Goal: Book appointment/travel/reservation

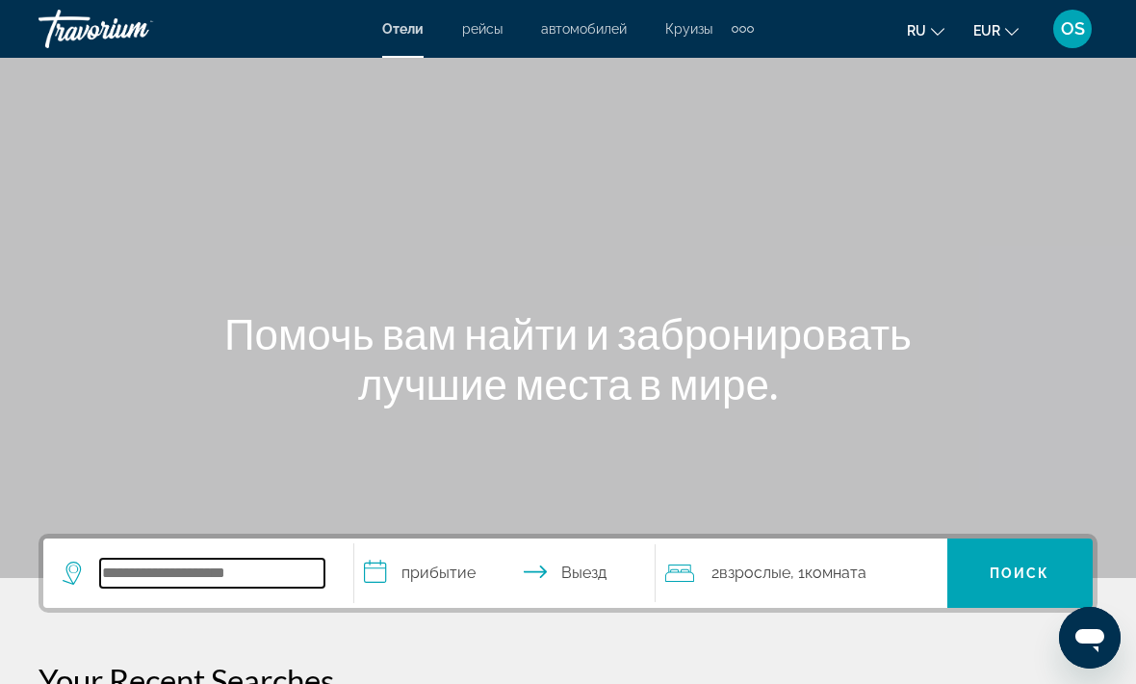
click at [221, 573] on input "Search widget" at bounding box center [212, 573] width 224 height 29
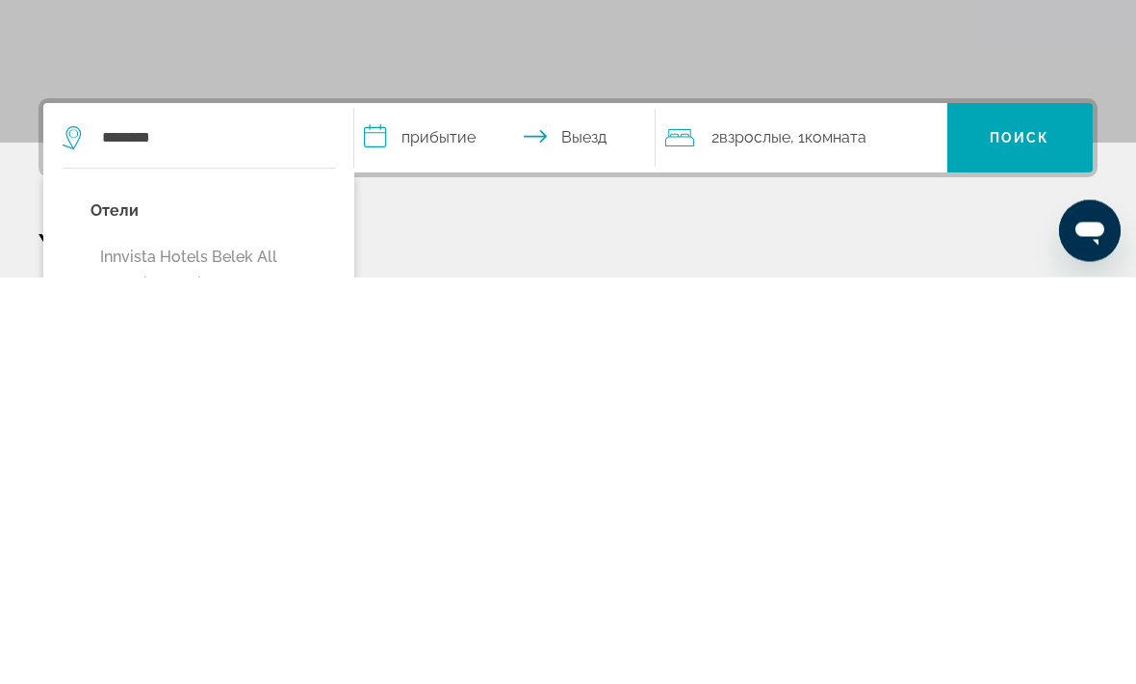
click at [247, 646] on button "Innvista Hotels Belek All Inclusive (Serik, TR)" at bounding box center [213, 678] width 245 height 64
type input "**********"
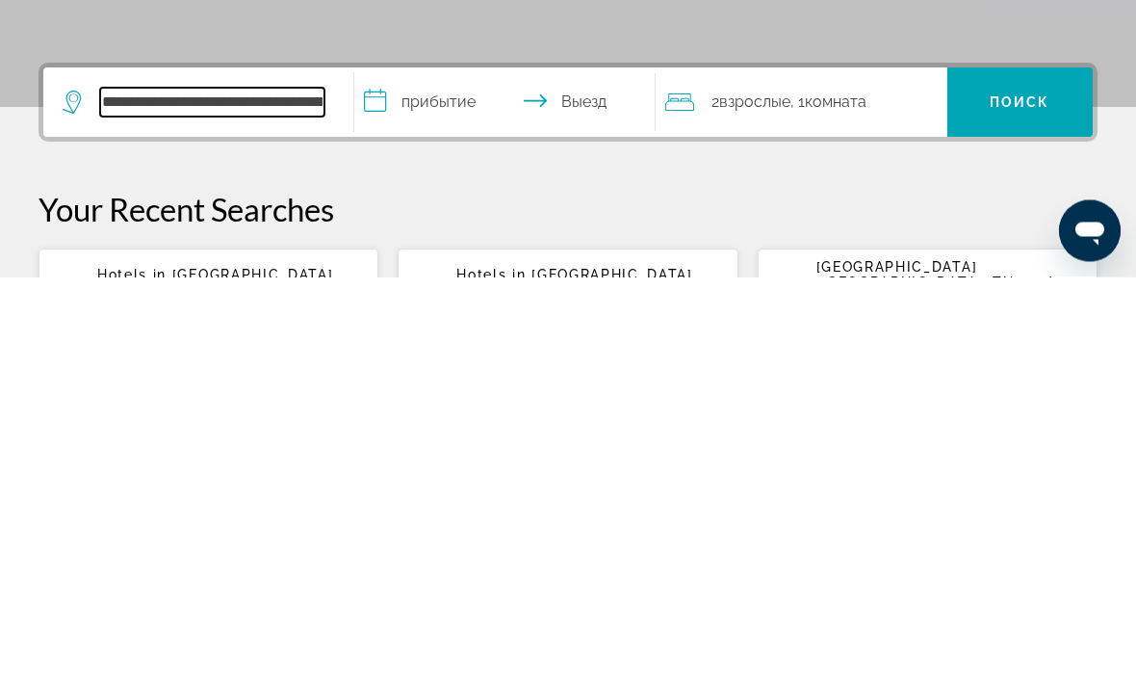
scroll to position [64, 0]
click at [443, 475] on input "**********" at bounding box center [508, 512] width 309 height 75
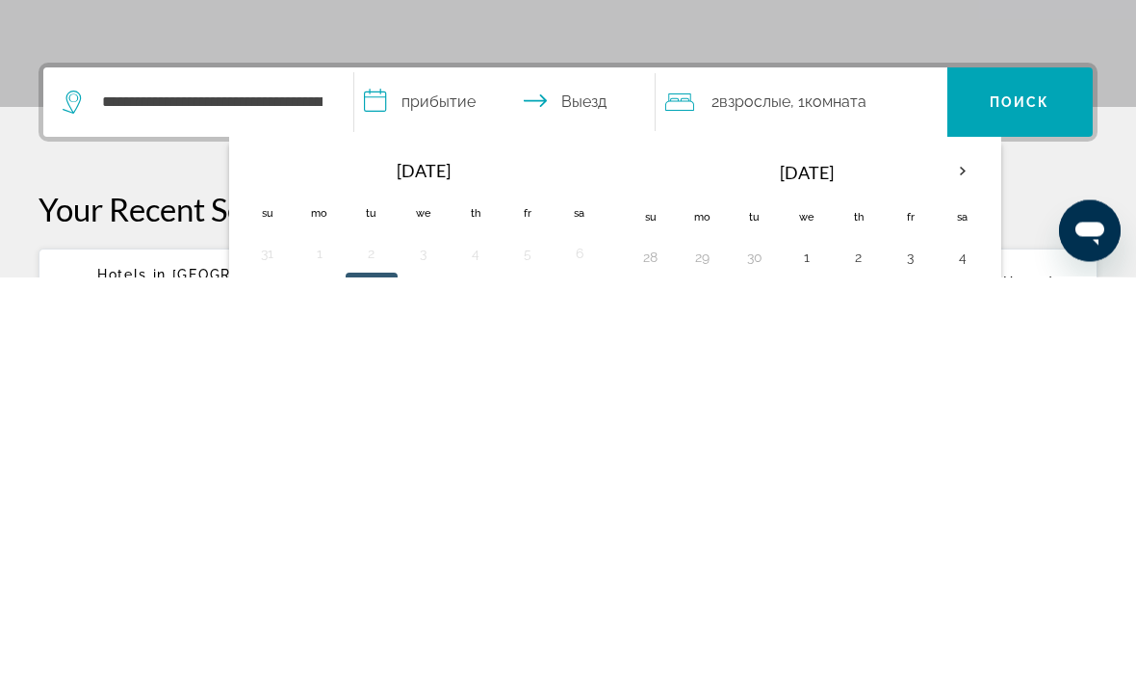
scroll to position [471, 0]
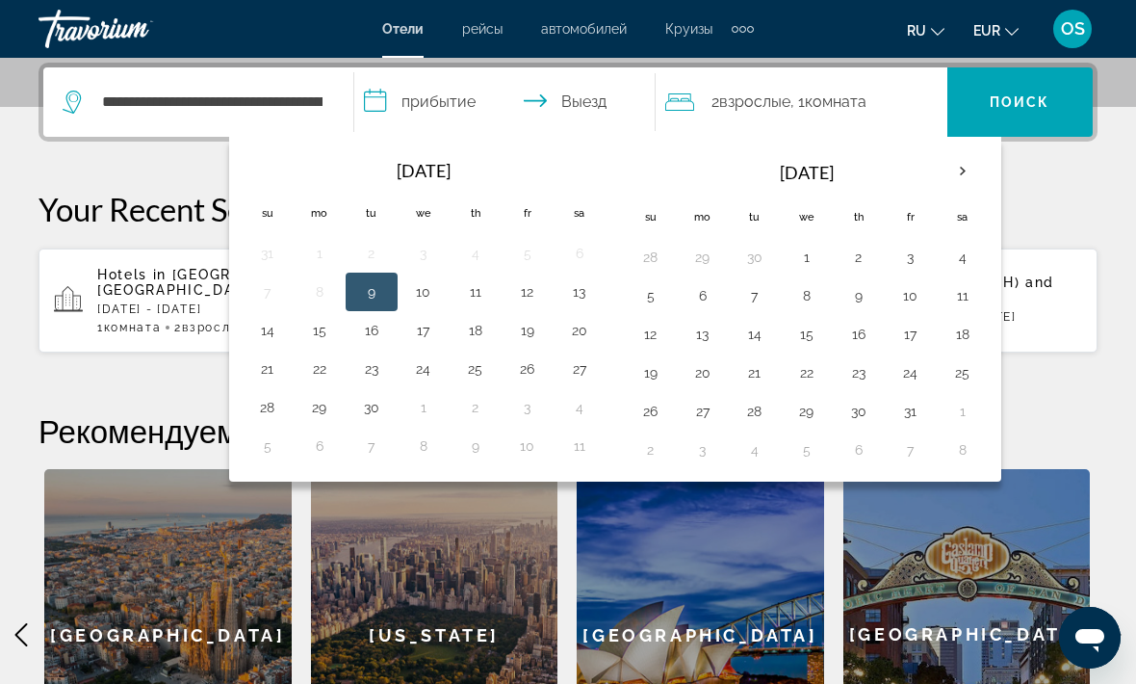
click at [966, 293] on button "11" at bounding box center [963, 295] width 31 height 27
click at [584, 105] on input "**********" at bounding box center [508, 104] width 309 height 75
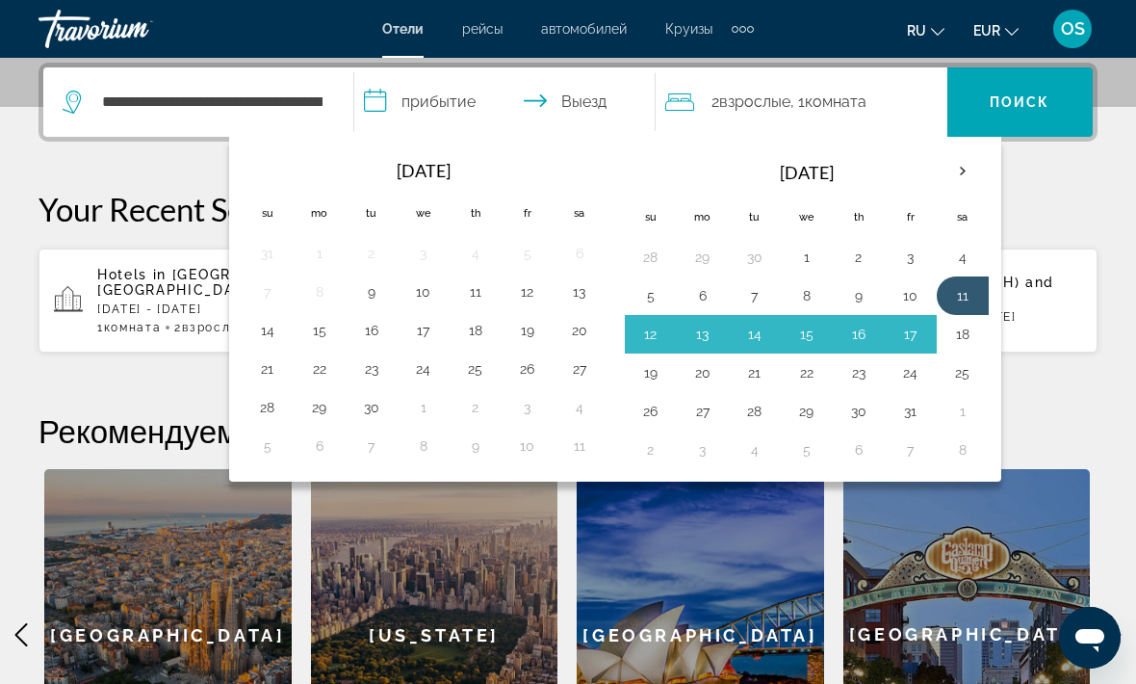
click at [965, 333] on button "18" at bounding box center [963, 334] width 31 height 27
type input "**********"
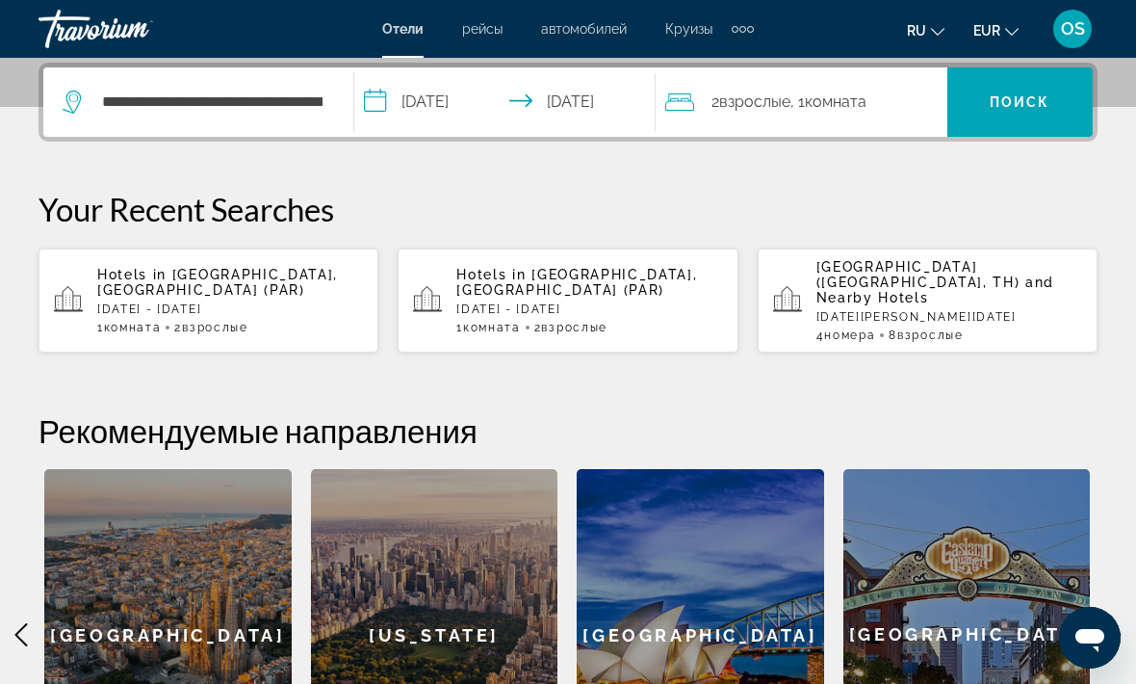
click at [838, 107] on span "Комната" at bounding box center [836, 101] width 62 height 18
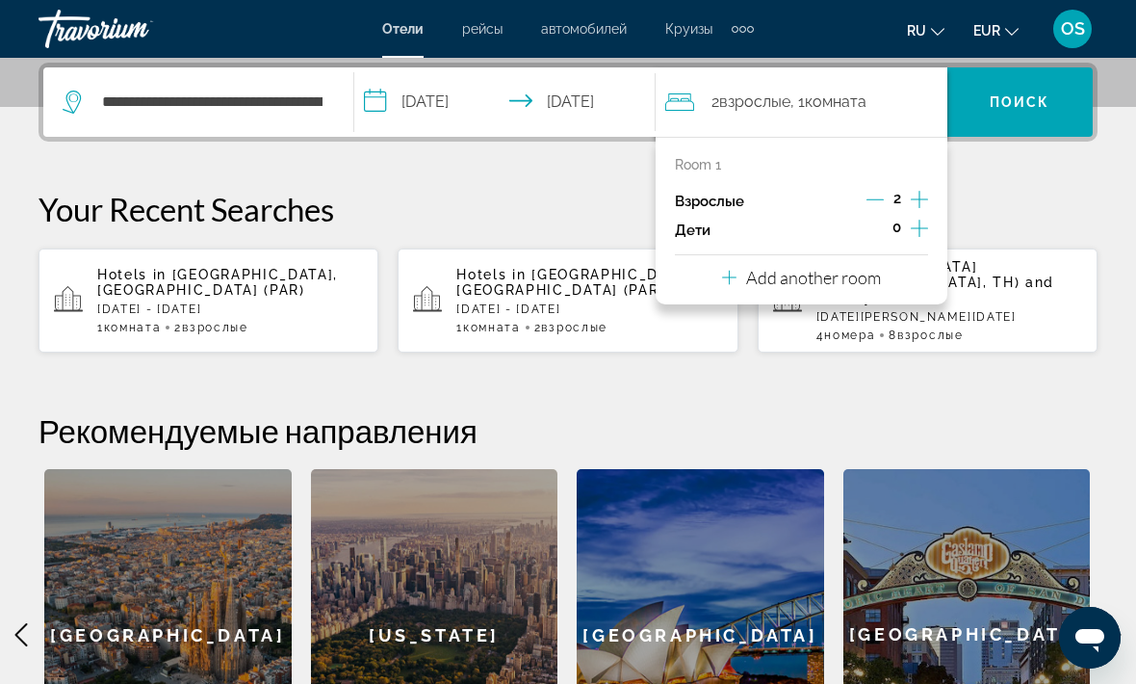
click at [920, 195] on icon "Increment adults" at bounding box center [919, 199] width 17 height 17
click at [922, 193] on icon "Increment adults" at bounding box center [919, 199] width 17 height 23
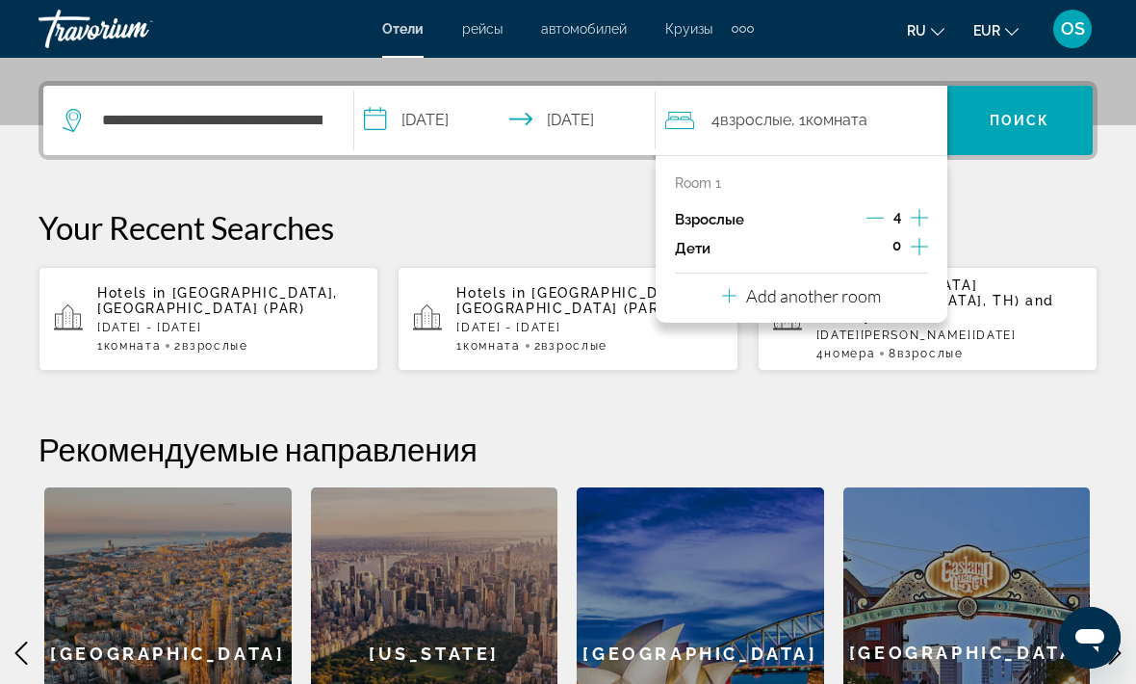
click at [739, 287] on div "Add another room" at bounding box center [801, 295] width 159 height 23
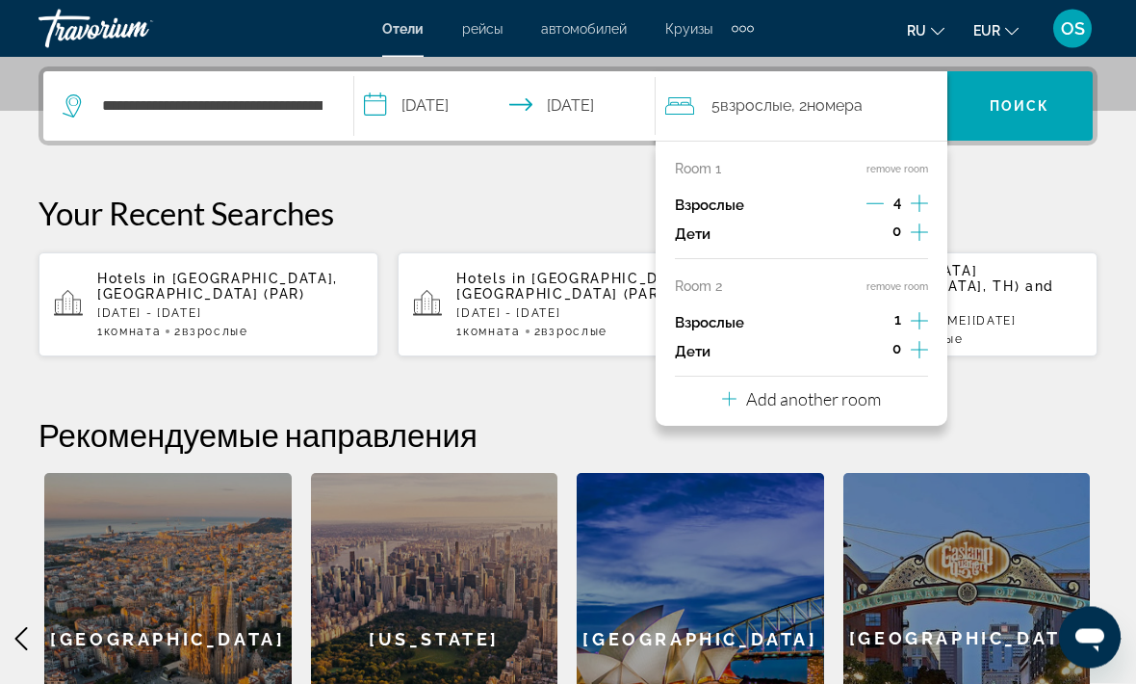
scroll to position [470, 0]
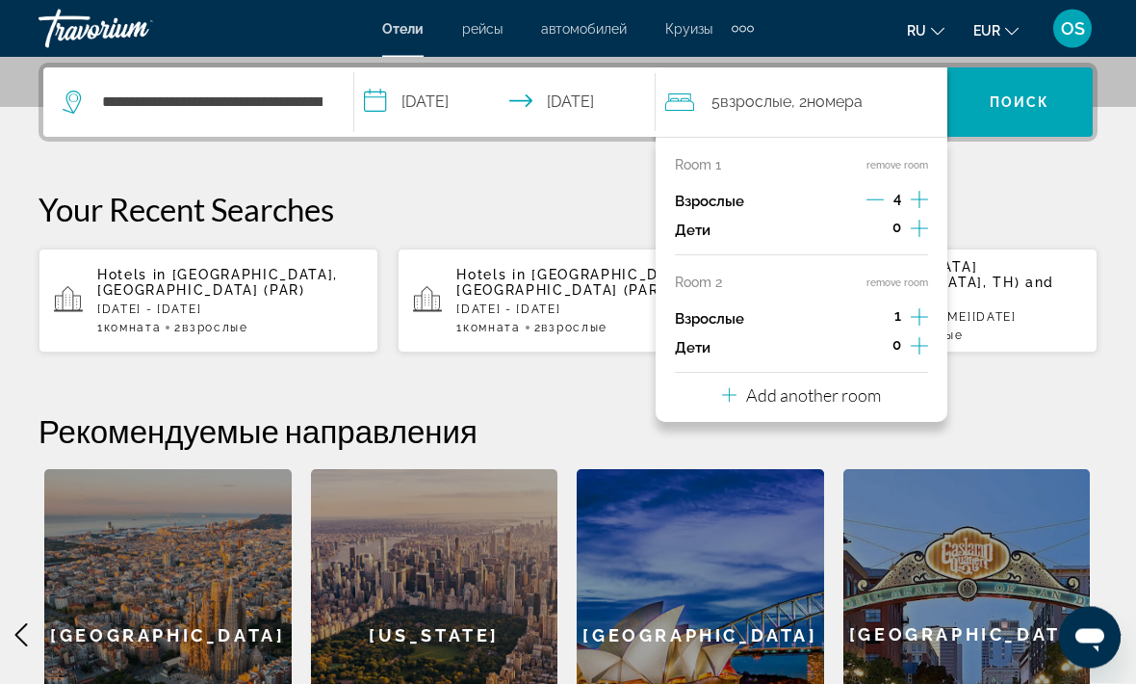
click at [875, 197] on icon "Decrement adults" at bounding box center [875, 200] width 17 height 17
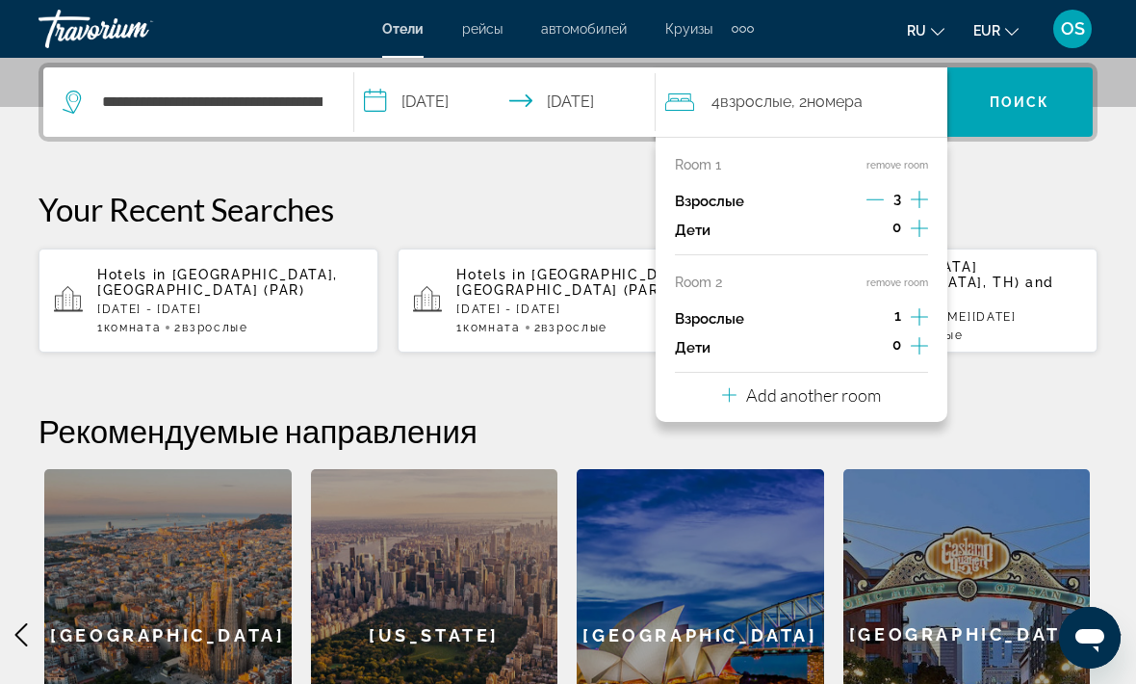
click at [870, 196] on icon "Decrement adults" at bounding box center [875, 199] width 17 height 17
click at [922, 312] on icon "Increment adults" at bounding box center [919, 316] width 17 height 17
click at [1016, 201] on p "Your Recent Searches" at bounding box center [568, 209] width 1059 height 39
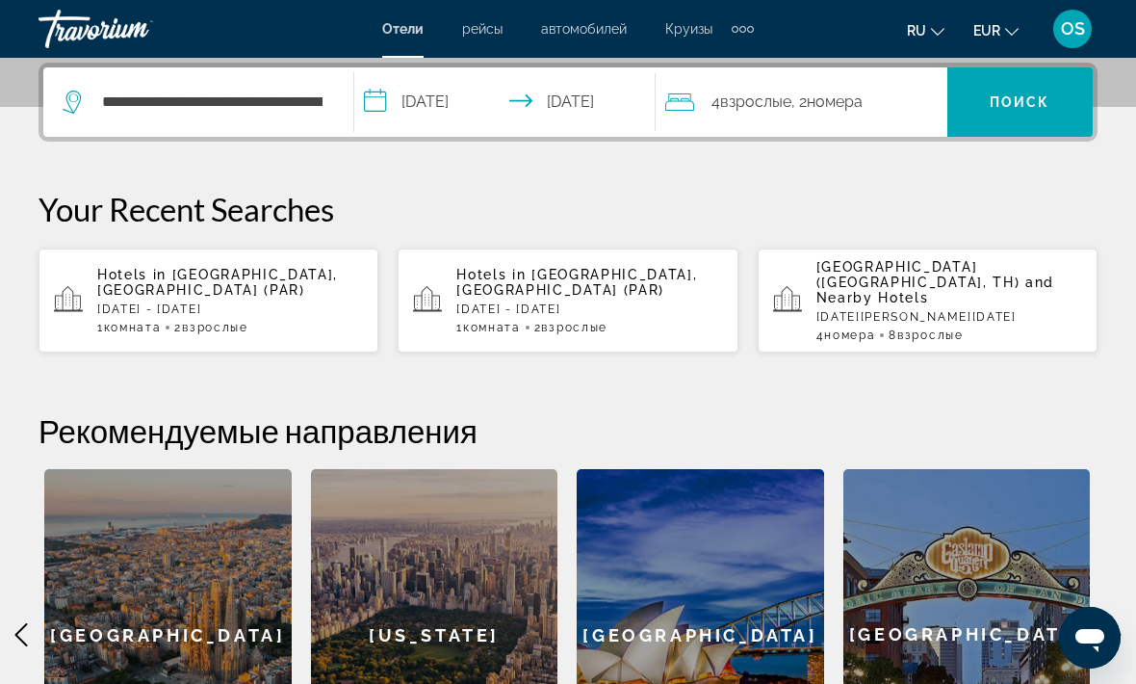
click at [1029, 106] on span "Поиск" at bounding box center [1020, 101] width 61 height 15
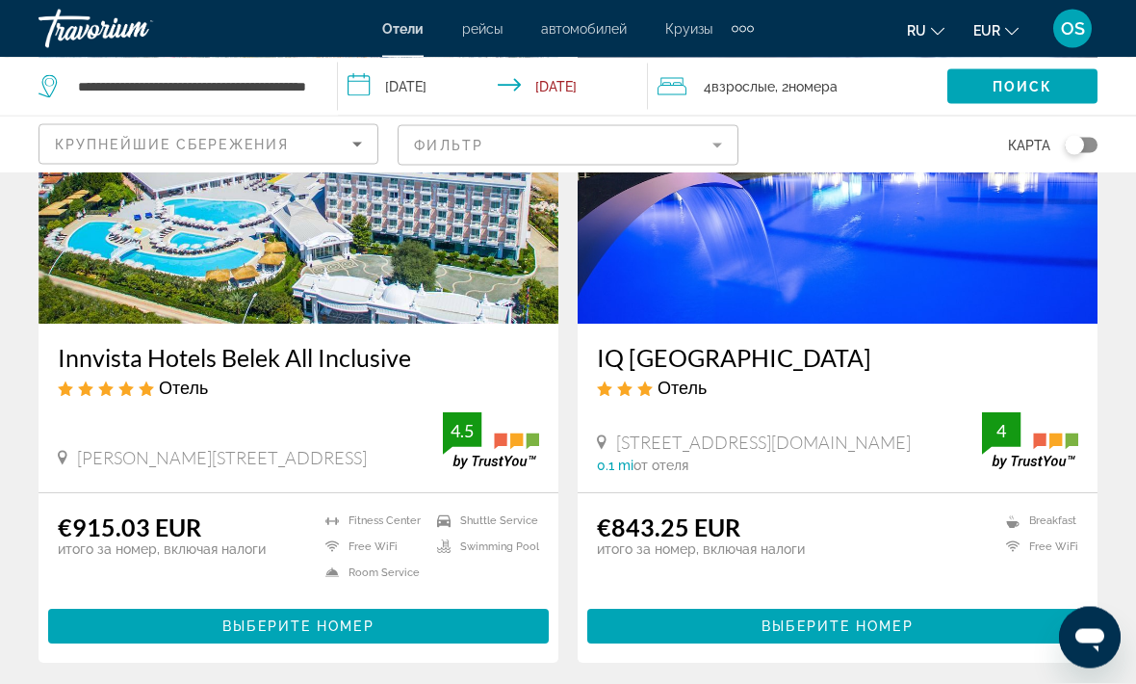
scroll to position [228, 0]
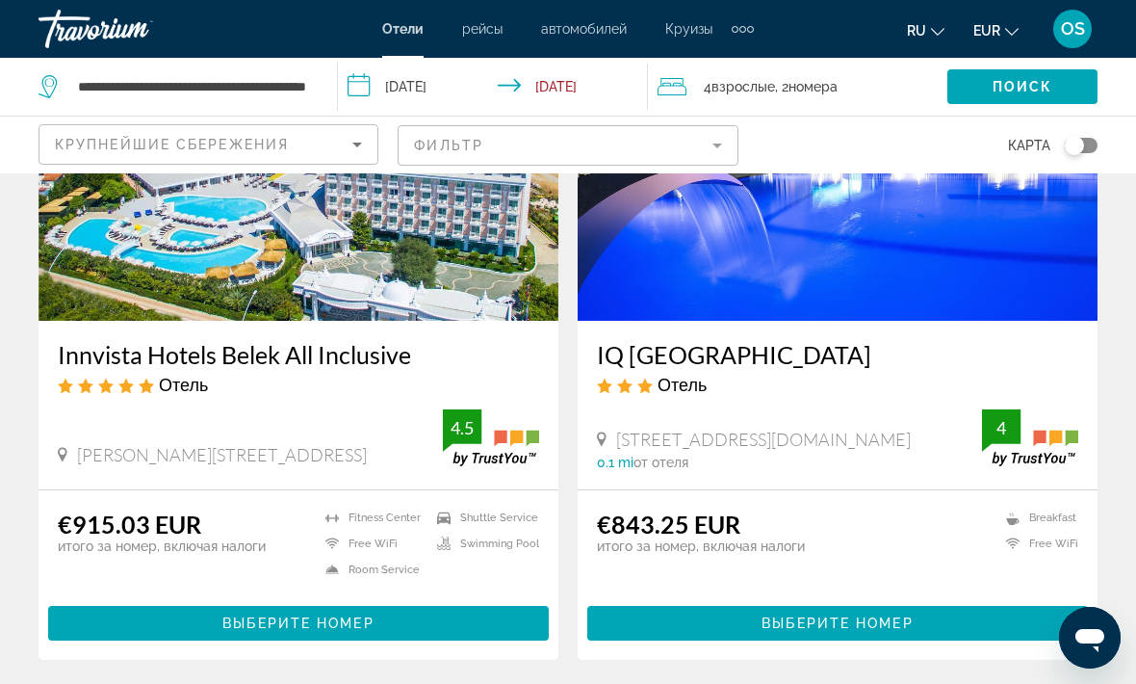
click at [288, 618] on span "Выберите номер" at bounding box center [297, 622] width 151 height 15
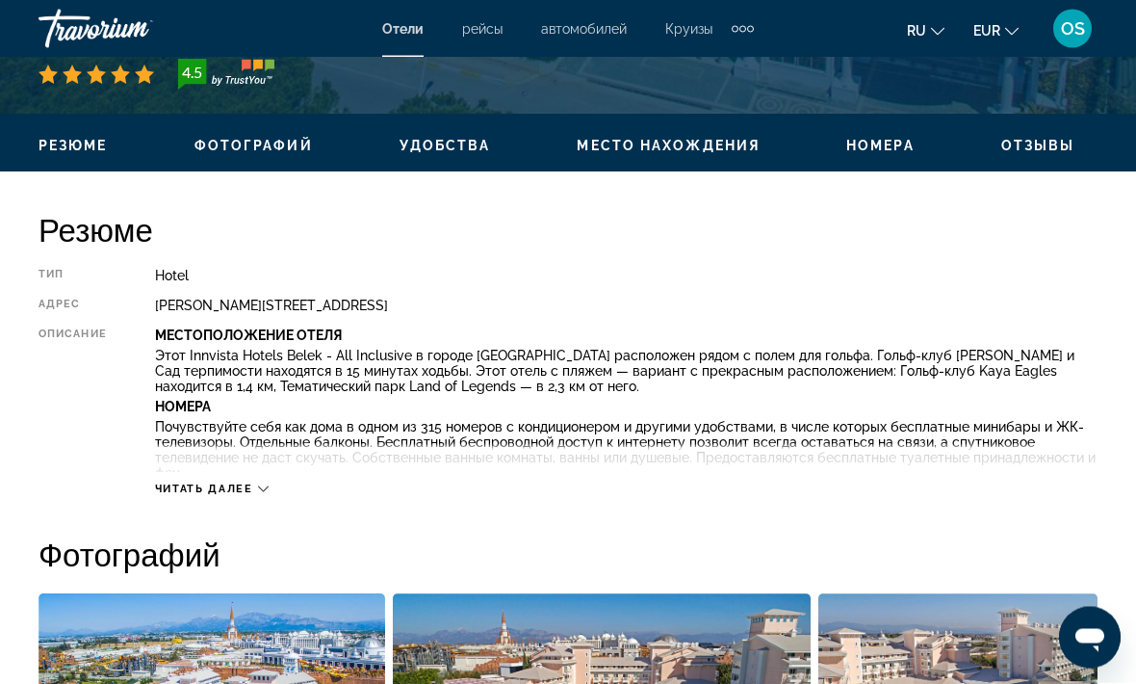
scroll to position [863, 0]
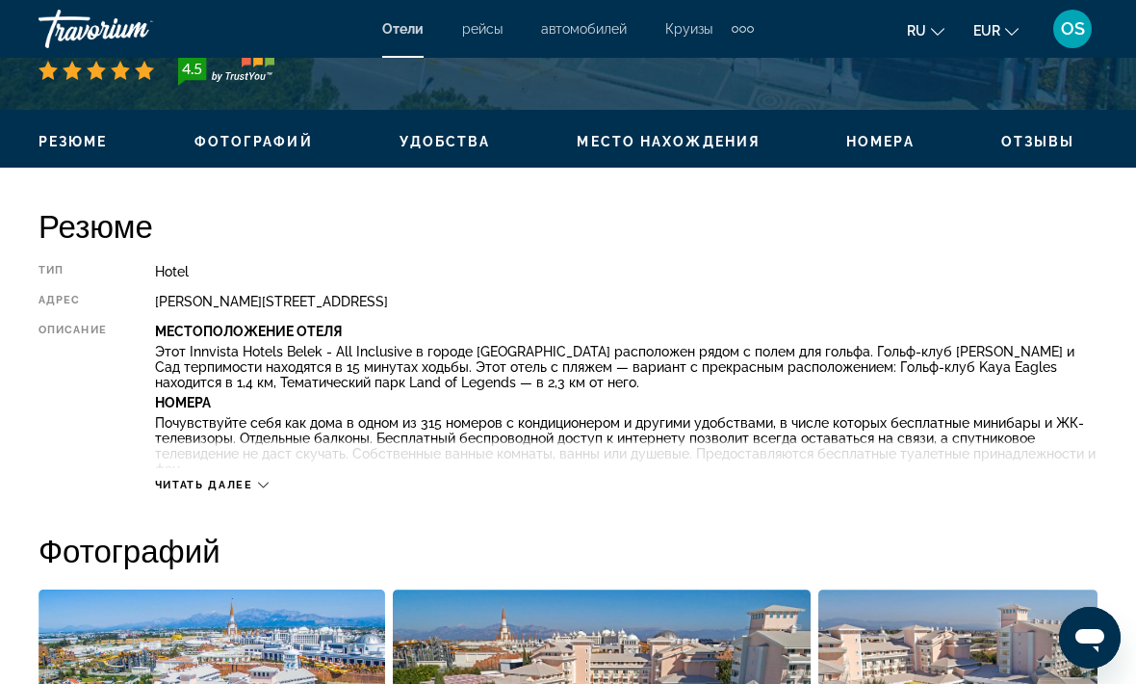
click at [224, 483] on span "Читать далее" at bounding box center [204, 485] width 98 height 13
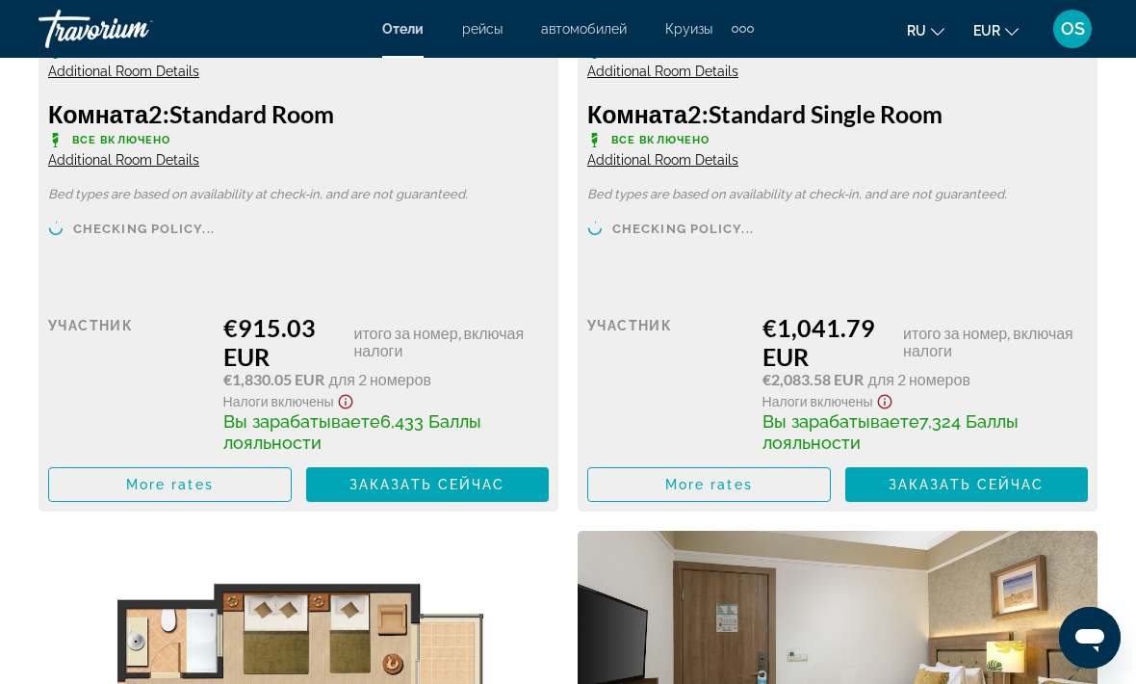
scroll to position [3610, 0]
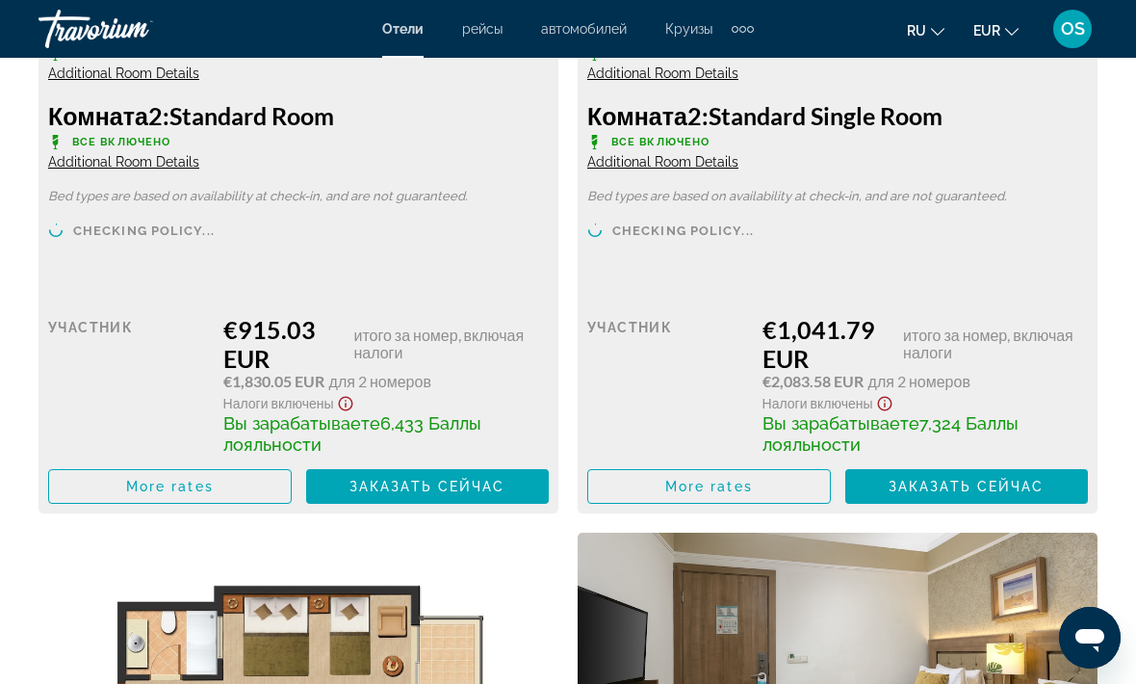
click at [183, 163] on span "Additional Room Details" at bounding box center [123, 161] width 151 height 15
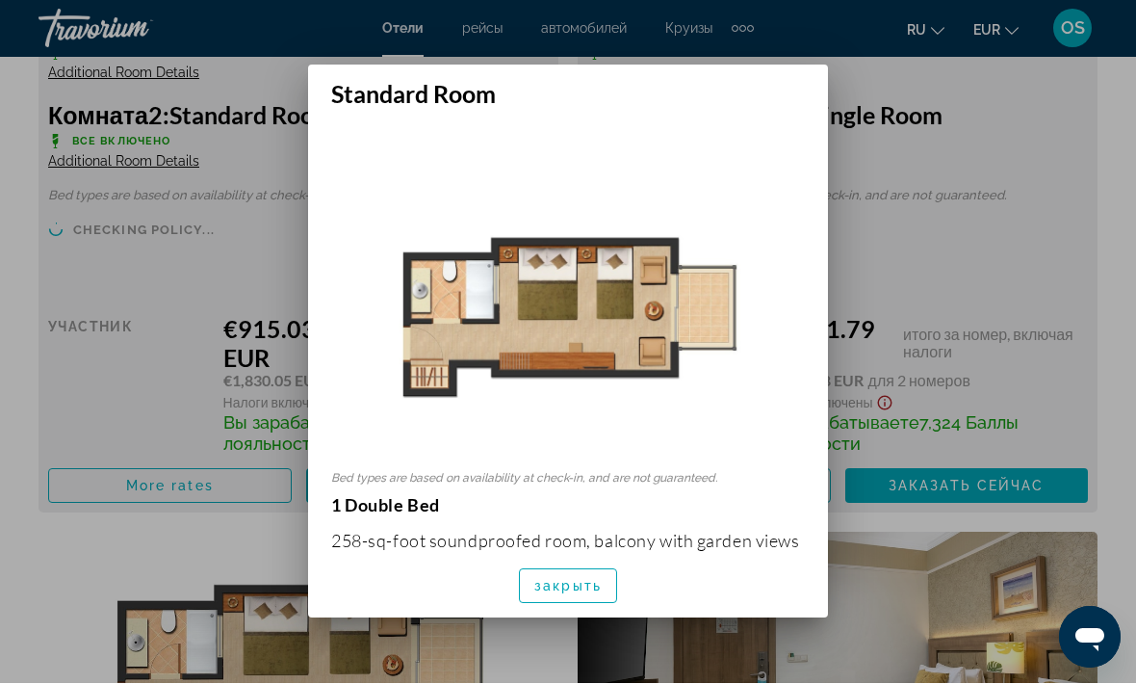
scroll to position [0, 0]
click at [883, 264] on div at bounding box center [568, 342] width 1136 height 684
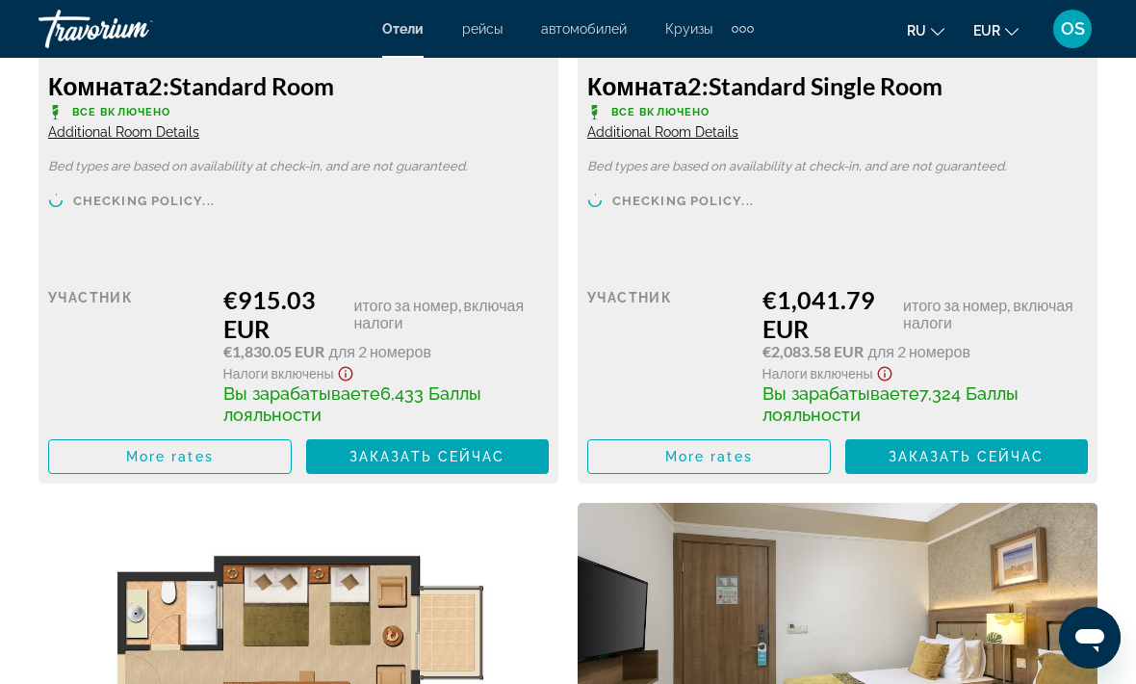
scroll to position [3639, 0]
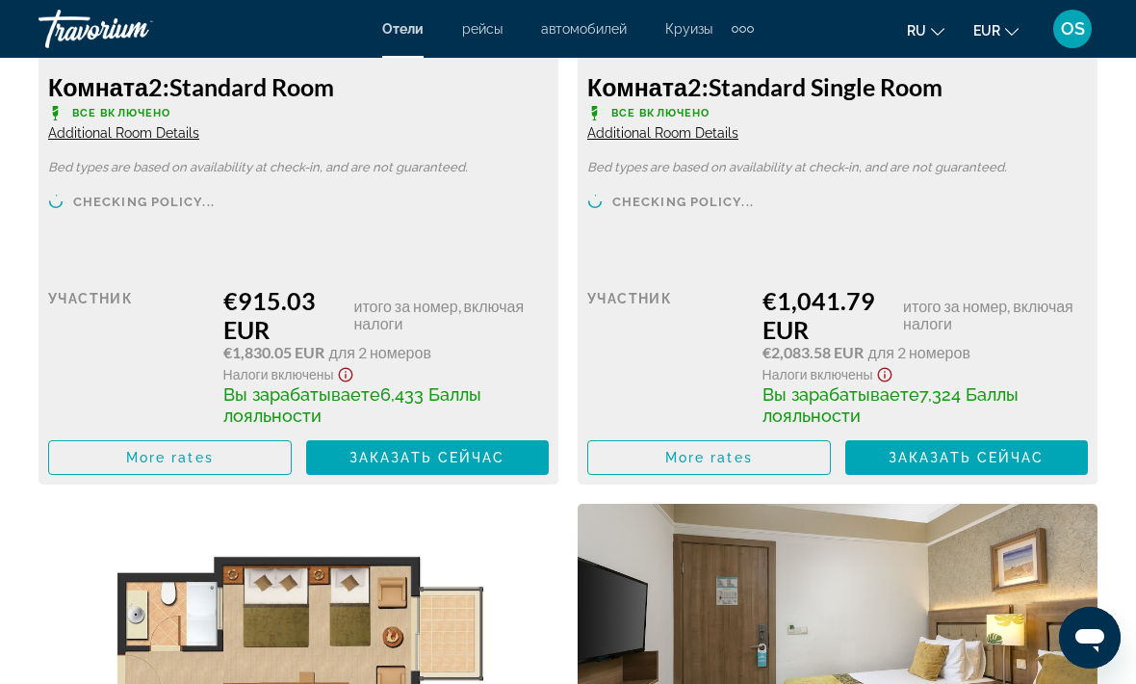
click at [740, 41] on div "Extra navigation items" at bounding box center [743, 28] width 22 height 29
click at [777, 31] on div "ru English Español Français Italiano Português русский EUR USD ($) MXN (Mex$) C…" at bounding box center [935, 29] width 325 height 40
click at [745, 33] on div "Extra navigation items" at bounding box center [743, 28] width 22 height 29
click at [820, 40] on div "ru English Español Français Italiano Português русский EUR USD ($) MXN (Mex$) C…" at bounding box center [935, 29] width 325 height 40
click at [748, 31] on div "Extra navigation items" at bounding box center [750, 29] width 7 height 7
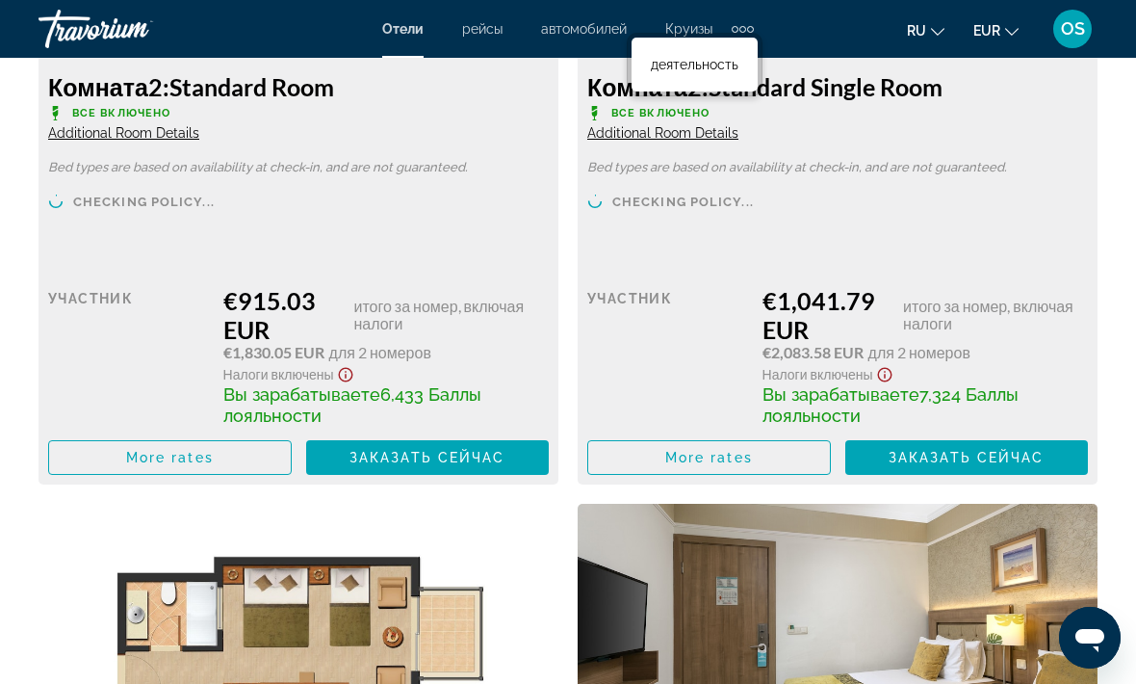
click at [711, 72] on span "деятельность" at bounding box center [695, 64] width 88 height 15
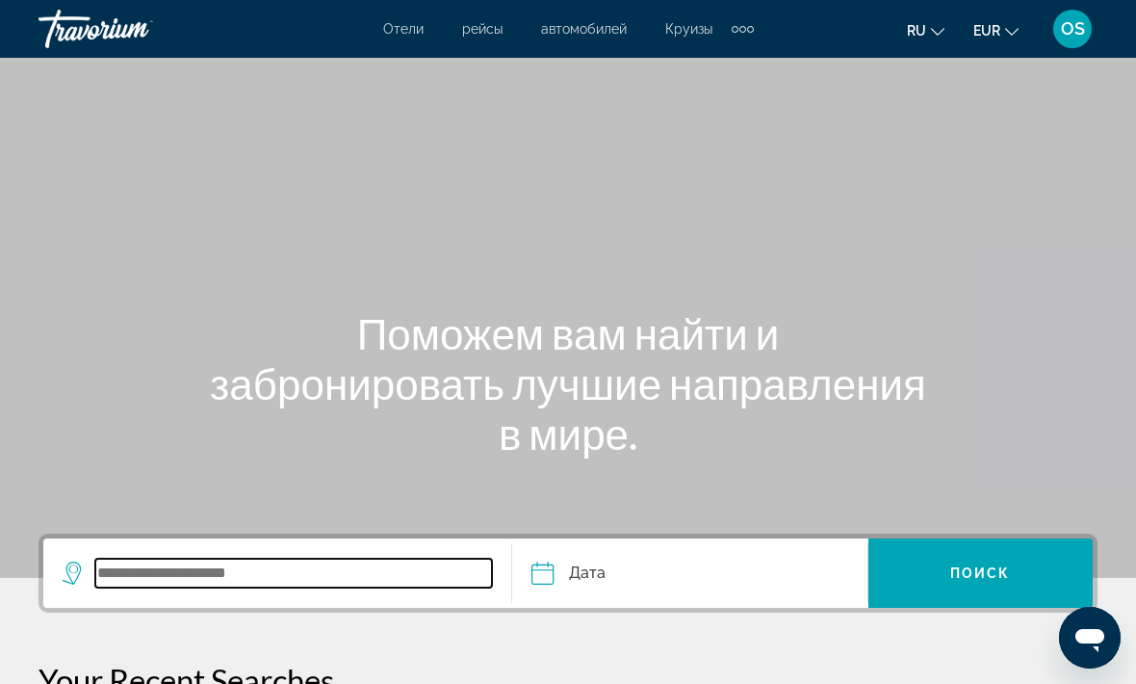
click at [351, 571] on input "Search widget" at bounding box center [293, 573] width 397 height 29
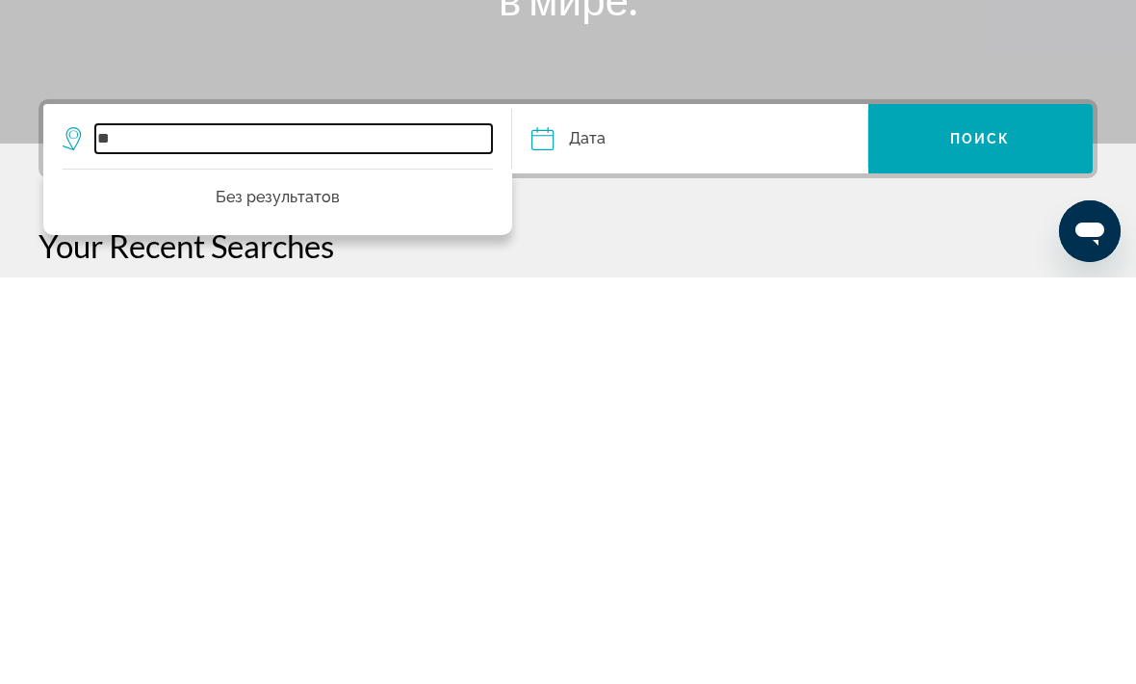
type input "*"
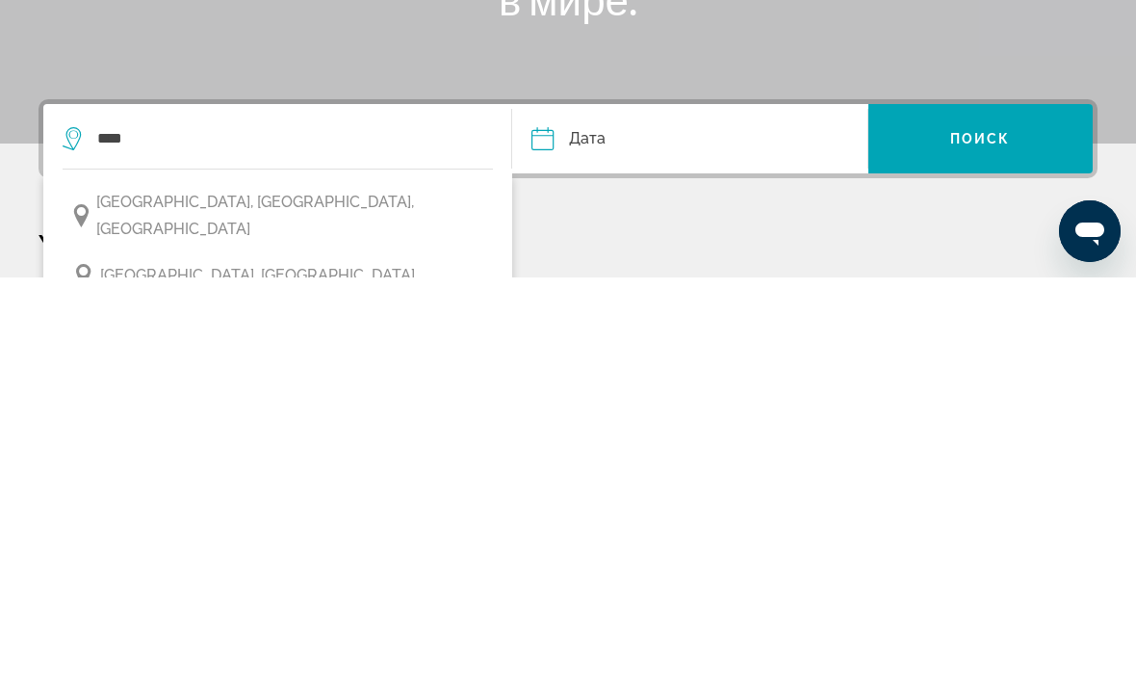
click at [212, 595] on span "[GEOGRAPHIC_DATA], [GEOGRAPHIC_DATA], [GEOGRAPHIC_DATA]" at bounding box center [289, 622] width 387 height 54
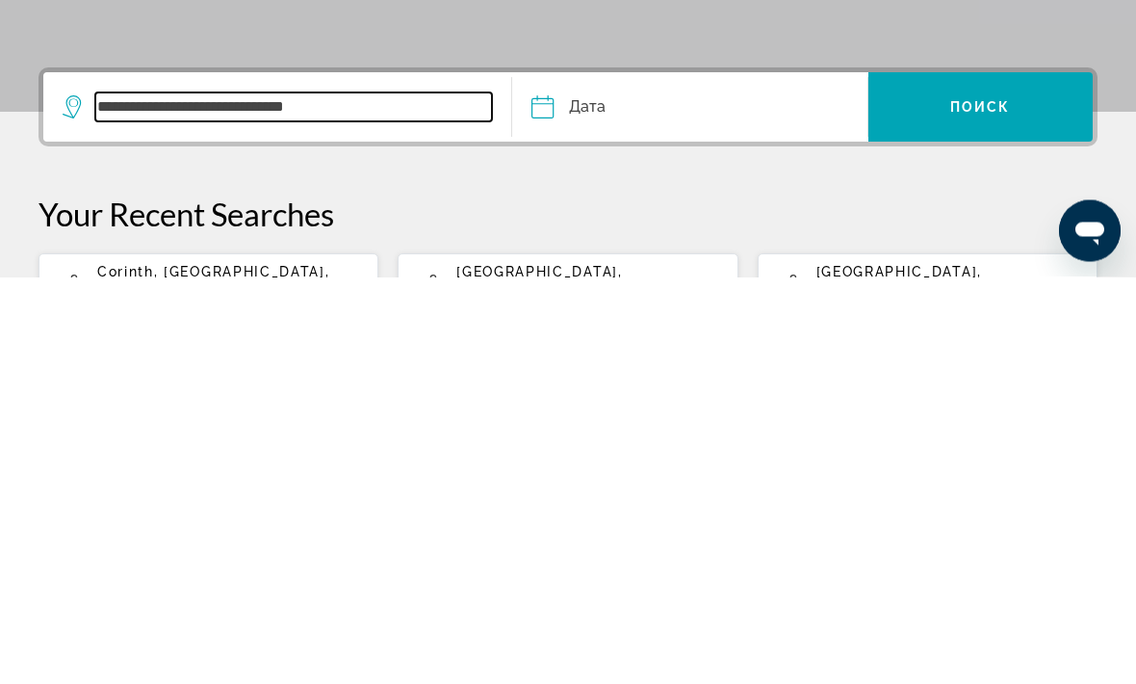
scroll to position [64, 0]
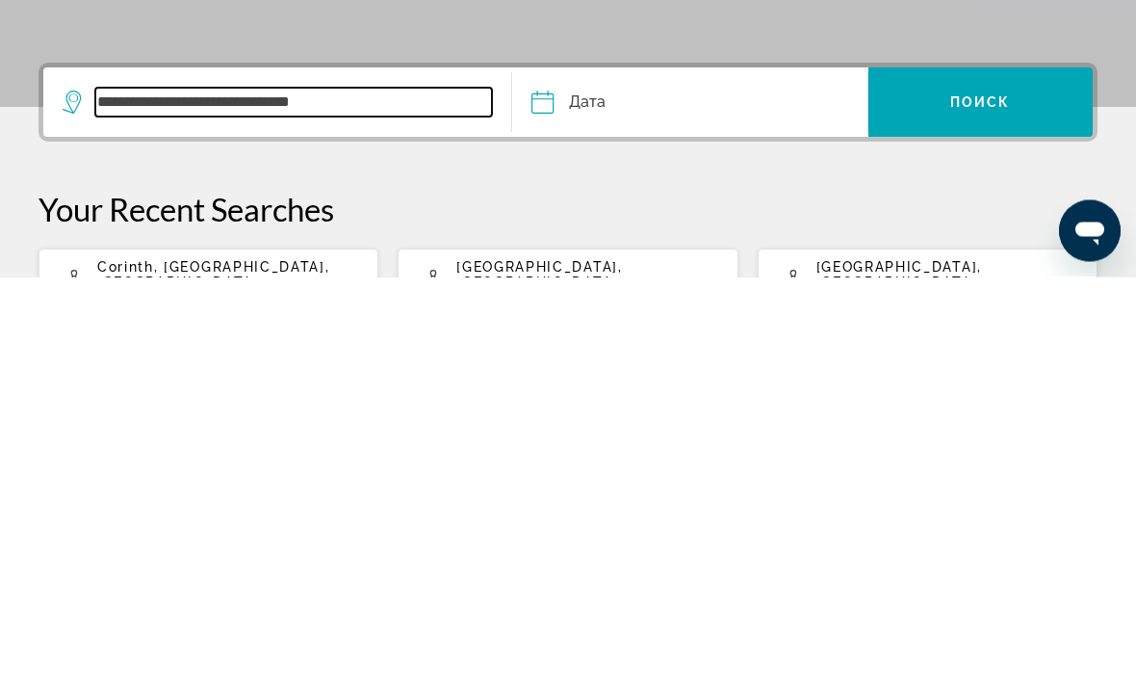
type input "**********"
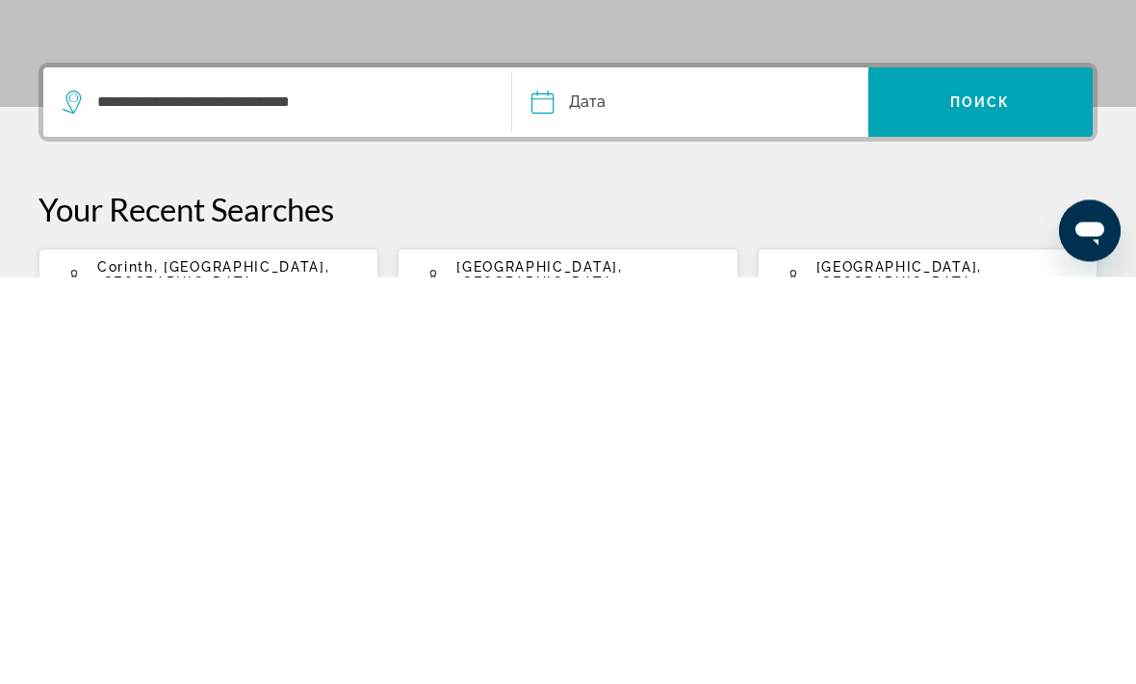
click at [549, 475] on input "Date" at bounding box center [615, 512] width 176 height 75
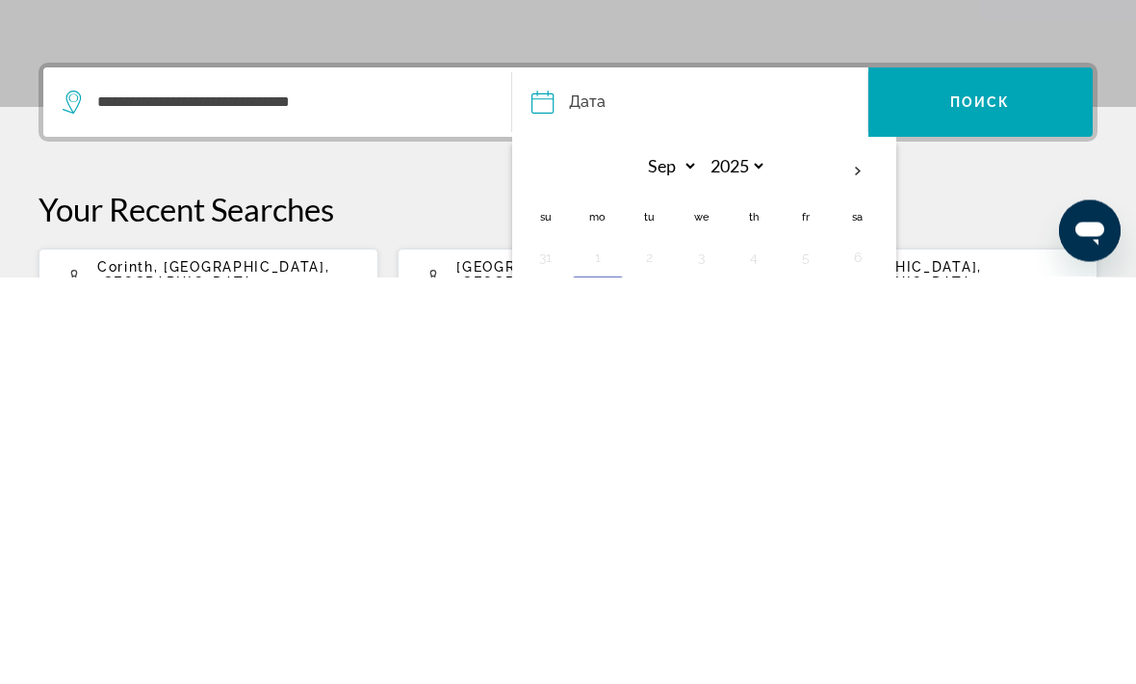
scroll to position [383, 0]
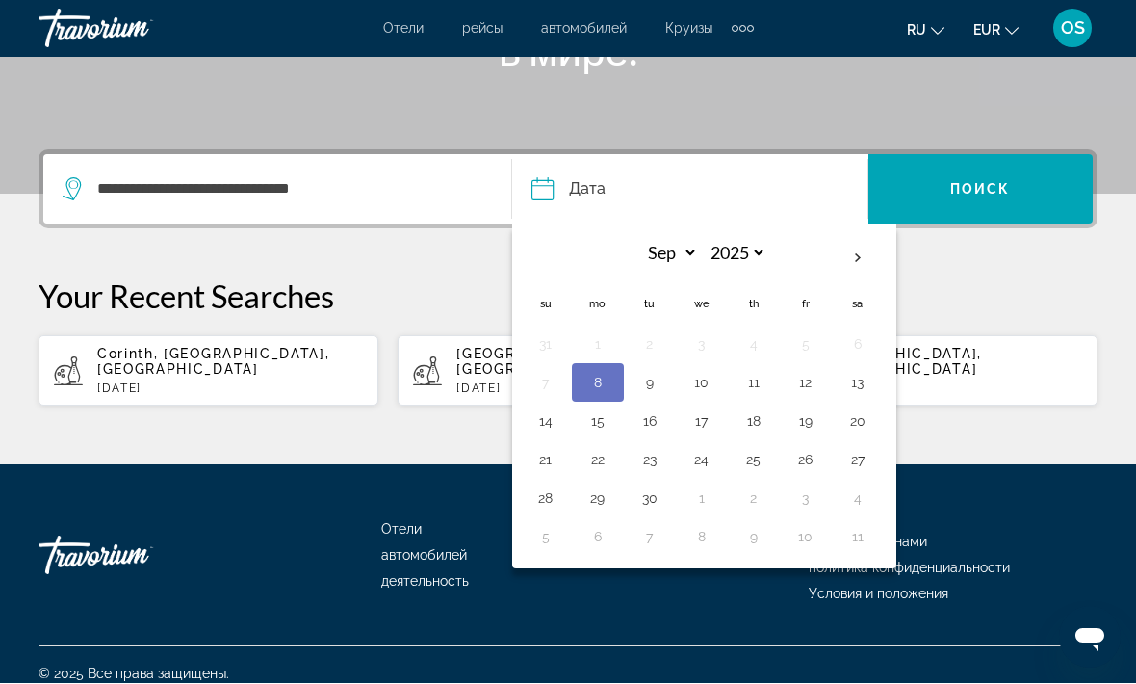
click at [847, 265] on th "Next month" at bounding box center [858, 259] width 52 height 42
select select "*"
click at [849, 384] on button "11" at bounding box center [858, 383] width 31 height 27
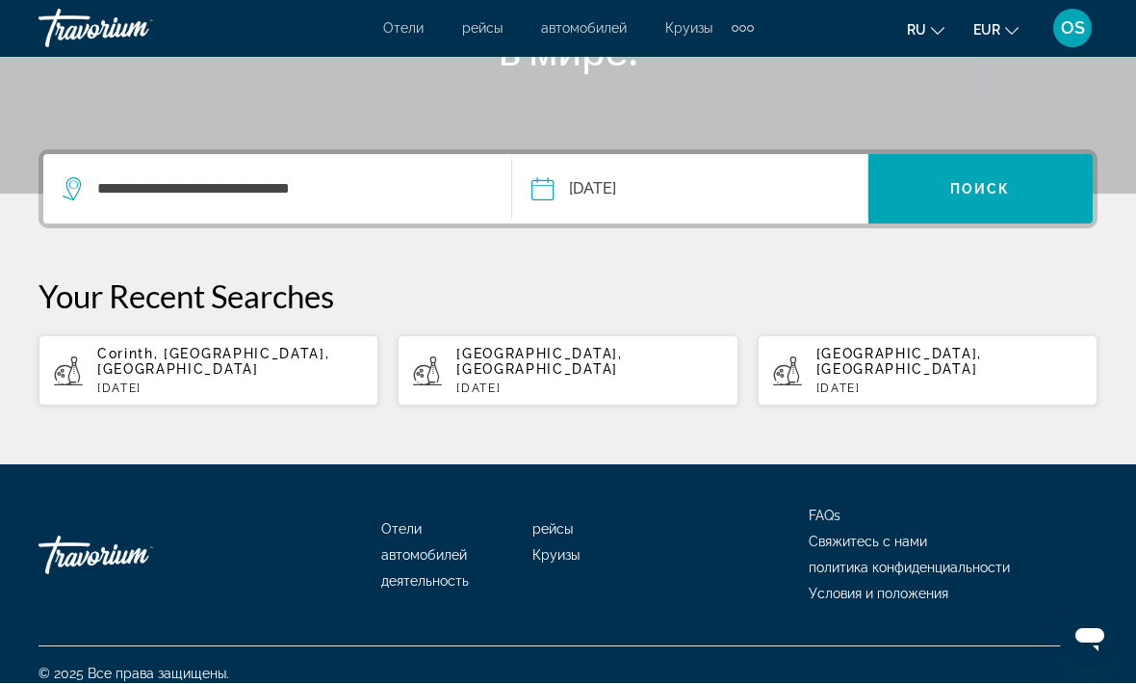
click at [696, 196] on input "**********" at bounding box center [615, 192] width 176 height 75
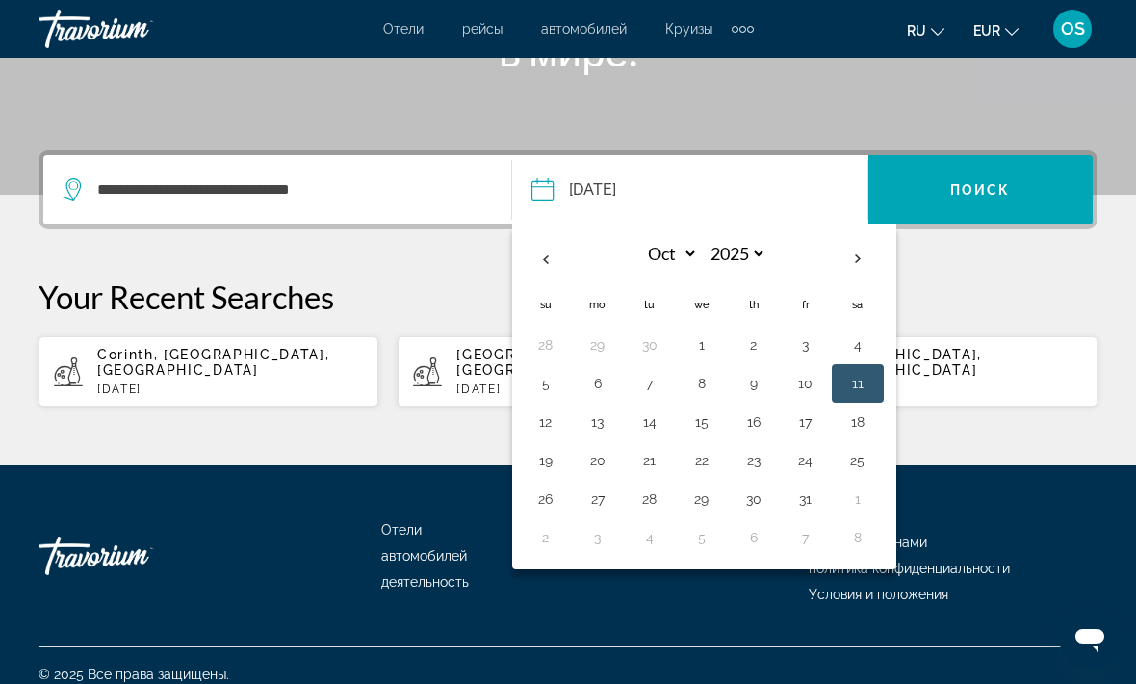
click at [546, 472] on button "19" at bounding box center [546, 460] width 31 height 27
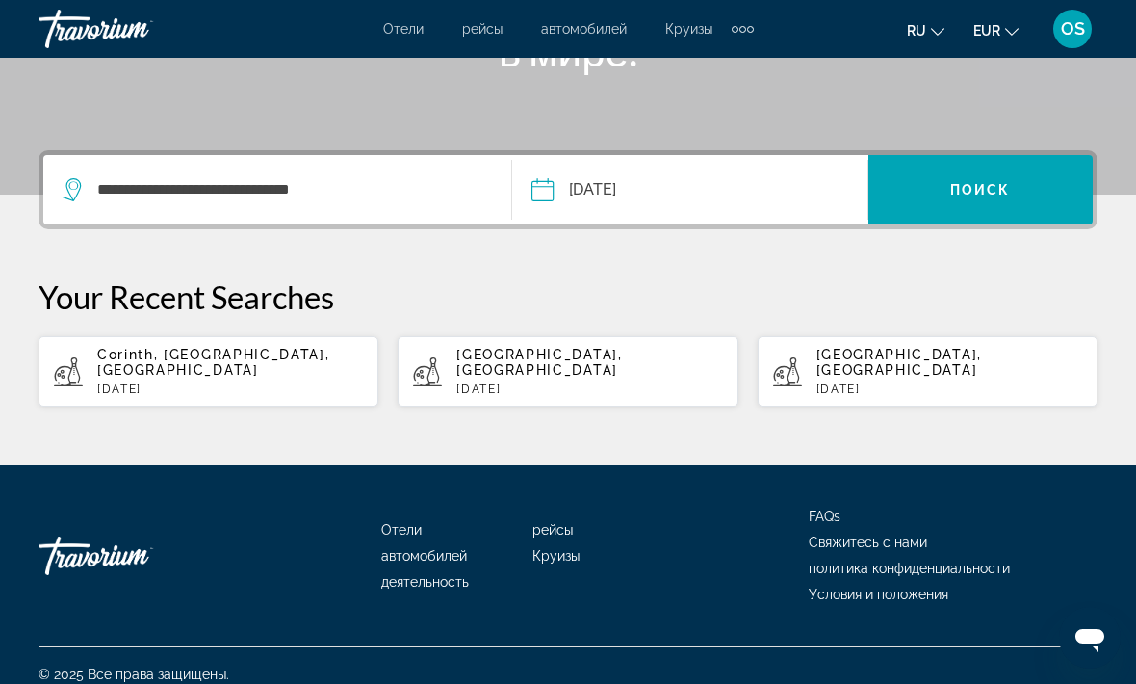
click at [690, 184] on input "**********" at bounding box center [615, 192] width 176 height 75
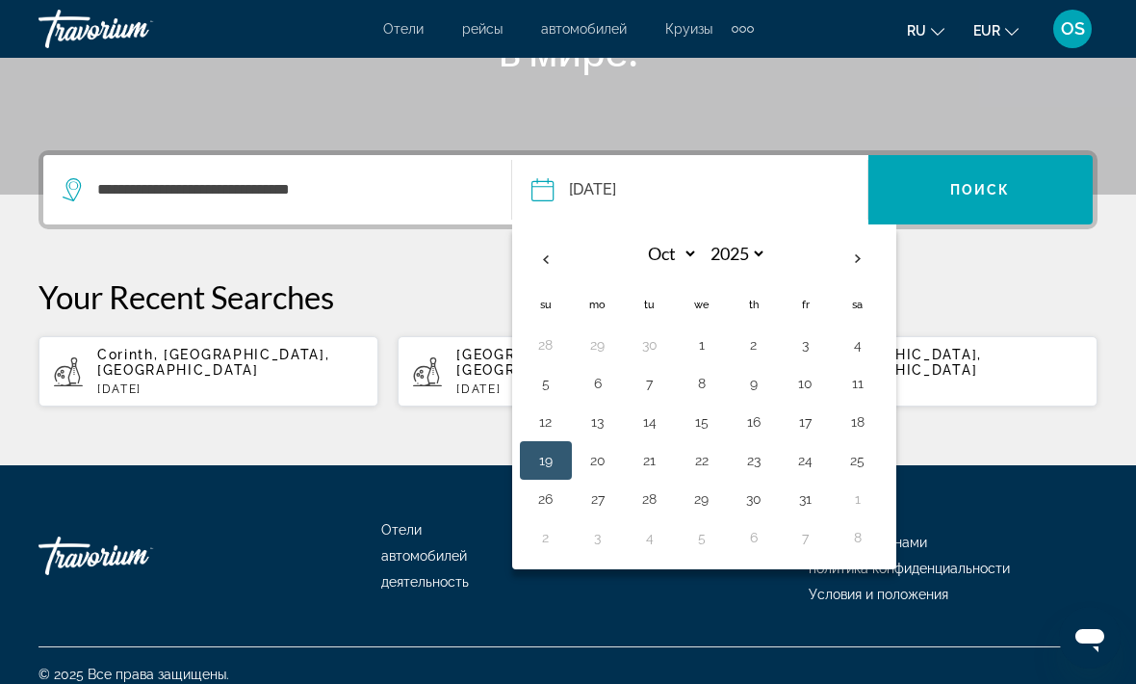
click at [856, 383] on button "11" at bounding box center [858, 383] width 31 height 27
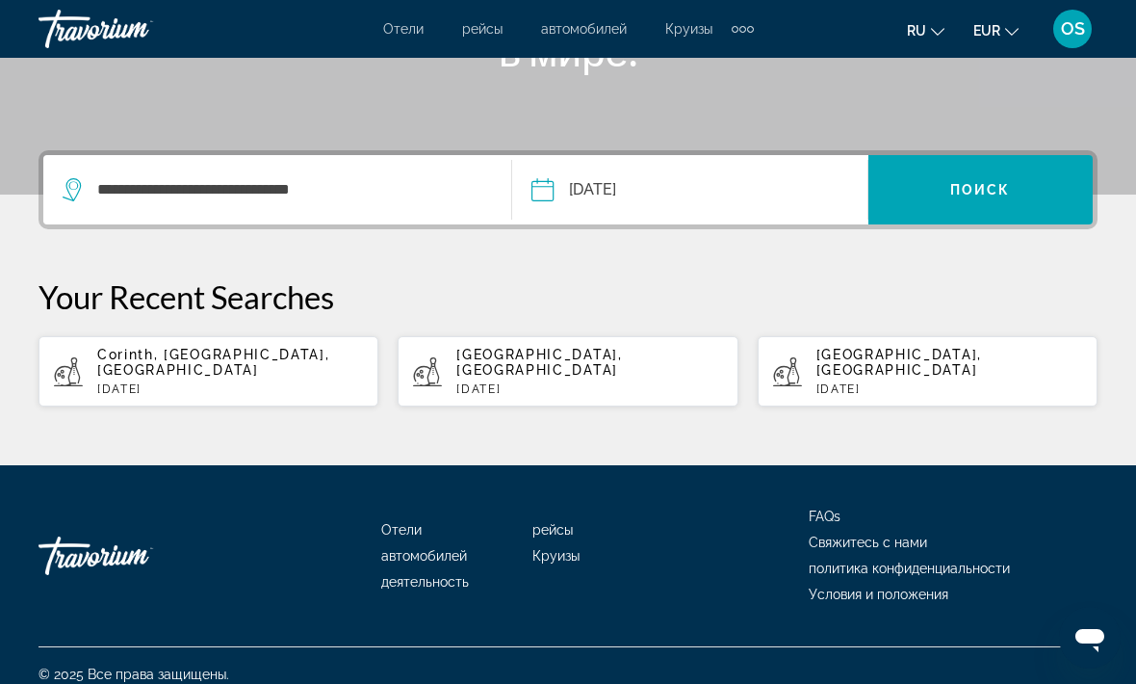
click at [556, 195] on input "**********" at bounding box center [615, 192] width 176 height 75
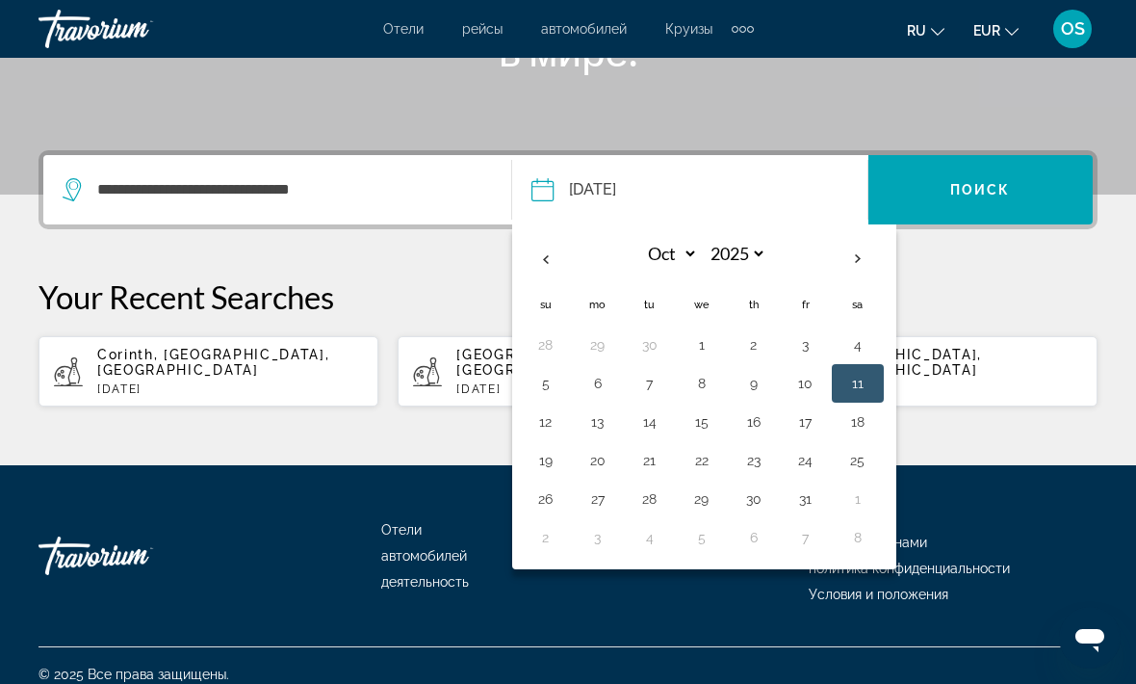
click at [860, 429] on button "18" at bounding box center [858, 421] width 31 height 27
type input "**********"
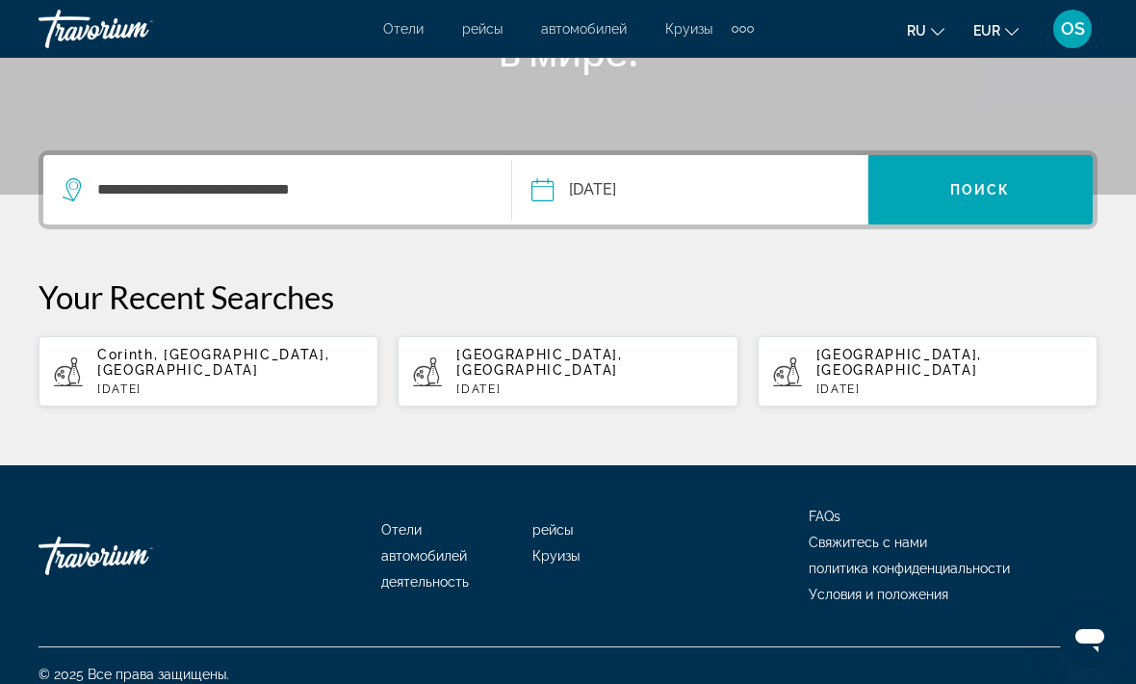
click at [957, 198] on span "Search widget" at bounding box center [981, 190] width 224 height 46
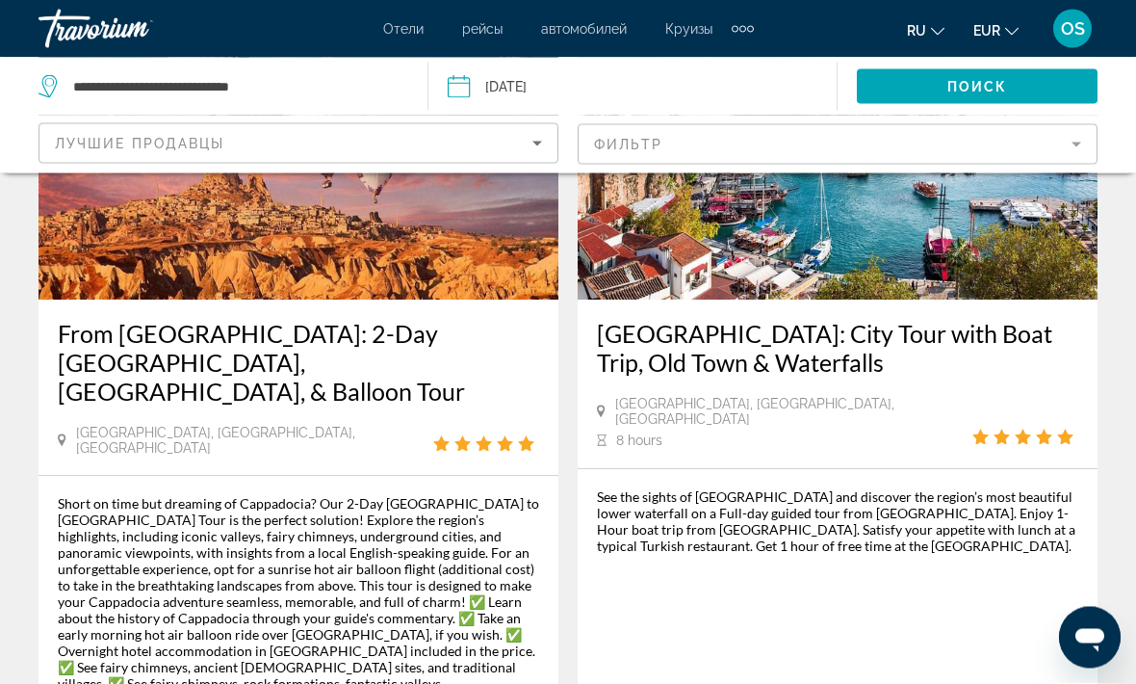
scroll to position [4549, 0]
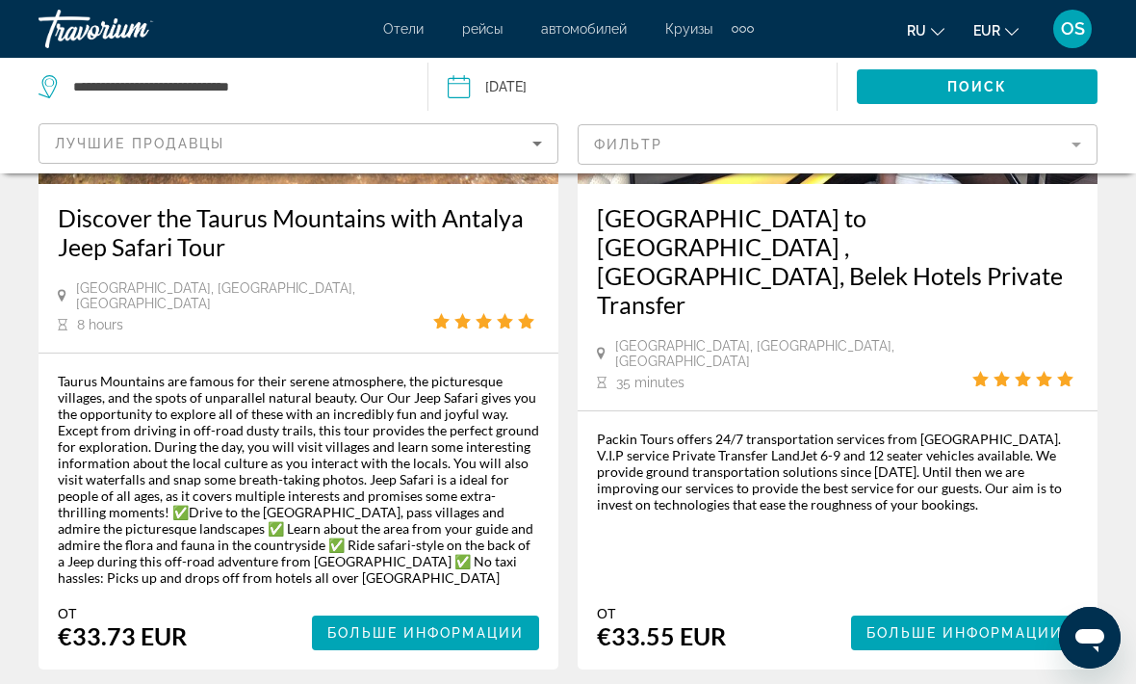
scroll to position [4450, 0]
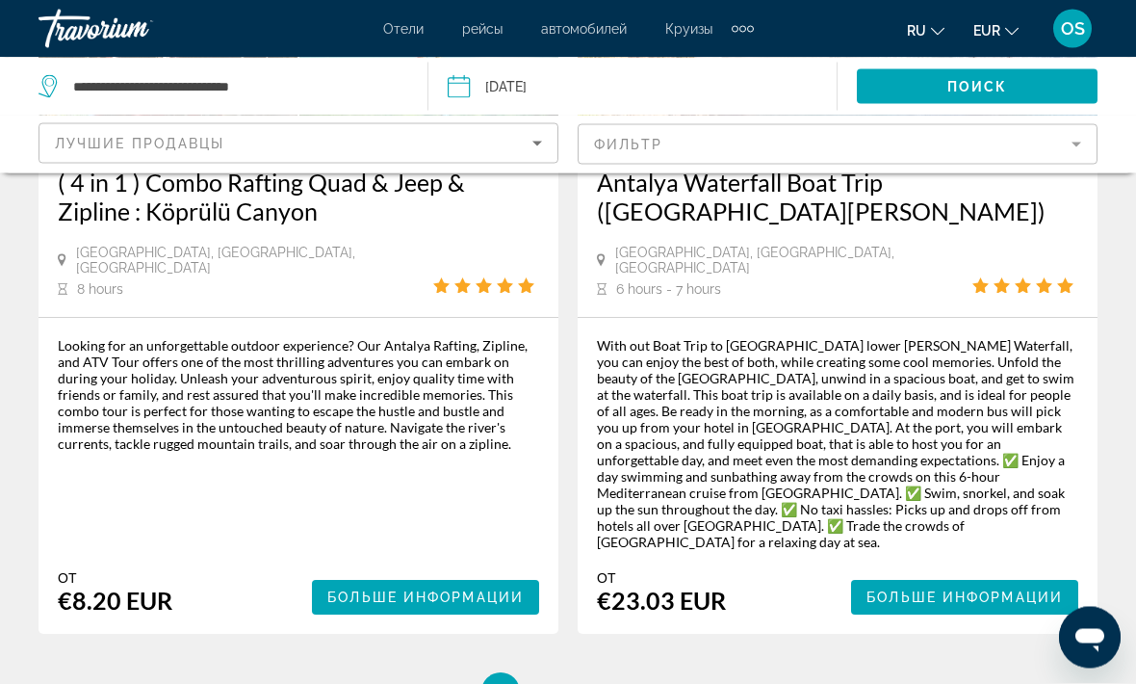
scroll to position [4448, 0]
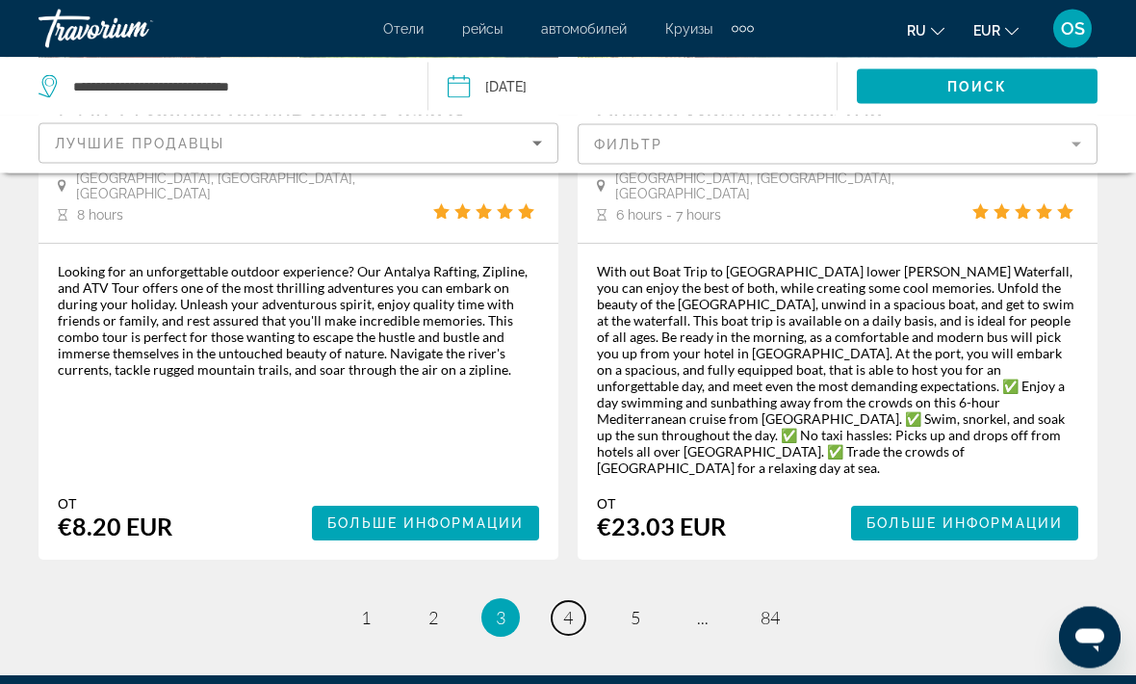
click at [578, 602] on link "page 4" at bounding box center [569, 619] width 34 height 34
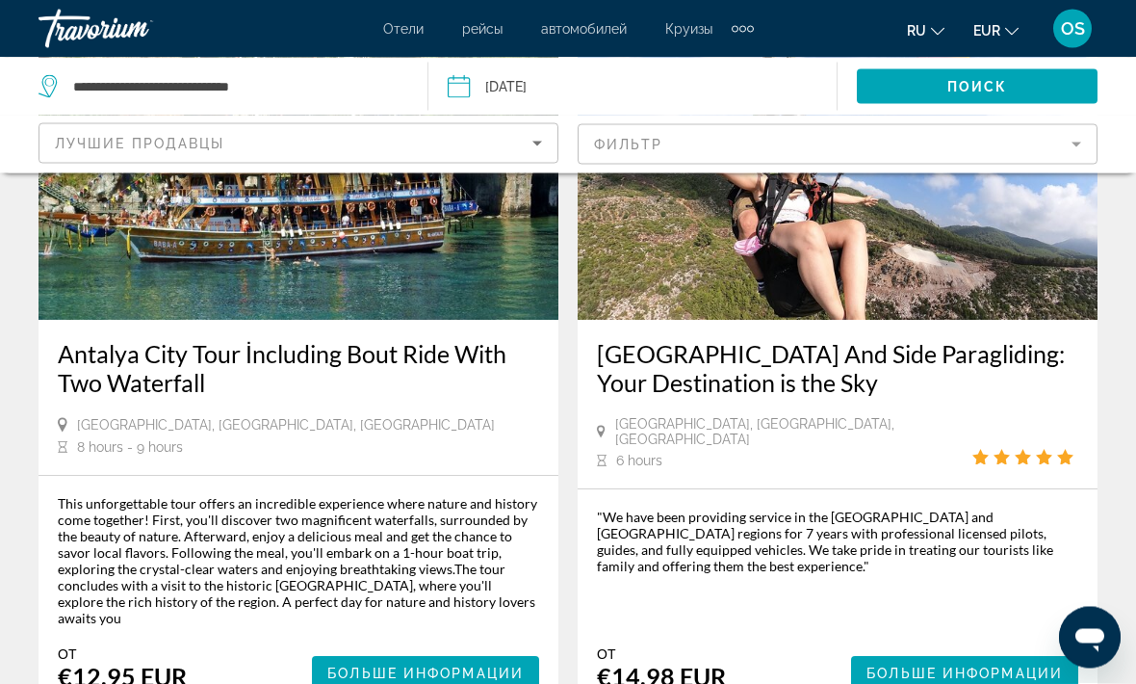
scroll to position [4373, 0]
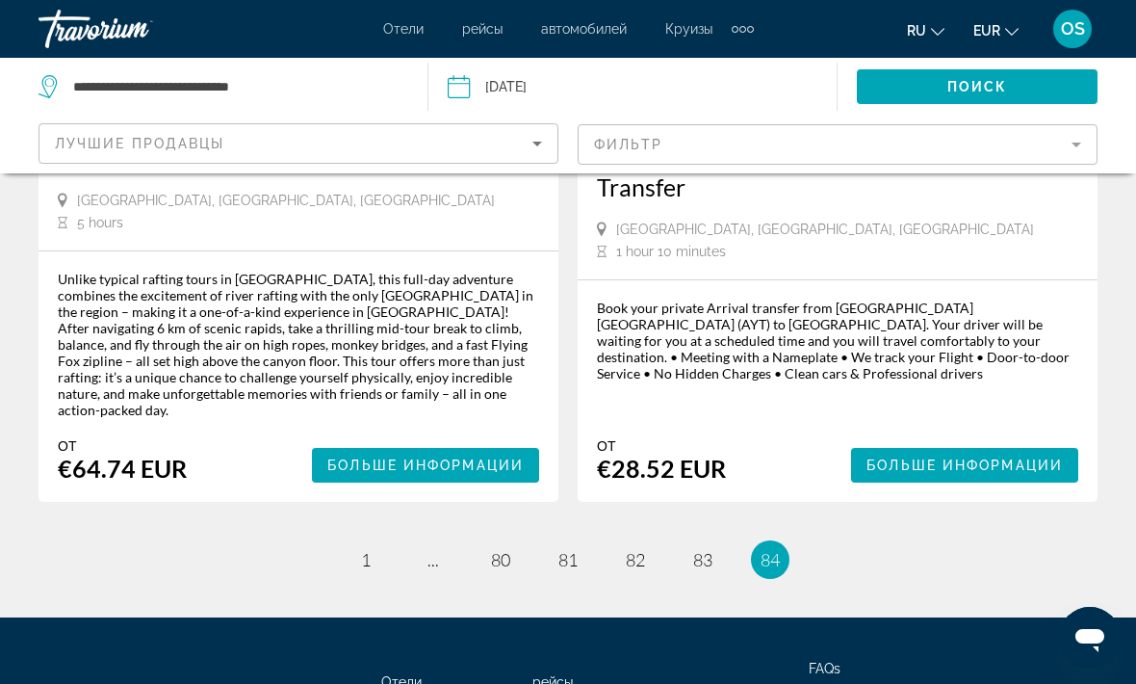
scroll to position [1217, 0]
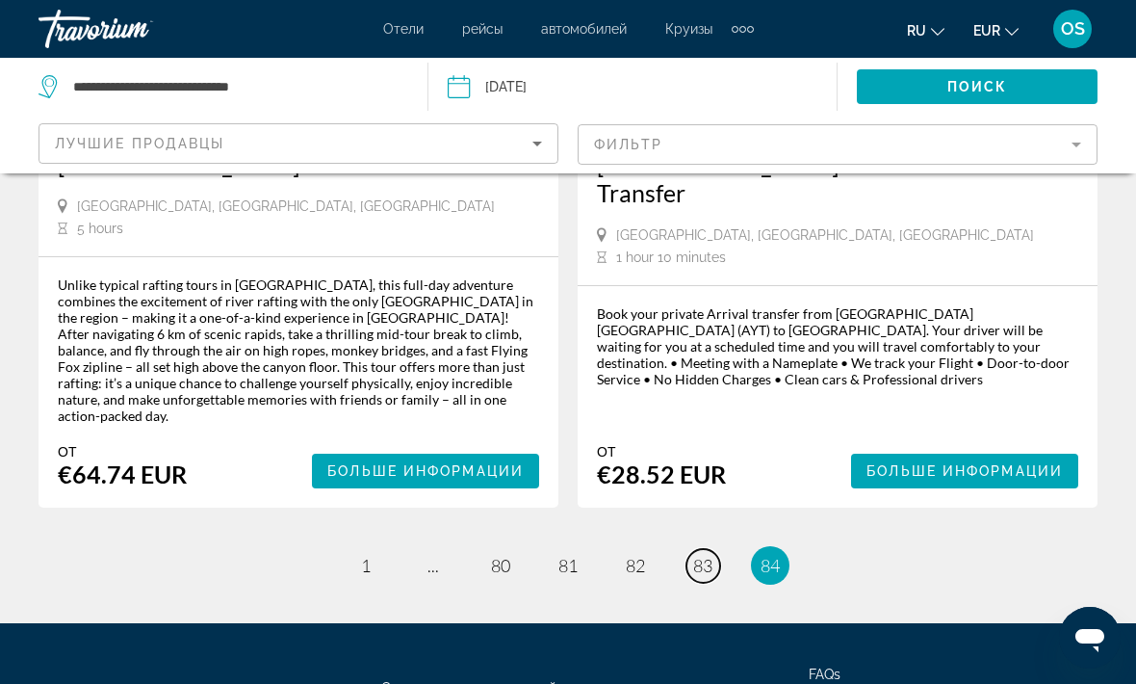
click at [714, 549] on link "page 83" at bounding box center [704, 566] width 34 height 34
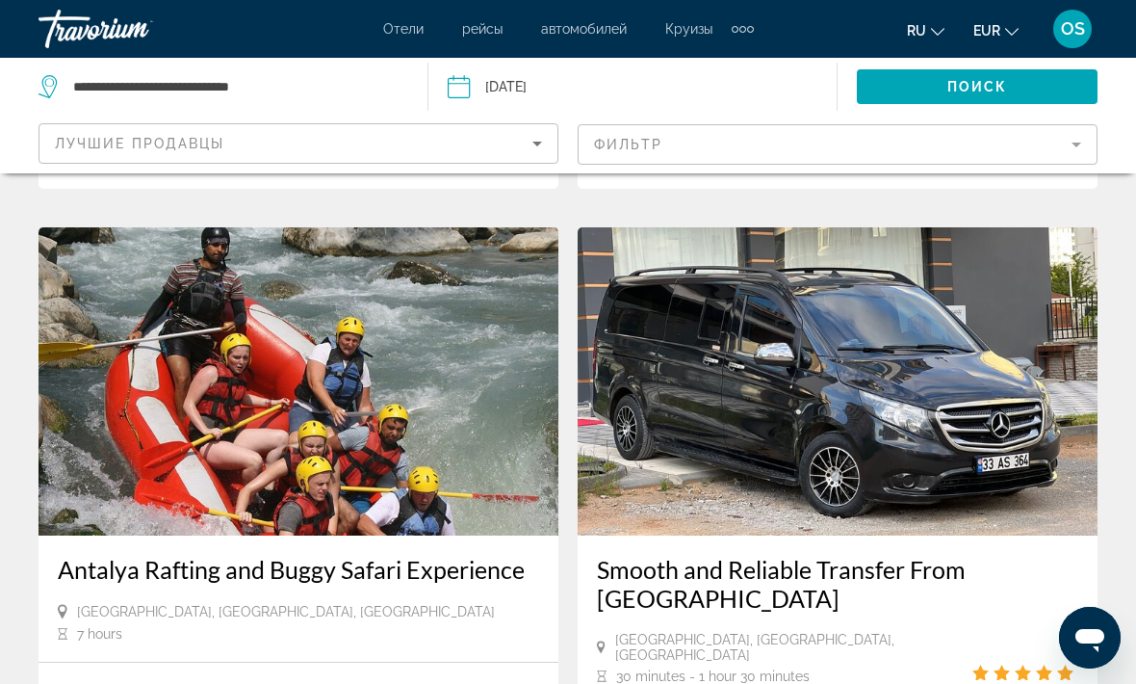
scroll to position [2812, 0]
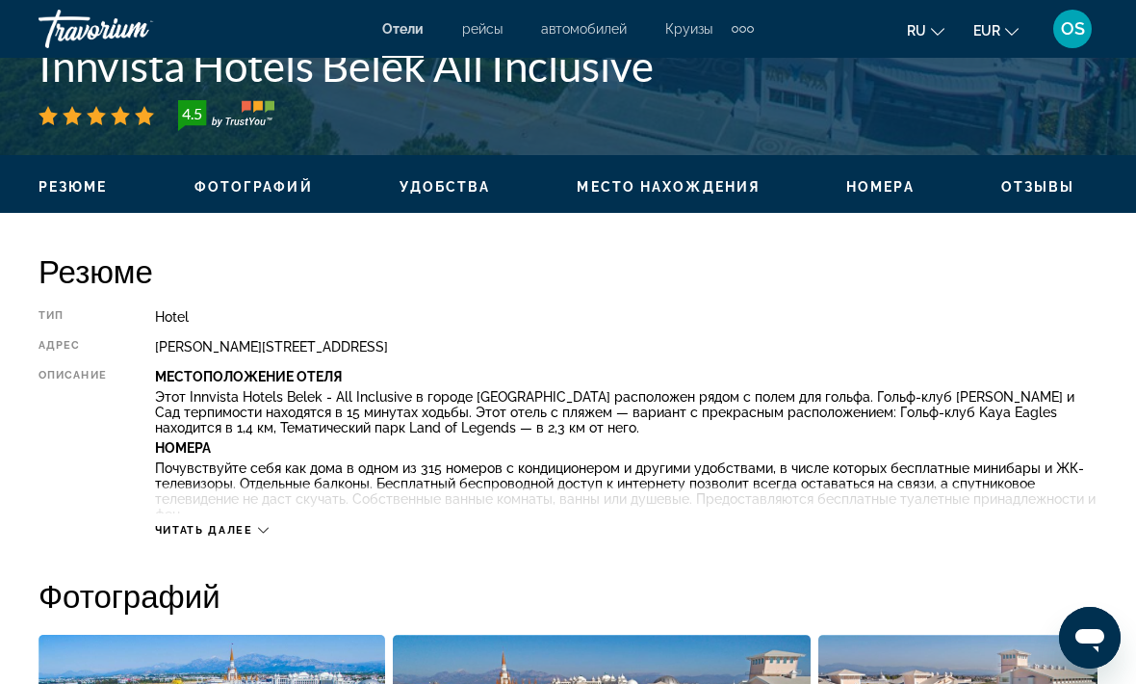
scroll to position [823, 0]
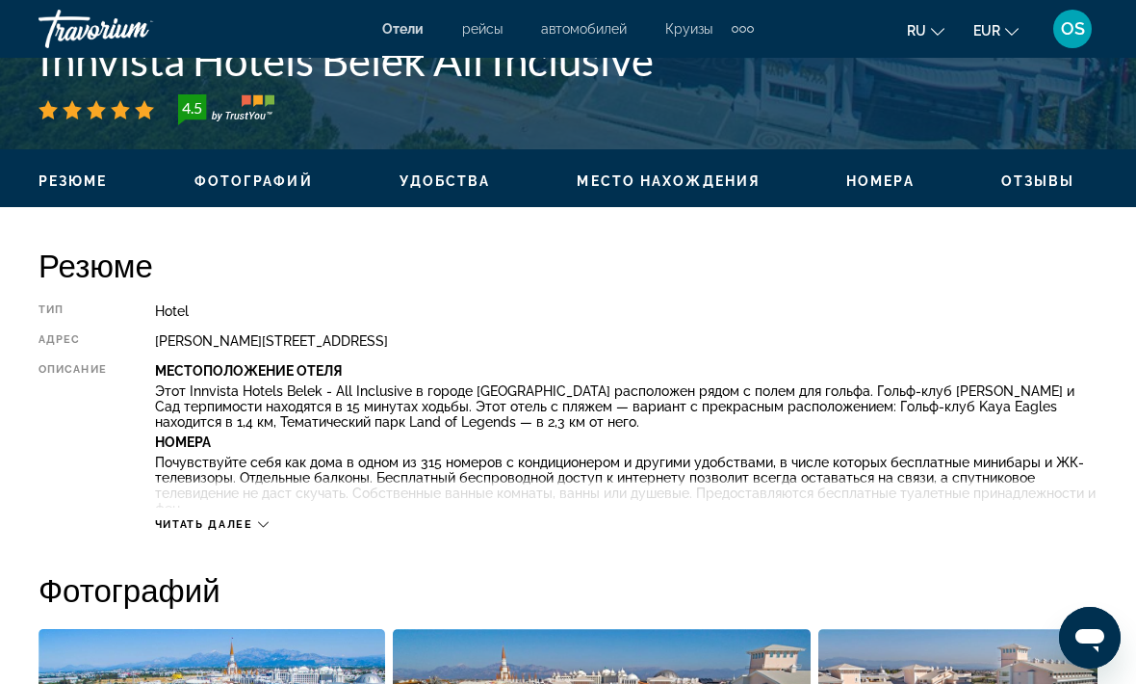
click at [255, 529] on div "Читать далее" at bounding box center [212, 524] width 114 height 13
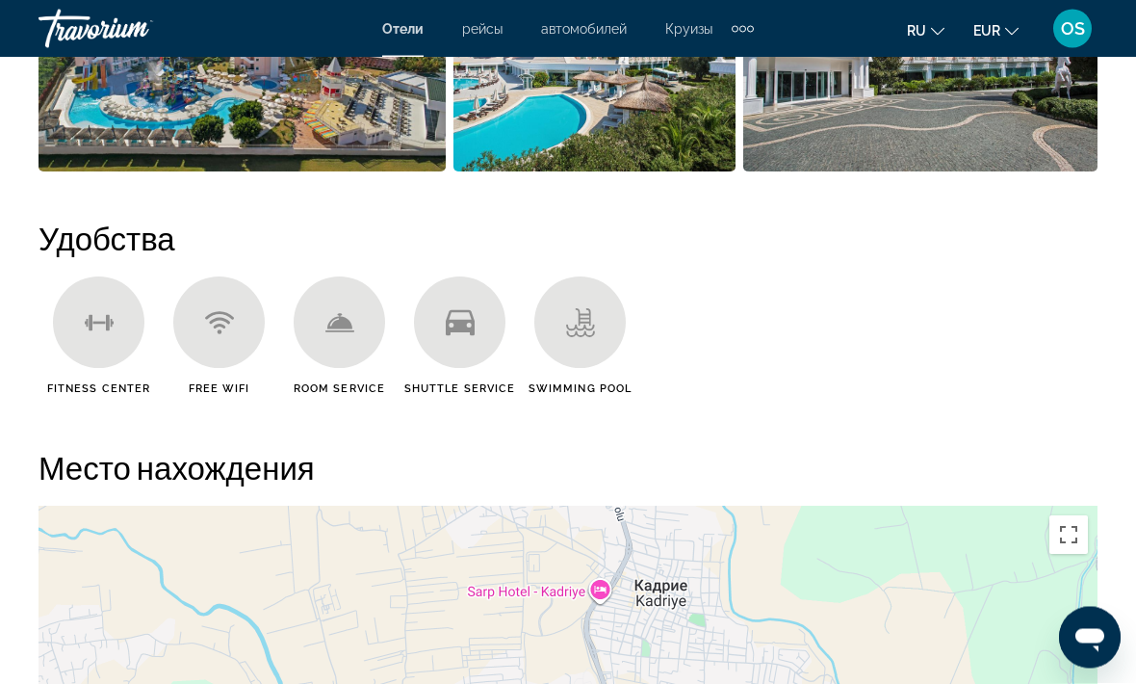
scroll to position [2078, 0]
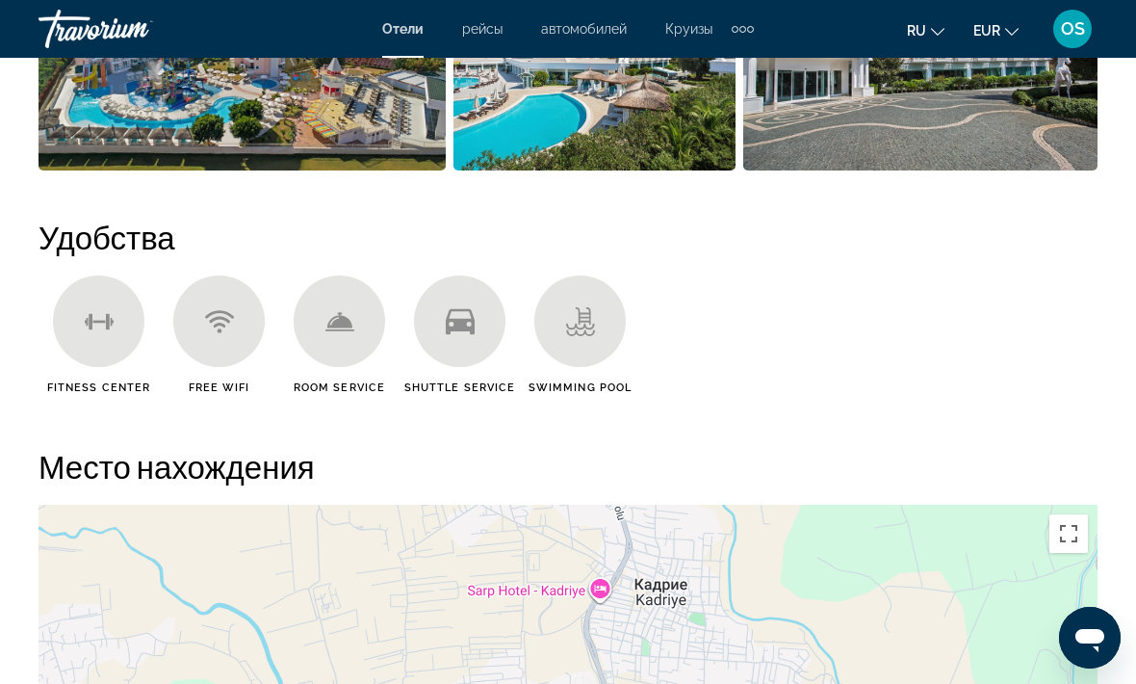
click at [473, 326] on icon "Main content" at bounding box center [460, 321] width 29 height 26
click at [474, 327] on icon "Main content" at bounding box center [460, 321] width 29 height 26
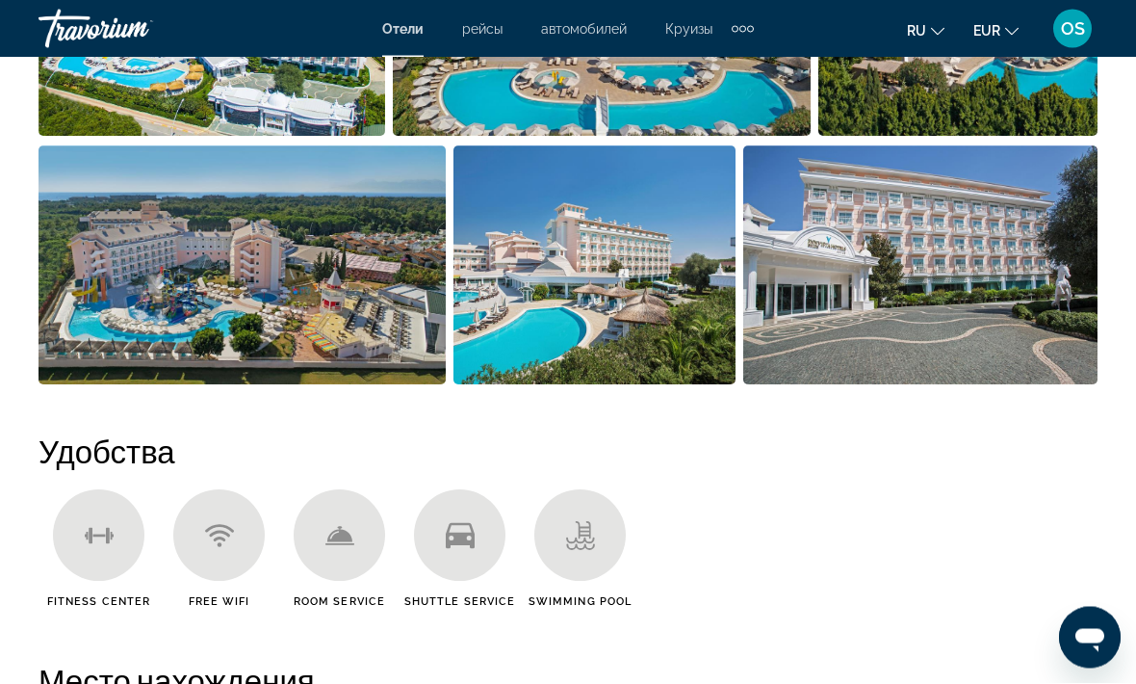
click at [998, 507] on ul "Fitness Center Free WiFi Room Service Shuttle Service Swimming Pool" at bounding box center [568, 556] width 1059 height 133
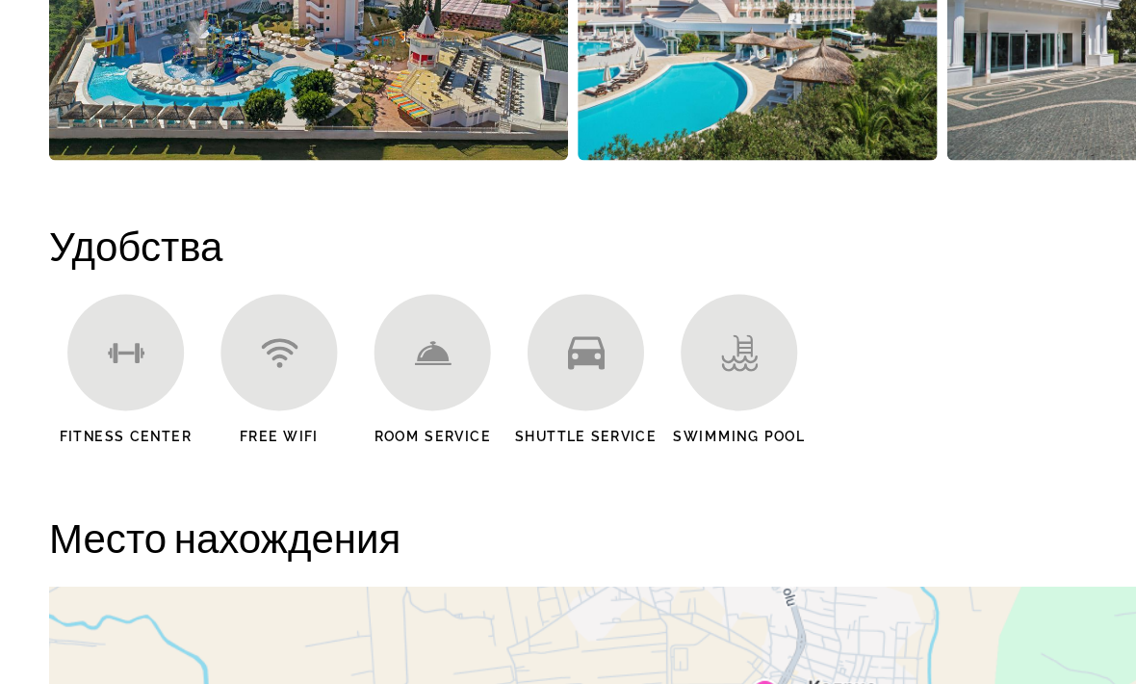
scroll to position [2034, 0]
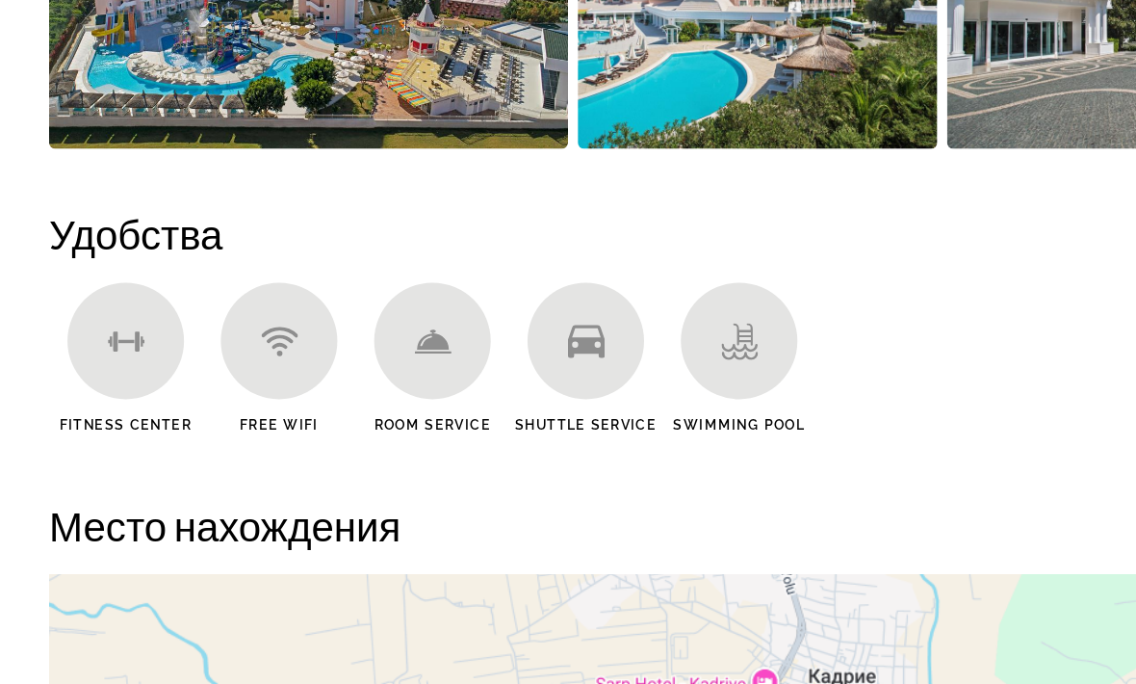
click at [467, 352] on icon "Main content" at bounding box center [460, 365] width 29 height 26
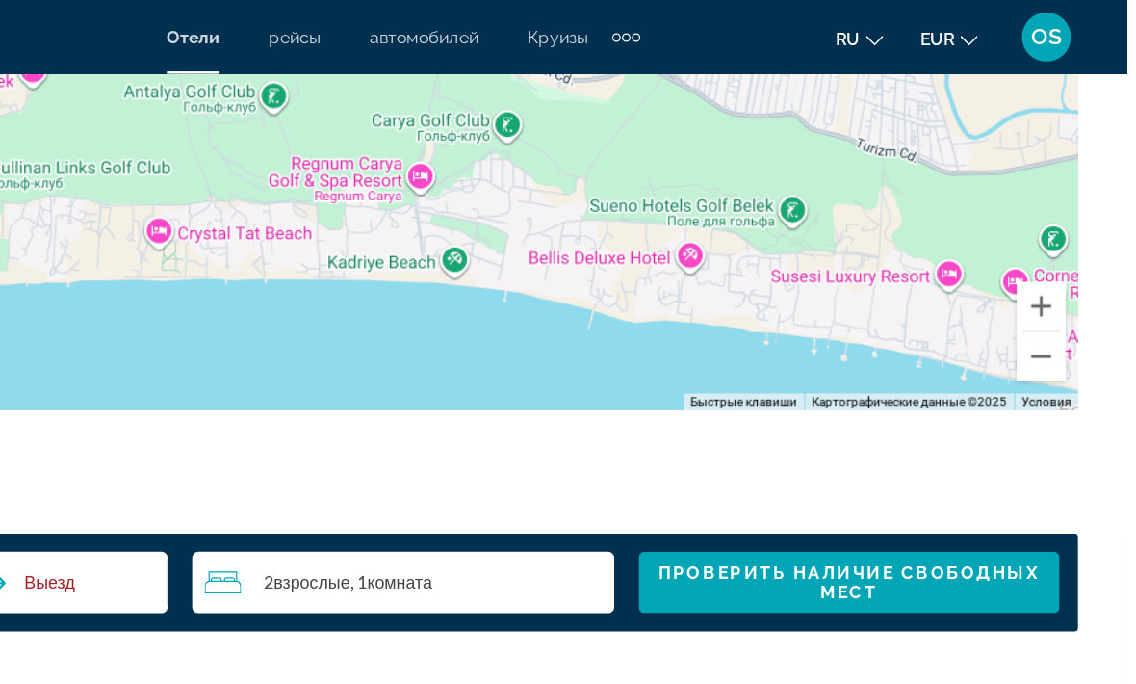
scroll to position [2818, 0]
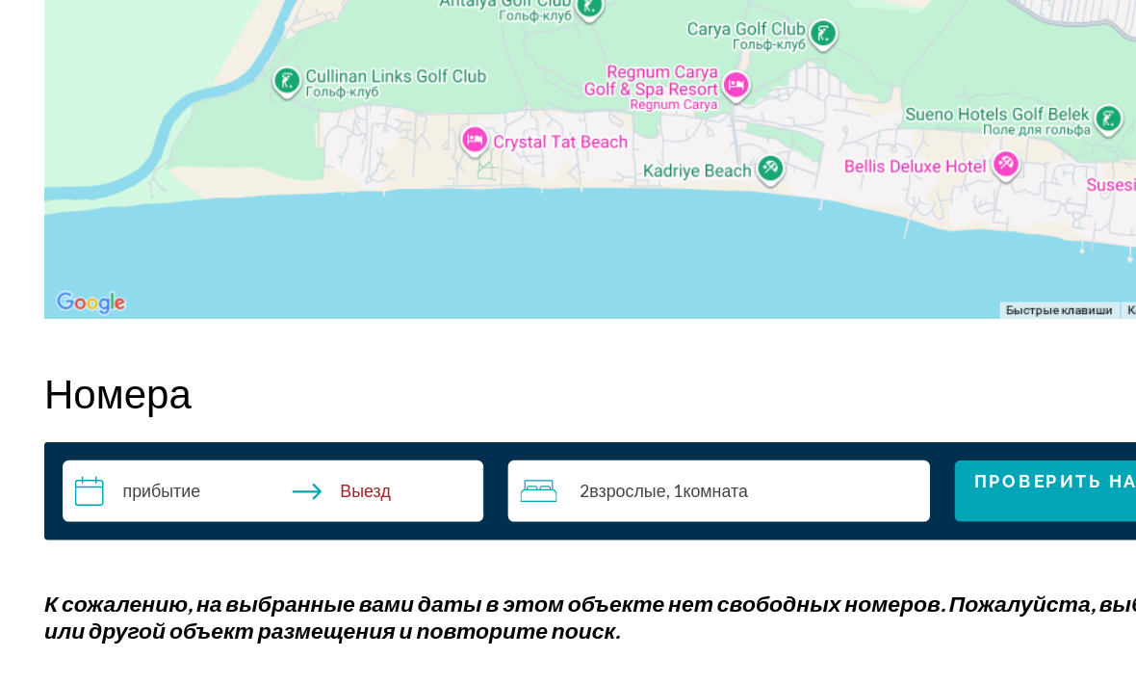
click at [82, 454] on input "**********" at bounding box center [222, 481] width 338 height 54
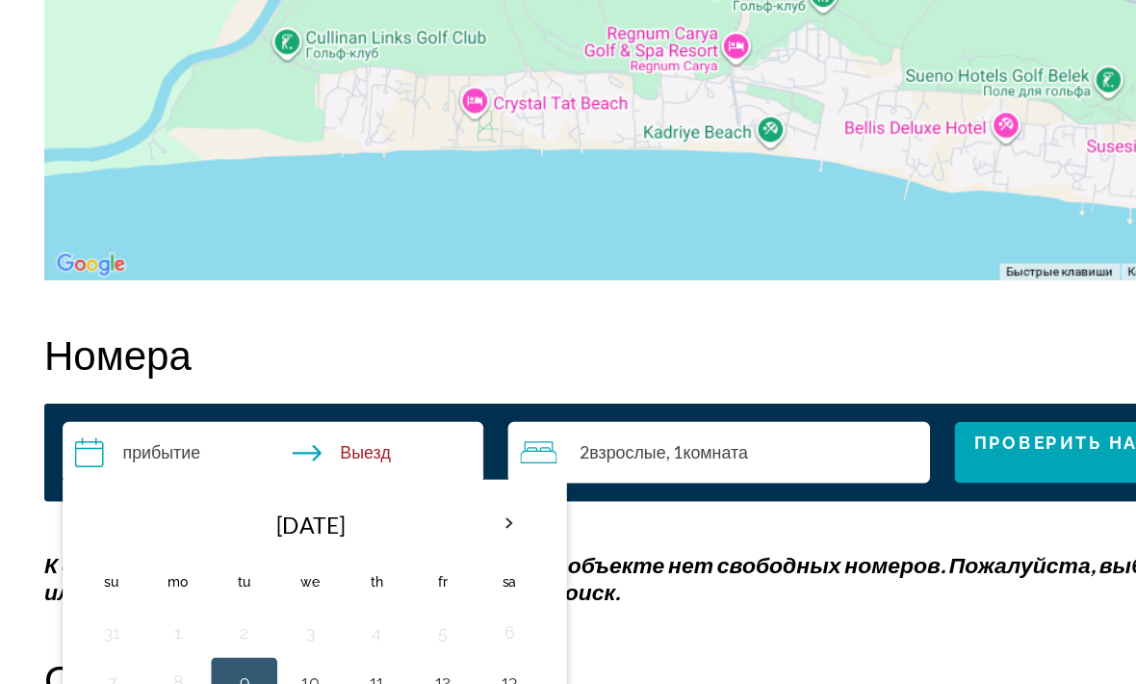
scroll to position [2844, 0]
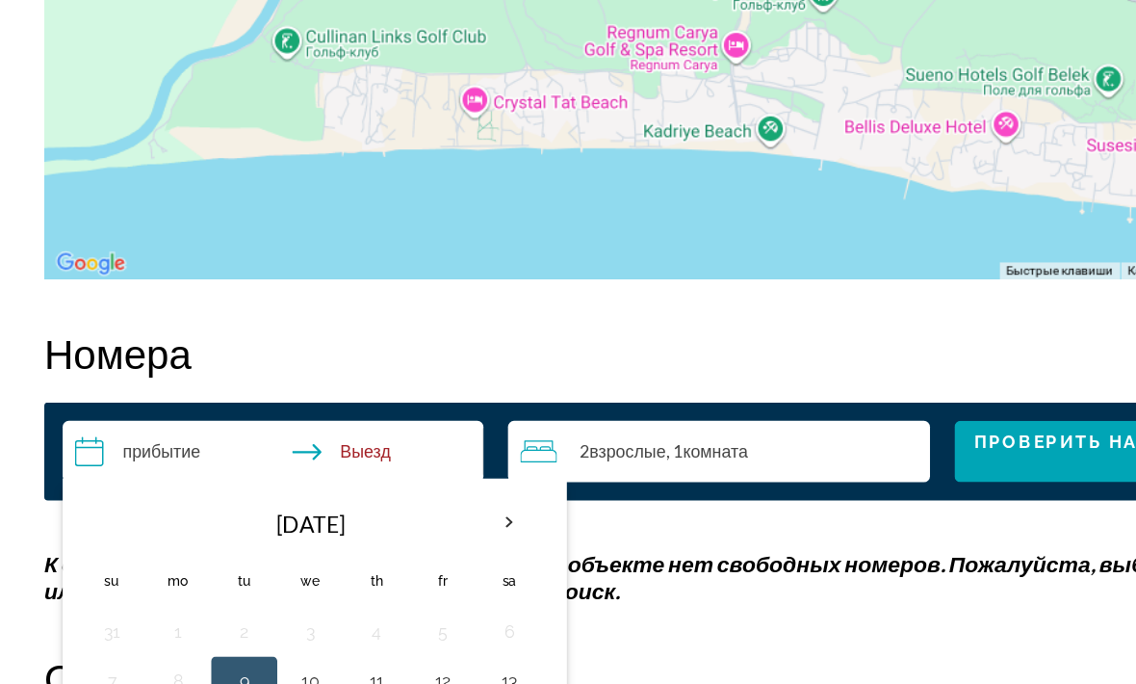
click at [405, 486] on th "Next month" at bounding box center [403, 507] width 52 height 42
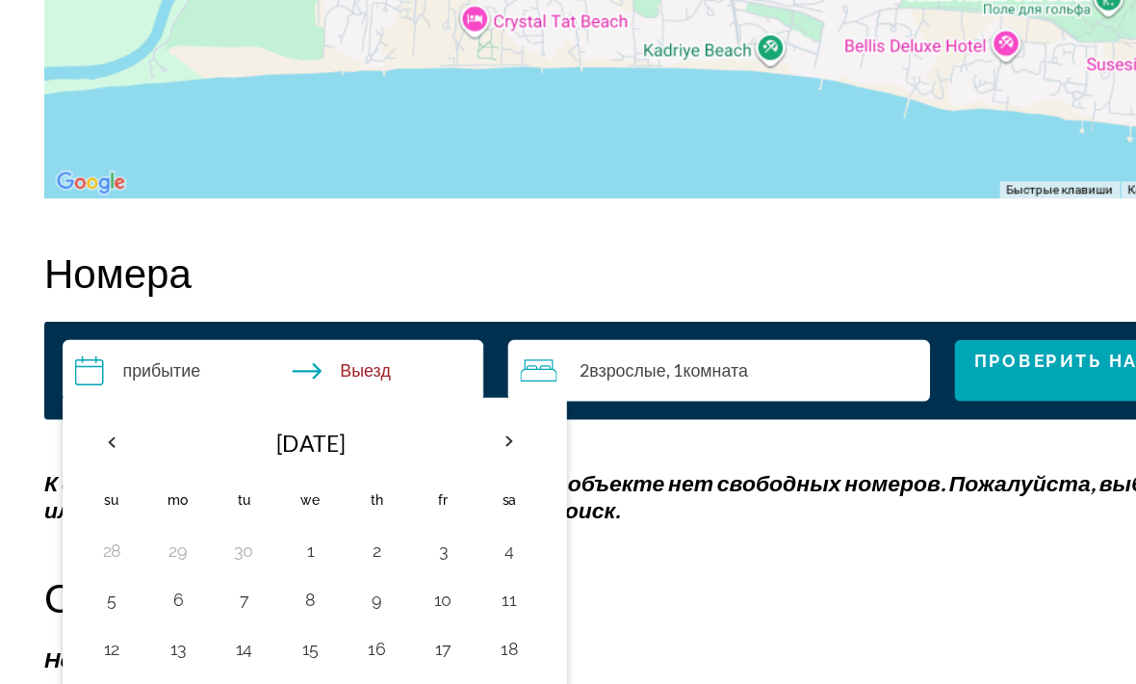
scroll to position [2907, 0]
click at [405, 555] on button "11" at bounding box center [403, 568] width 31 height 27
click at [404, 593] on button "18" at bounding box center [403, 606] width 31 height 27
type input "**********"
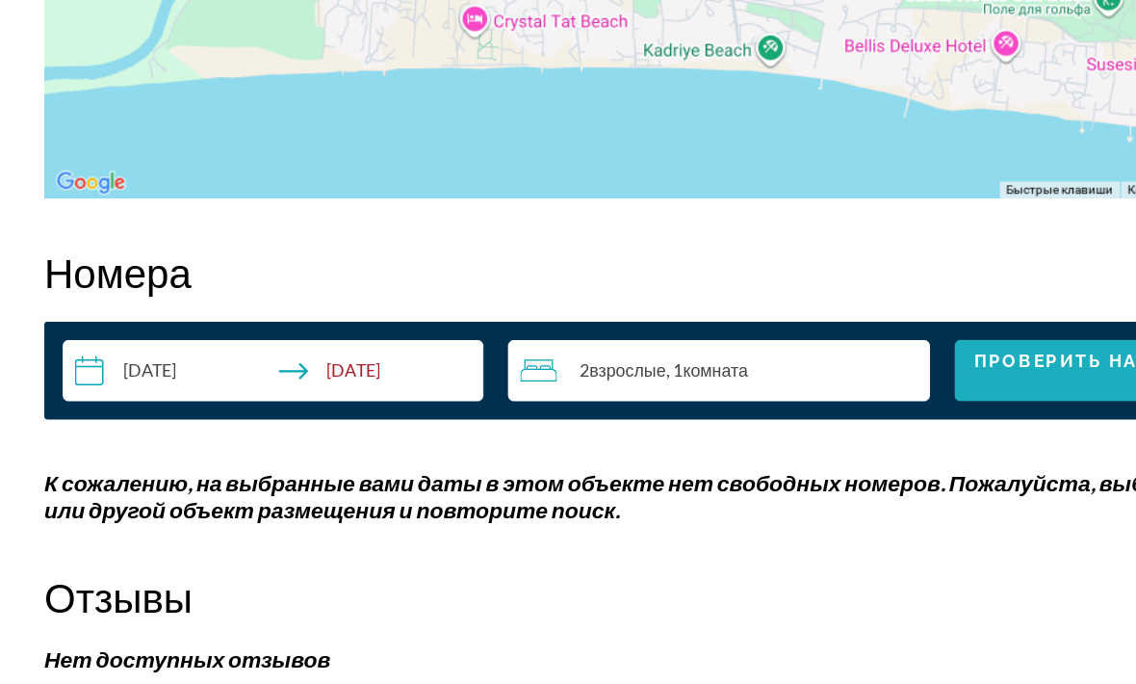
click at [818, 373] on span "Проверить наличие свободных мест" at bounding box center [917, 388] width 299 height 31
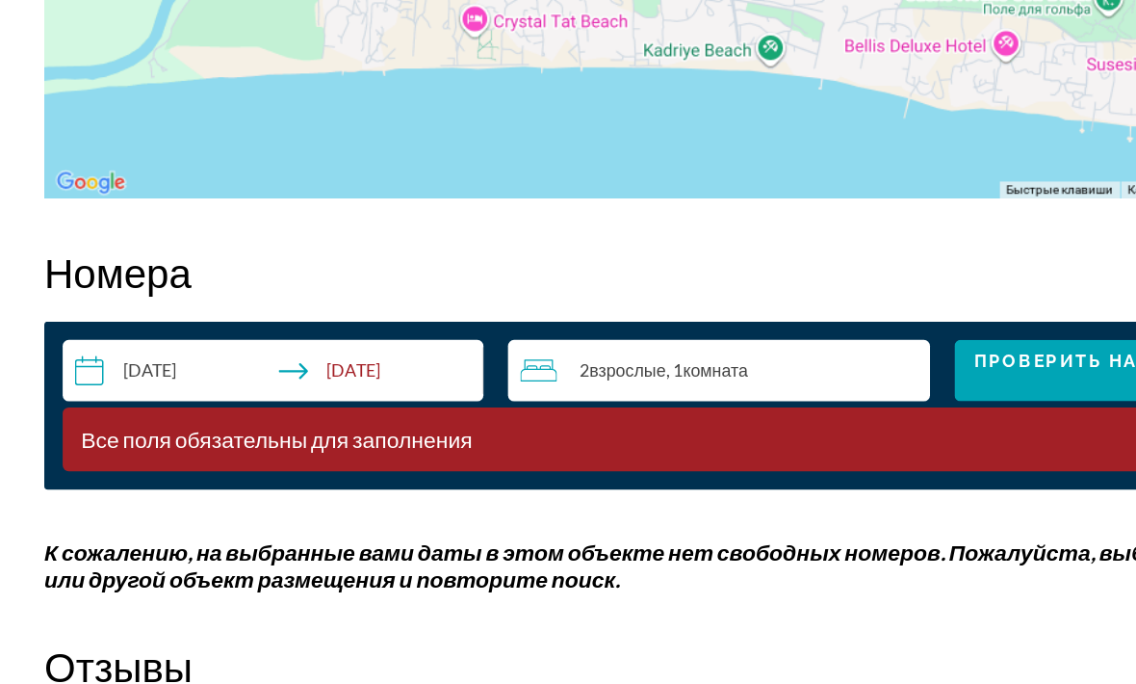
click at [654, 377] on div "2 Взрослый Взрослые , 1 Комната номера" at bounding box center [572, 388] width 321 height 23
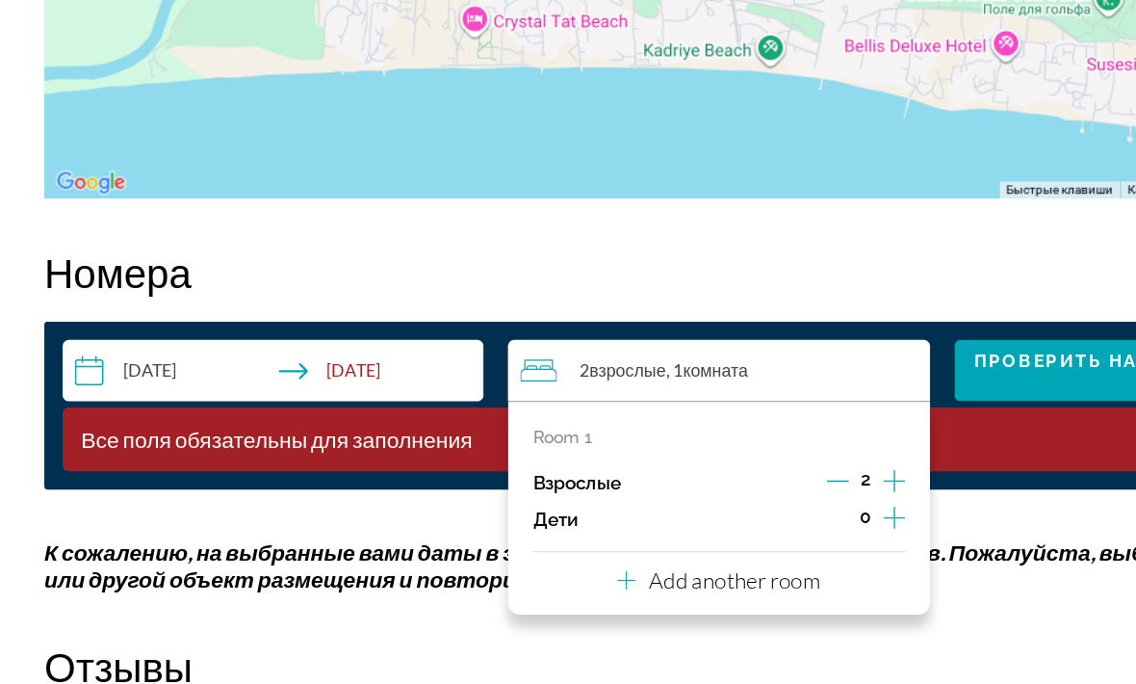
click at [700, 492] on icon "Increment children" at bounding box center [705, 503] width 17 height 23
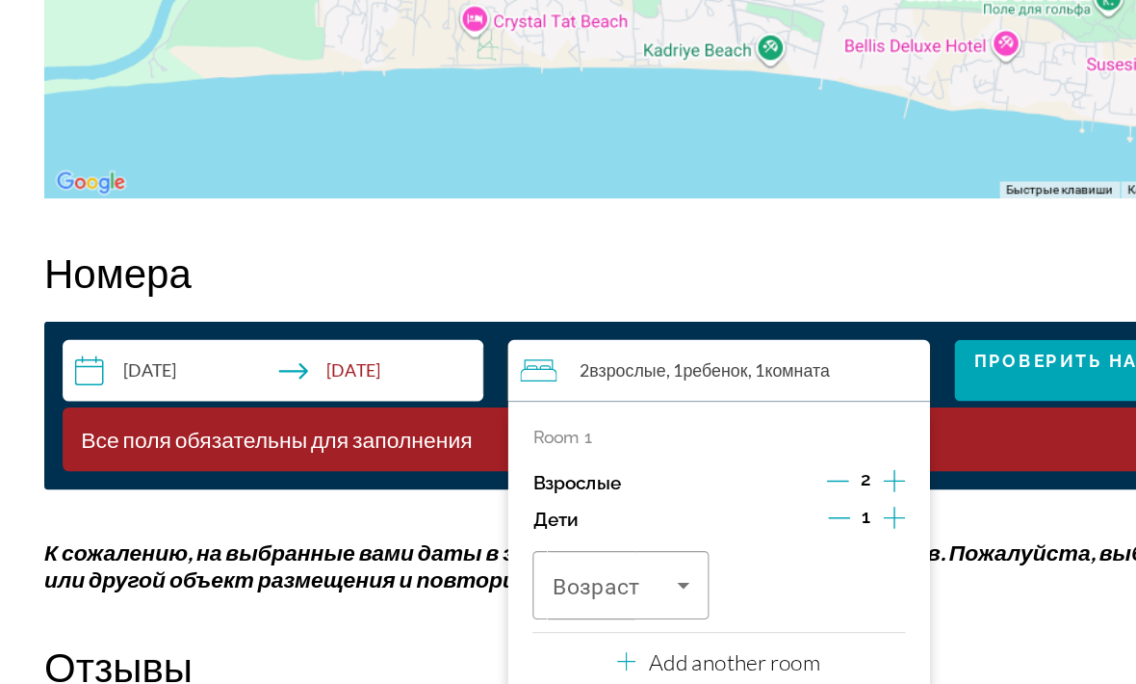
click at [706, 492] on icon "Increment children" at bounding box center [705, 503] width 17 height 23
click at [548, 545] on icon "Travelers: 2 adults, 2 children" at bounding box center [540, 556] width 23 height 23
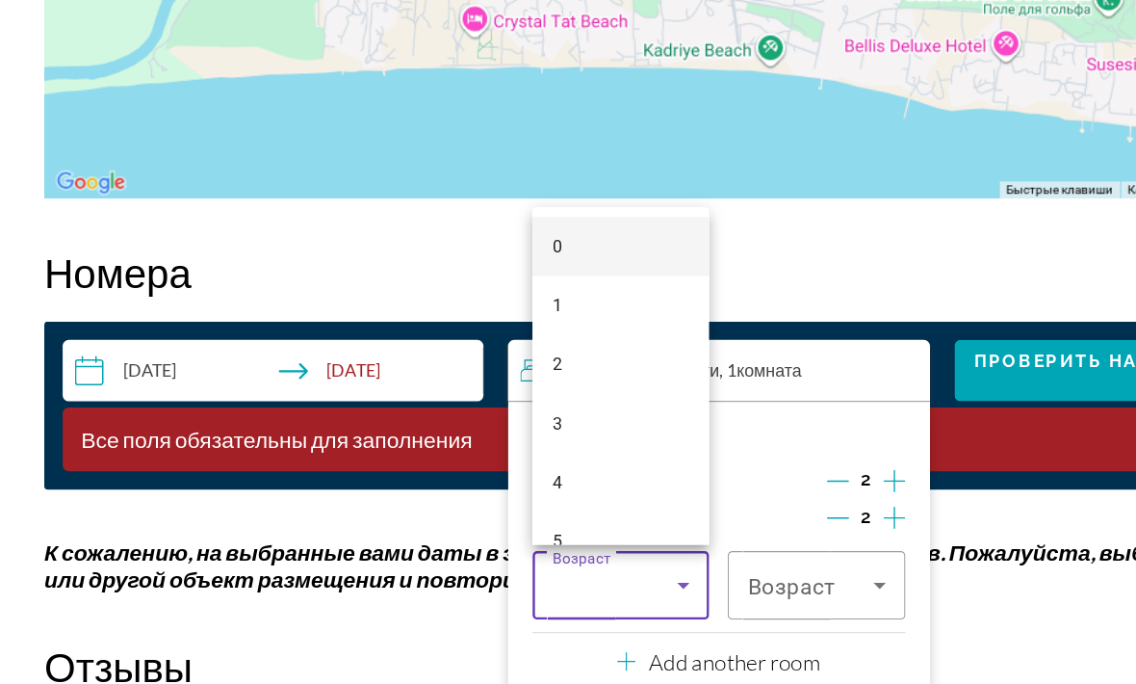
scroll to position [0, 0]
click at [691, 455] on div at bounding box center [568, 342] width 1136 height 684
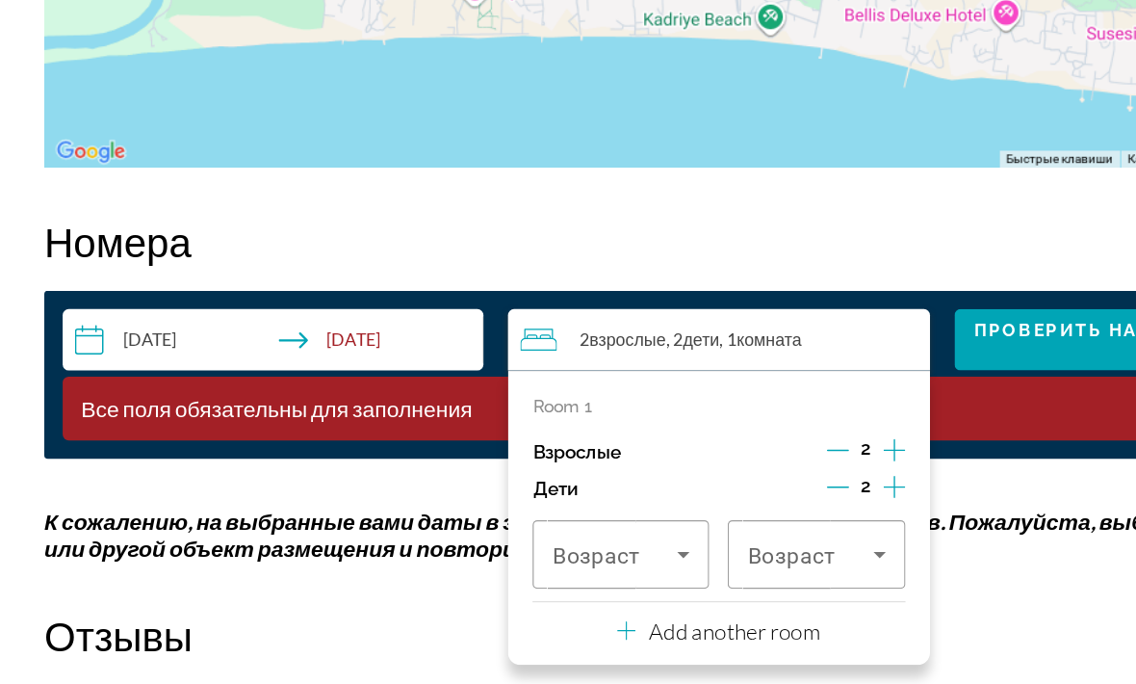
scroll to position [2933, 0]
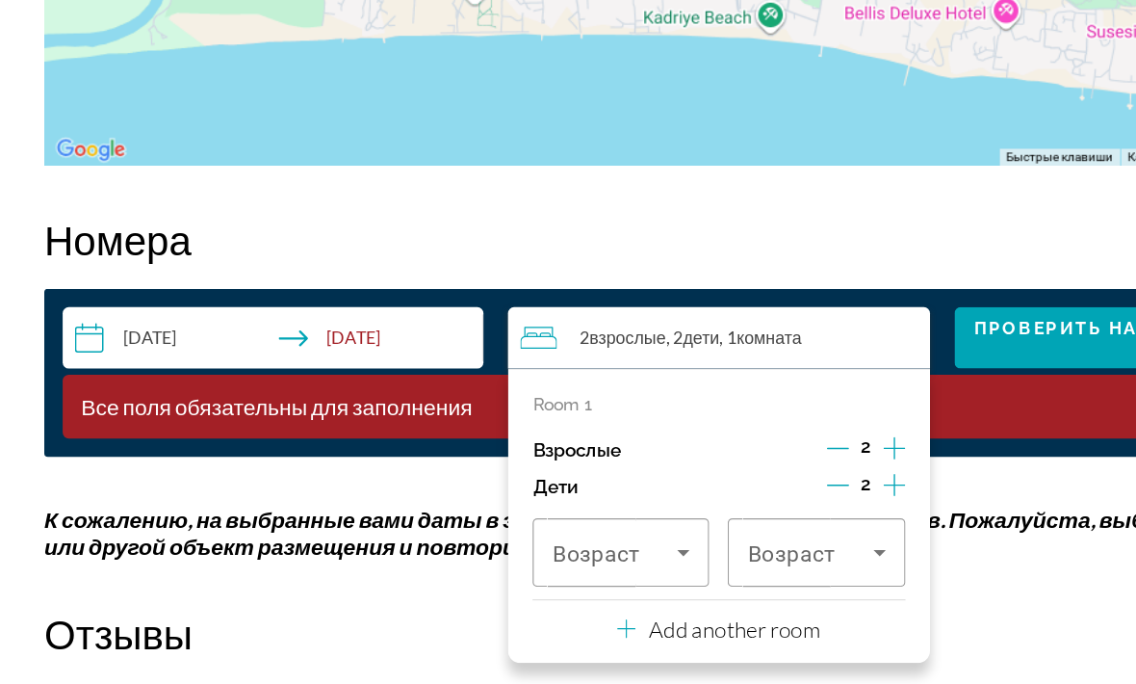
click at [702, 469] on icon "Increment children" at bounding box center [705, 477] width 17 height 17
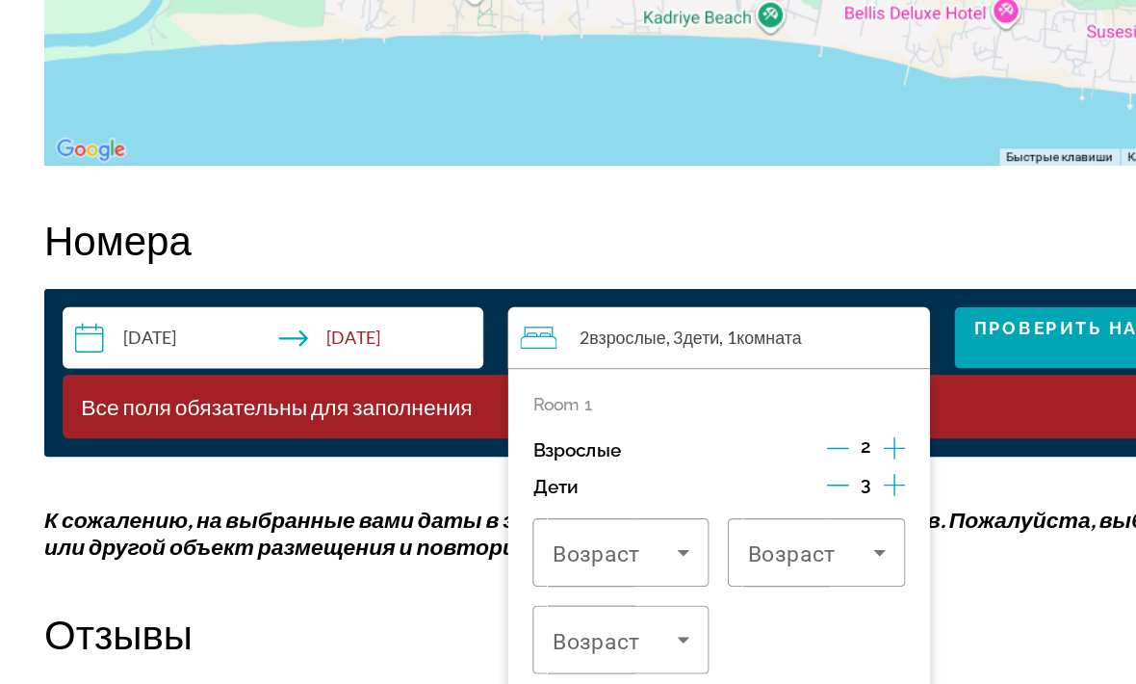
click at [660, 478] on icon "Decrement children" at bounding box center [661, 478] width 17 height 1
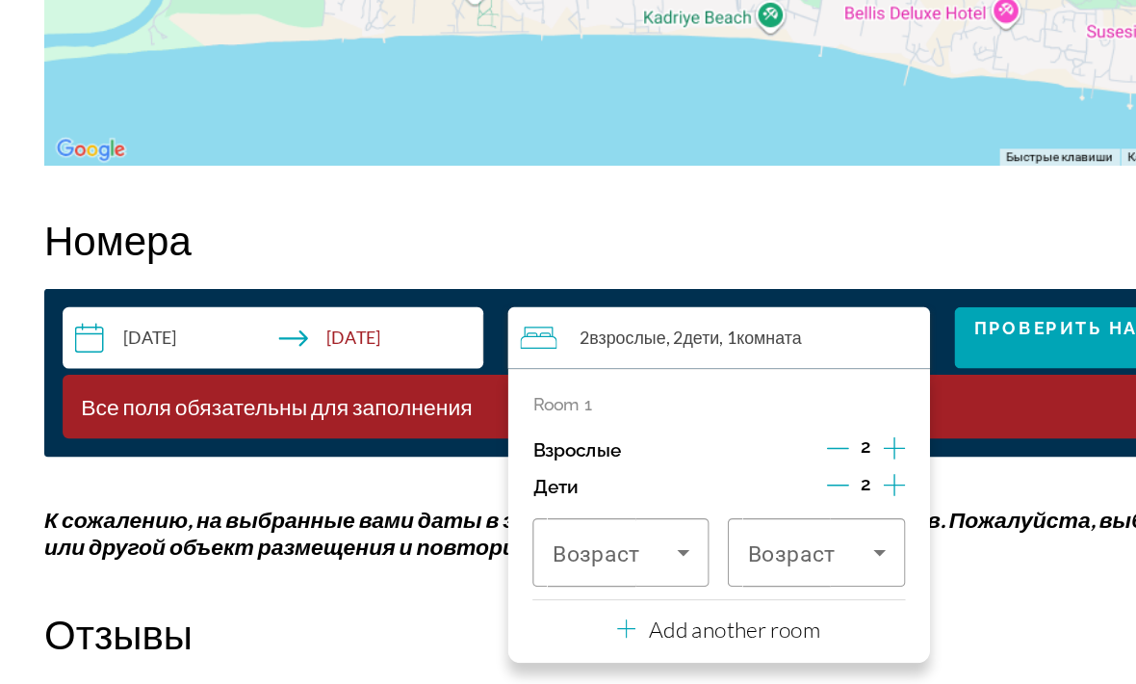
click at [660, 469] on icon "Decrement children" at bounding box center [661, 477] width 17 height 17
click at [705, 437] on icon "Increment adults" at bounding box center [705, 448] width 17 height 23
click at [544, 519] on icon "Travelers: 3 adults, 1 child" at bounding box center [540, 530] width 23 height 23
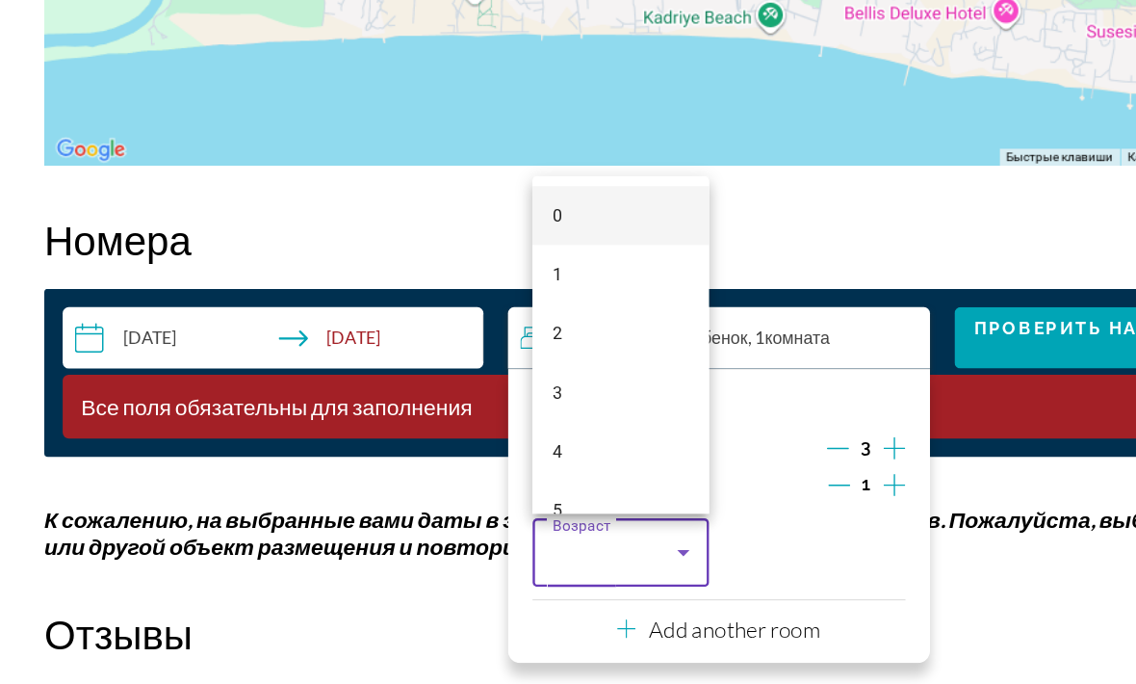
scroll to position [0, 0]
click at [618, 430] on div at bounding box center [568, 342] width 1136 height 684
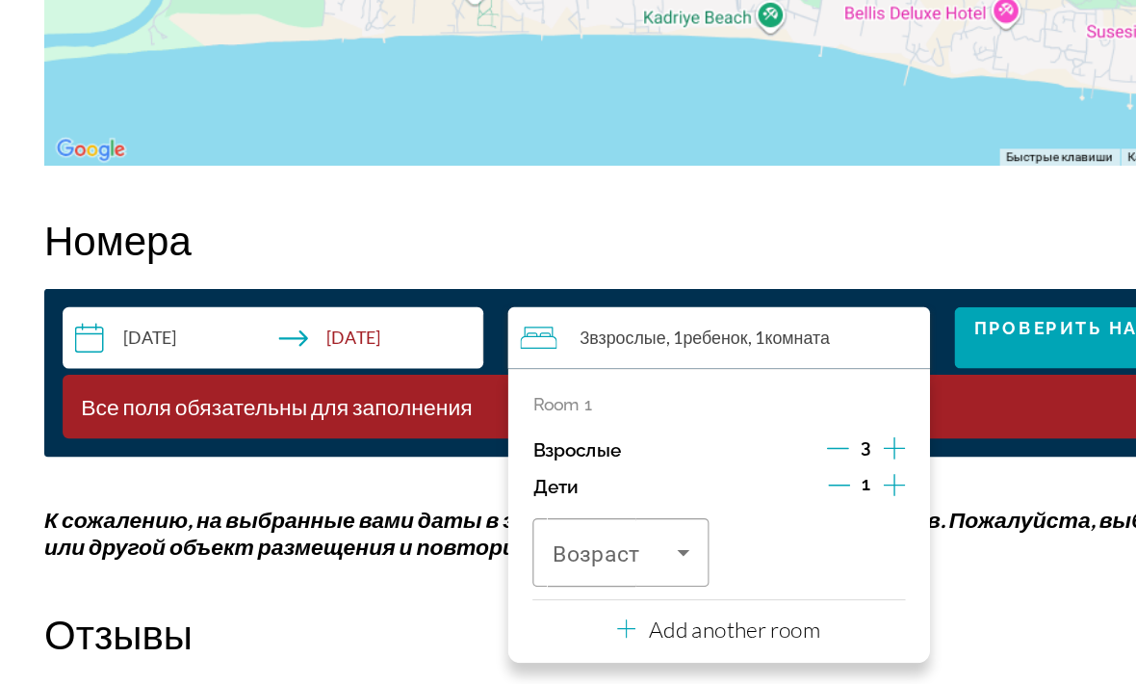
click at [660, 469] on icon "Decrement children" at bounding box center [662, 477] width 17 height 17
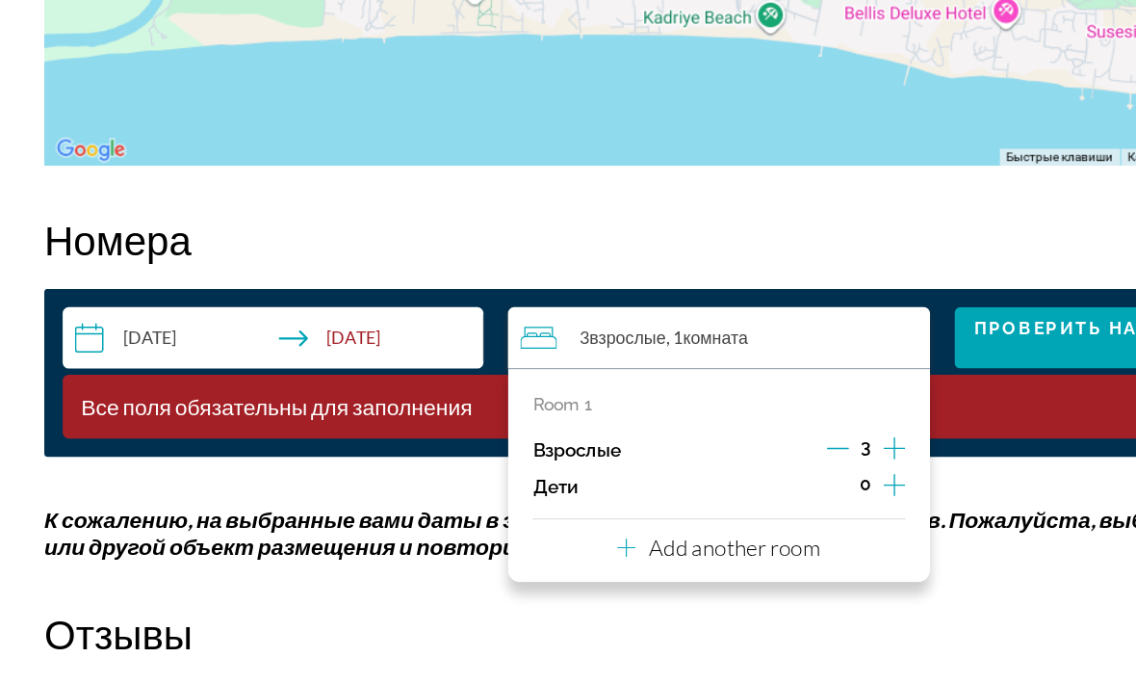
click at [702, 440] on icon "Increment adults" at bounding box center [705, 448] width 17 height 17
click at [612, 351] on div "4 Взрослый Взрослые , 1 Комната номера" at bounding box center [572, 362] width 321 height 23
click at [675, 434] on div "Room 1 Взрослые 4 Дети 0 Add another room" at bounding box center [568, 470] width 330 height 168
click at [501, 515] on div "Add another room" at bounding box center [567, 526] width 159 height 23
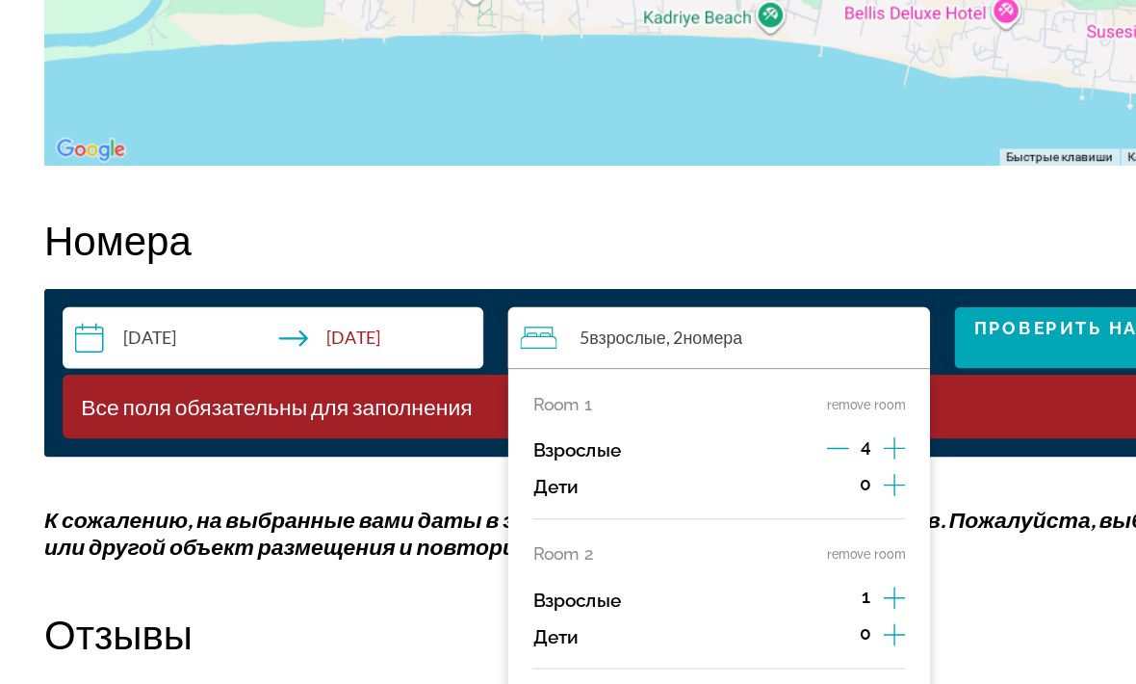
click at [659, 440] on icon "Decrement adults" at bounding box center [661, 448] width 17 height 17
click at [657, 440] on icon "Decrement adults" at bounding box center [661, 448] width 17 height 17
click at [707, 555] on icon "Increment adults" at bounding box center [705, 566] width 17 height 23
click at [832, 347] on span "Проверить наличие свободных мест" at bounding box center [917, 362] width 299 height 31
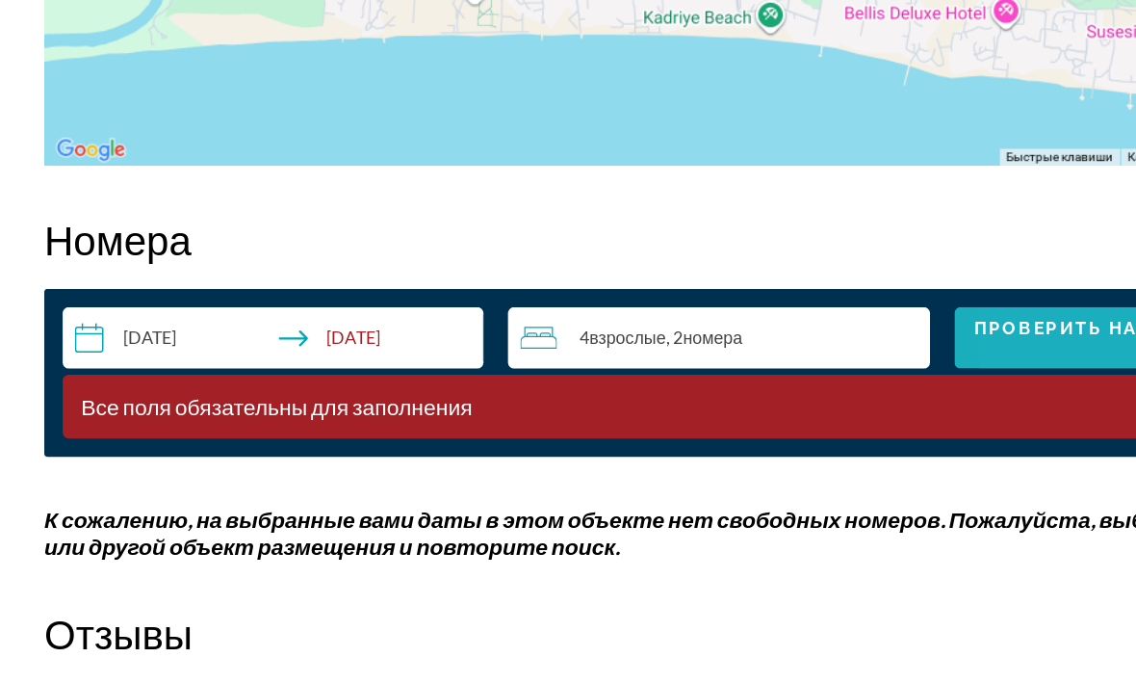
click at [828, 347] on span "Проверить наличие свободных мест" at bounding box center [917, 362] width 299 height 31
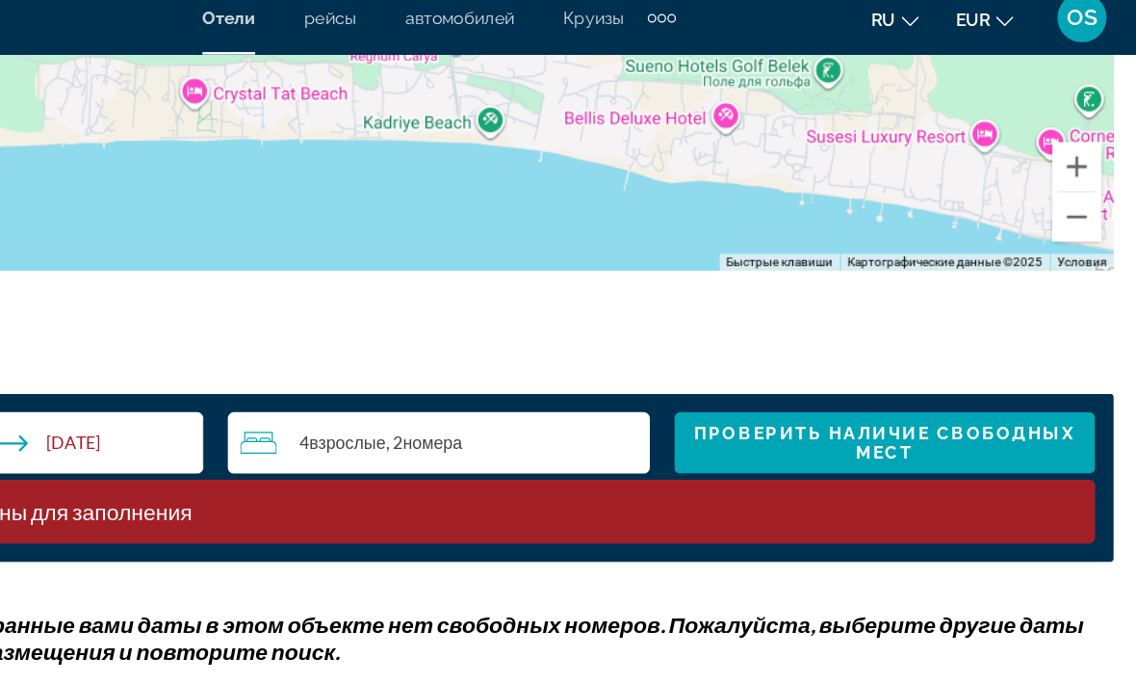
click at [768, 348] on span "Проверить наличие свободных мест" at bounding box center [917, 362] width 299 height 31
click at [768, 351] on span "Проверить наличие свободных мест" at bounding box center [917, 362] width 299 height 31
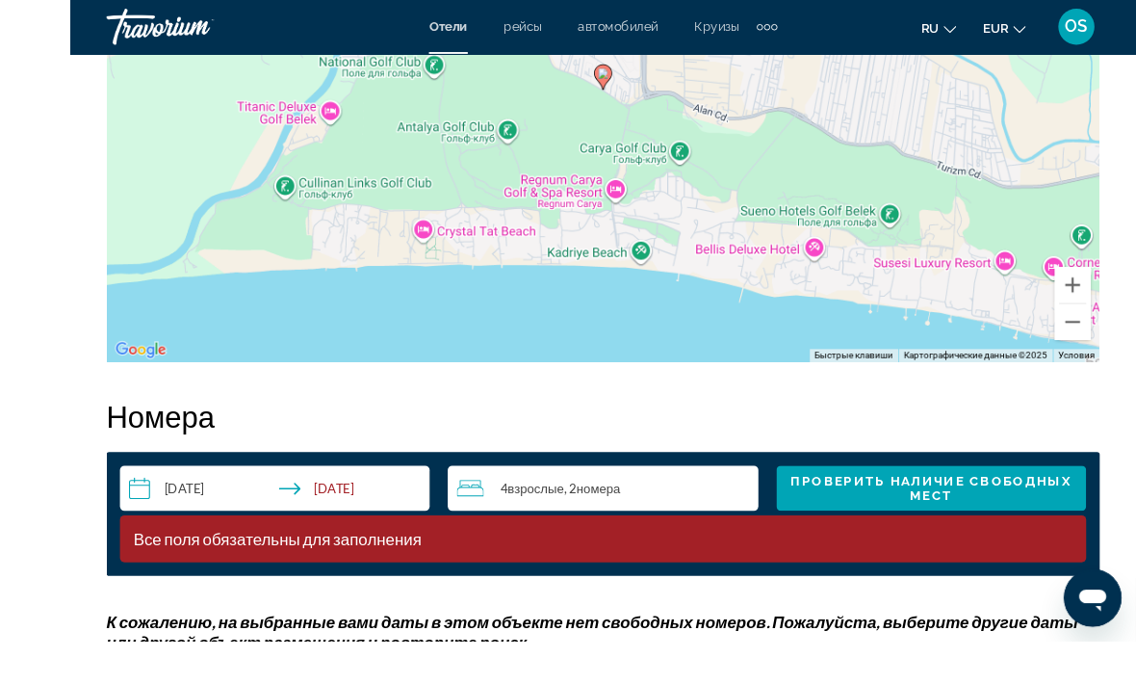
scroll to position [2897, 0]
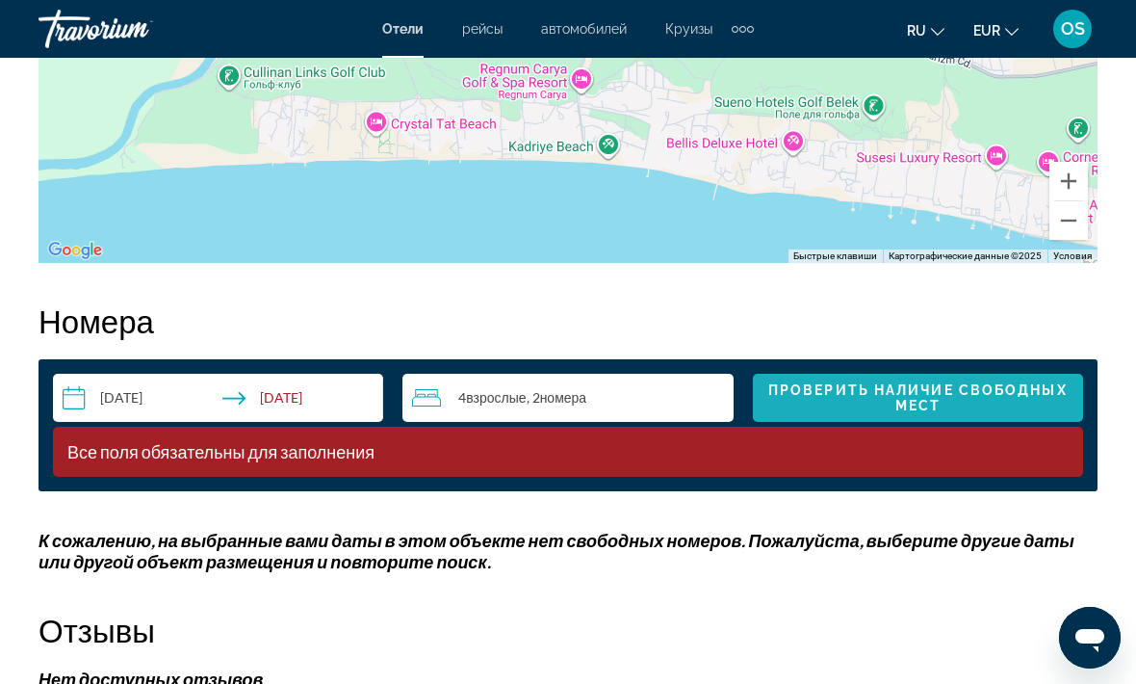
click at [910, 391] on span "Проверить наличие свободных мест" at bounding box center [917, 397] width 299 height 31
click at [914, 396] on span "Проверить наличие свободных мест" at bounding box center [917, 397] width 299 height 31
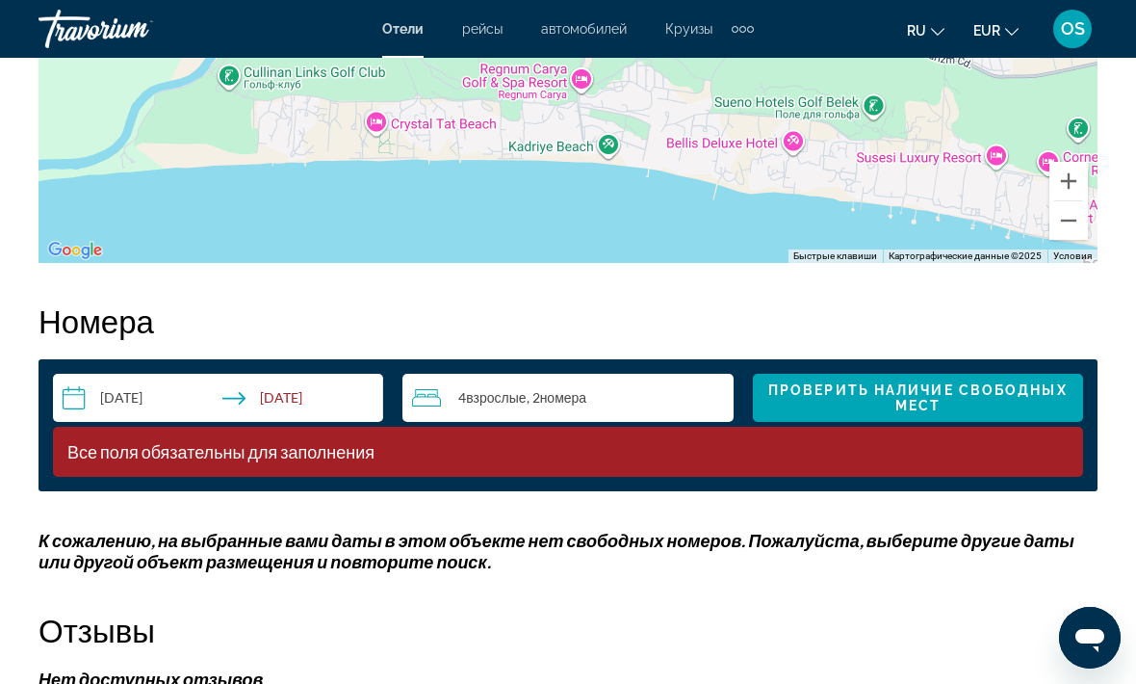
click at [948, 401] on span "Проверить наличие свободных мест" at bounding box center [917, 397] width 299 height 31
click at [944, 404] on span "Проверить наличие свободных мест" at bounding box center [917, 397] width 299 height 31
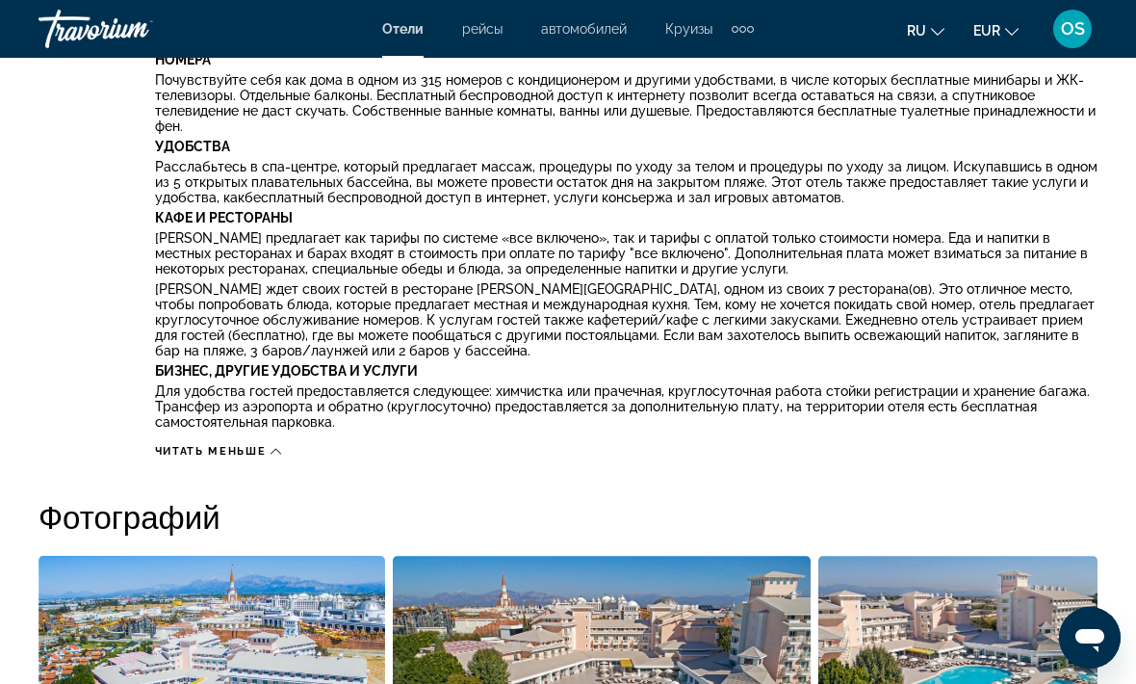
scroll to position [1205, 0]
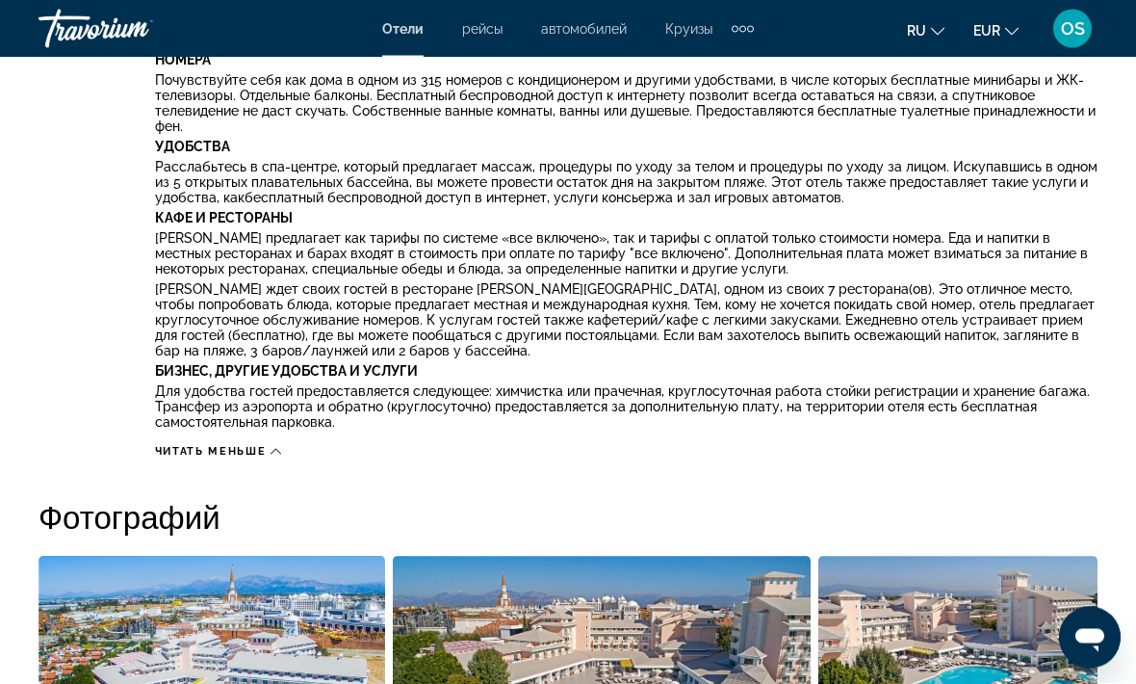
click at [477, 29] on span "рейсы" at bounding box center [482, 28] width 40 height 15
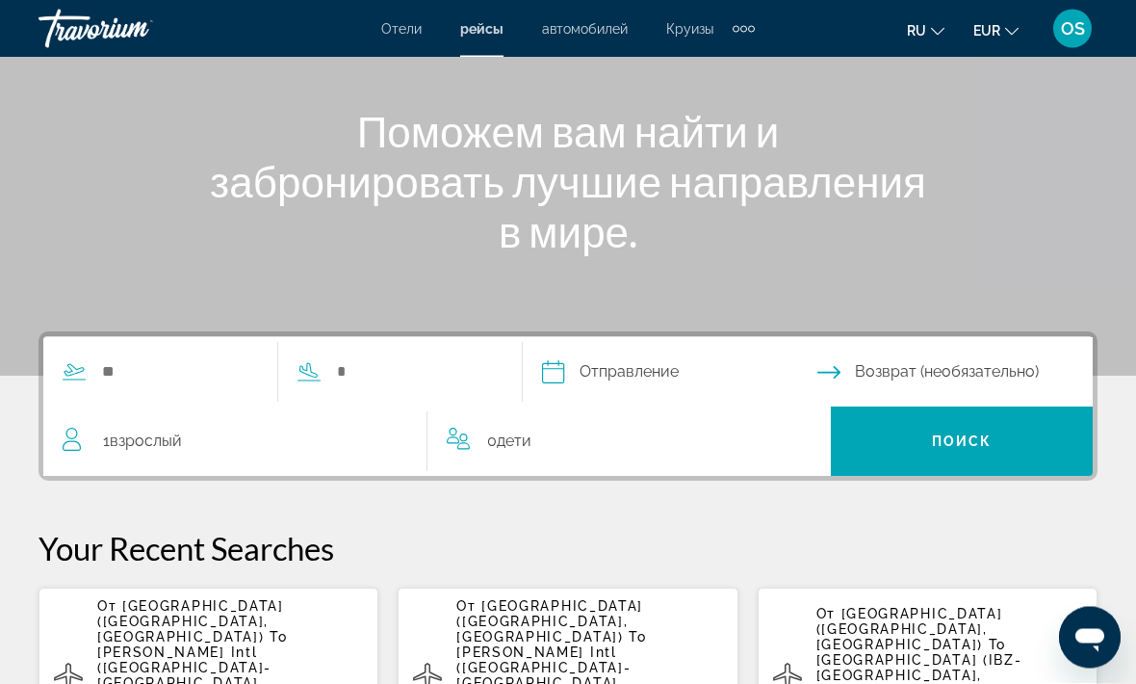
scroll to position [226, 0]
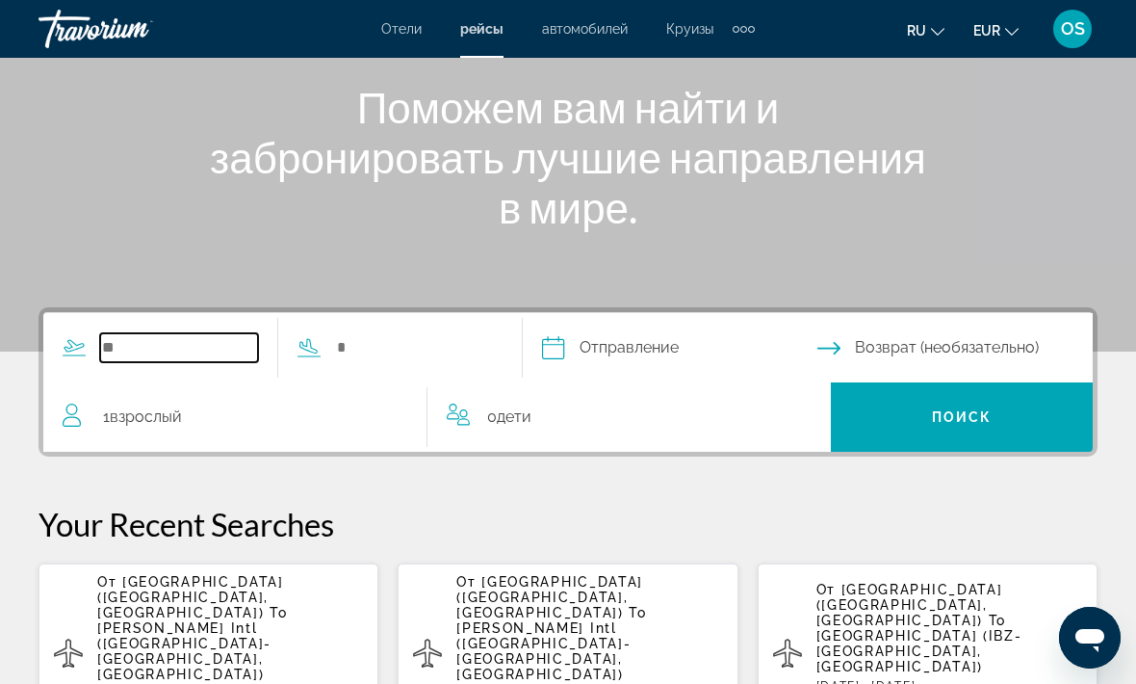
click at [194, 341] on input "Search widget" at bounding box center [179, 347] width 158 height 29
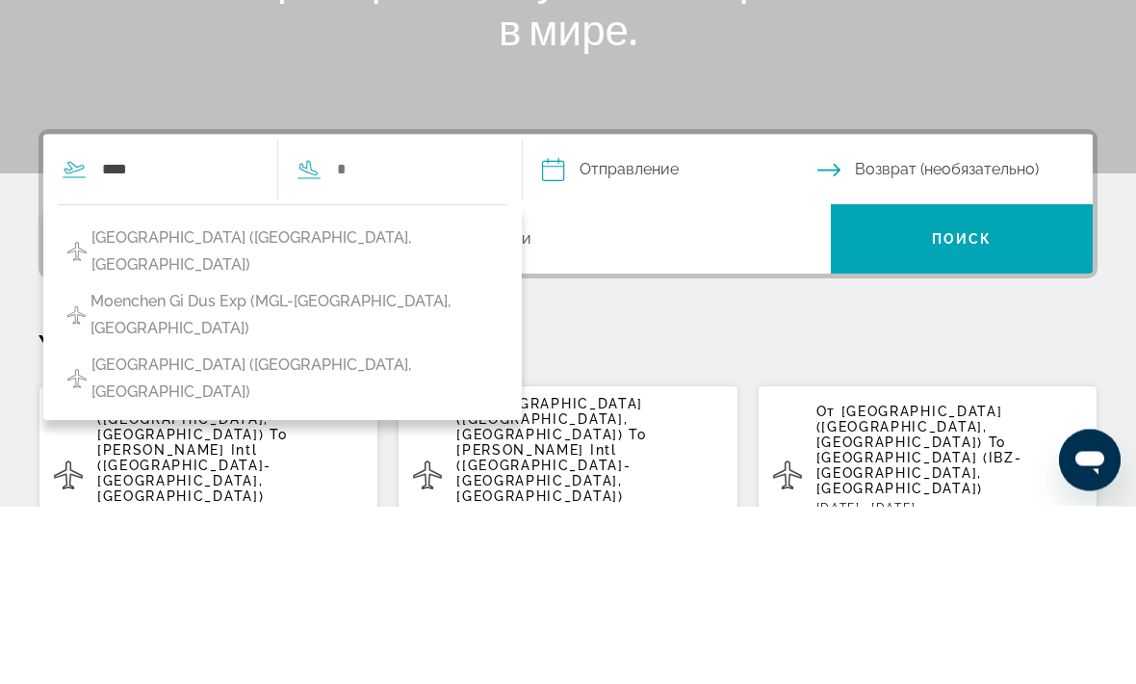
click at [311, 403] on span "[GEOGRAPHIC_DATA] ([GEOGRAPHIC_DATA], [GEOGRAPHIC_DATA])" at bounding box center [294, 430] width 406 height 54
type input "**********"
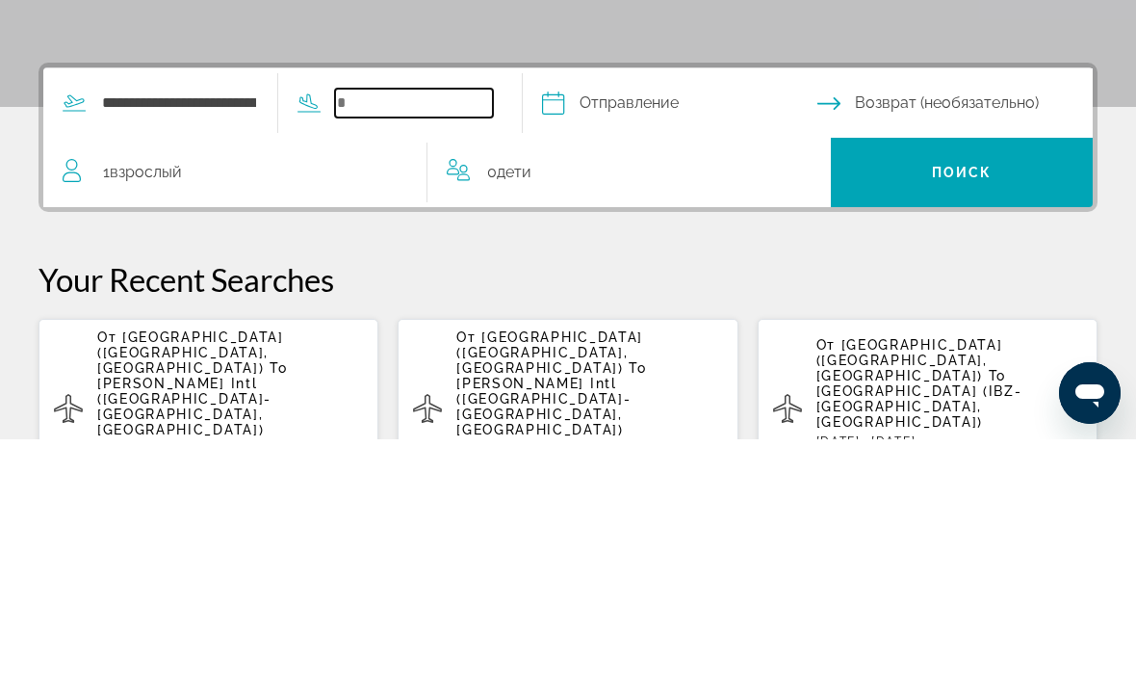
click at [465, 333] on input "Search widget" at bounding box center [414, 347] width 158 height 29
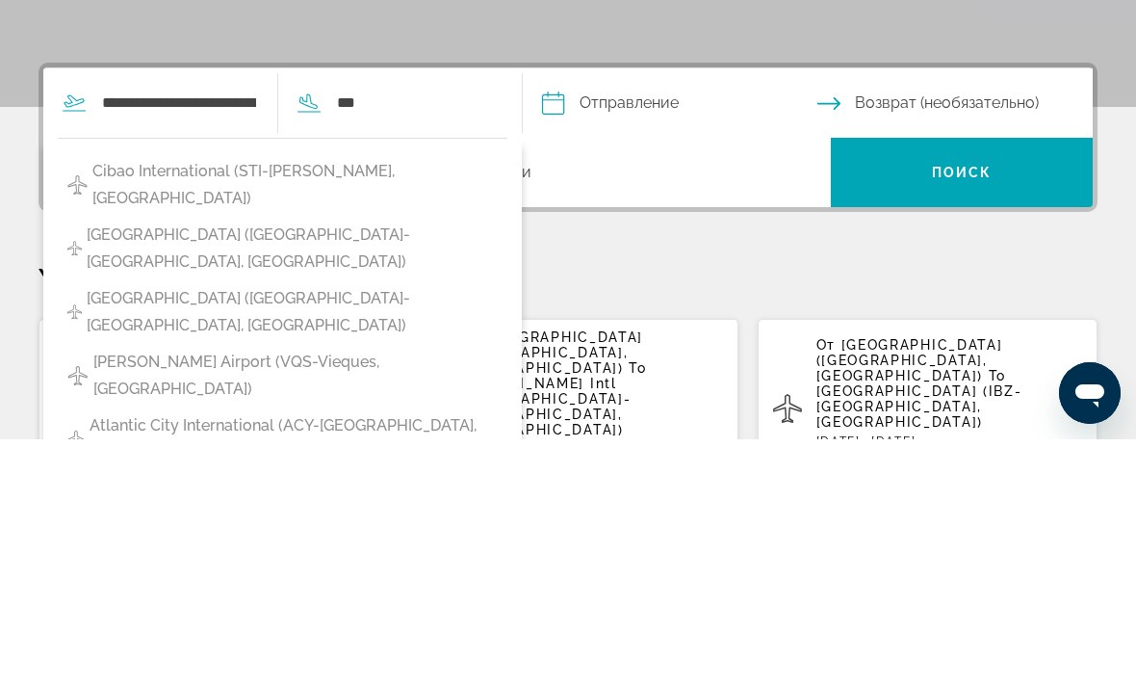
click at [218, 530] on span "[GEOGRAPHIC_DATA] ([GEOGRAPHIC_DATA]-[GEOGRAPHIC_DATA], [GEOGRAPHIC_DATA])" at bounding box center [292, 557] width 411 height 54
type input "**********"
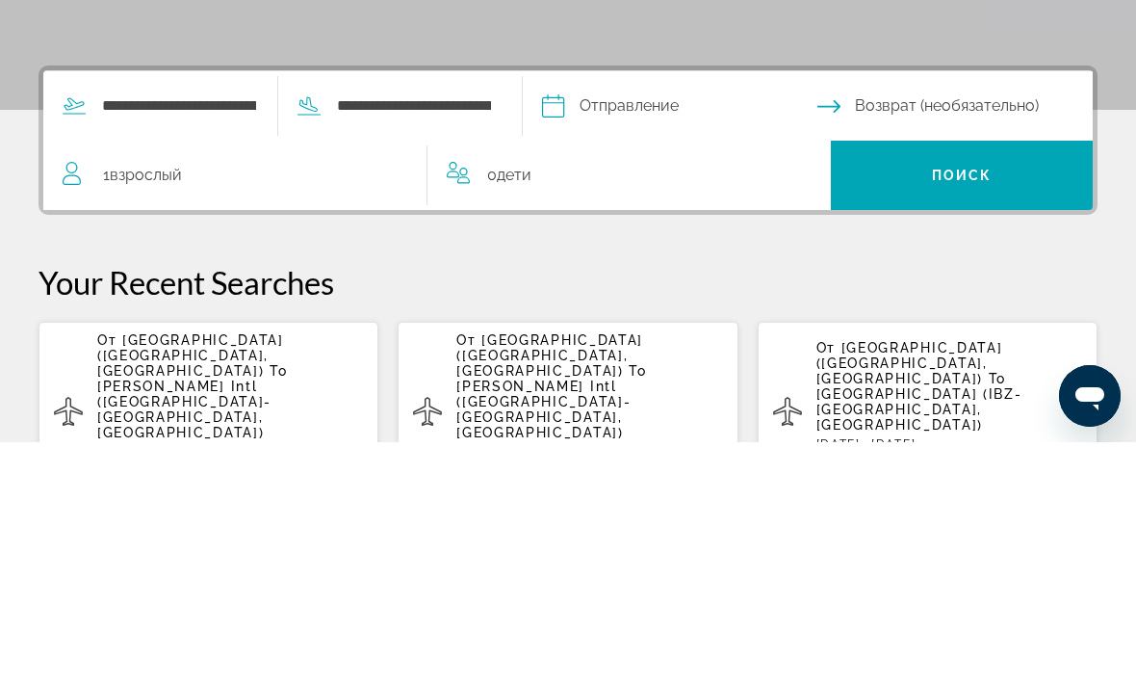
click at [712, 313] on input "Depart date" at bounding box center [678, 350] width 283 height 75
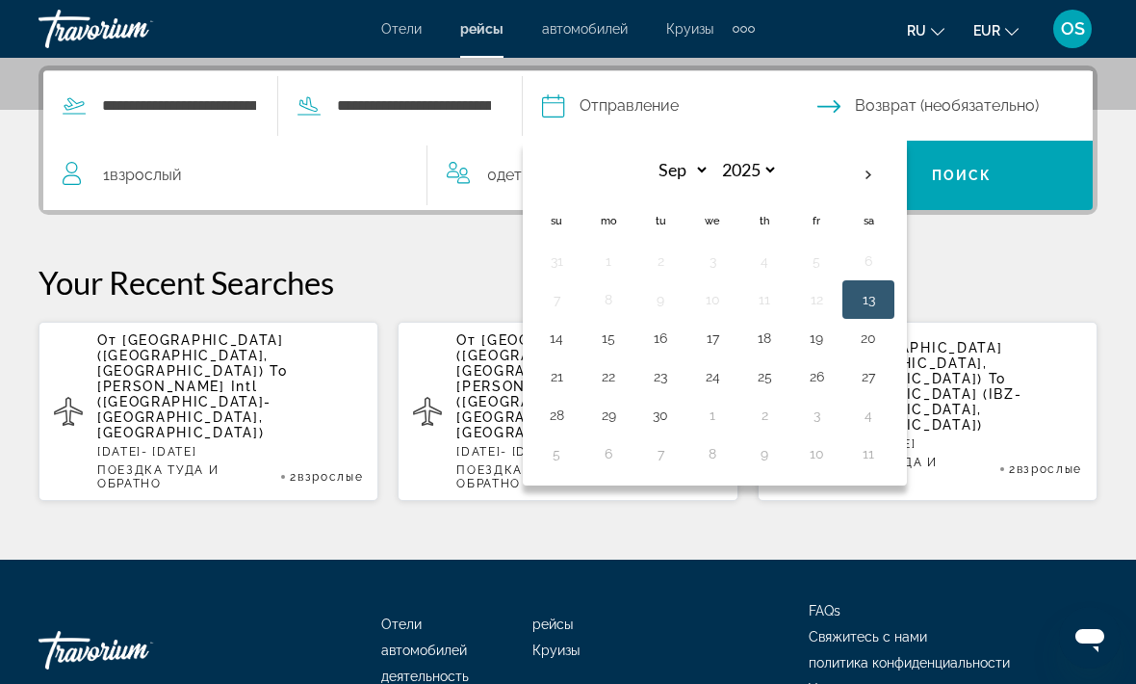
scroll to position [468, 0]
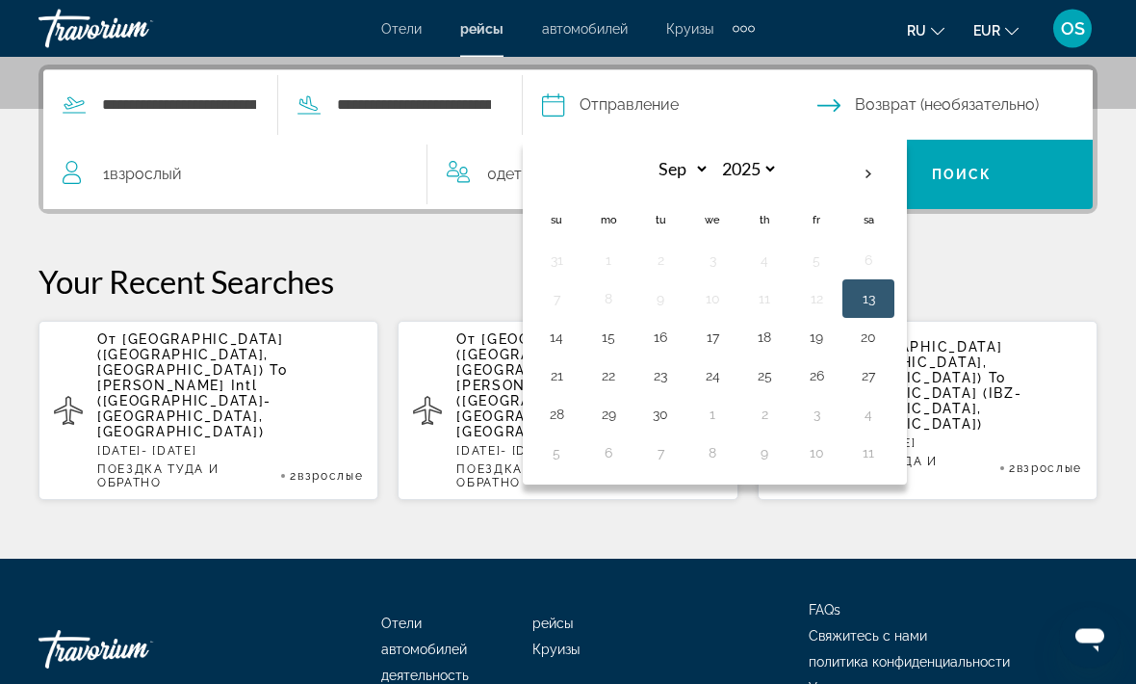
click at [895, 169] on th "Next month" at bounding box center [869, 175] width 52 height 42
select select "*"
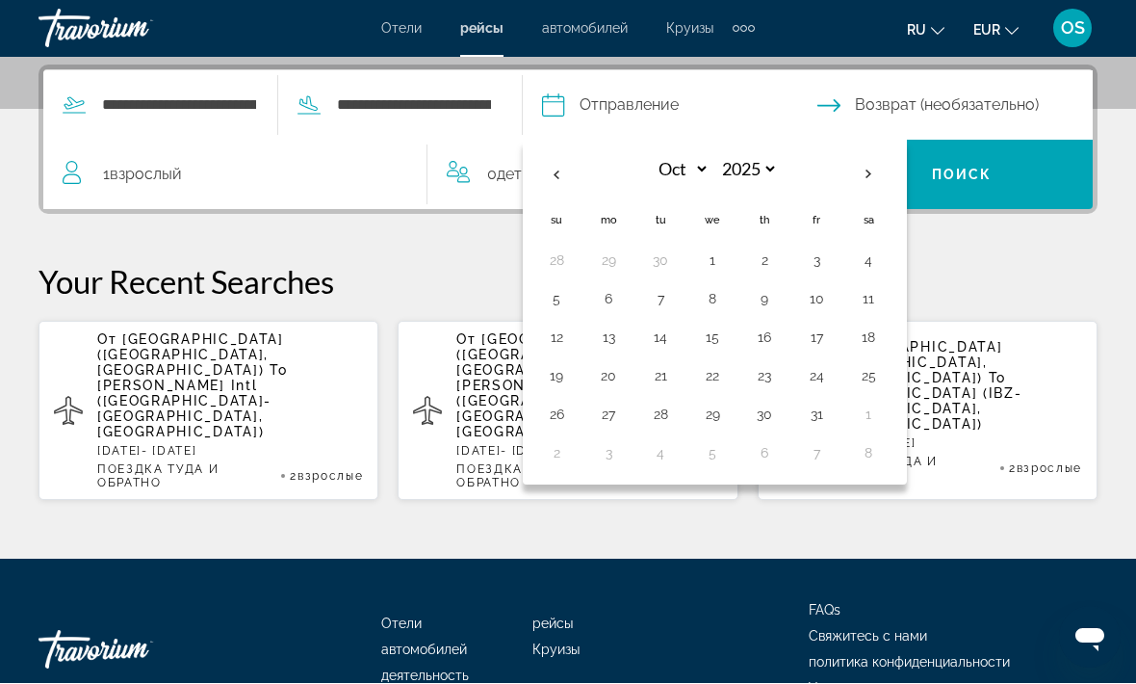
click at [884, 296] on button "11" at bounding box center [868, 299] width 31 height 27
type input "**********"
select select "*"
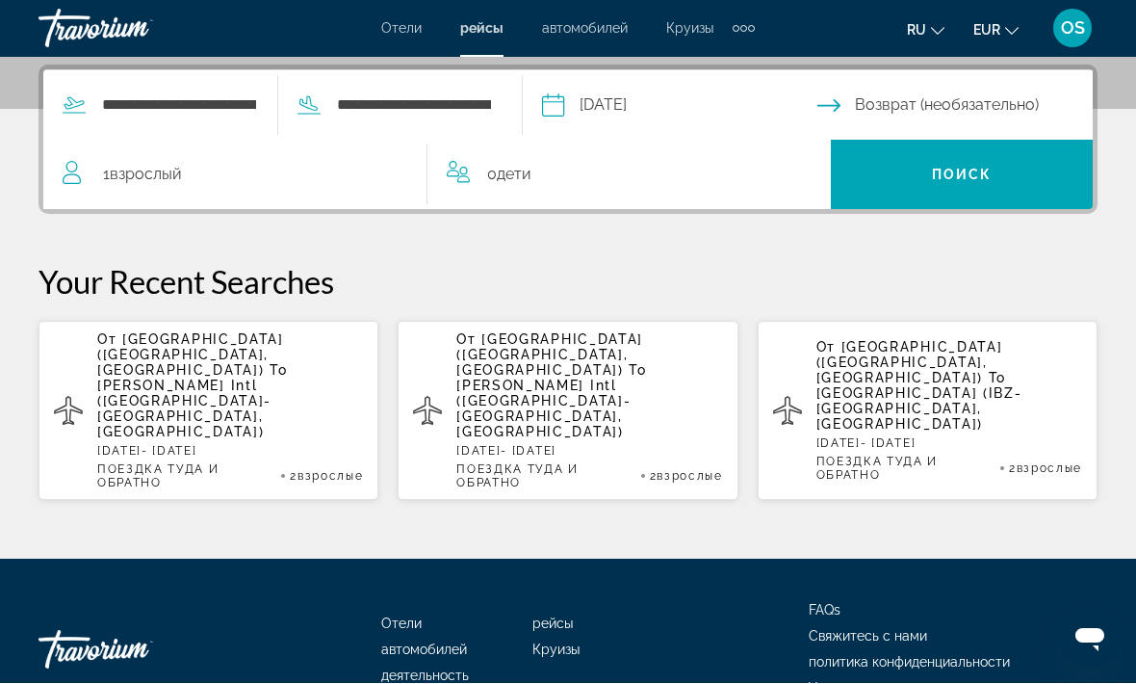
click at [1000, 100] on input "Return date" at bounding box center [959, 108] width 283 height 75
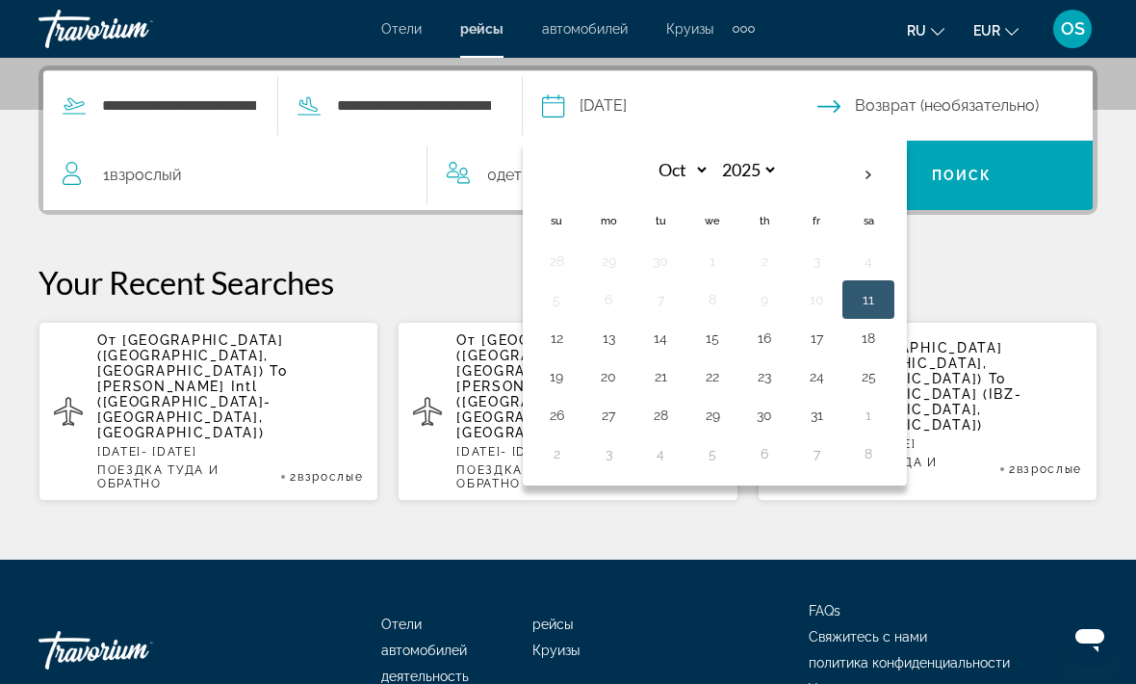
click at [884, 333] on button "18" at bounding box center [868, 338] width 31 height 27
type input "**********"
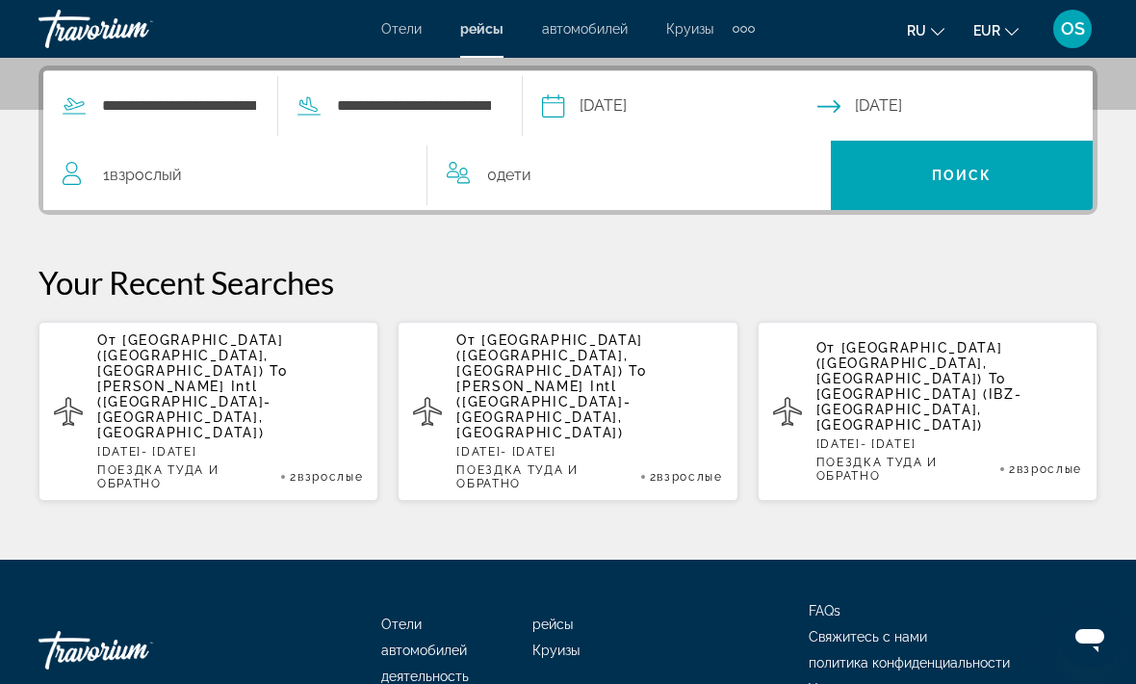
click at [201, 184] on div "1 Взрослый Взрослые" at bounding box center [245, 175] width 364 height 27
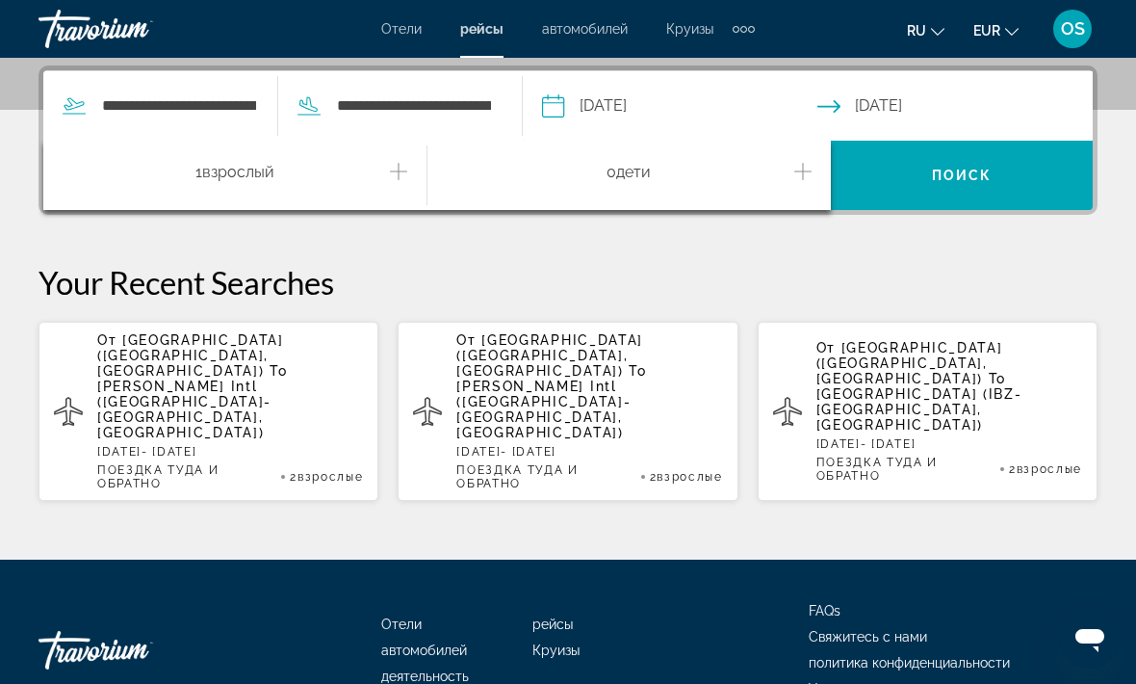
click at [399, 175] on icon "Increment adults" at bounding box center [398, 171] width 17 height 17
click at [396, 182] on icon "Increment adults" at bounding box center [398, 171] width 17 height 23
click at [393, 178] on icon "Increment adults" at bounding box center [398, 171] width 17 height 23
click at [988, 168] on span "Поиск" at bounding box center [962, 175] width 61 height 15
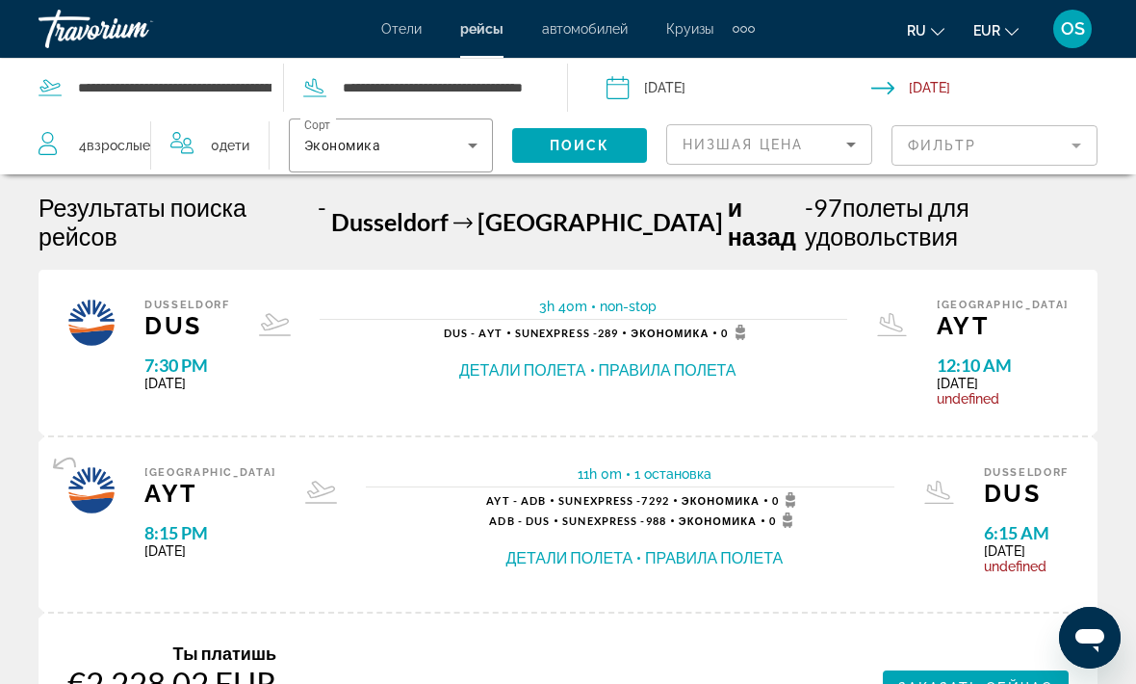
click at [673, 359] on button "Правила полета" at bounding box center [668, 369] width 138 height 21
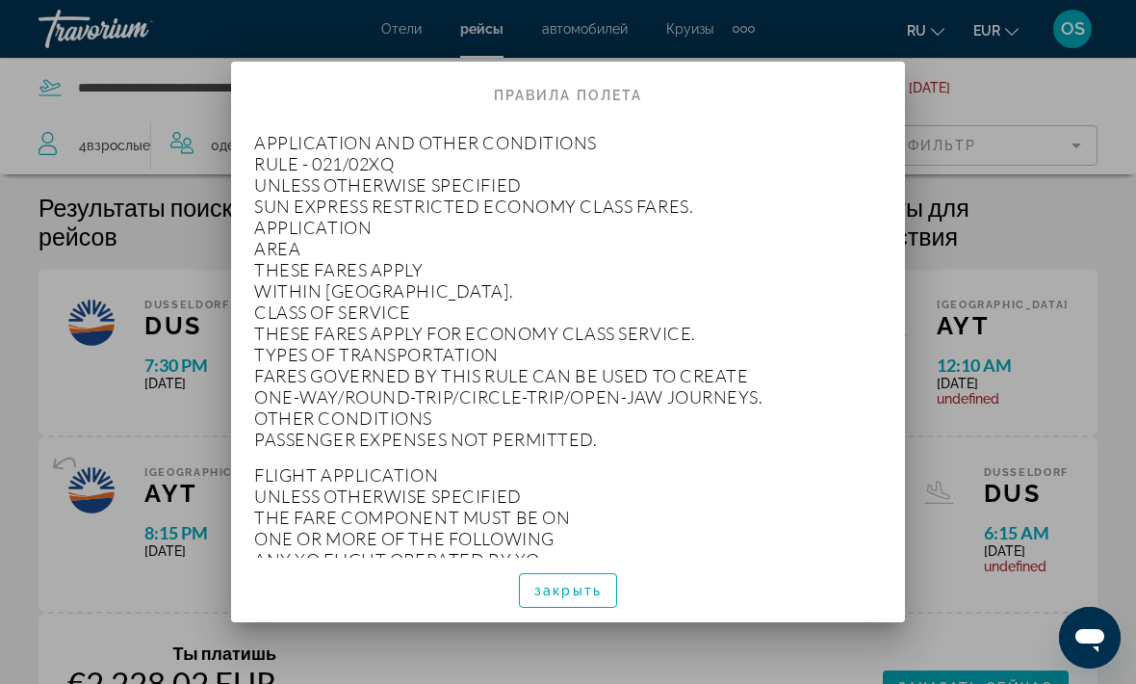
click at [575, 598] on span "закрыть" at bounding box center [567, 590] width 67 height 15
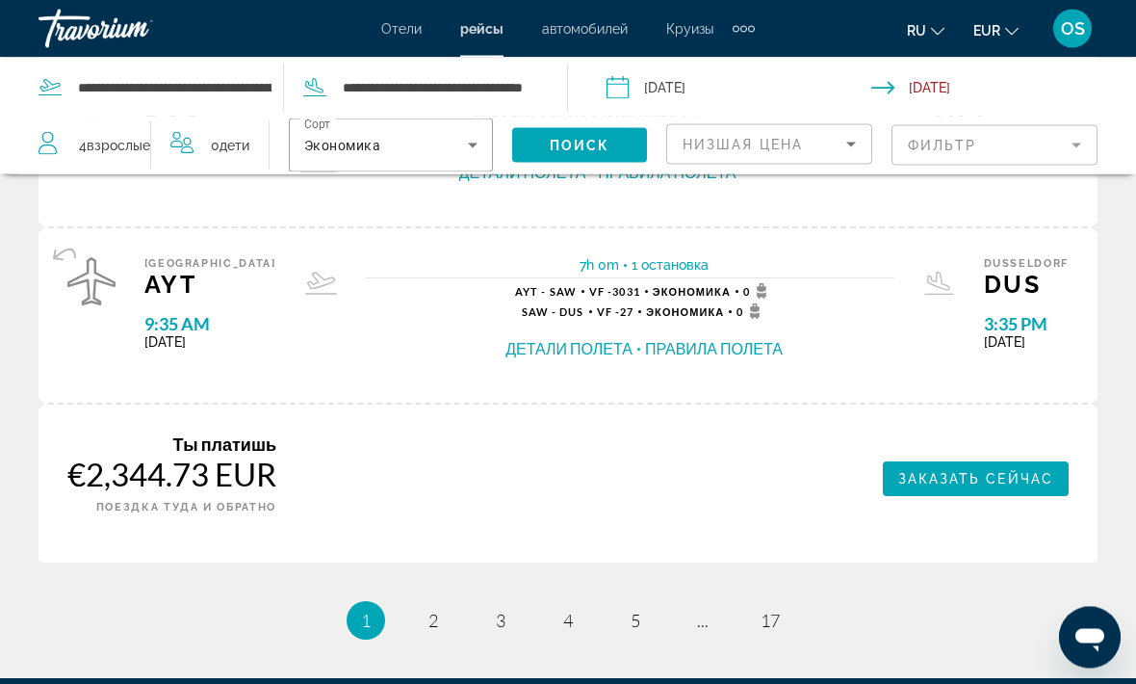
scroll to position [2919, 0]
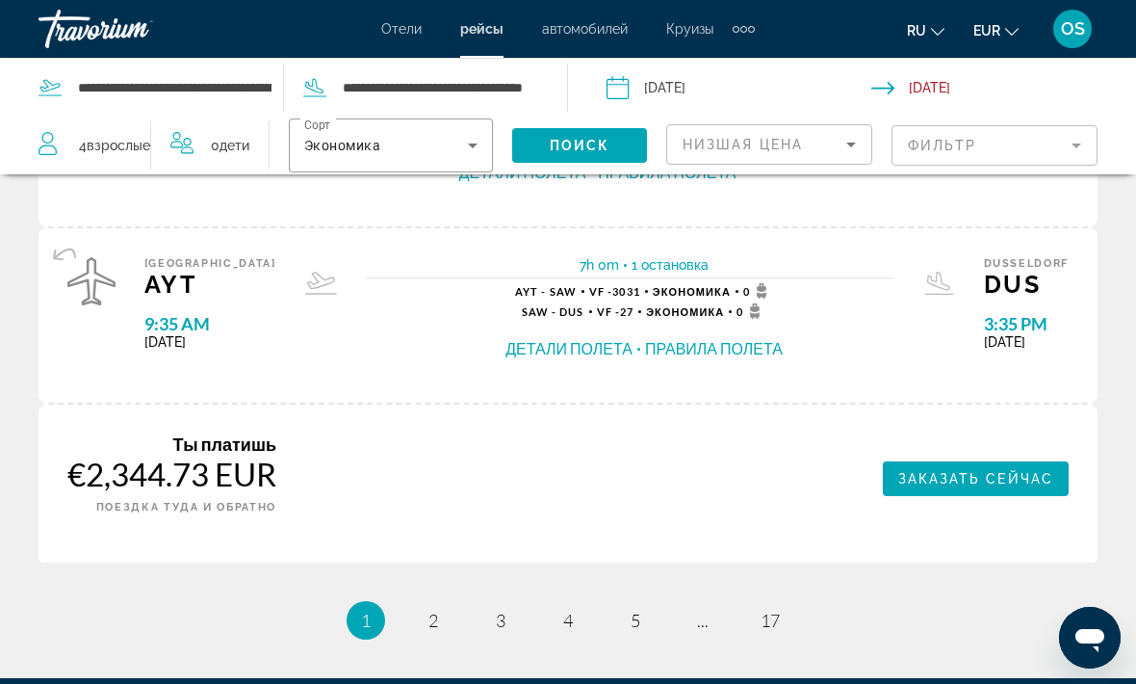
click at [419, 601] on ul "1 / 17 You're on page 1 page 2 page 3 page 4 page 5 page ... page 17" at bounding box center [568, 620] width 1059 height 39
click at [432, 610] on span "2" at bounding box center [434, 620] width 10 height 21
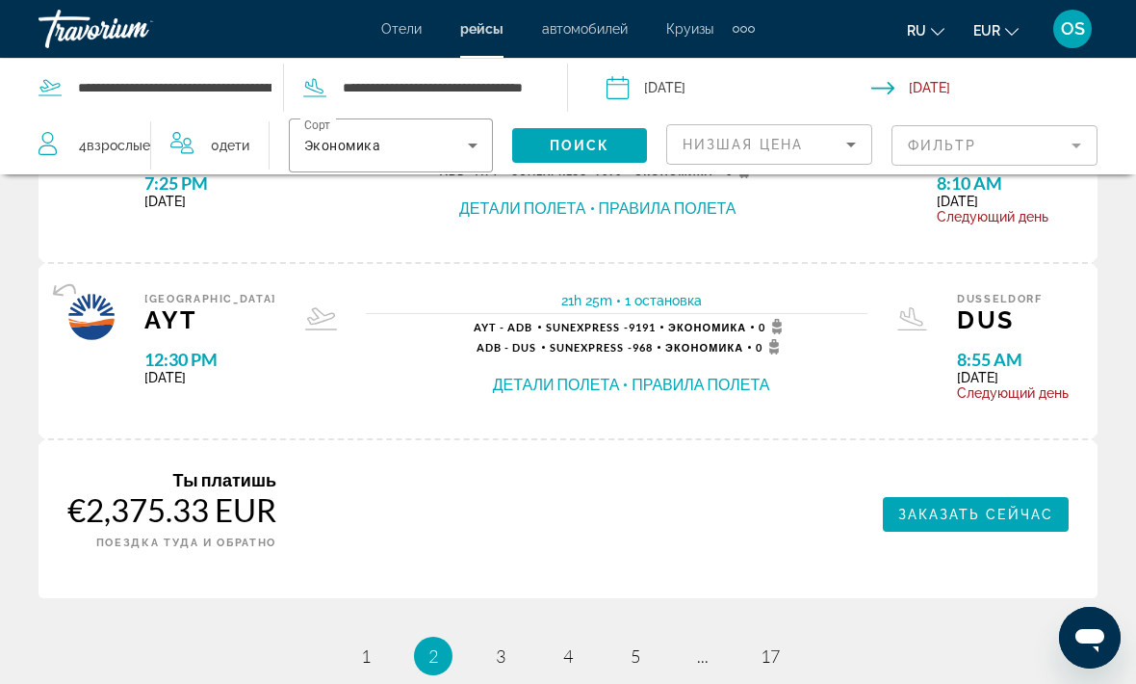
scroll to position [3024, 0]
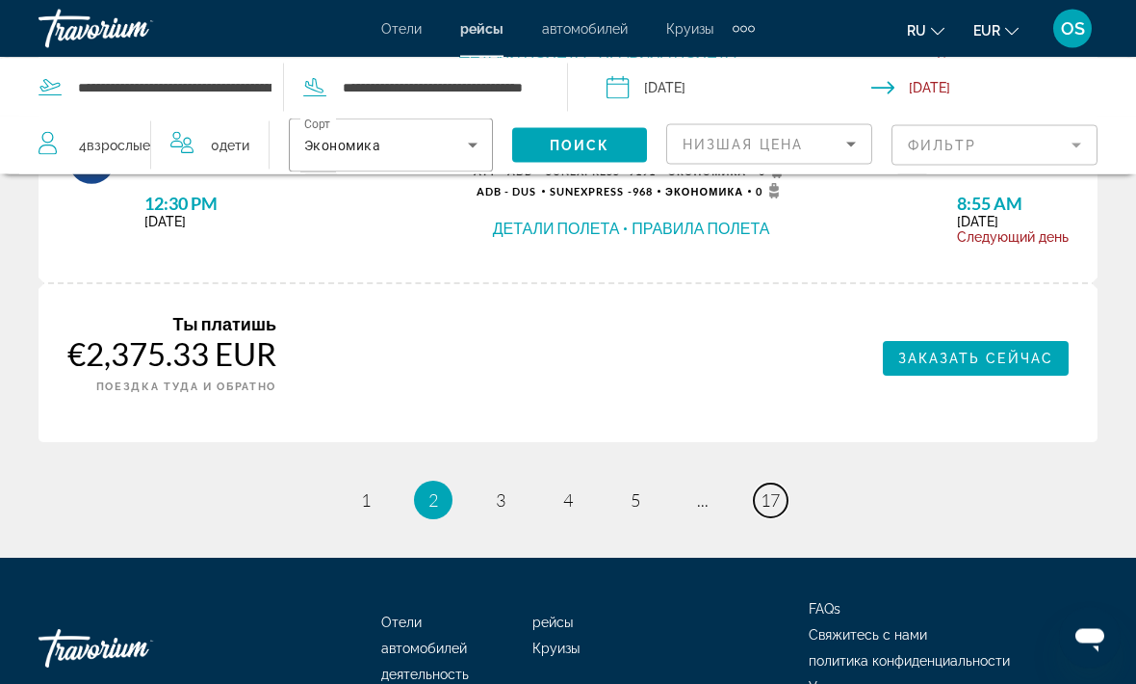
click at [758, 484] on link "page 17" at bounding box center [771, 501] width 34 height 34
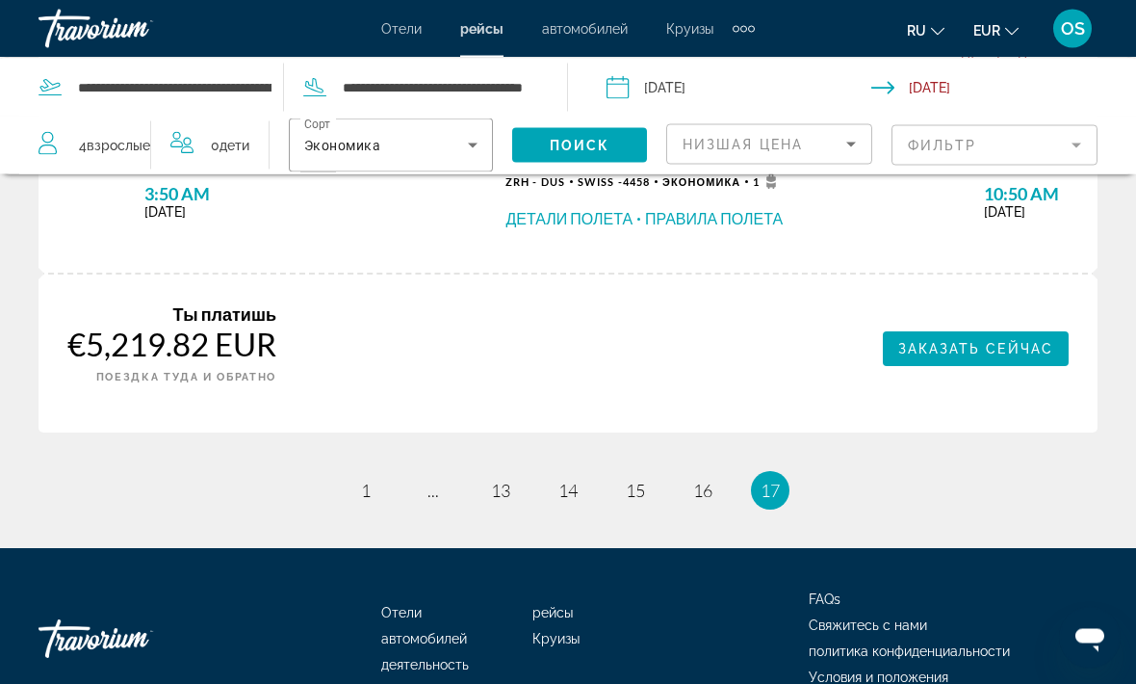
scroll to position [330, 0]
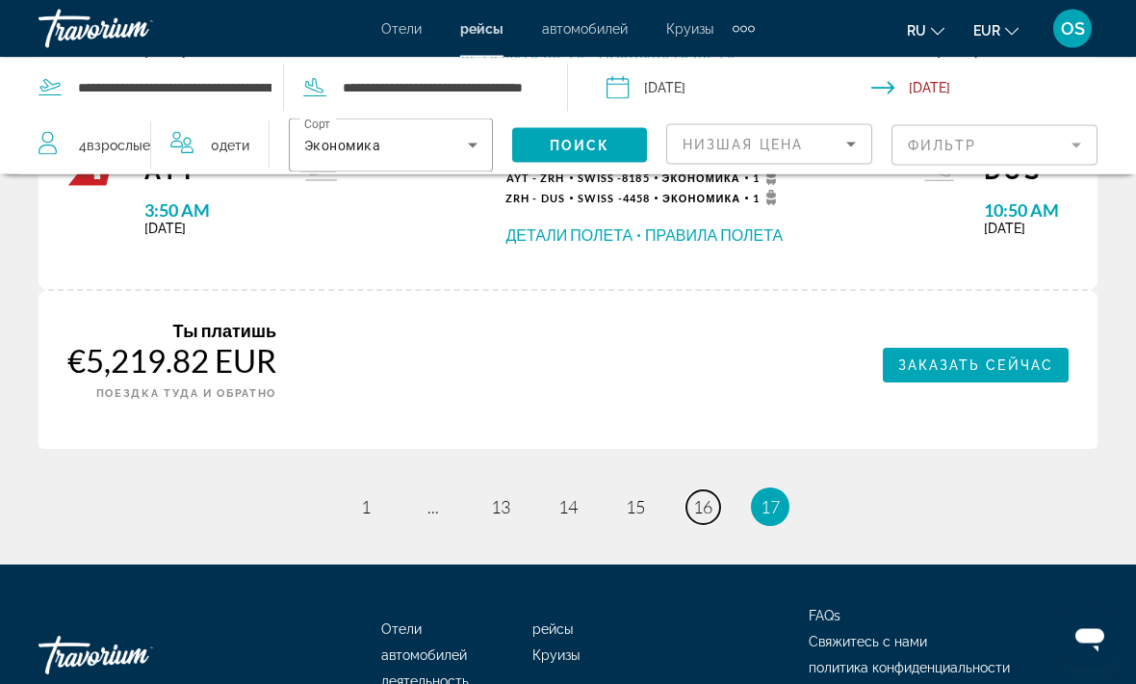
click at [705, 497] on span "16" at bounding box center [702, 507] width 19 height 21
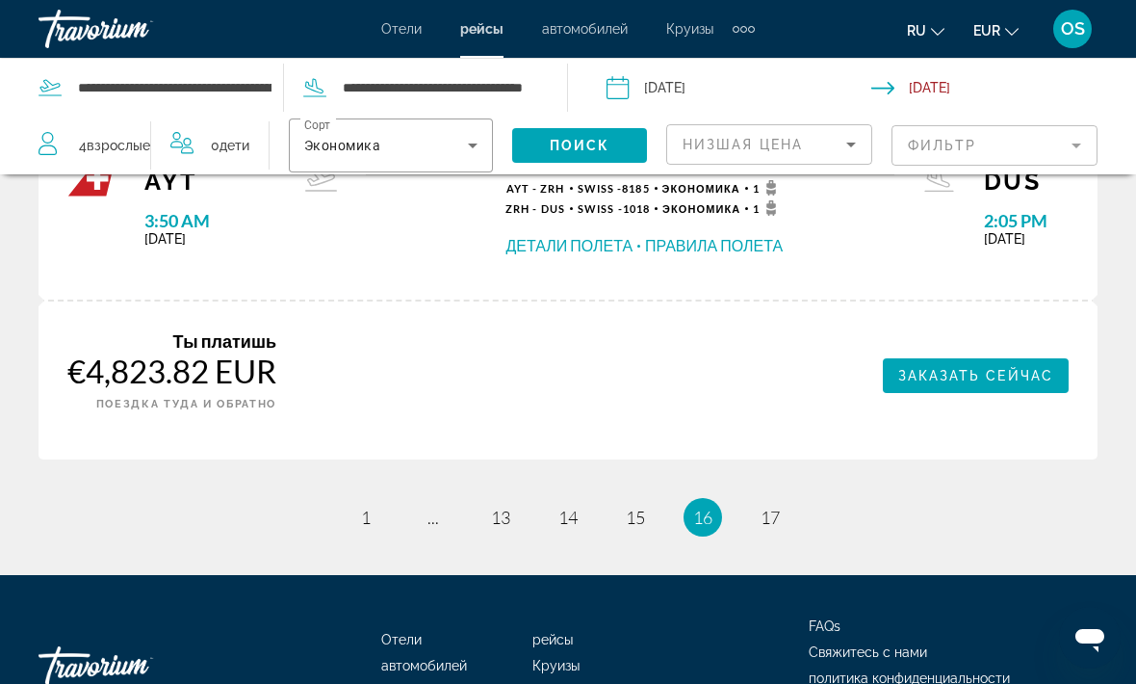
scroll to position [3064, 0]
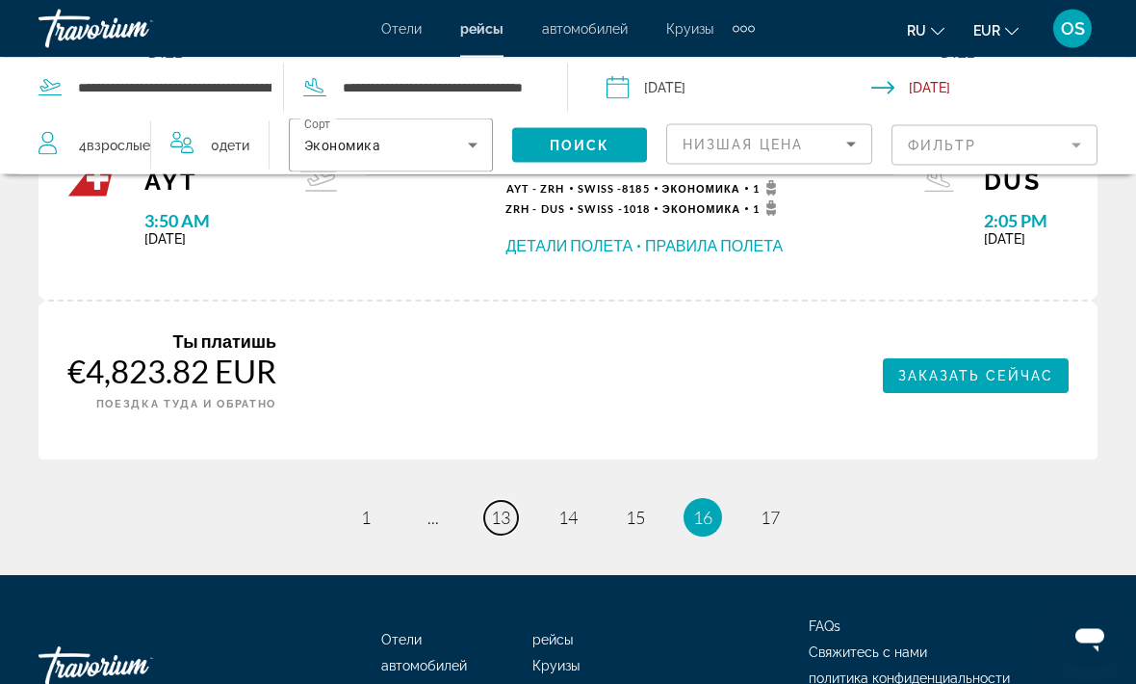
click at [505, 507] on span "13" at bounding box center [500, 517] width 19 height 21
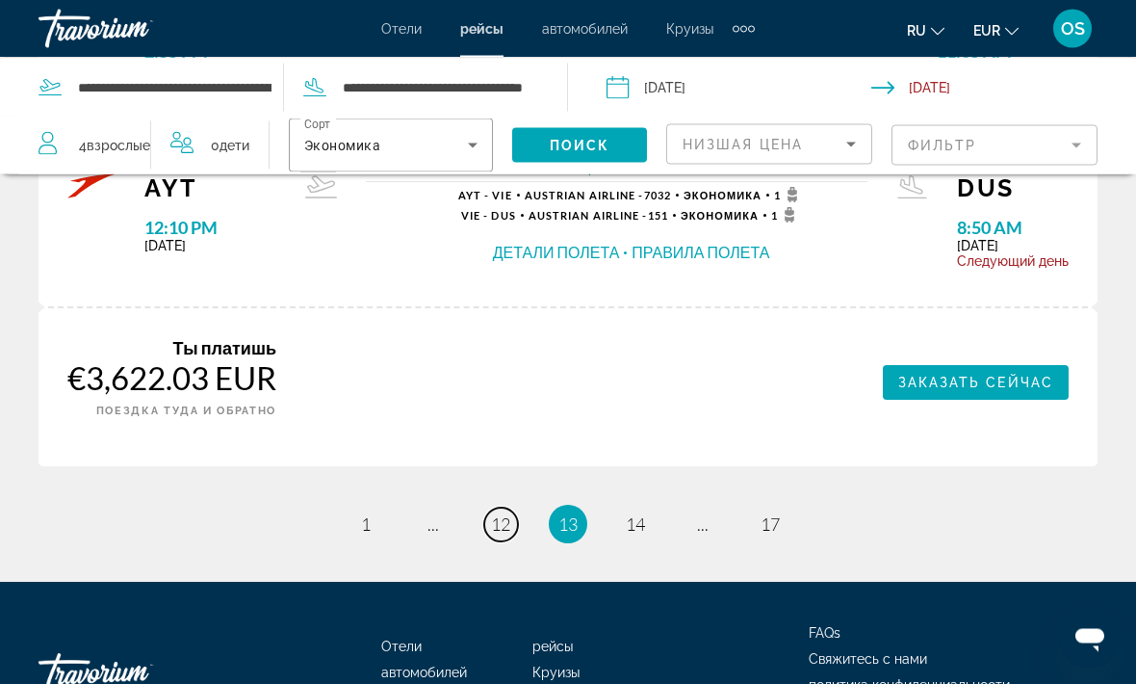
scroll to position [2994, 0]
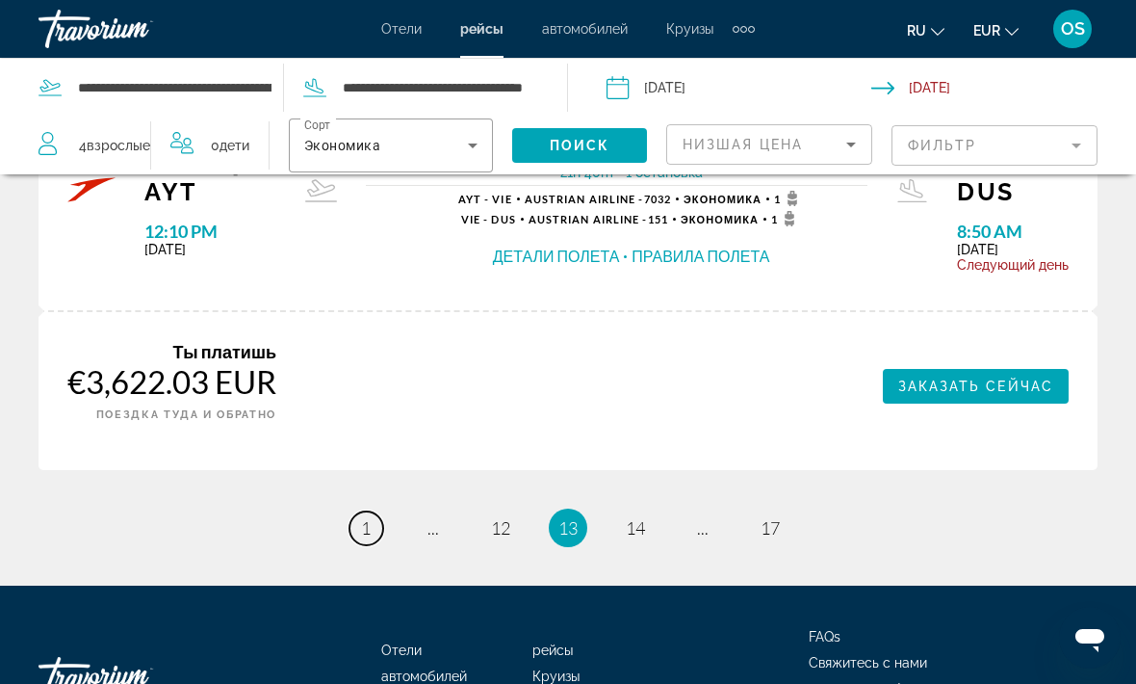
click at [356, 511] on link "page 1" at bounding box center [367, 528] width 34 height 34
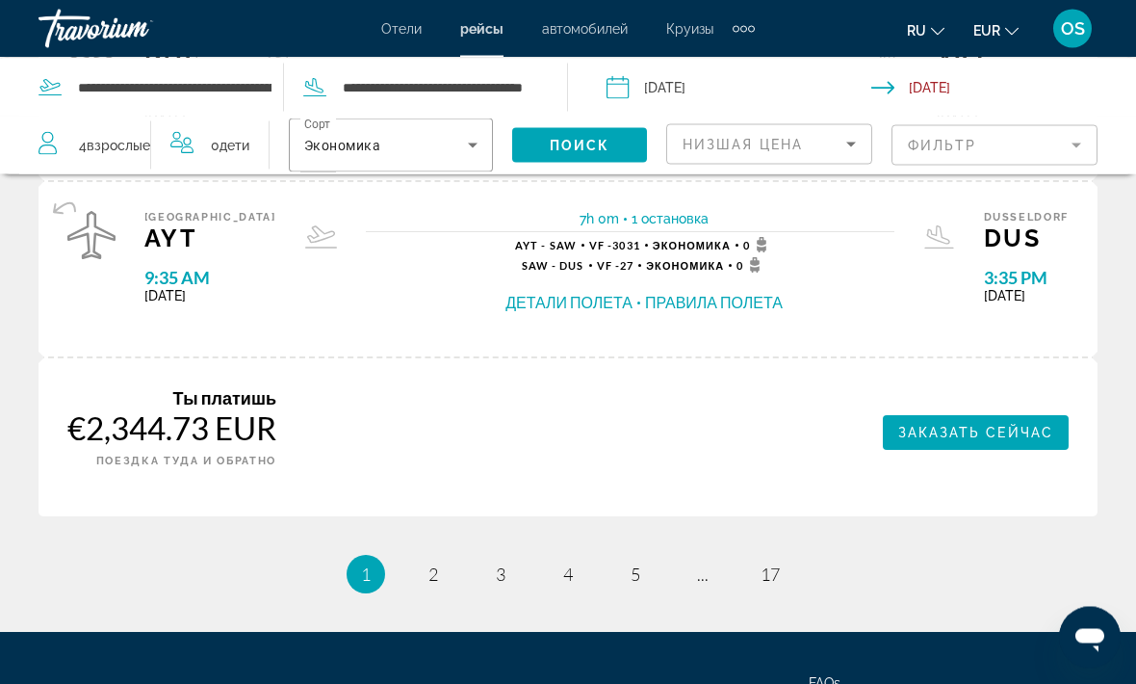
scroll to position [3044, 0]
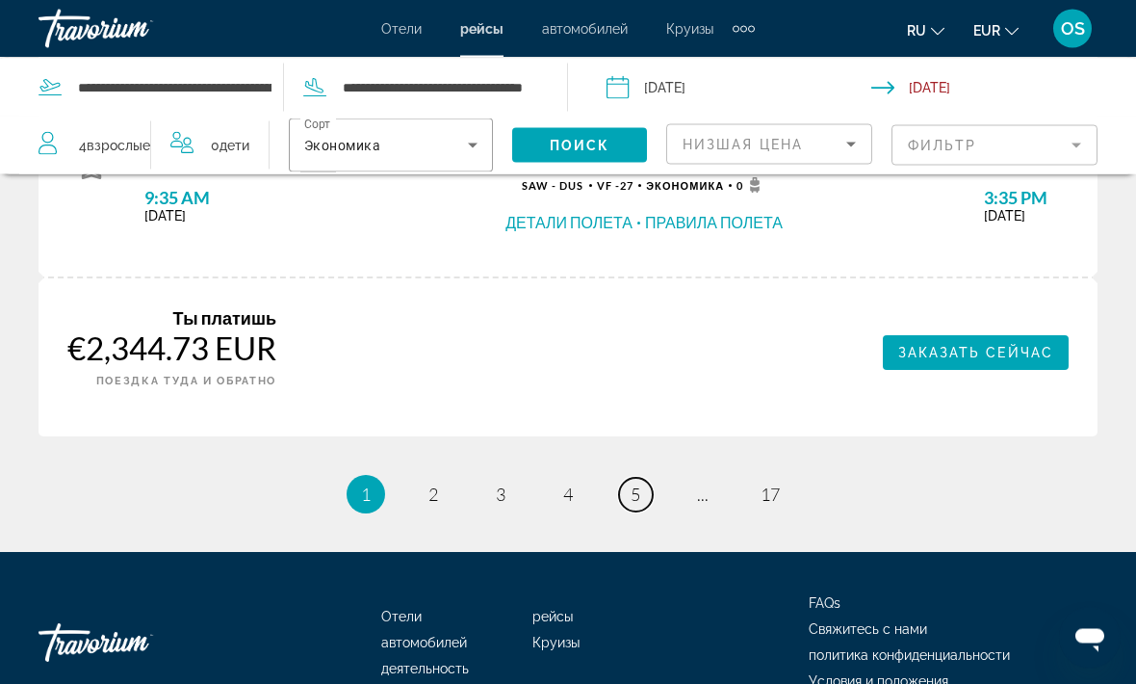
click at [631, 484] on span "5" at bounding box center [636, 494] width 10 height 21
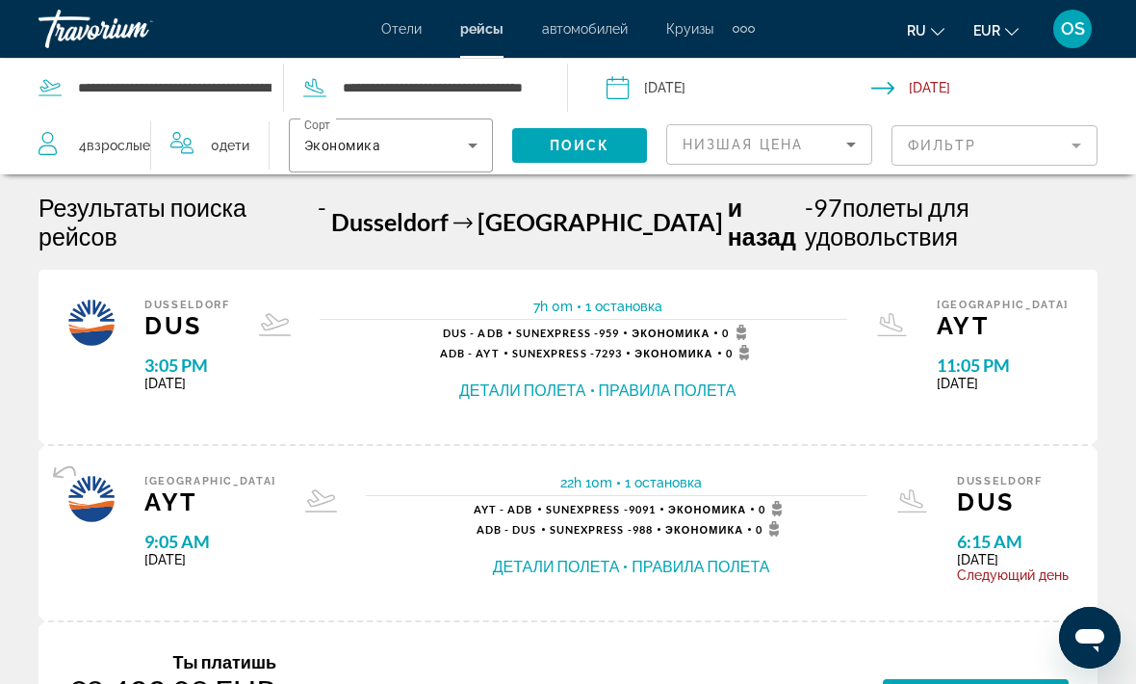
click at [405, 34] on span "Отели" at bounding box center [401, 28] width 40 height 15
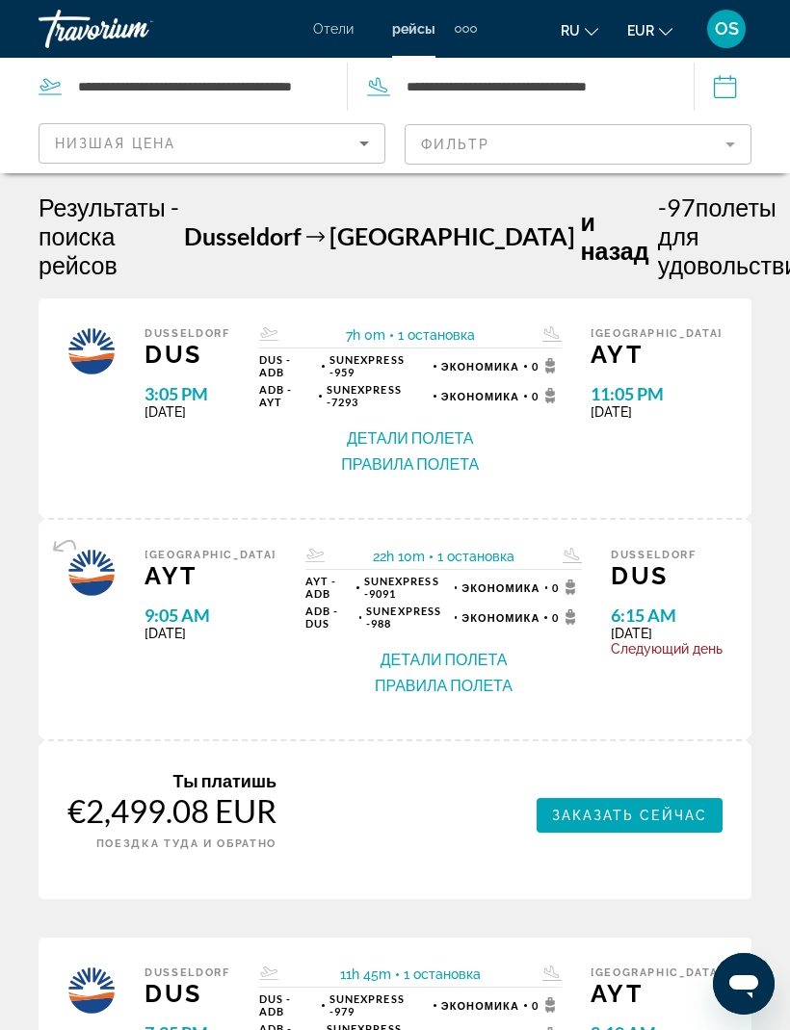
click at [339, 27] on span "Отели" at bounding box center [333, 28] width 40 height 15
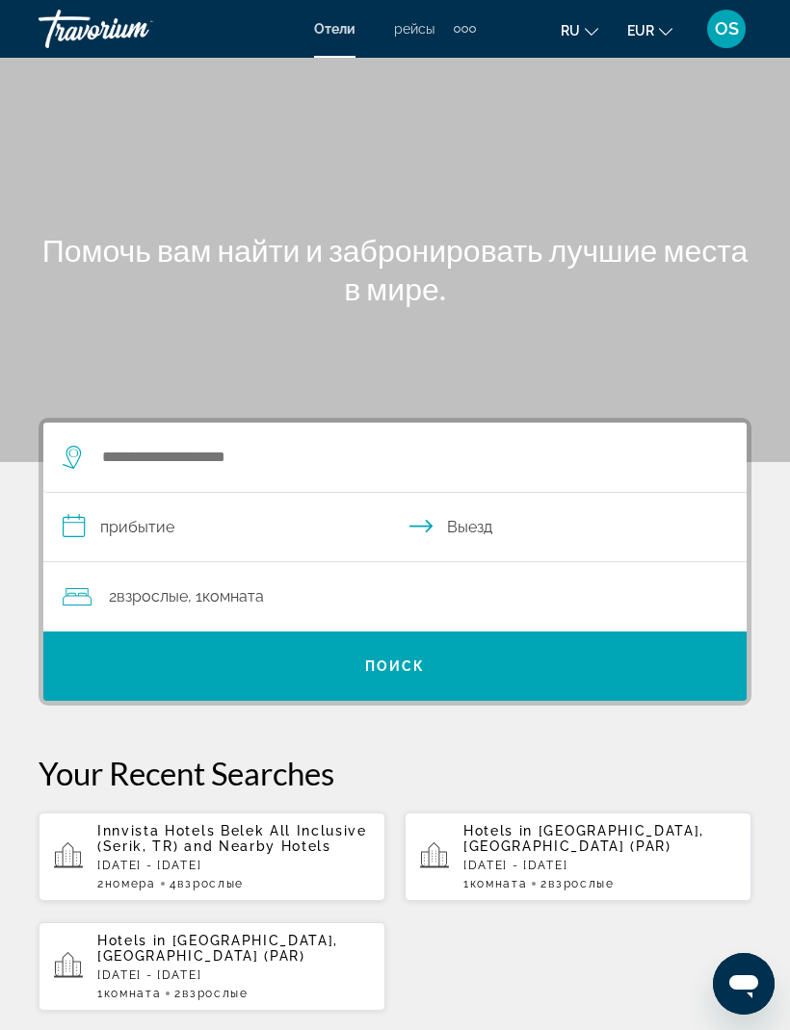
click at [277, 535] on input "**********" at bounding box center [398, 530] width 711 height 74
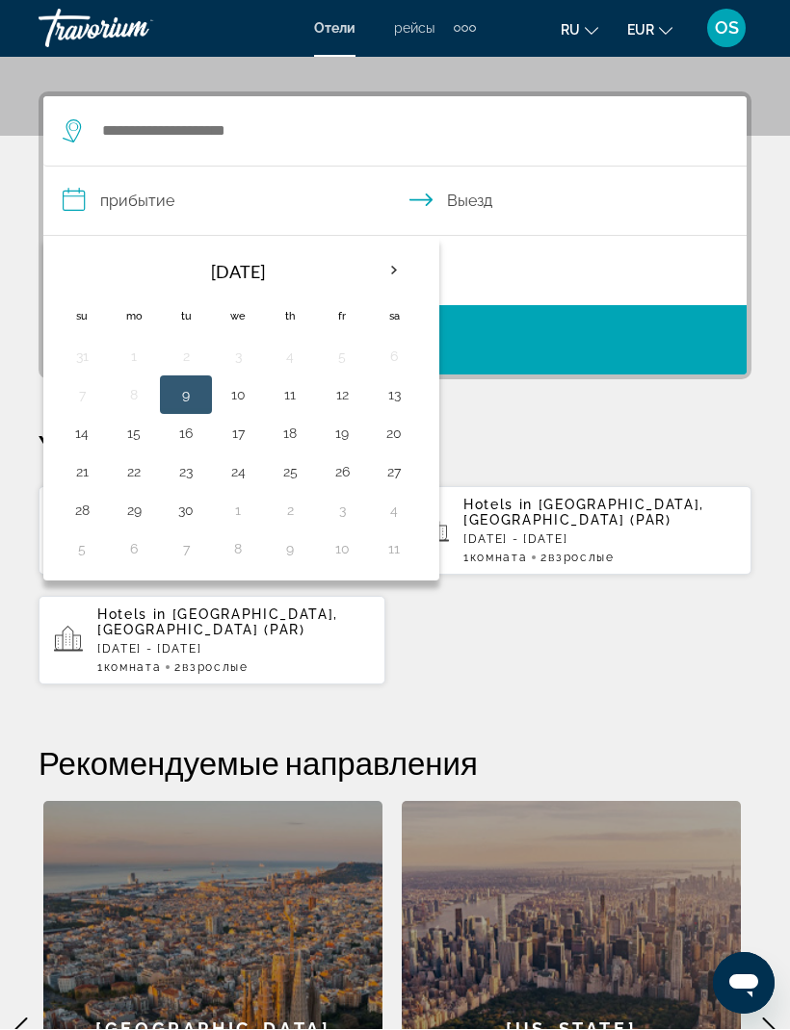
scroll to position [355, 0]
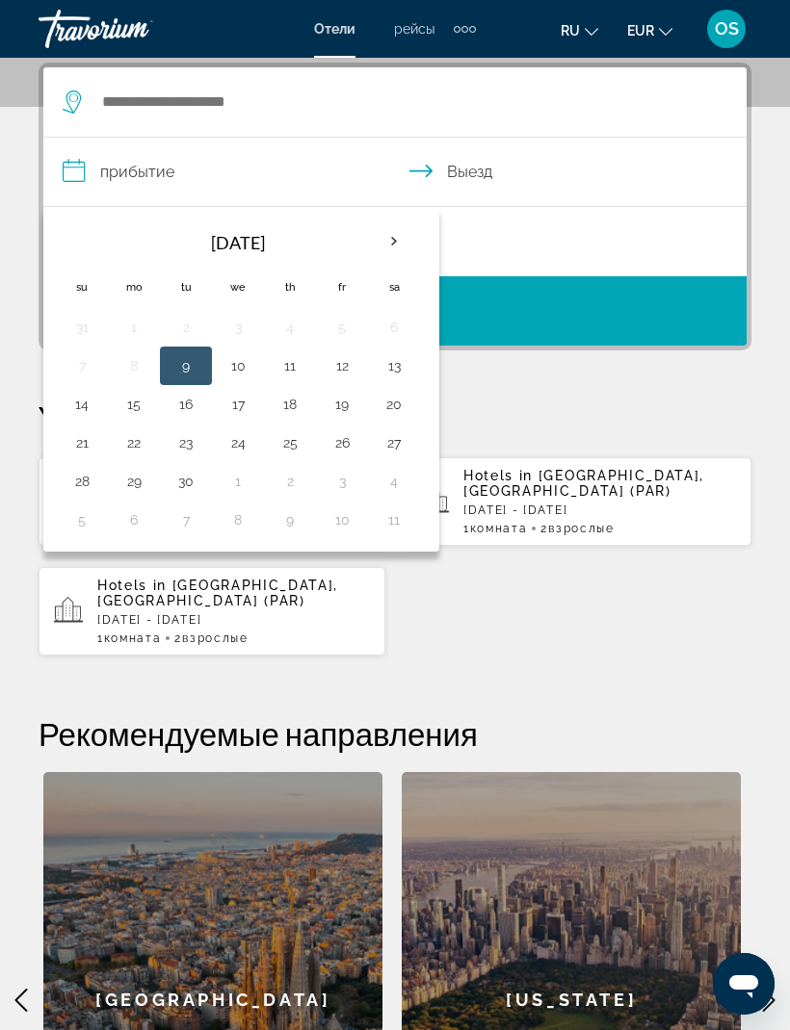
click at [389, 245] on th "Next month" at bounding box center [394, 242] width 52 height 42
click at [395, 245] on th "Next month" at bounding box center [394, 242] width 52 height 42
click at [385, 244] on th "Next month" at bounding box center [394, 242] width 52 height 42
click at [385, 247] on th "Next month" at bounding box center [394, 242] width 52 height 42
click at [388, 246] on th "Next month" at bounding box center [394, 242] width 52 height 42
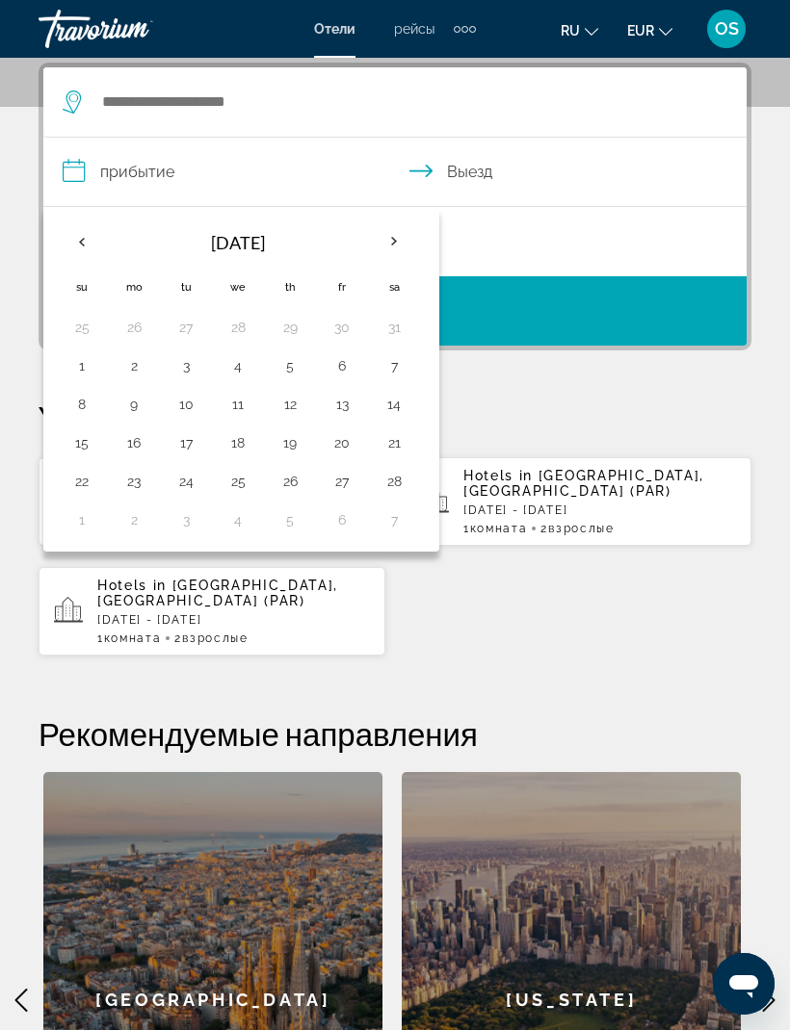
click at [386, 243] on th "Next month" at bounding box center [394, 242] width 52 height 42
click at [394, 479] on button "28" at bounding box center [393, 481] width 31 height 27
click at [399, 244] on th "Next month" at bounding box center [394, 242] width 52 height 42
click at [379, 325] on button "4" at bounding box center [393, 327] width 31 height 27
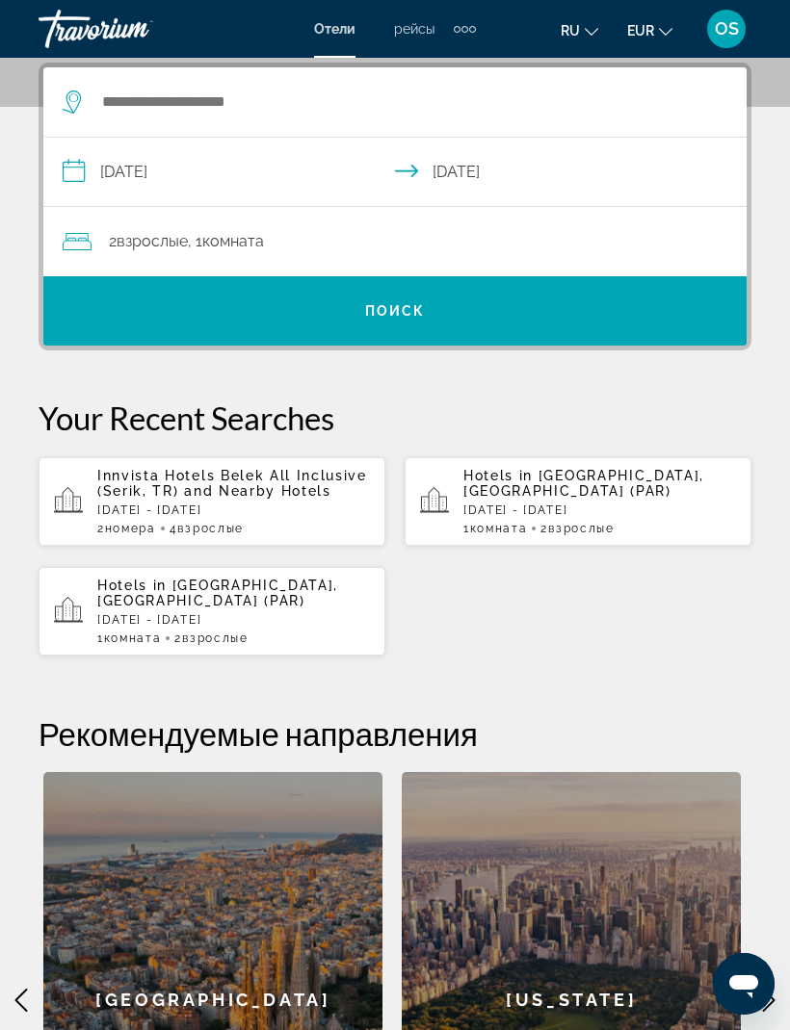
click at [185, 176] on input "**********" at bounding box center [398, 175] width 711 height 74
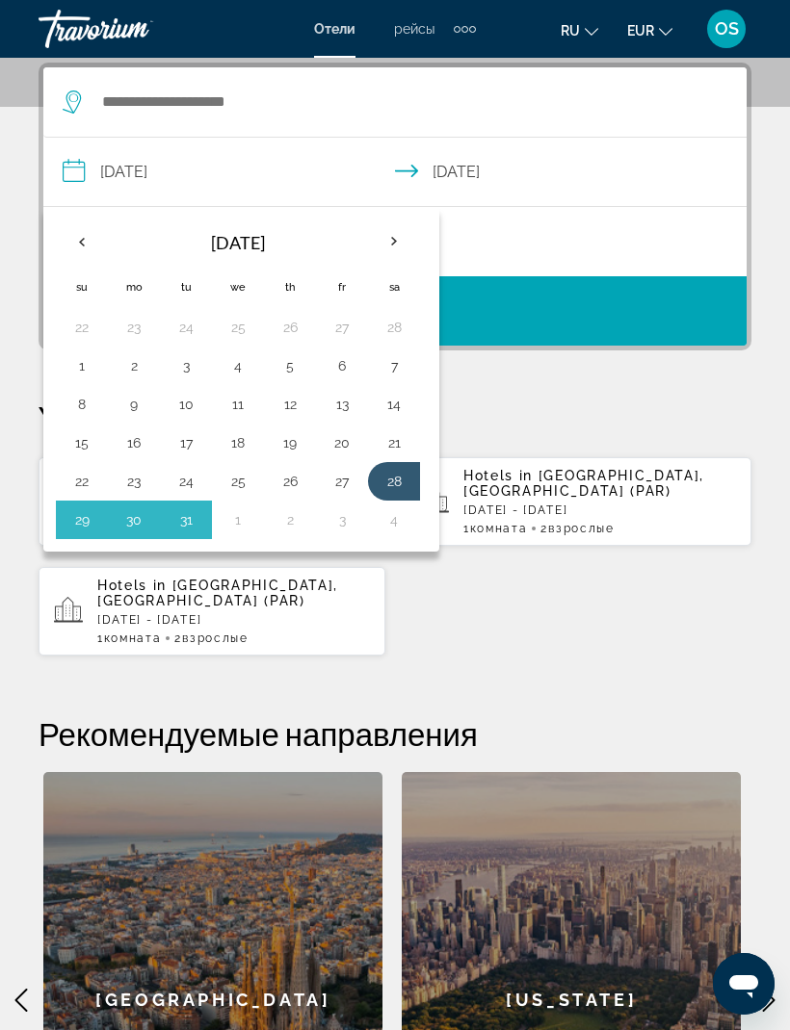
click at [392, 250] on th "Next month" at bounding box center [394, 242] width 52 height 42
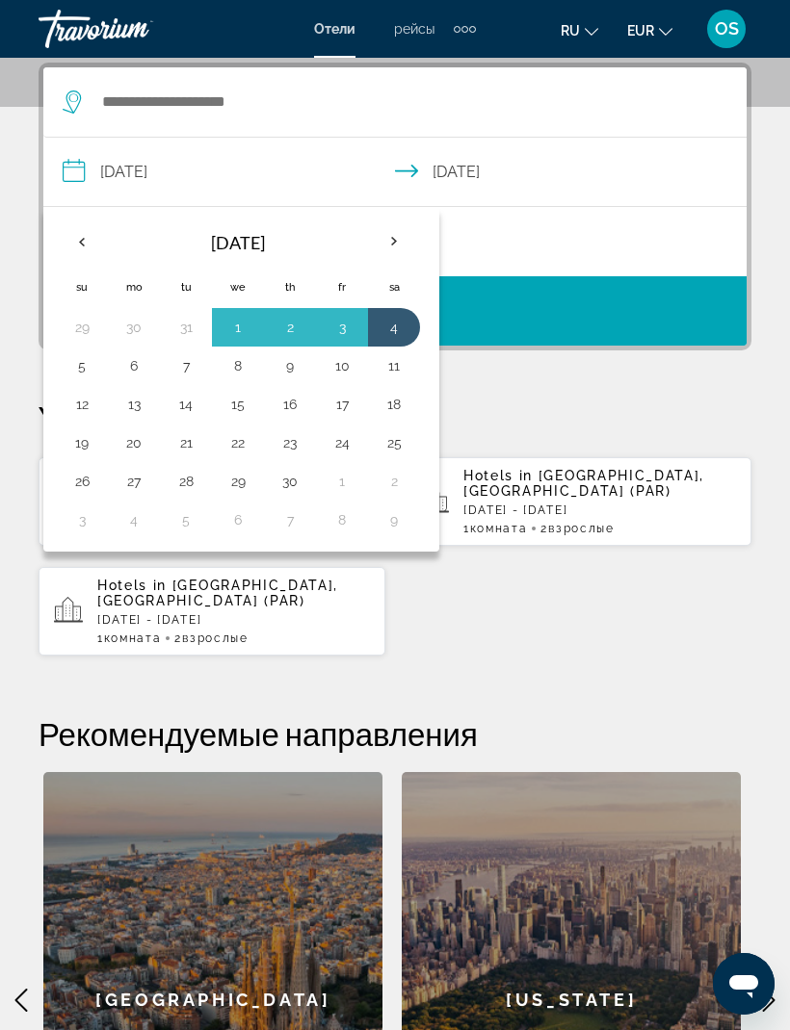
click at [399, 326] on button "4" at bounding box center [393, 327] width 31 height 27
click at [394, 363] on button "11" at bounding box center [393, 365] width 31 height 27
type input "**********"
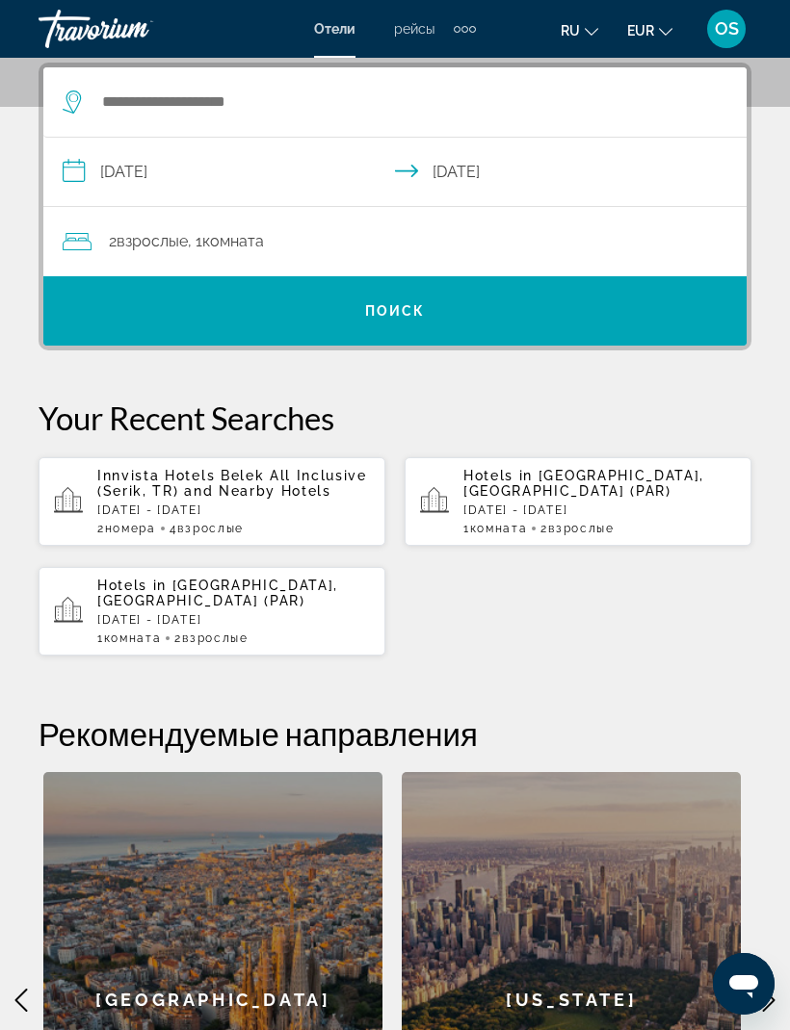
click at [314, 239] on div "2 Взрослый Взрослые , 1 Комната номера" at bounding box center [405, 241] width 684 height 27
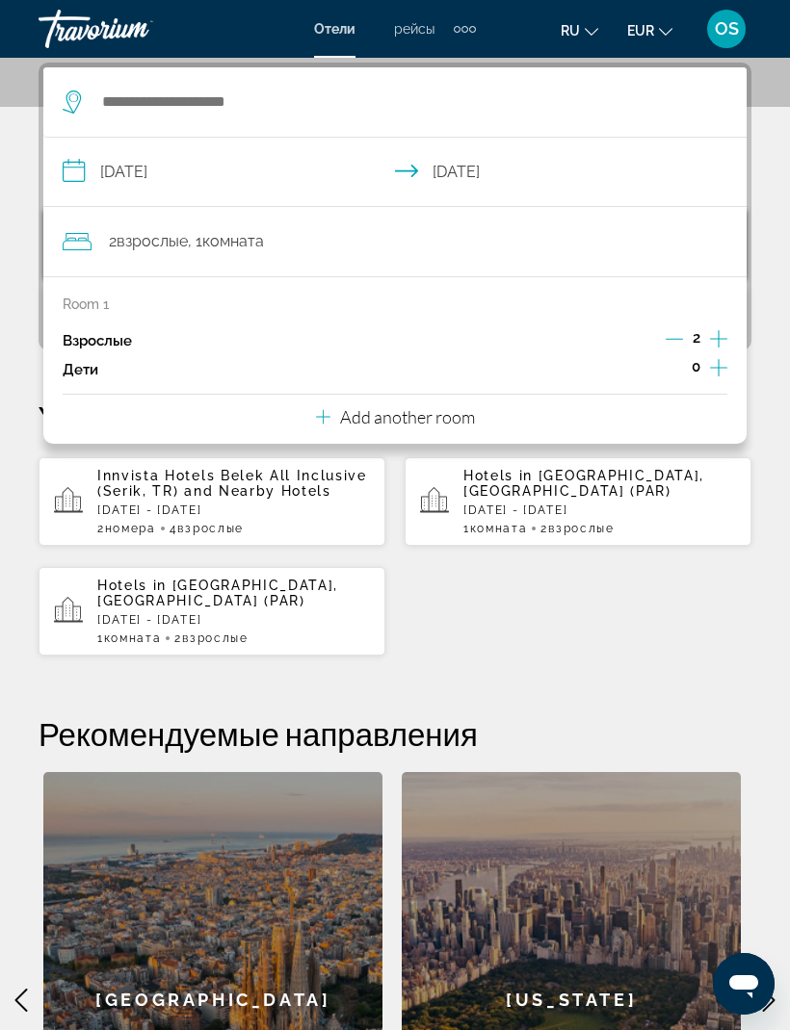
click at [326, 407] on icon "Travelers: 2 adults, 0 children" at bounding box center [323, 416] width 14 height 23
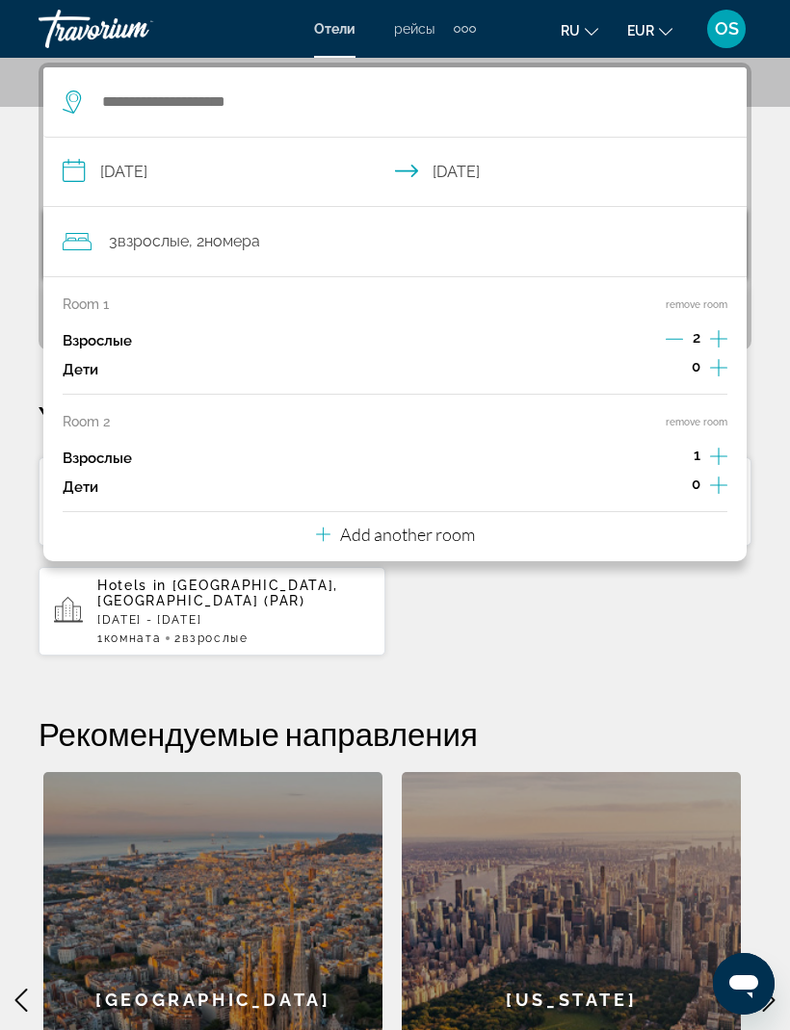
click at [716, 454] on icon "Increment adults" at bounding box center [718, 456] width 17 height 23
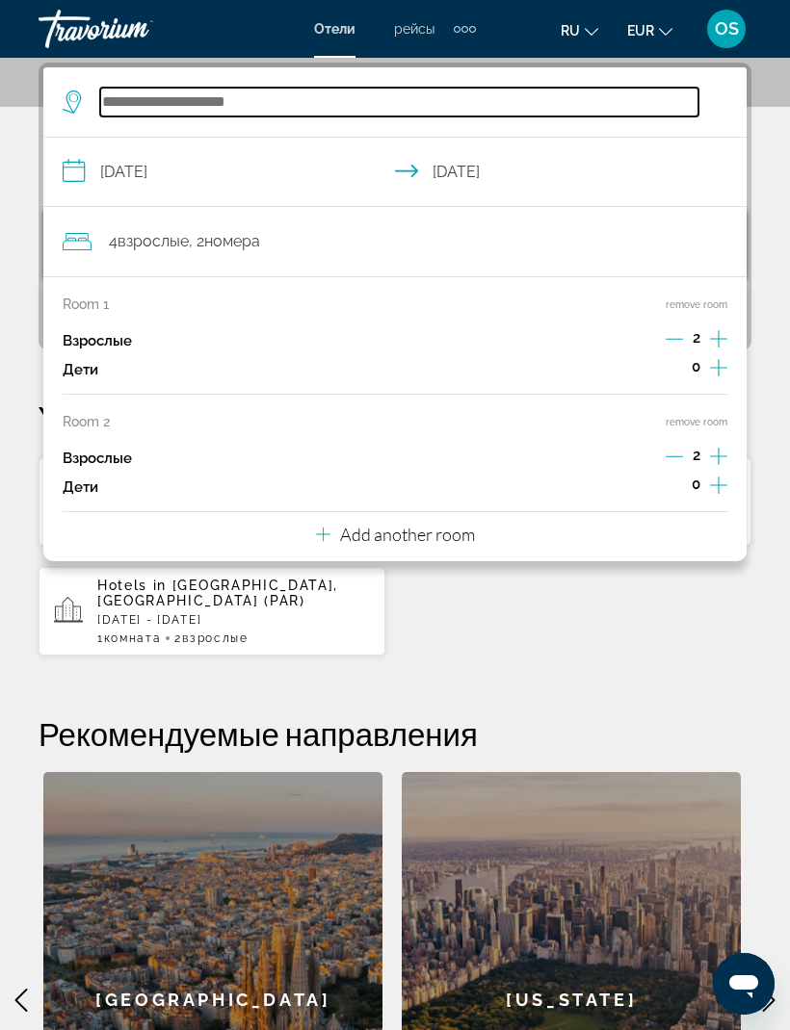
click at [271, 100] on input "Search widget" at bounding box center [399, 102] width 598 height 29
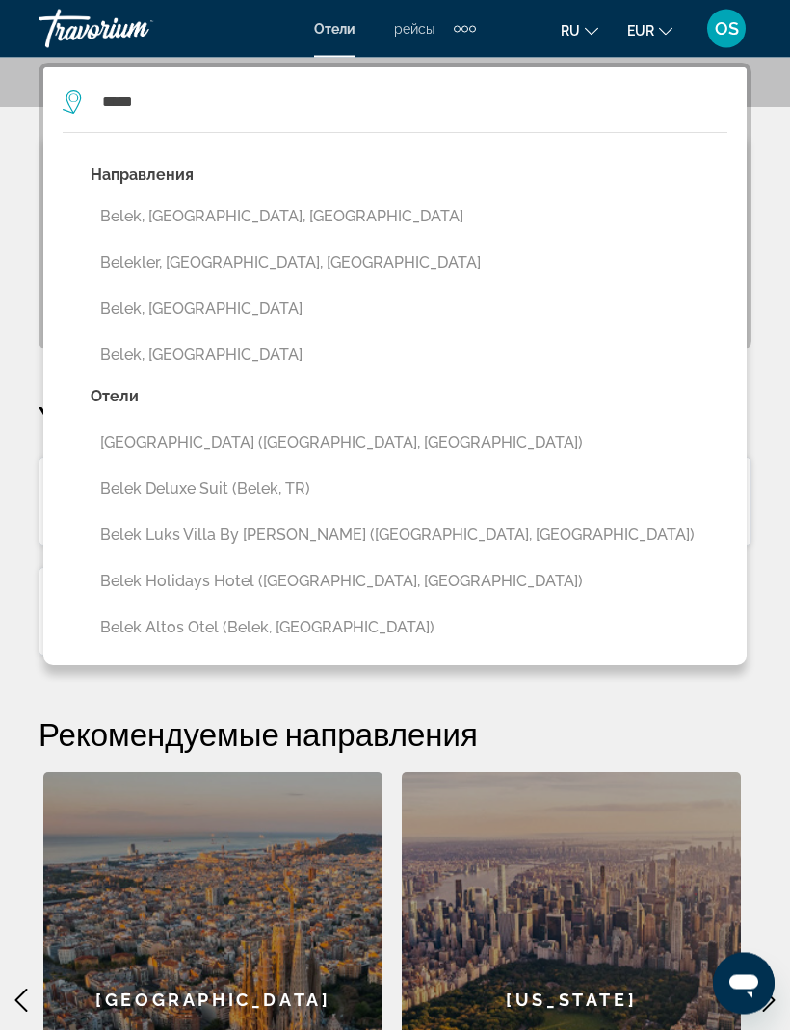
click at [167, 360] on button "Belek, [GEOGRAPHIC_DATA]" at bounding box center [409, 356] width 637 height 37
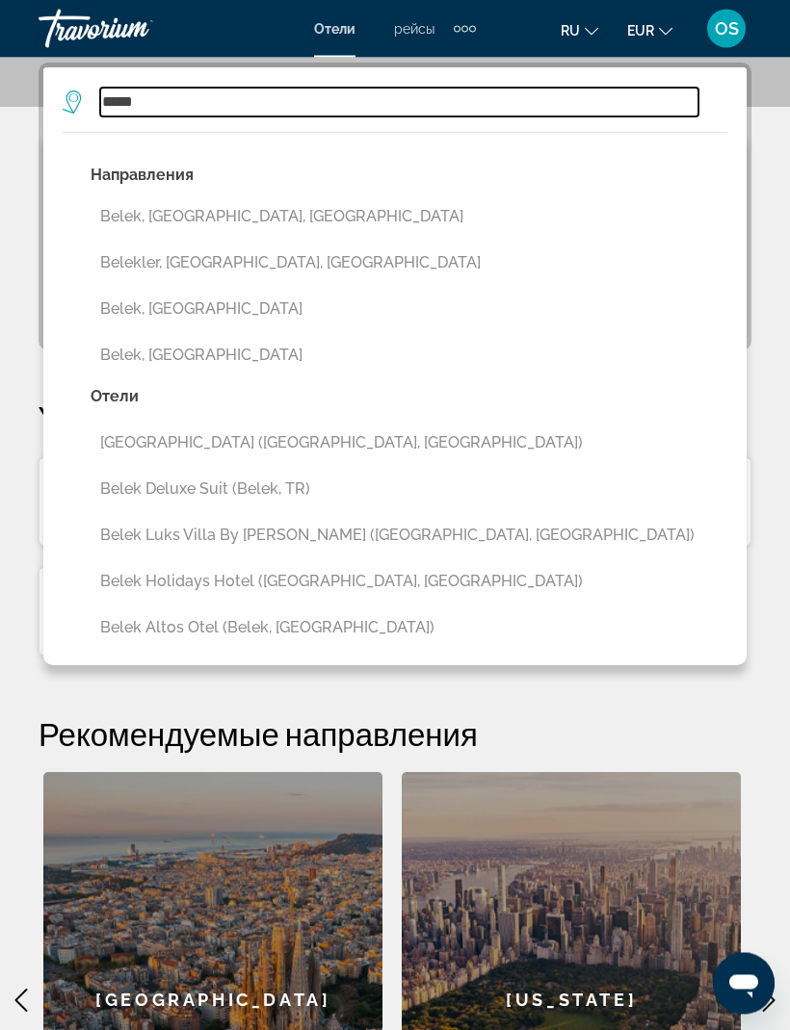
type input "**********"
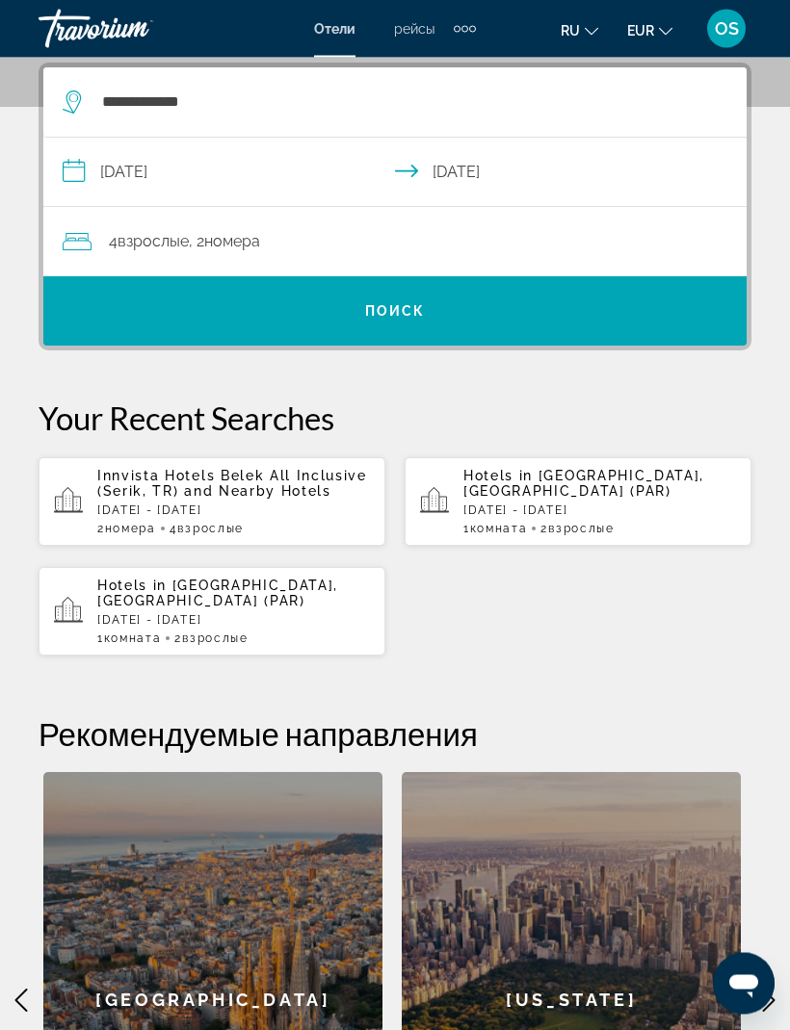
click at [424, 307] on span "Поиск" at bounding box center [395, 311] width 61 height 15
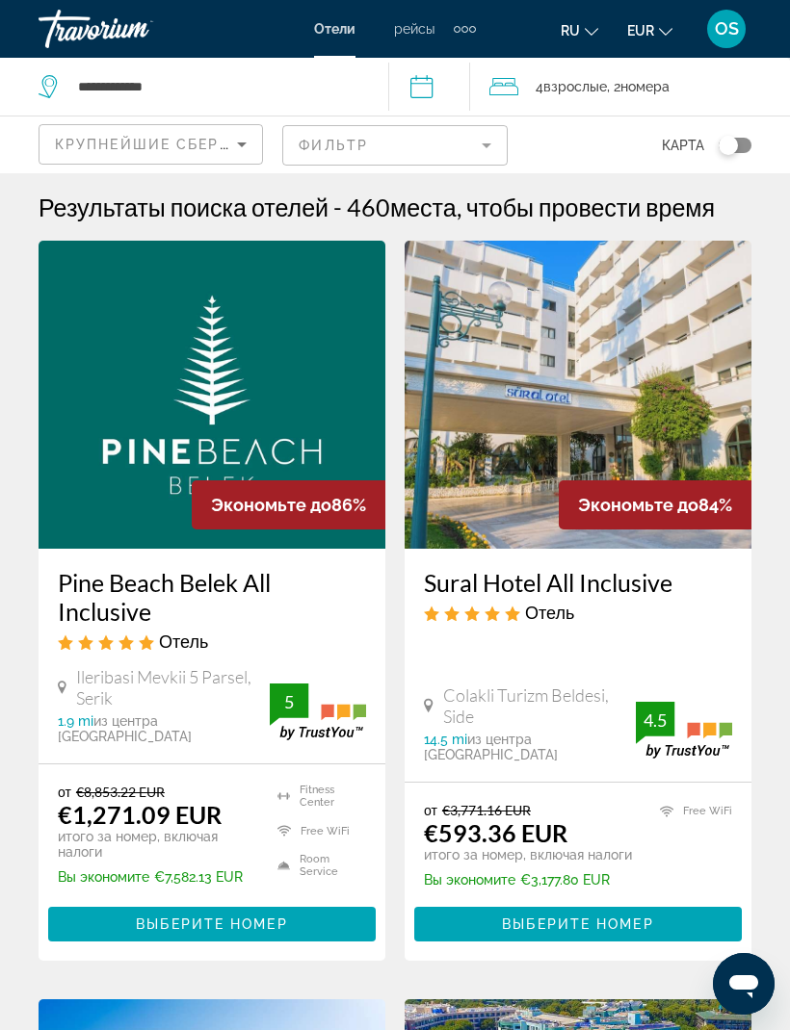
click at [324, 395] on img "Main content" at bounding box center [212, 395] width 347 height 308
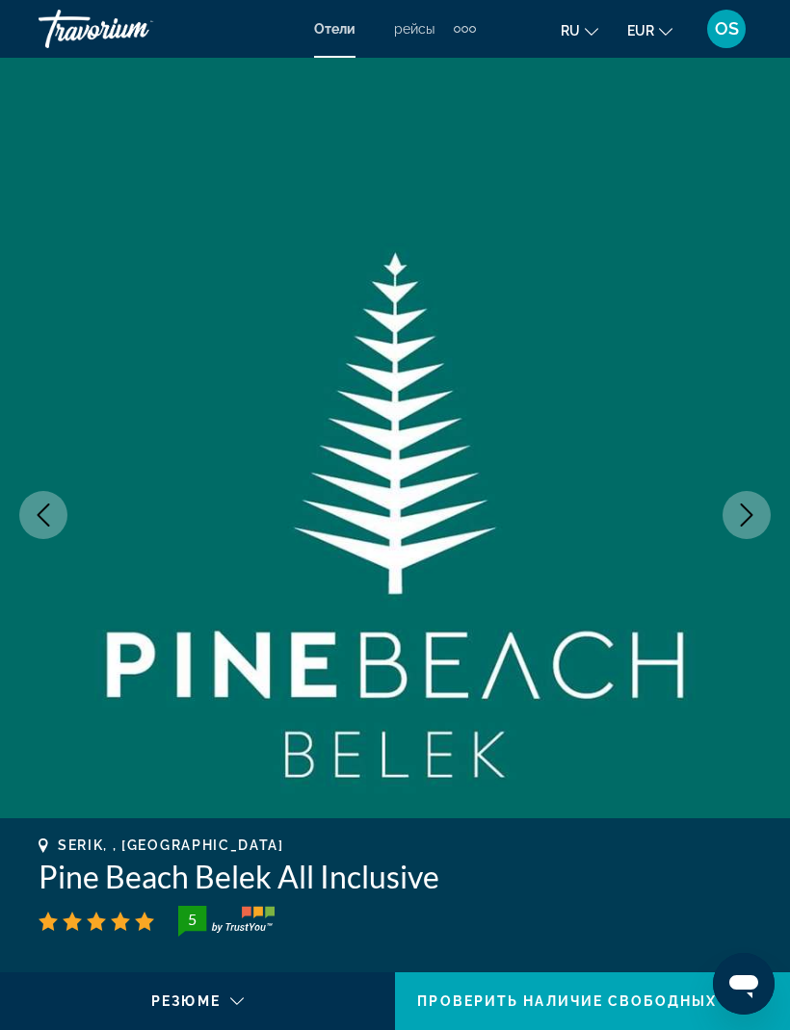
click at [738, 521] on icon "Next image" at bounding box center [746, 515] width 23 height 23
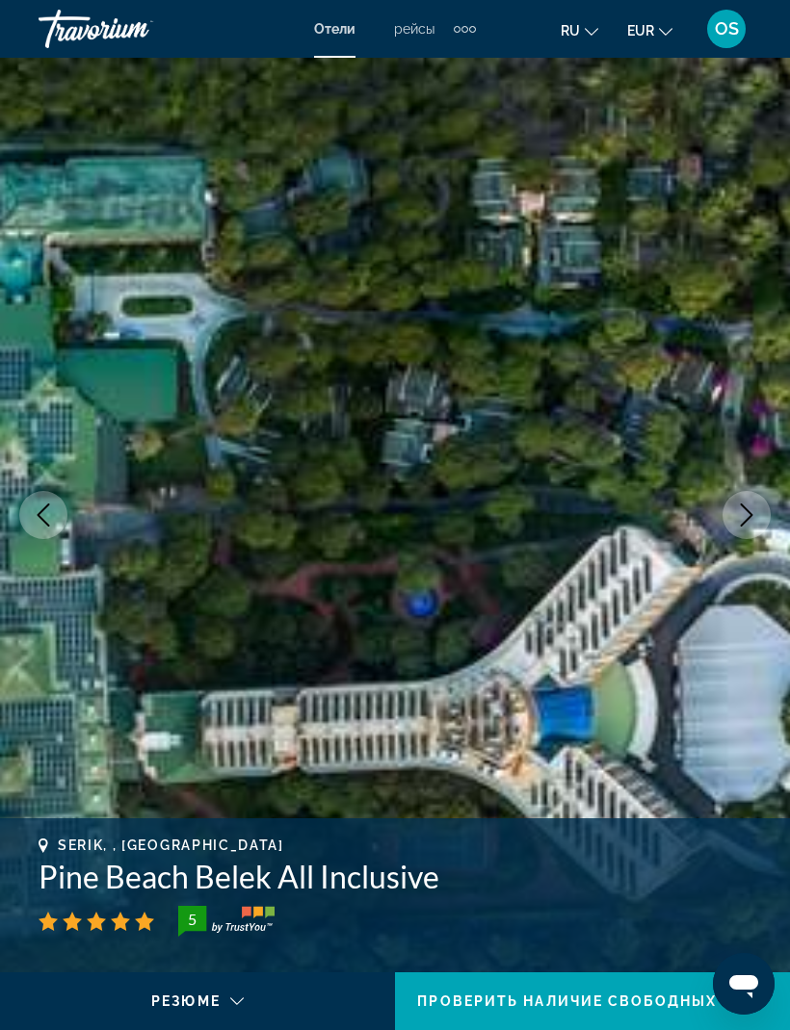
click at [739, 510] on icon "Next image" at bounding box center [746, 515] width 23 height 23
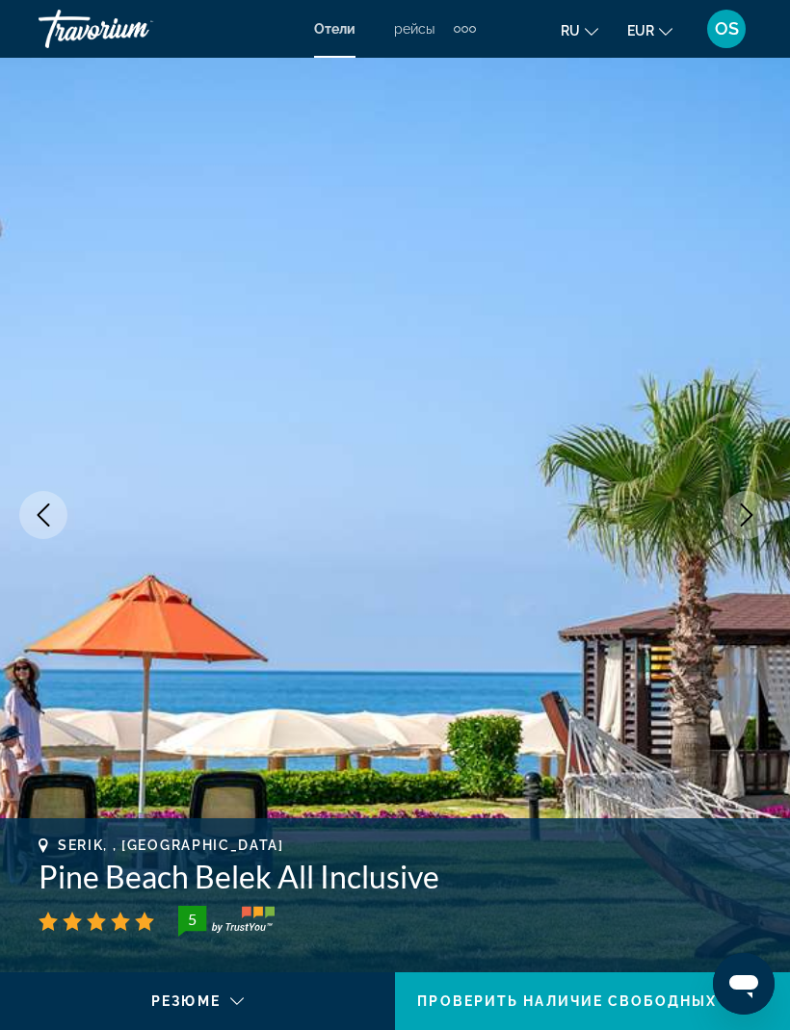
click at [740, 517] on icon "Next image" at bounding box center [746, 515] width 23 height 23
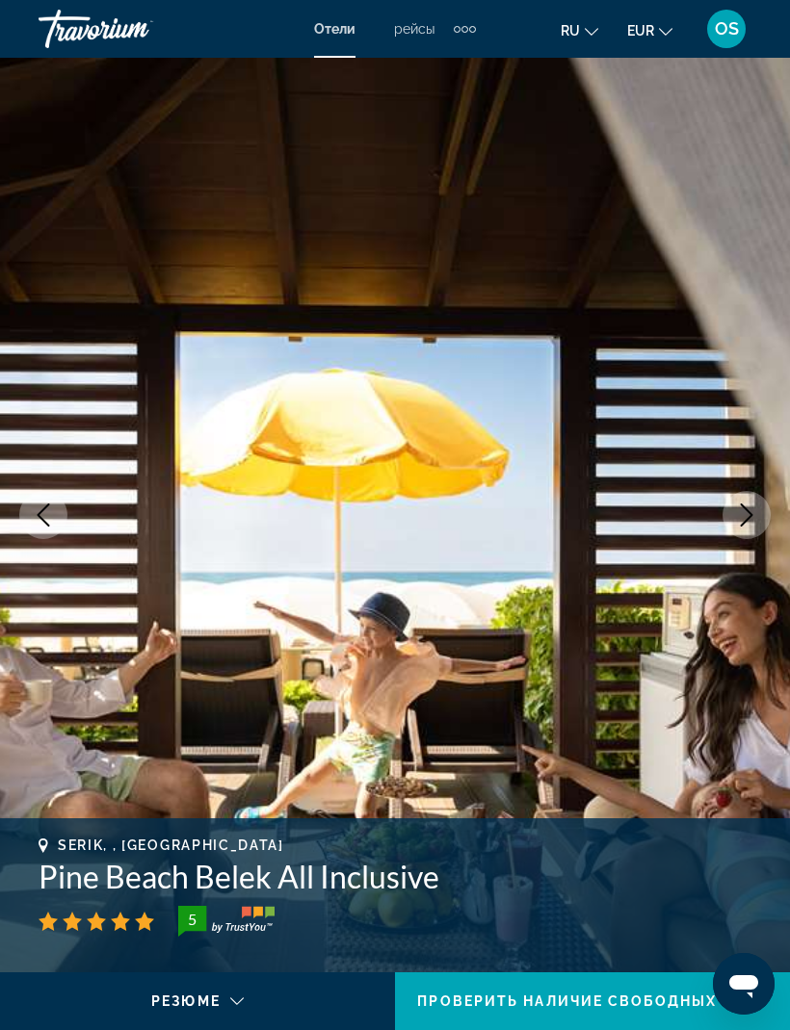
click at [735, 520] on icon "Next image" at bounding box center [746, 515] width 23 height 23
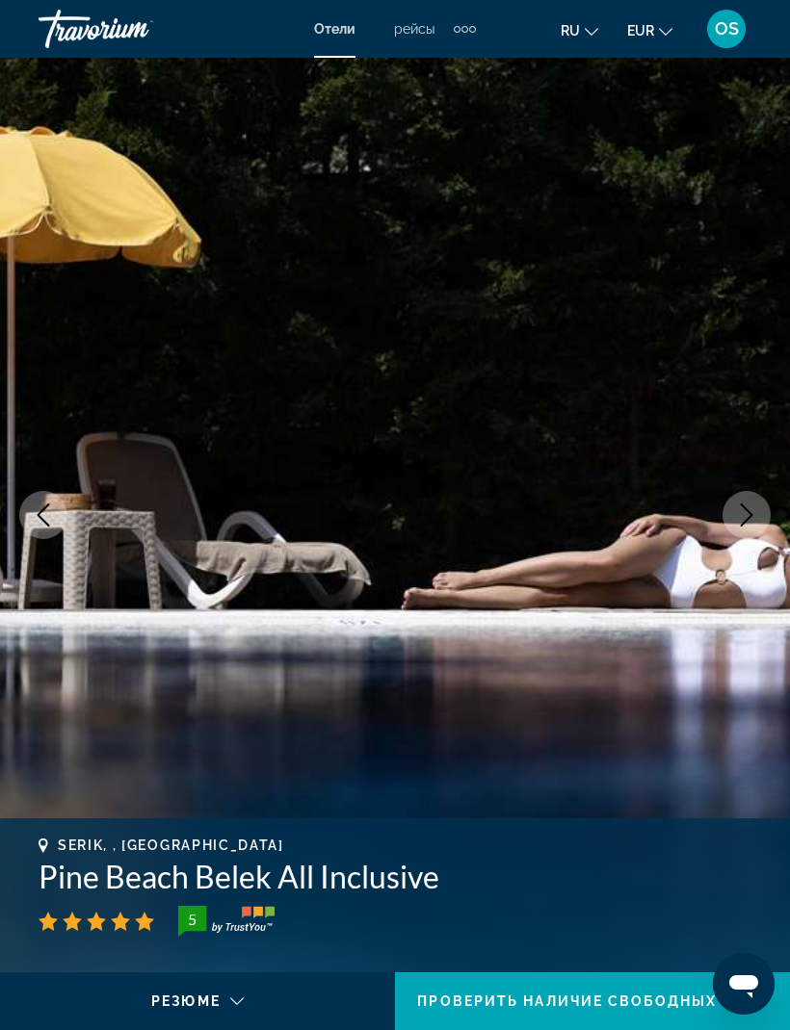
click at [740, 514] on icon "Next image" at bounding box center [746, 515] width 23 height 23
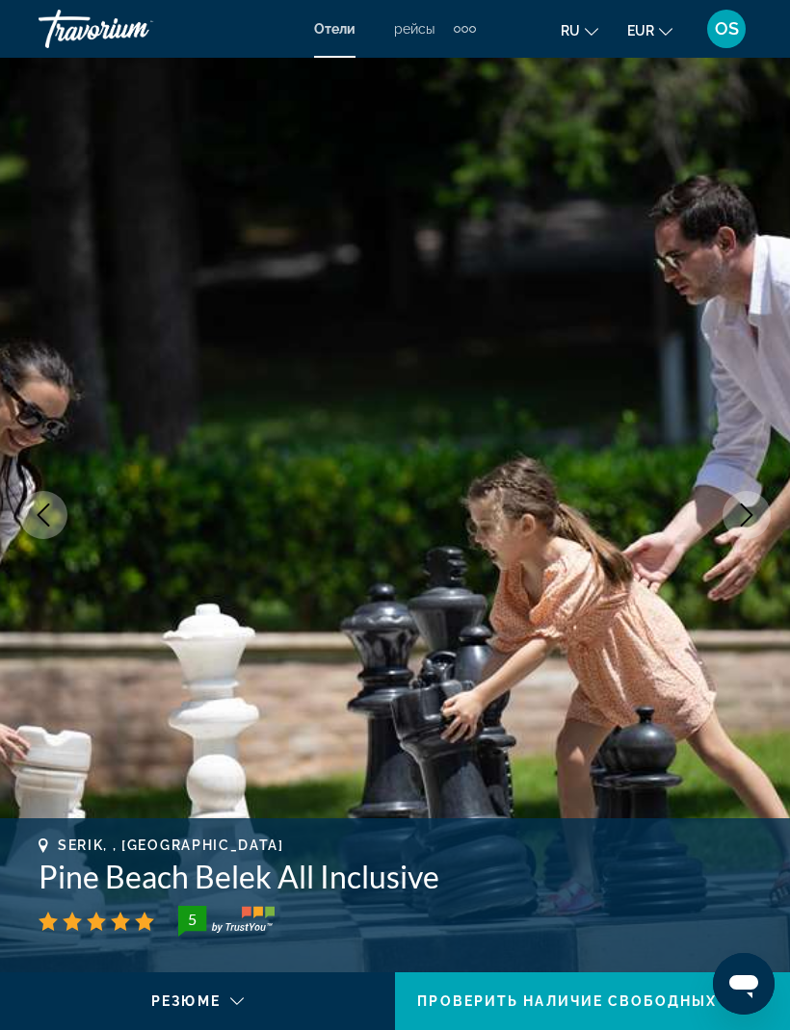
click at [746, 513] on icon "Next image" at bounding box center [746, 515] width 23 height 23
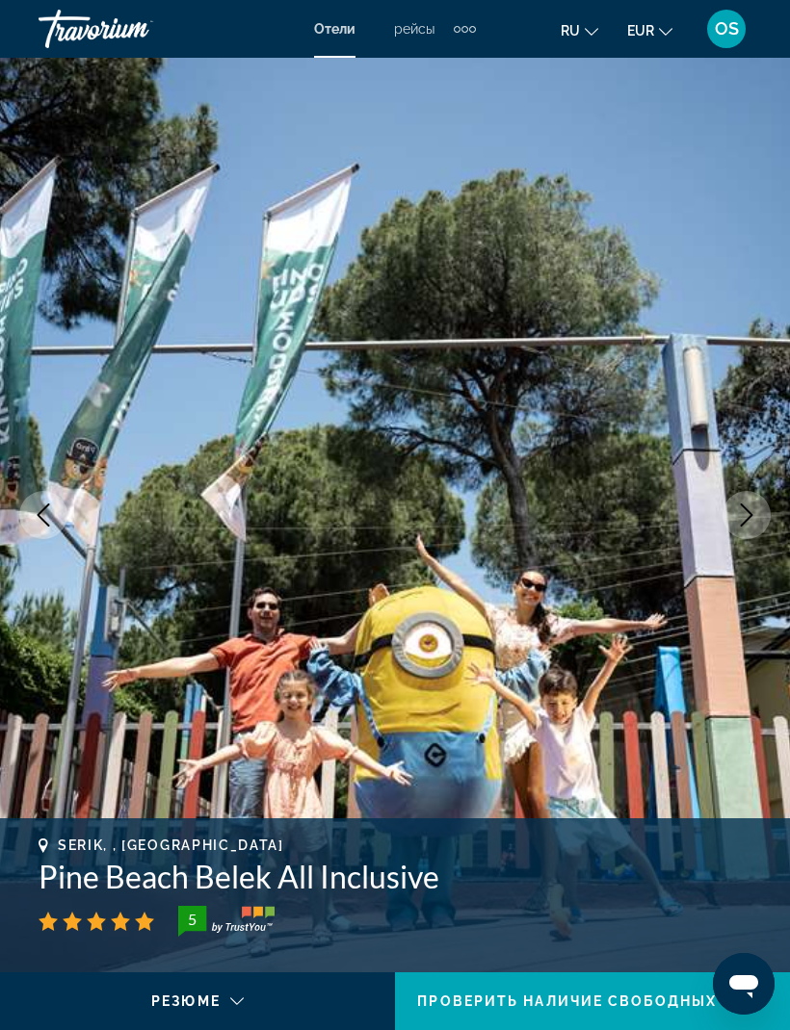
click at [740, 526] on icon "Next image" at bounding box center [746, 515] width 23 height 23
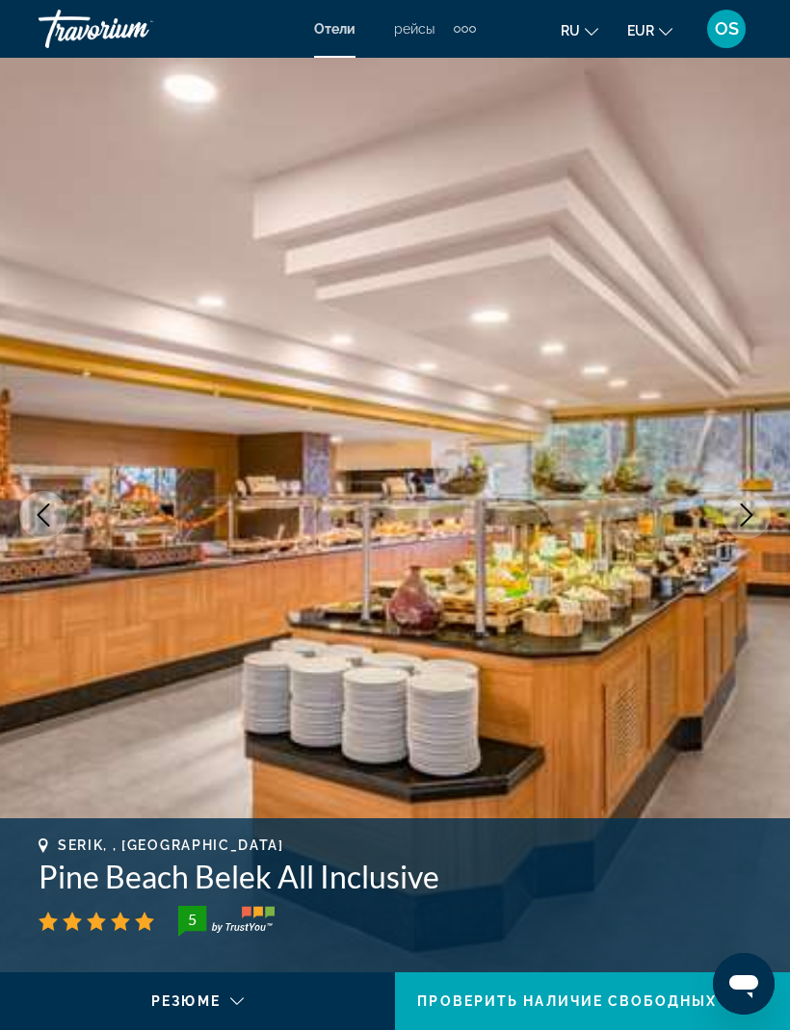
click at [738, 518] on icon "Next image" at bounding box center [746, 515] width 23 height 23
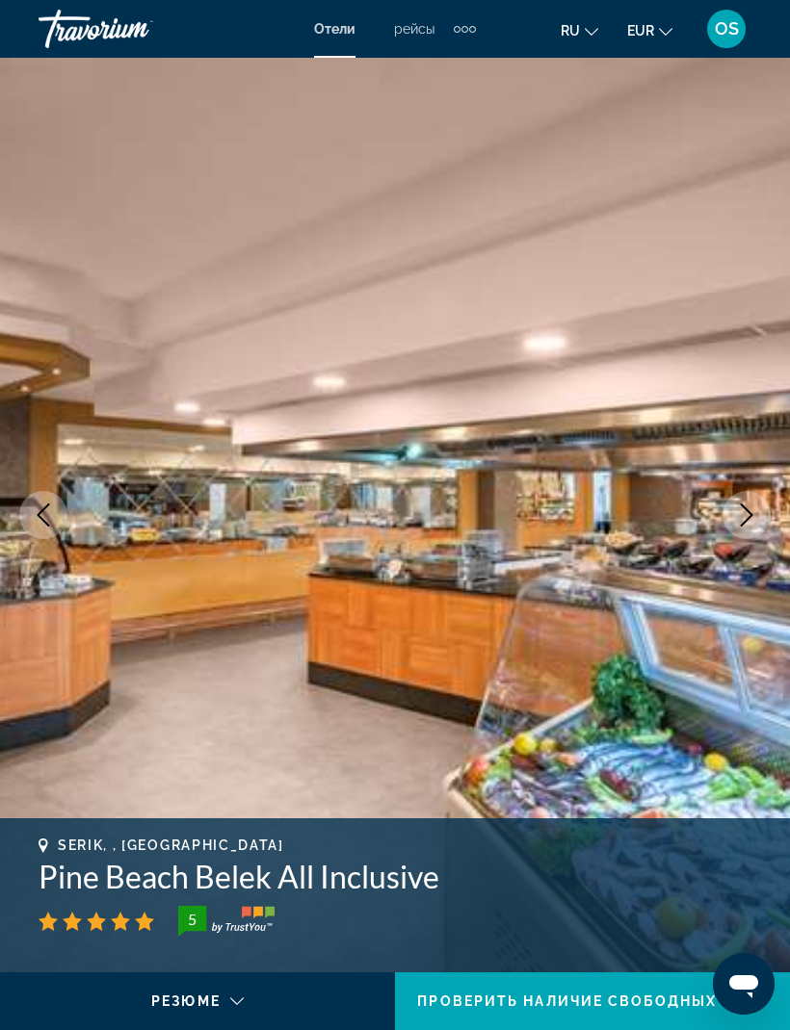
click at [743, 512] on icon "Next image" at bounding box center [746, 515] width 23 height 23
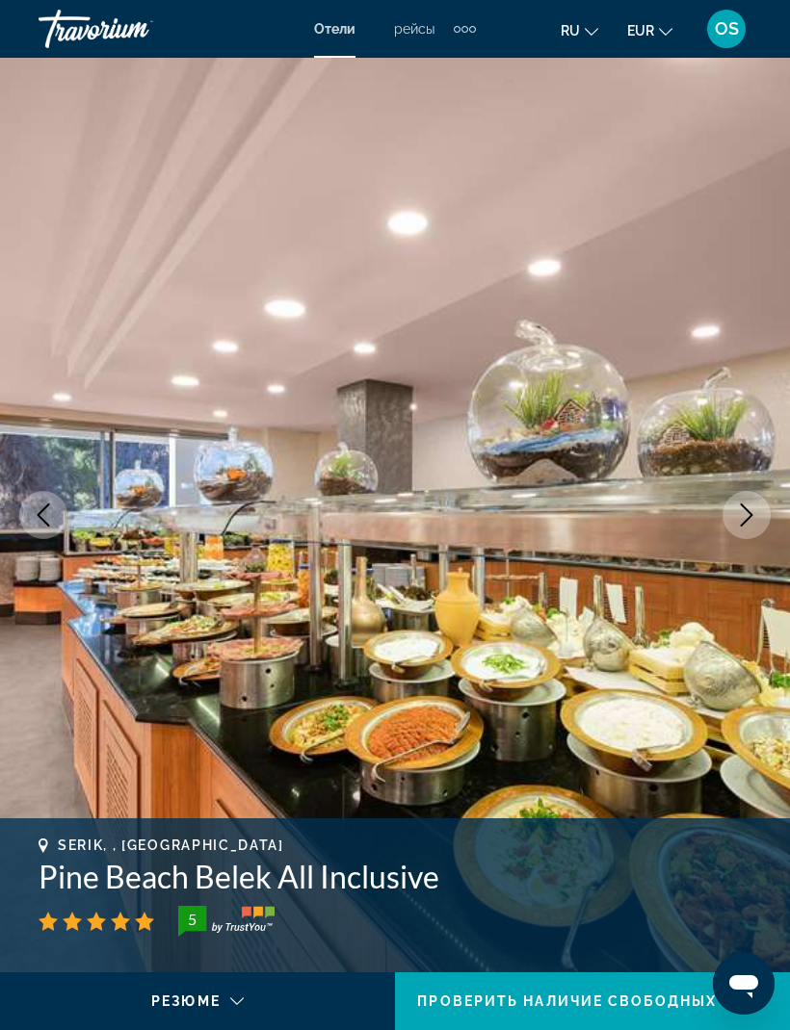
click at [740, 514] on icon "Next image" at bounding box center [746, 515] width 23 height 23
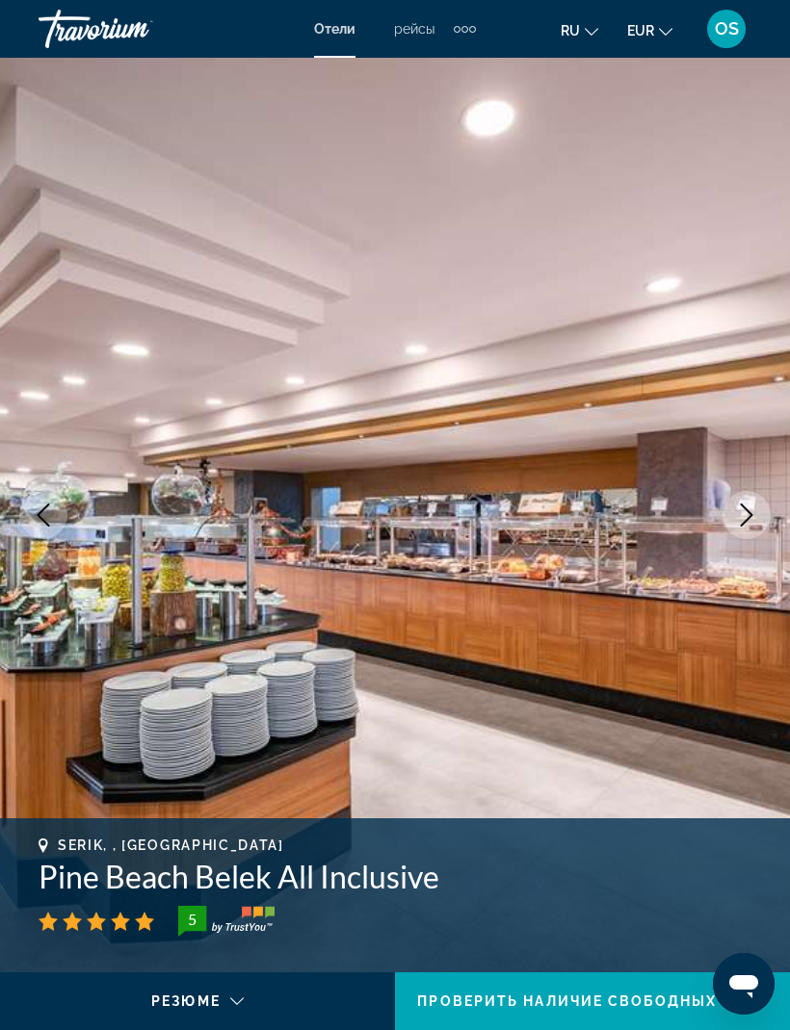
click at [749, 516] on icon "Next image" at bounding box center [746, 515] width 23 height 23
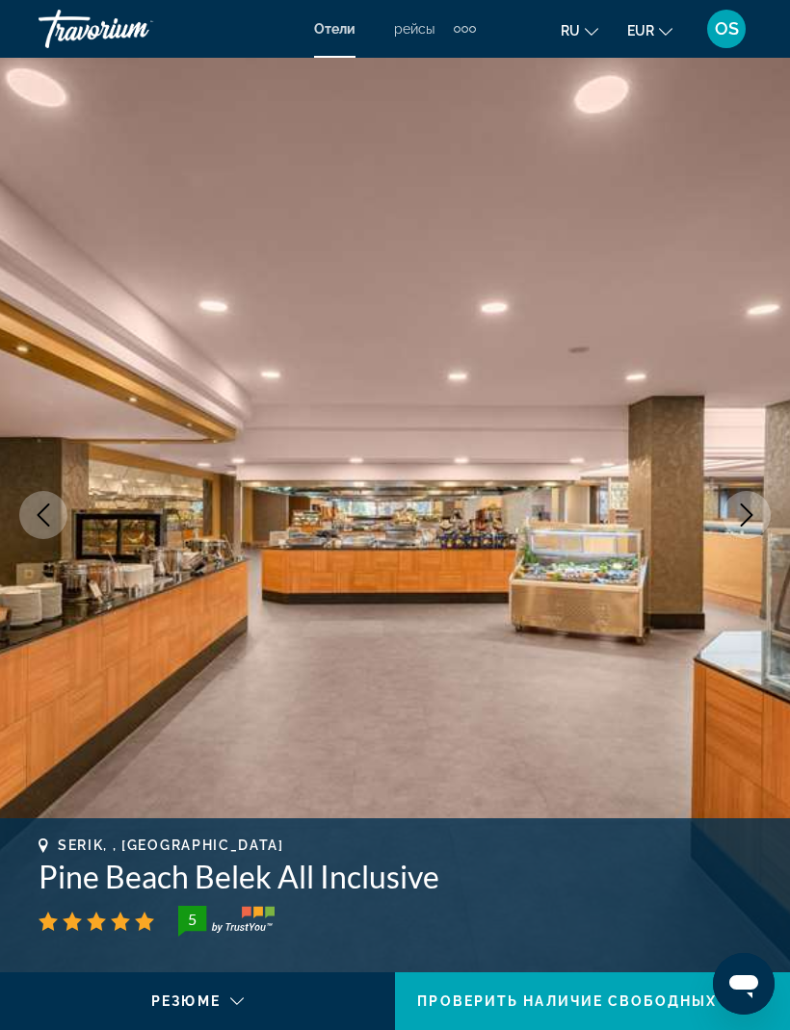
click at [747, 512] on icon "Next image" at bounding box center [746, 515] width 23 height 23
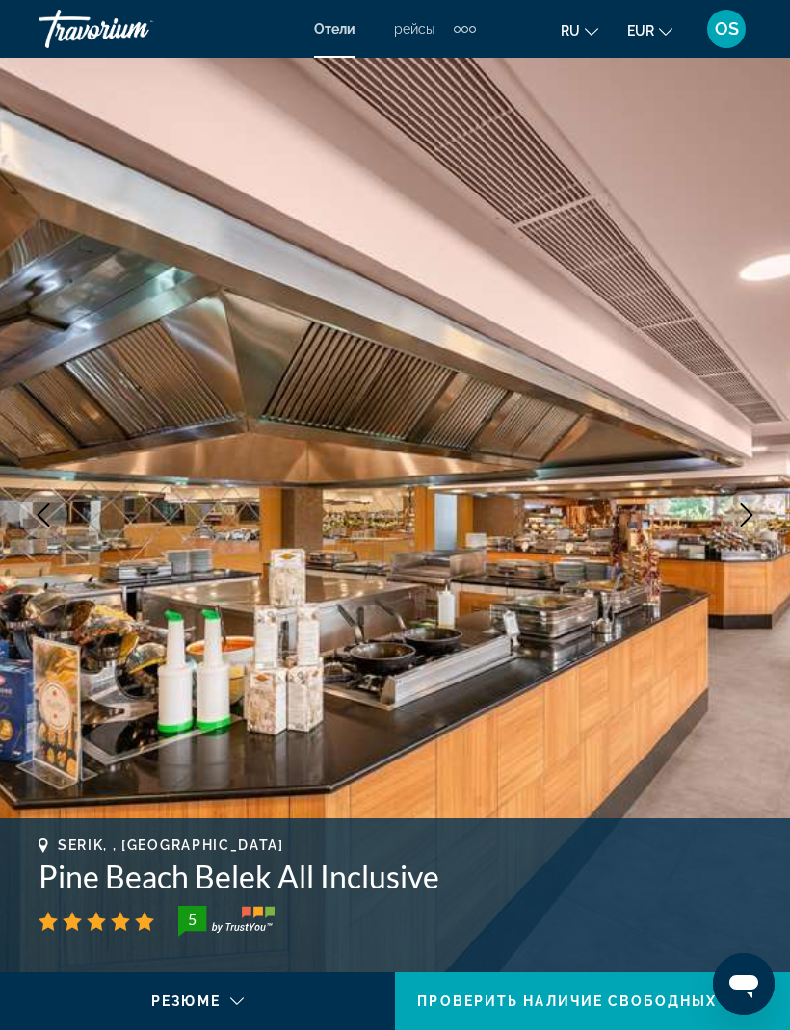
click at [747, 516] on icon "Next image" at bounding box center [746, 515] width 23 height 23
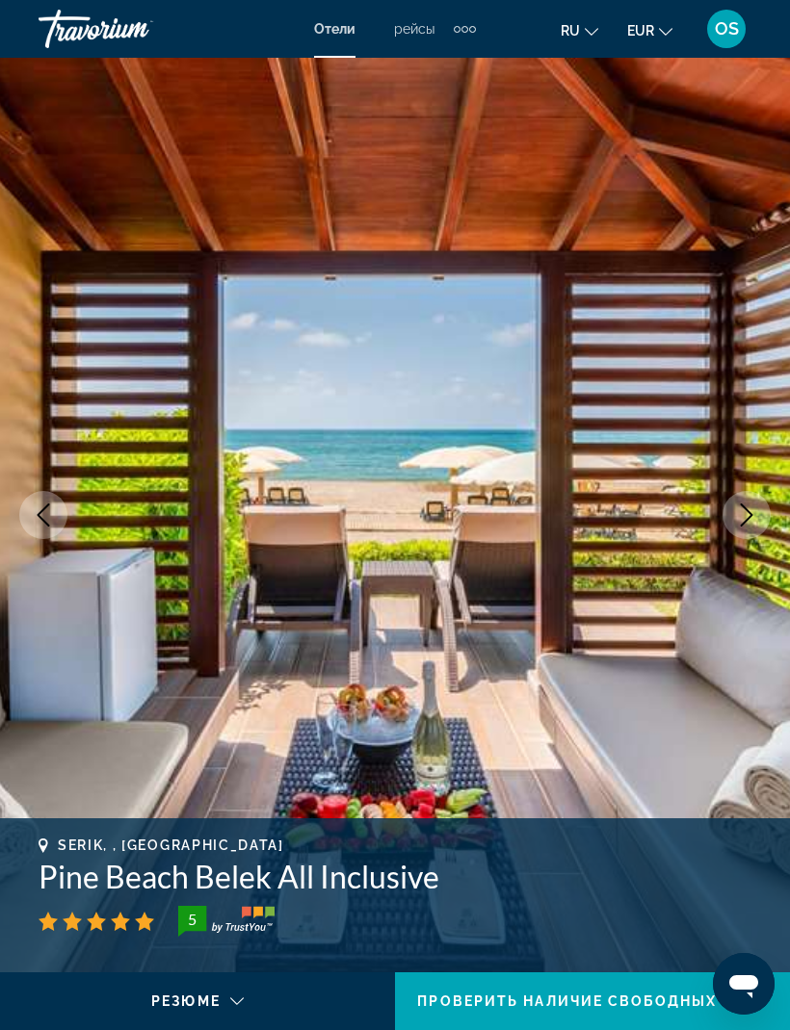
click at [741, 513] on icon "Next image" at bounding box center [746, 515] width 23 height 23
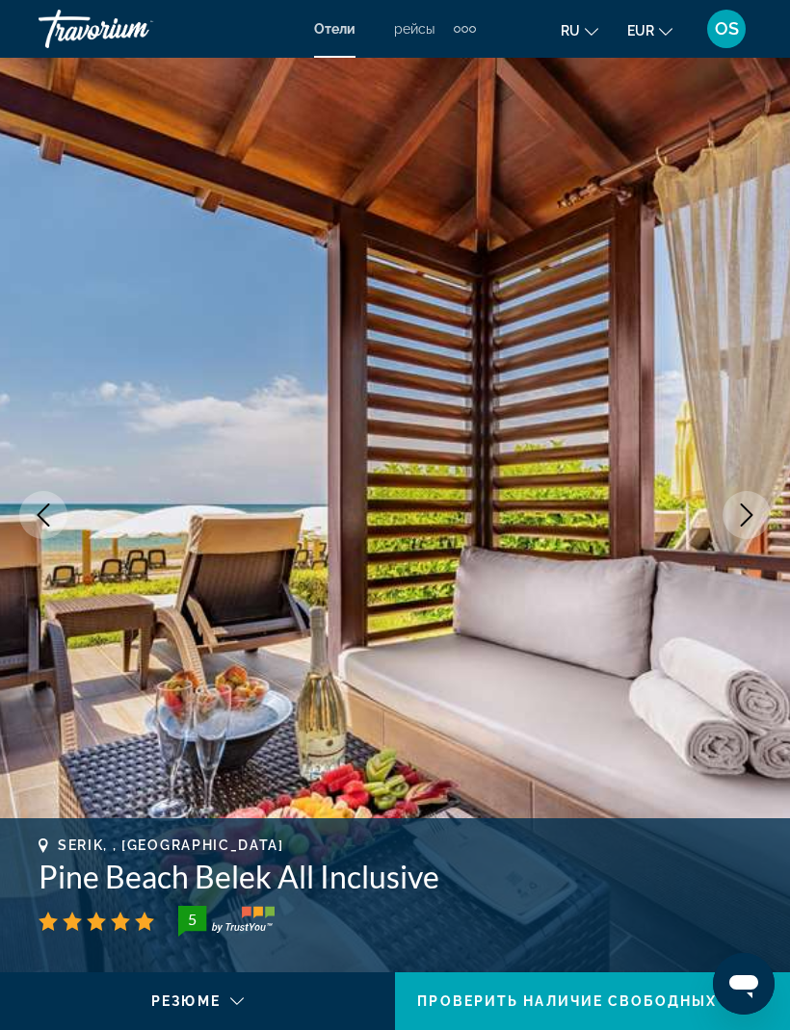
click at [743, 514] on icon "Next image" at bounding box center [746, 515] width 23 height 23
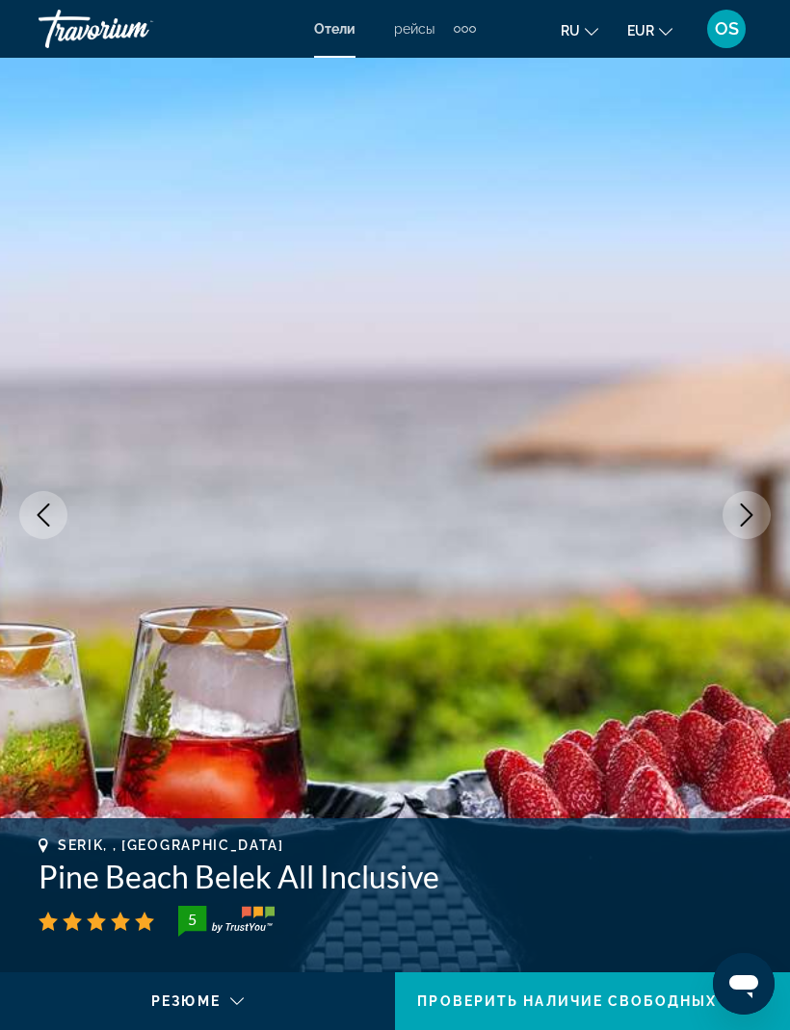
click at [750, 516] on icon "Next image" at bounding box center [746, 515] width 13 height 23
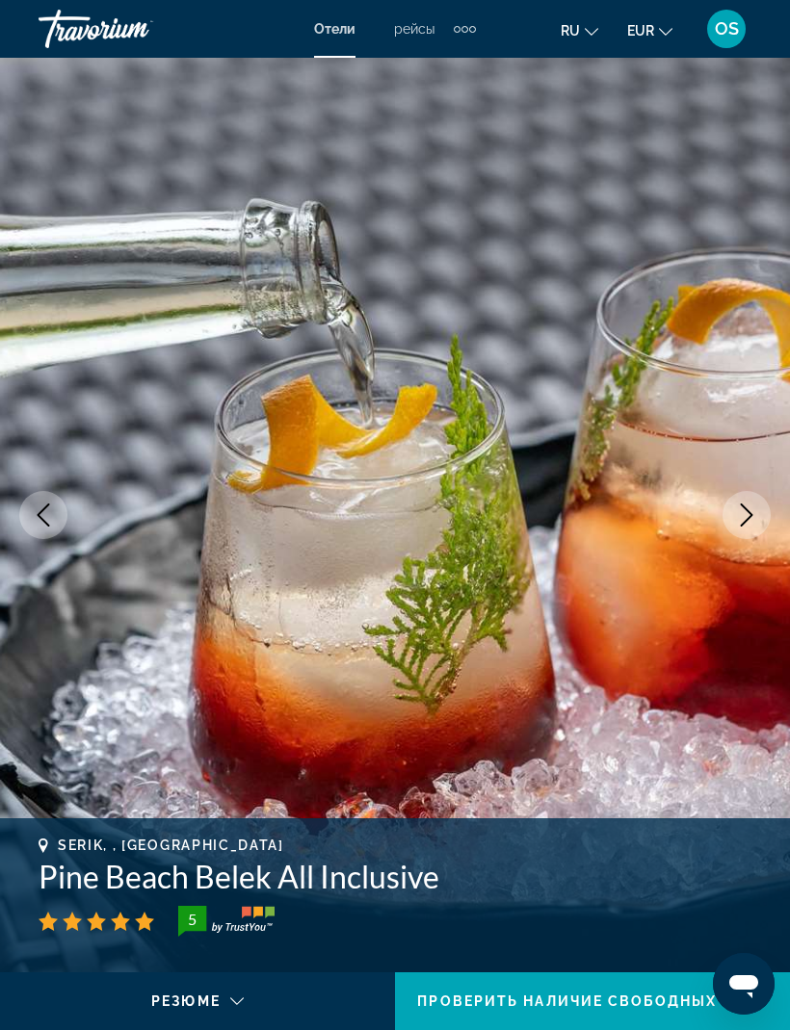
click at [745, 511] on icon "Next image" at bounding box center [746, 515] width 23 height 23
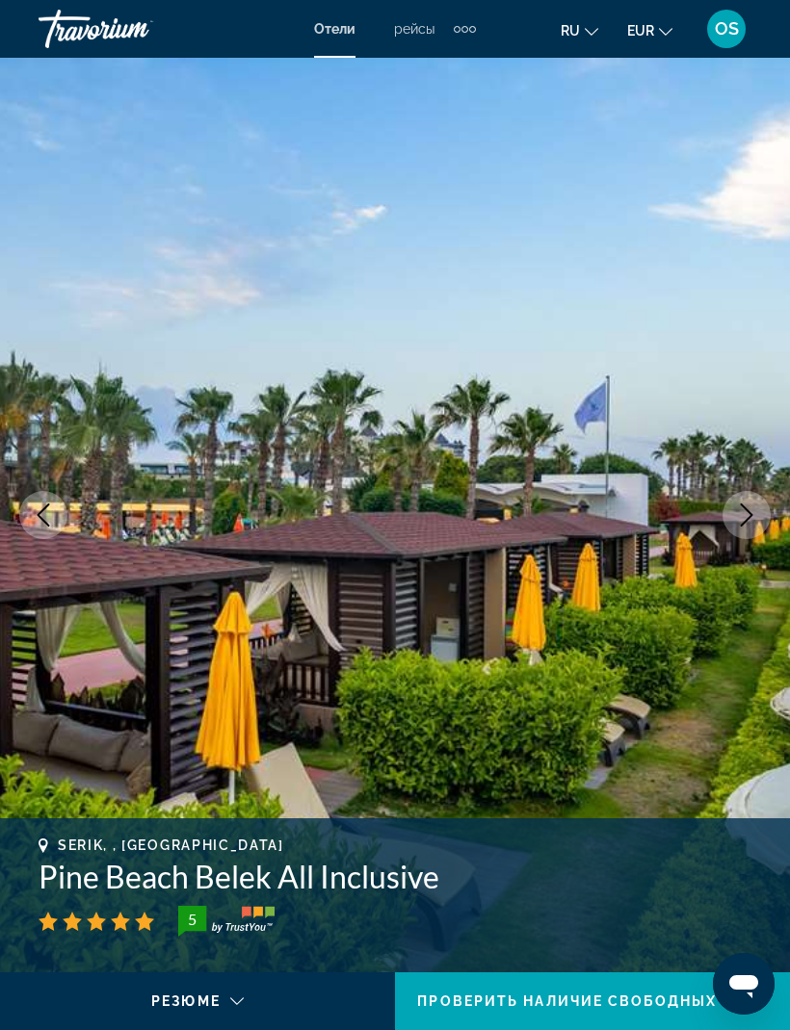
click at [742, 511] on icon "Next image" at bounding box center [746, 515] width 23 height 23
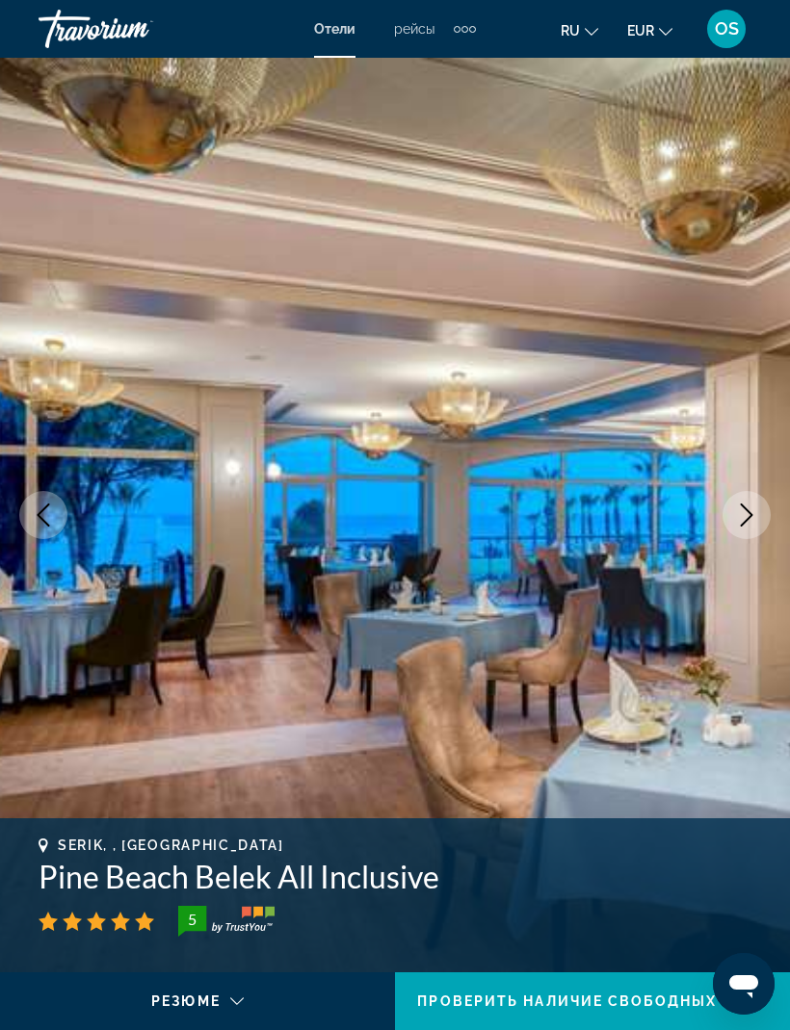
click at [738, 528] on button "Next image" at bounding box center [746, 515] width 48 height 48
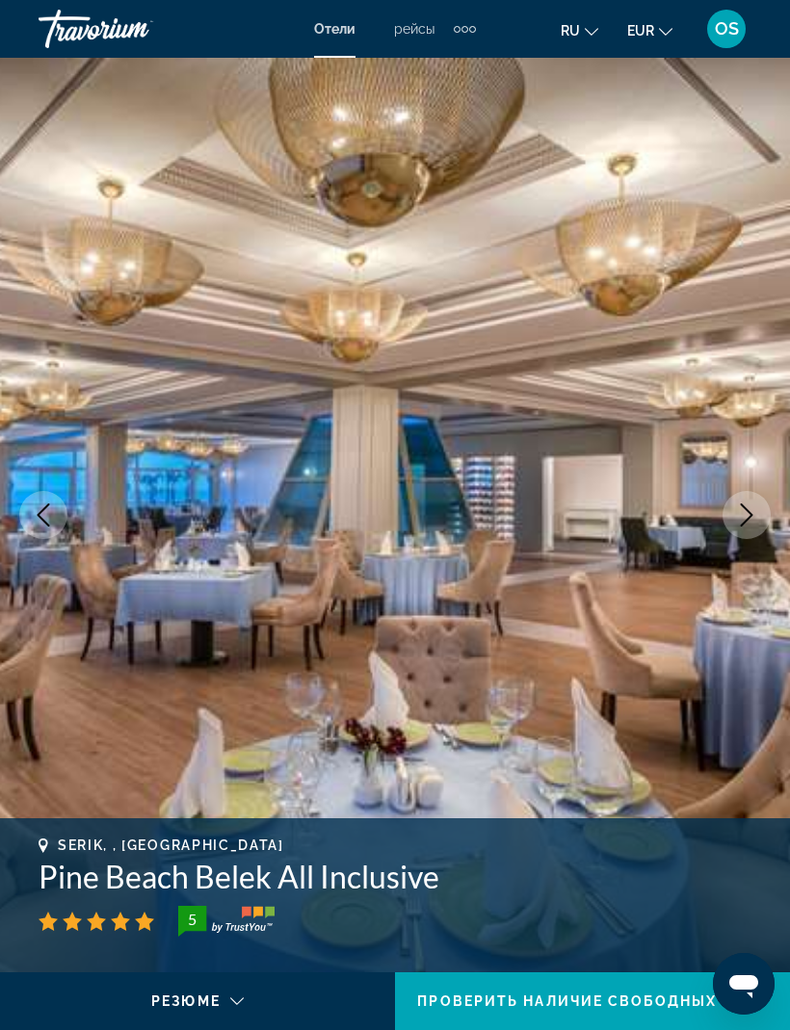
click at [742, 518] on icon "Next image" at bounding box center [746, 515] width 23 height 23
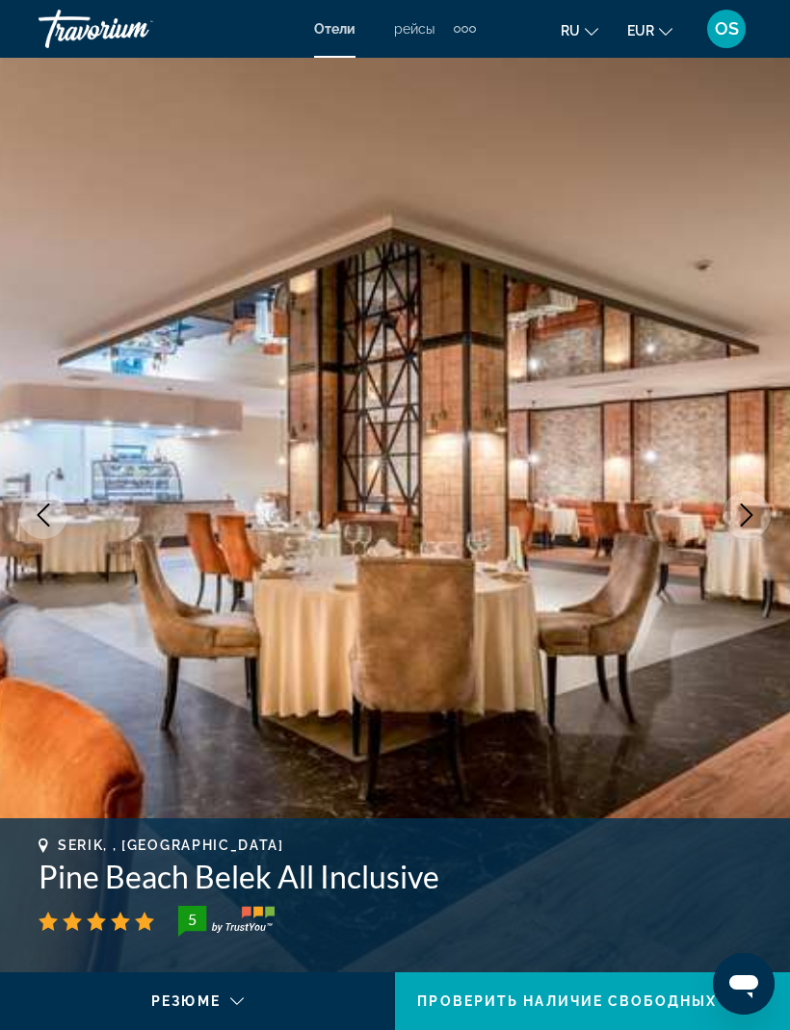
click at [735, 532] on button "Next image" at bounding box center [746, 515] width 48 height 48
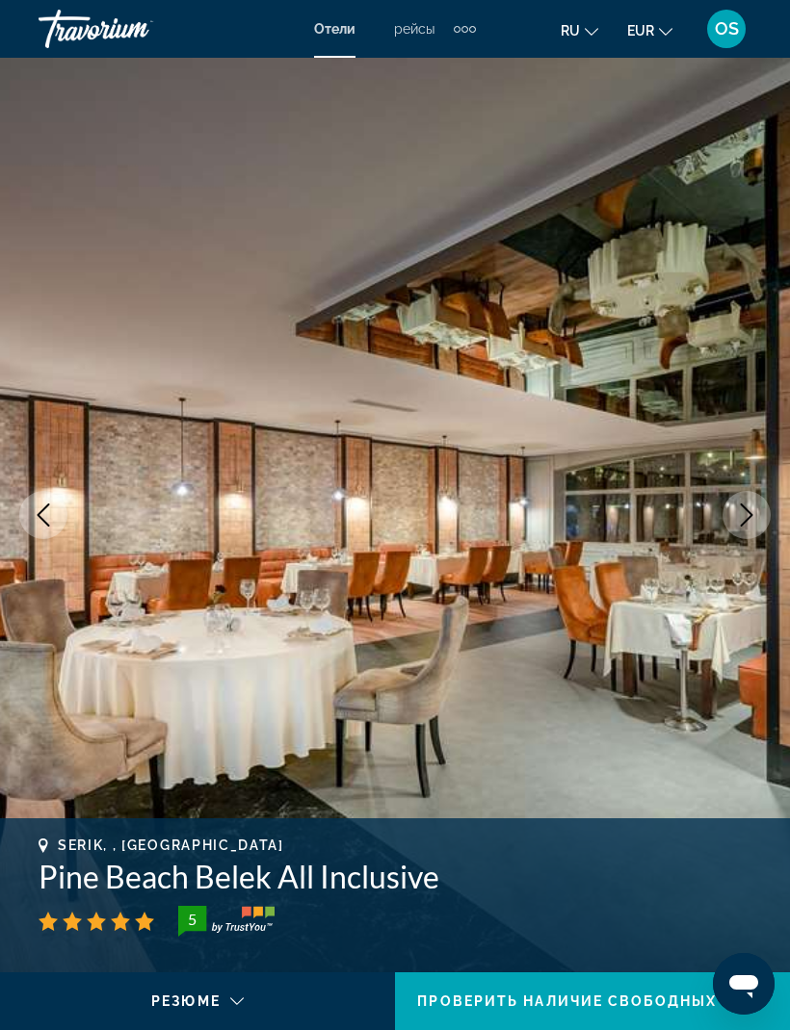
click at [744, 503] on button "Next image" at bounding box center [746, 515] width 48 height 48
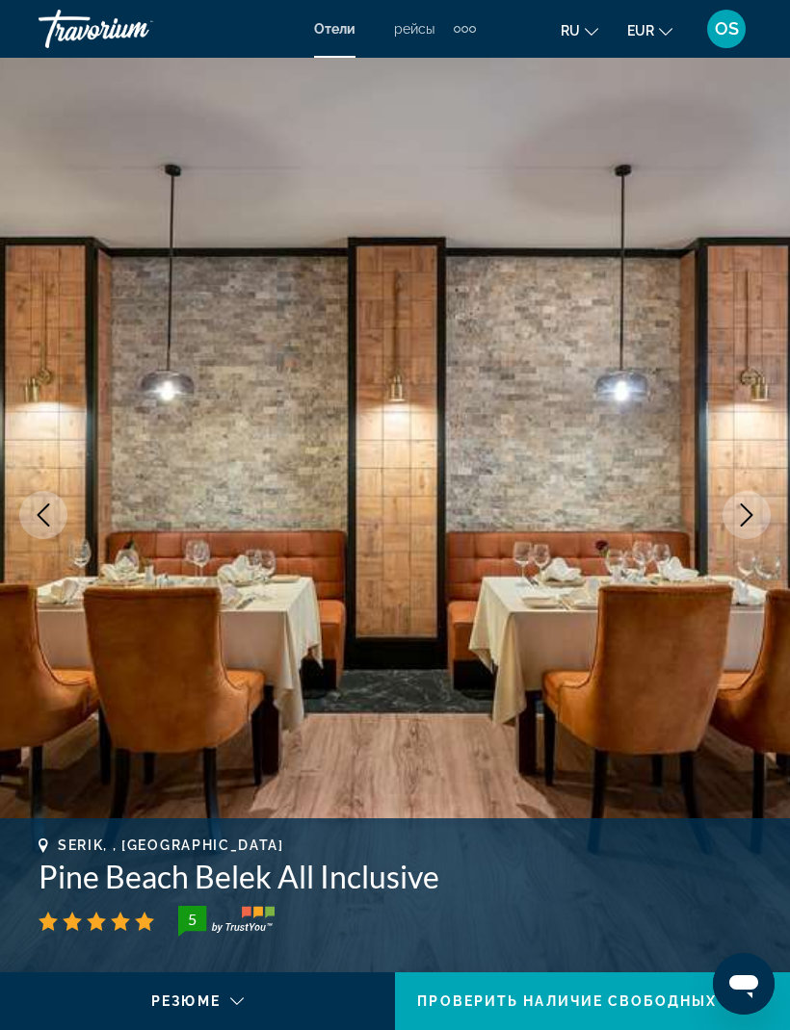
click at [743, 511] on icon "Next image" at bounding box center [746, 515] width 23 height 23
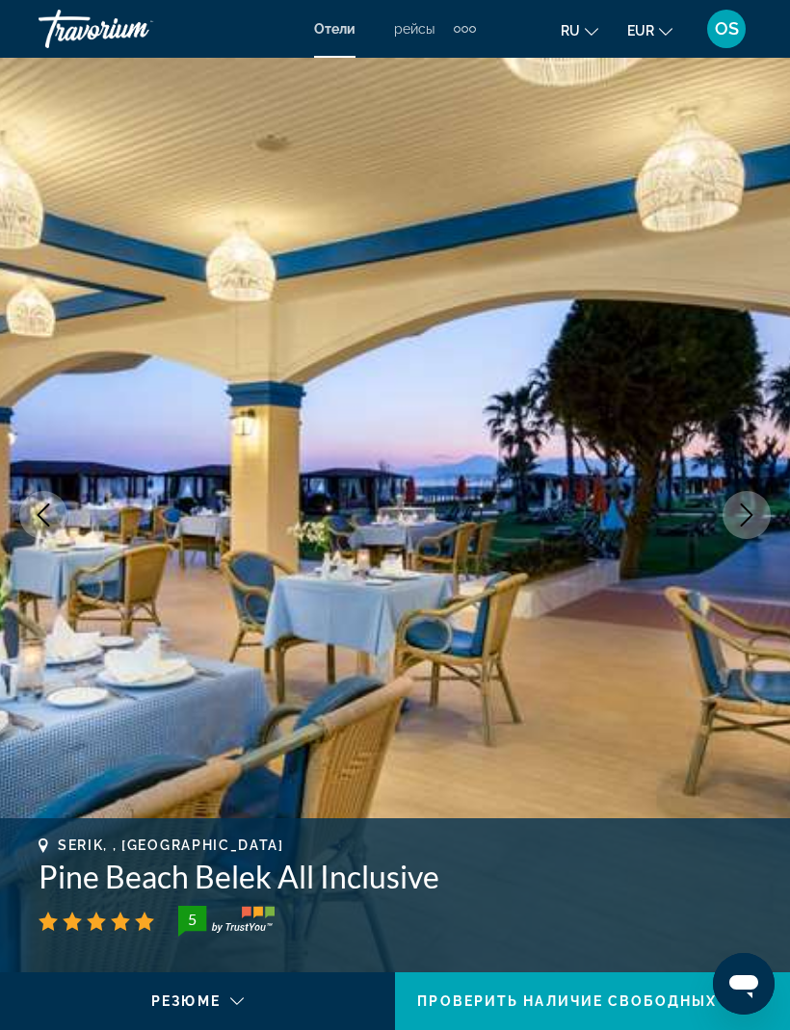
click at [739, 506] on icon "Next image" at bounding box center [746, 515] width 23 height 23
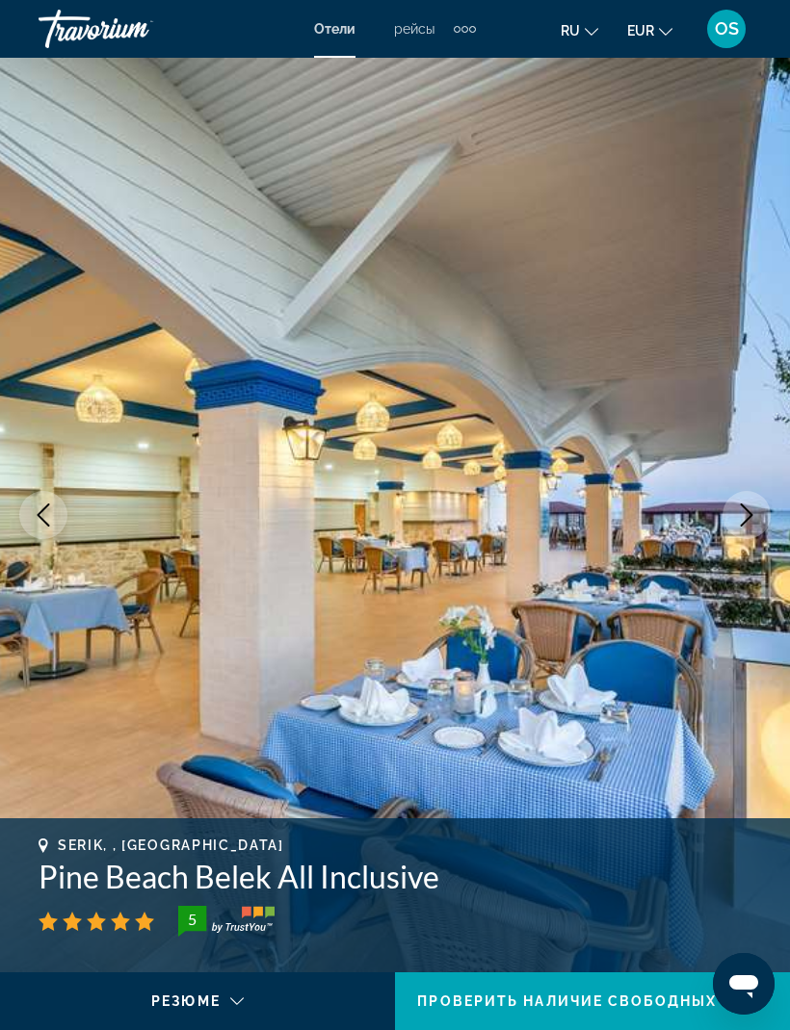
click at [743, 509] on icon "Next image" at bounding box center [746, 515] width 23 height 23
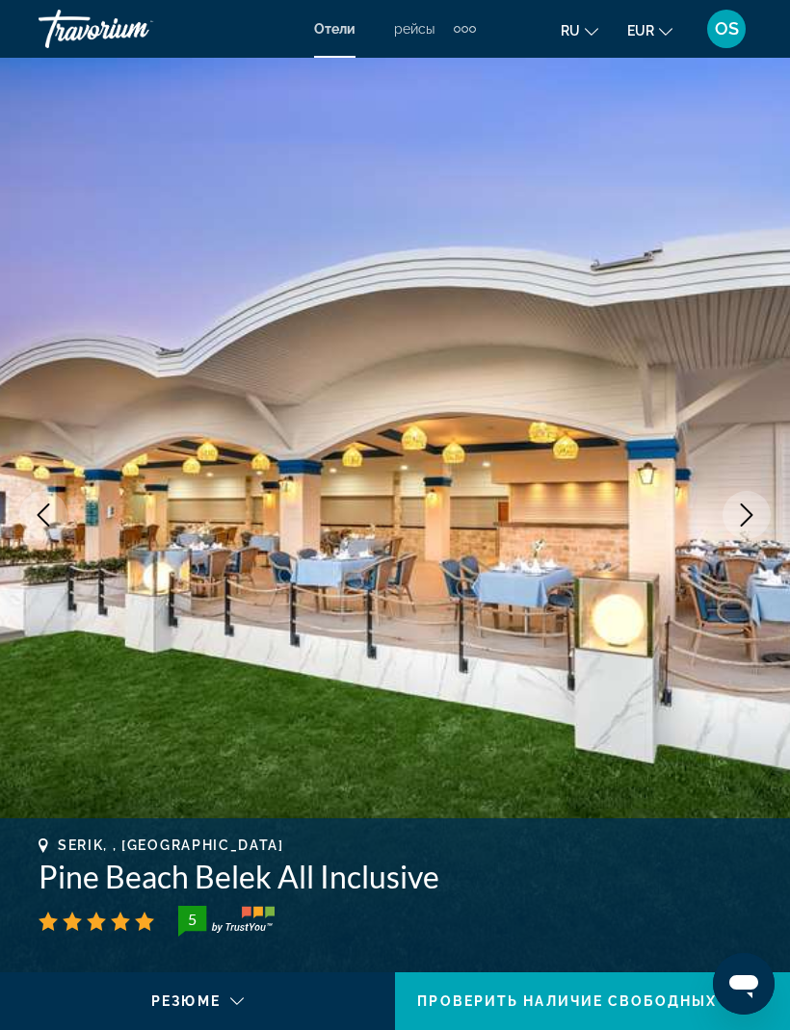
click at [742, 509] on icon "Next image" at bounding box center [746, 515] width 23 height 23
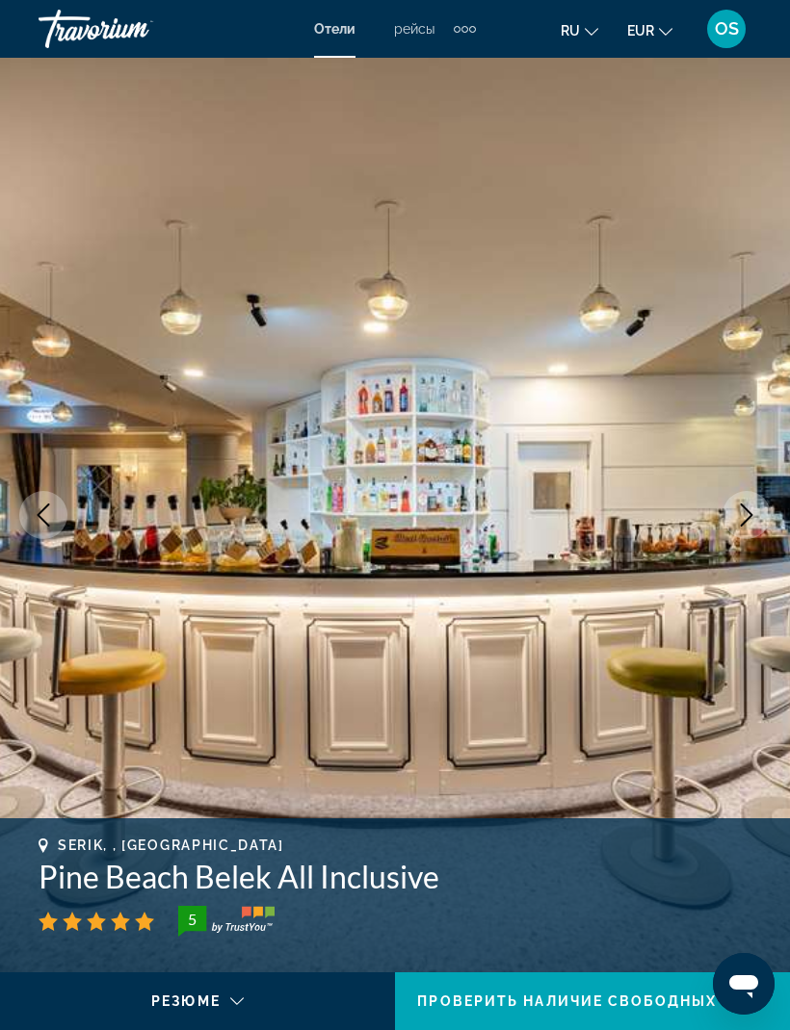
click at [740, 516] on icon "Next image" at bounding box center [746, 515] width 23 height 23
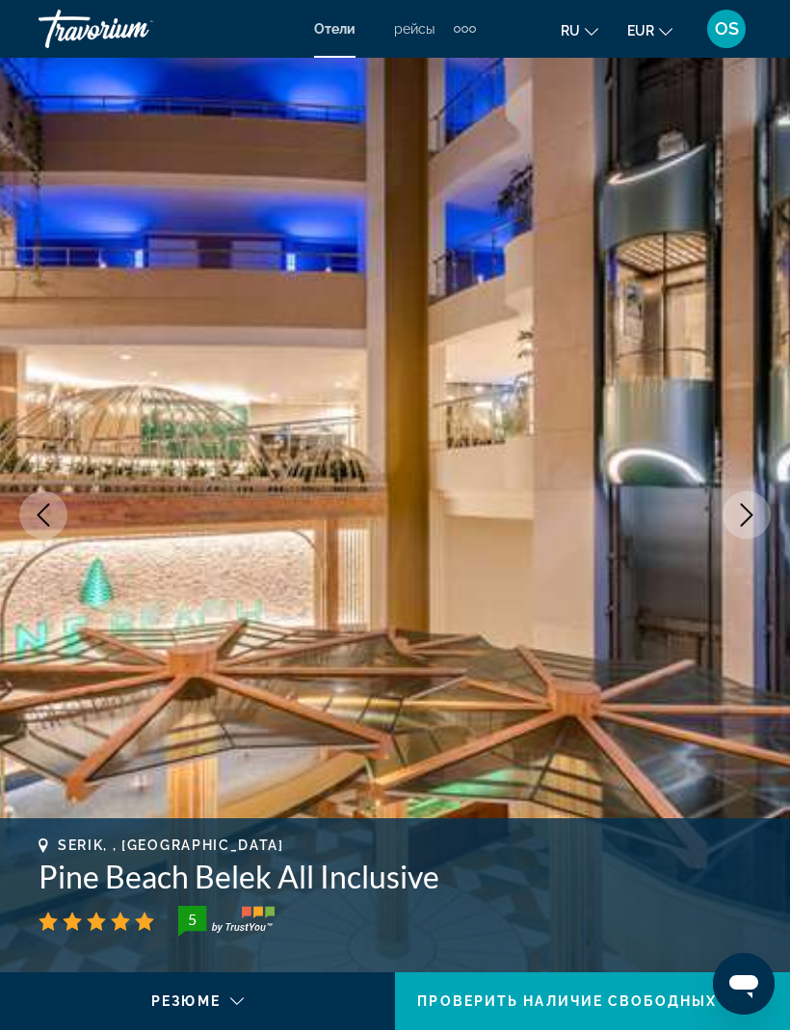
click at [737, 521] on icon "Next image" at bounding box center [746, 515] width 23 height 23
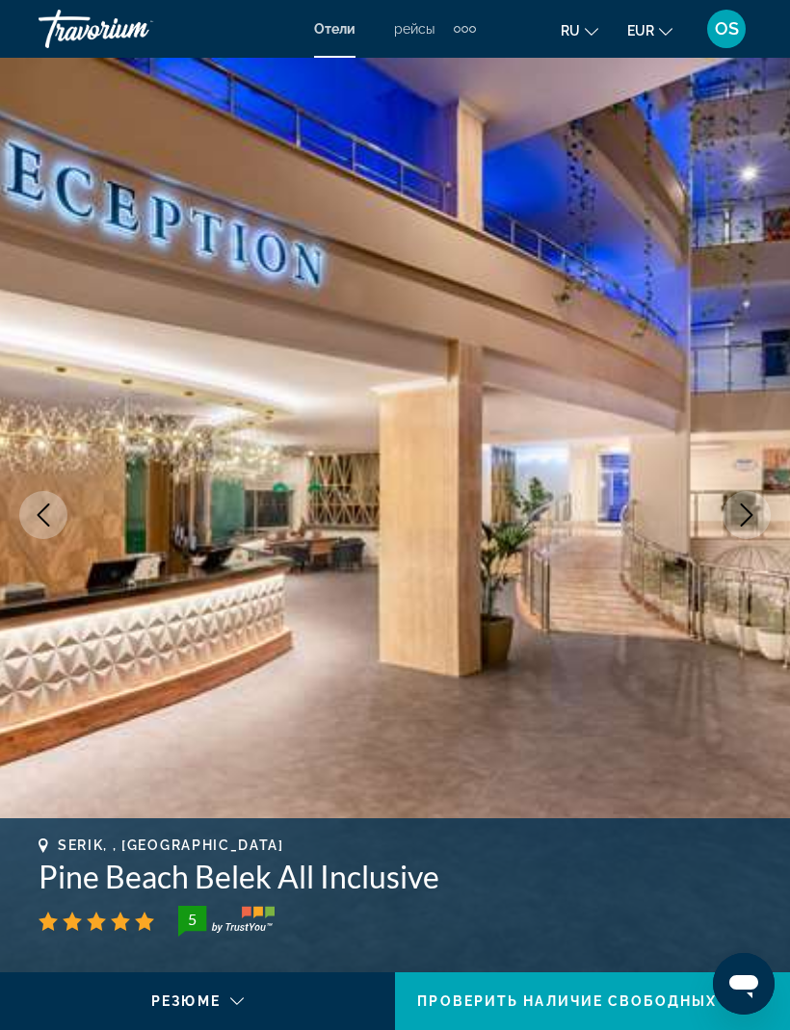
click at [735, 511] on icon "Next image" at bounding box center [746, 515] width 23 height 23
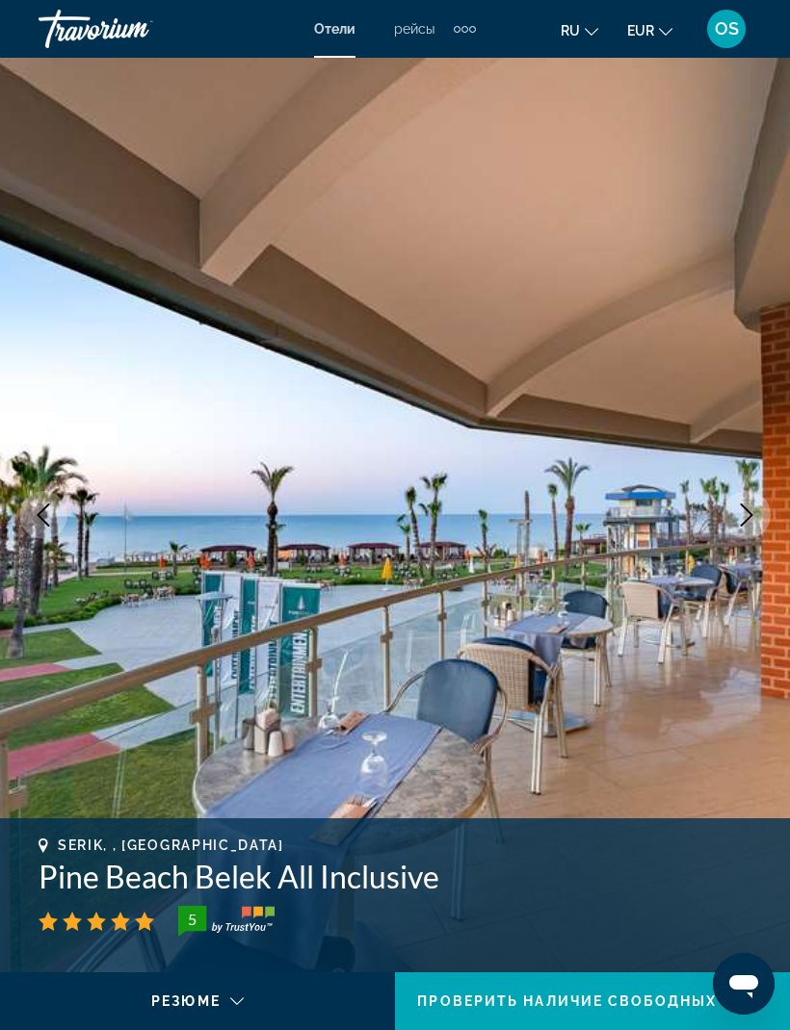
click at [740, 514] on icon "Next image" at bounding box center [746, 515] width 23 height 23
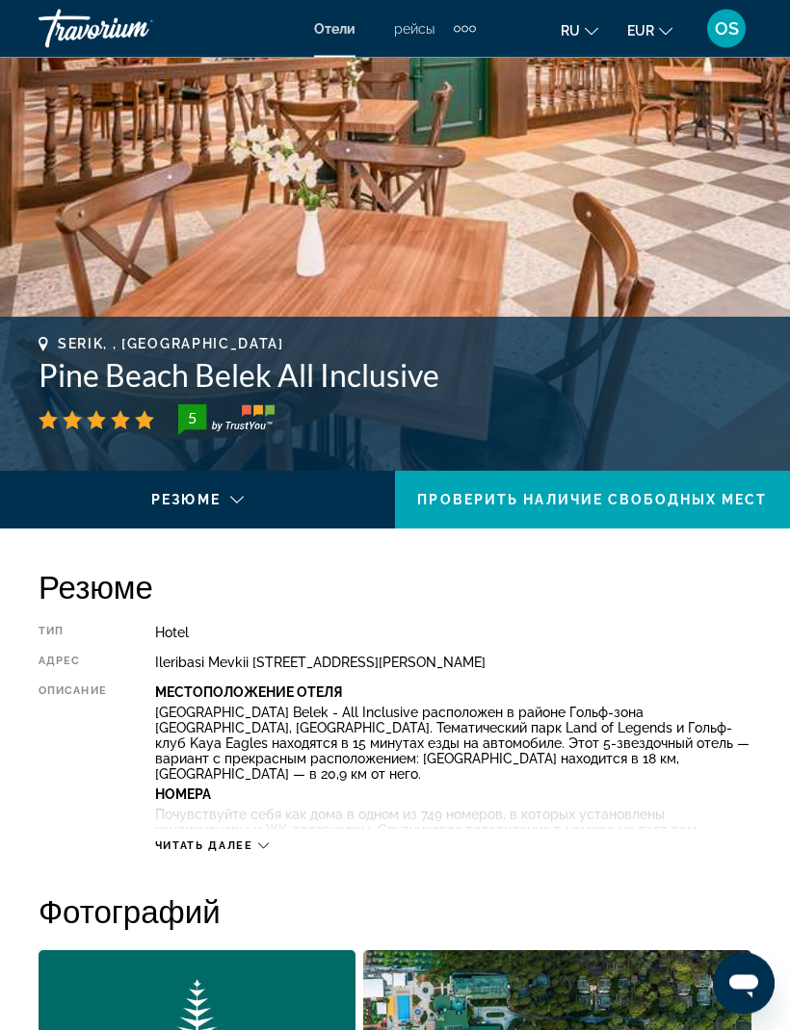
scroll to position [505, 0]
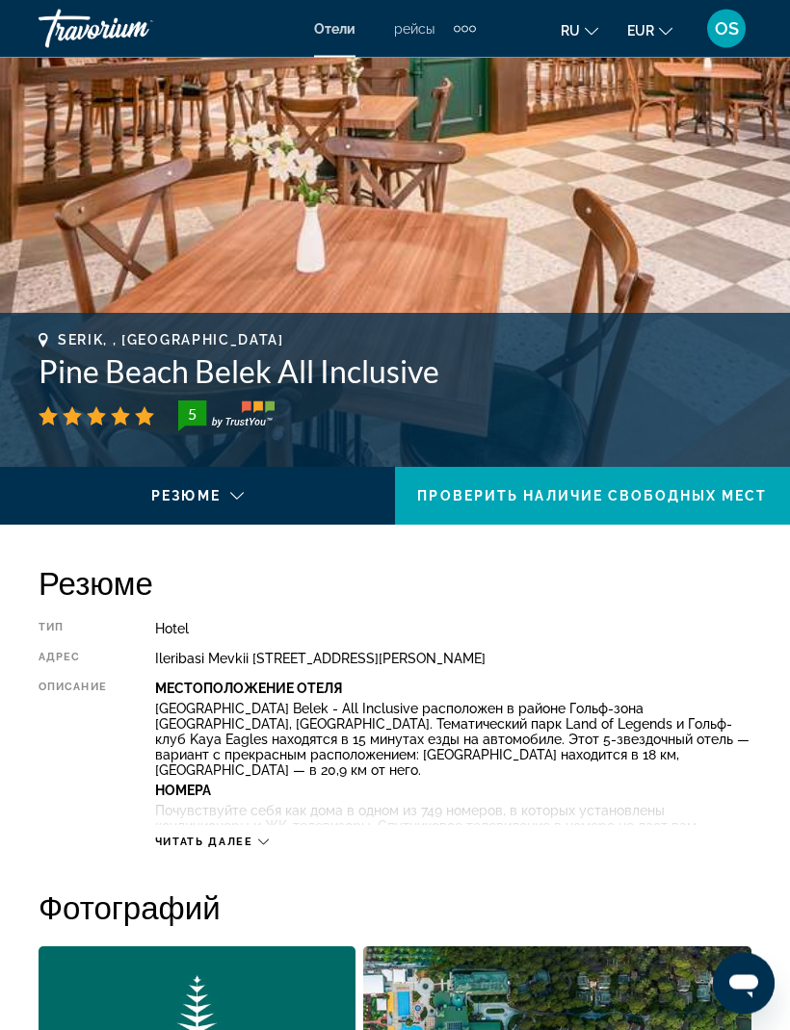
click at [238, 683] on span "Читать далее" at bounding box center [204, 843] width 98 height 13
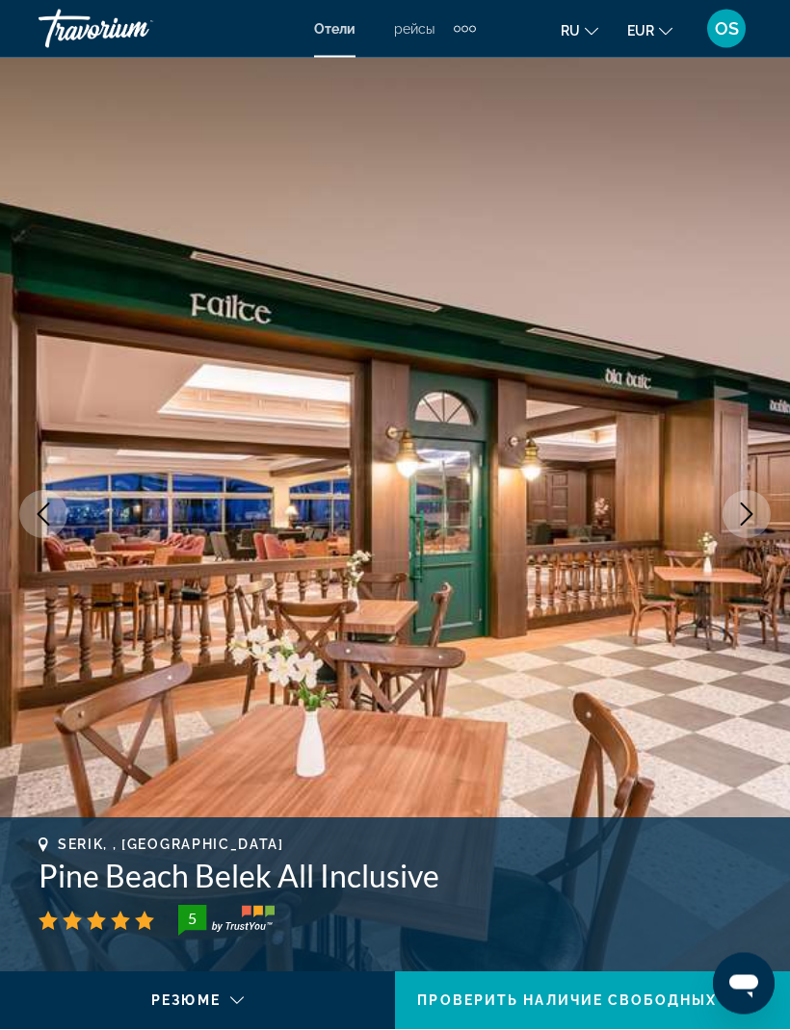
scroll to position [0, 0]
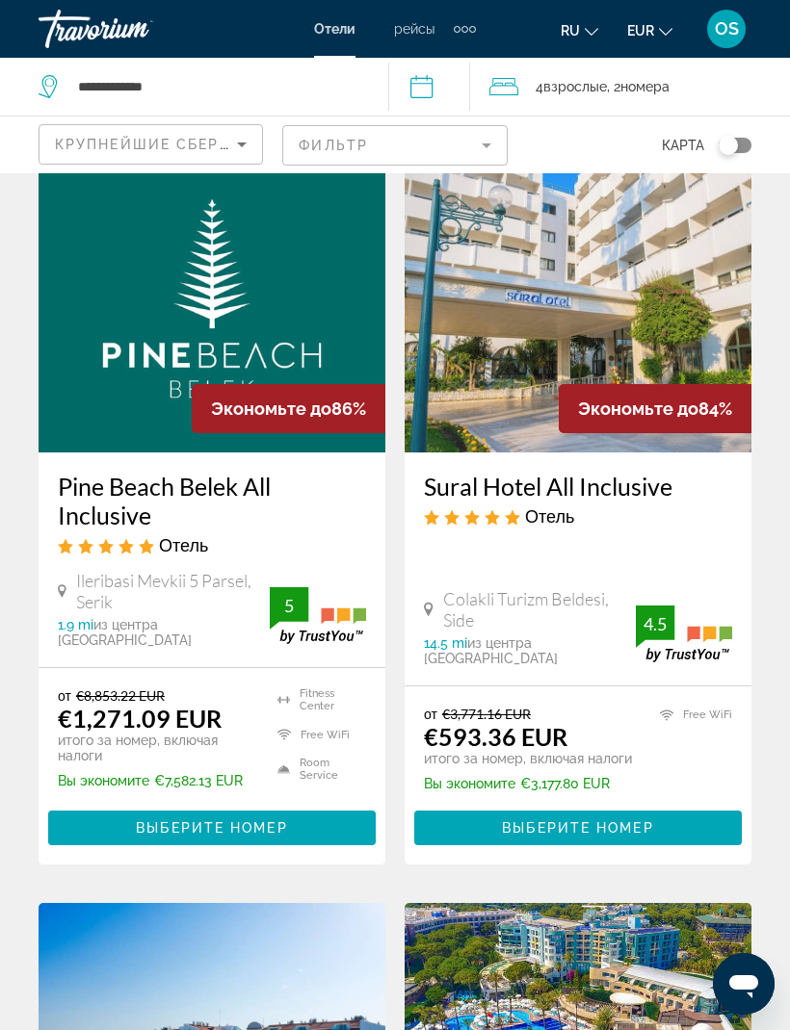
scroll to position [144, 0]
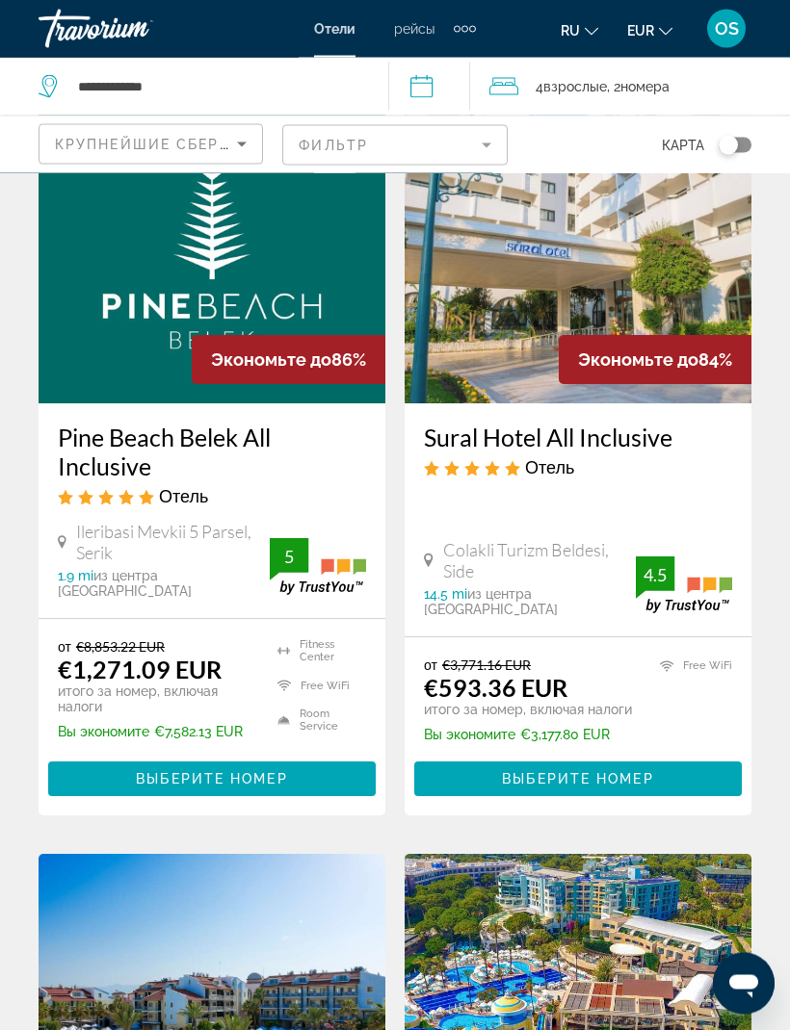
click at [161, 300] on img "Main content" at bounding box center [212, 250] width 347 height 308
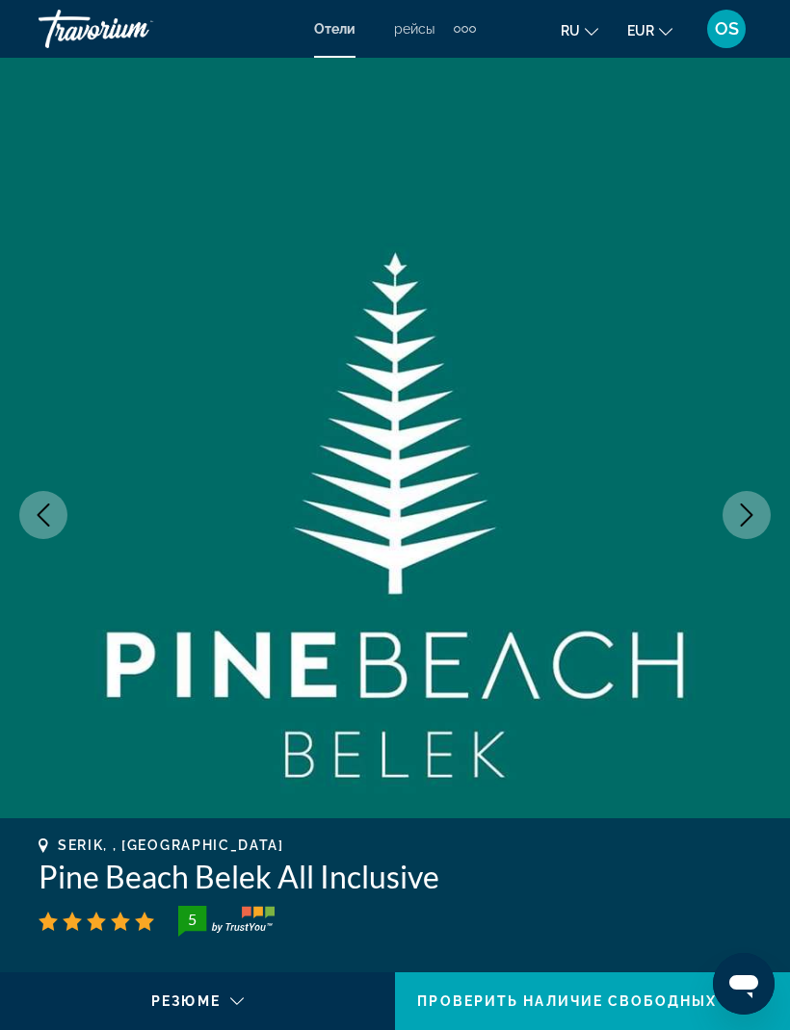
click at [749, 514] on icon "Next image" at bounding box center [746, 515] width 23 height 23
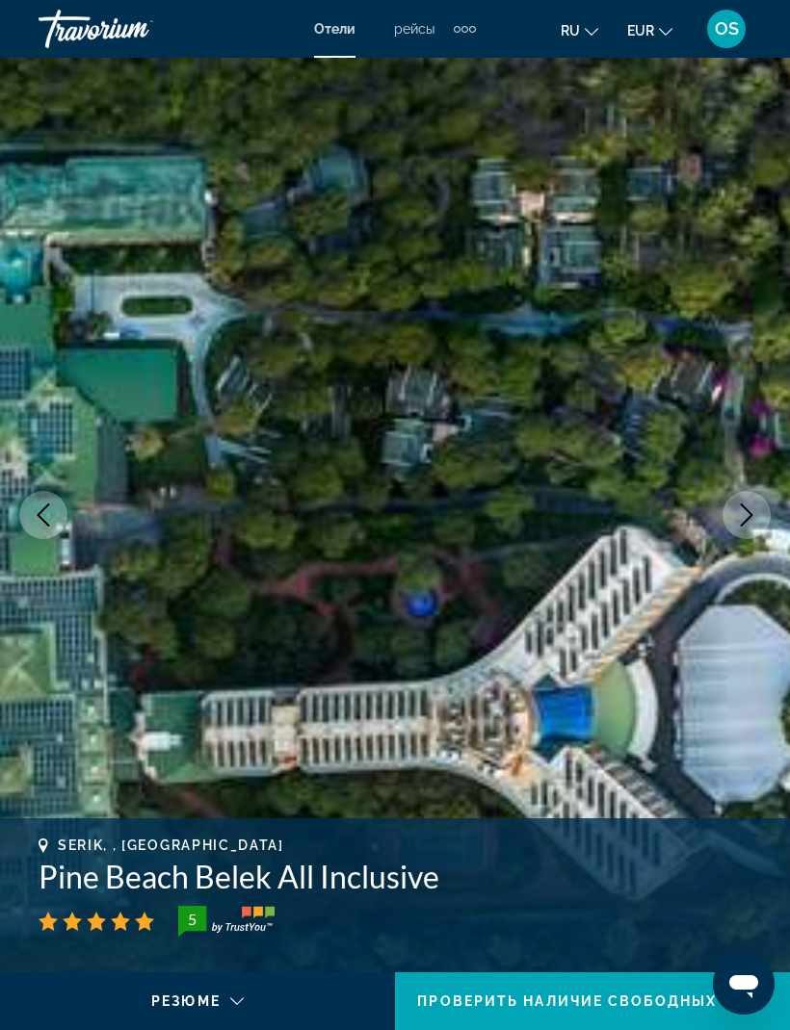
click at [746, 517] on icon "Next image" at bounding box center [746, 515] width 23 height 23
click at [748, 518] on icon "Next image" at bounding box center [746, 515] width 13 height 23
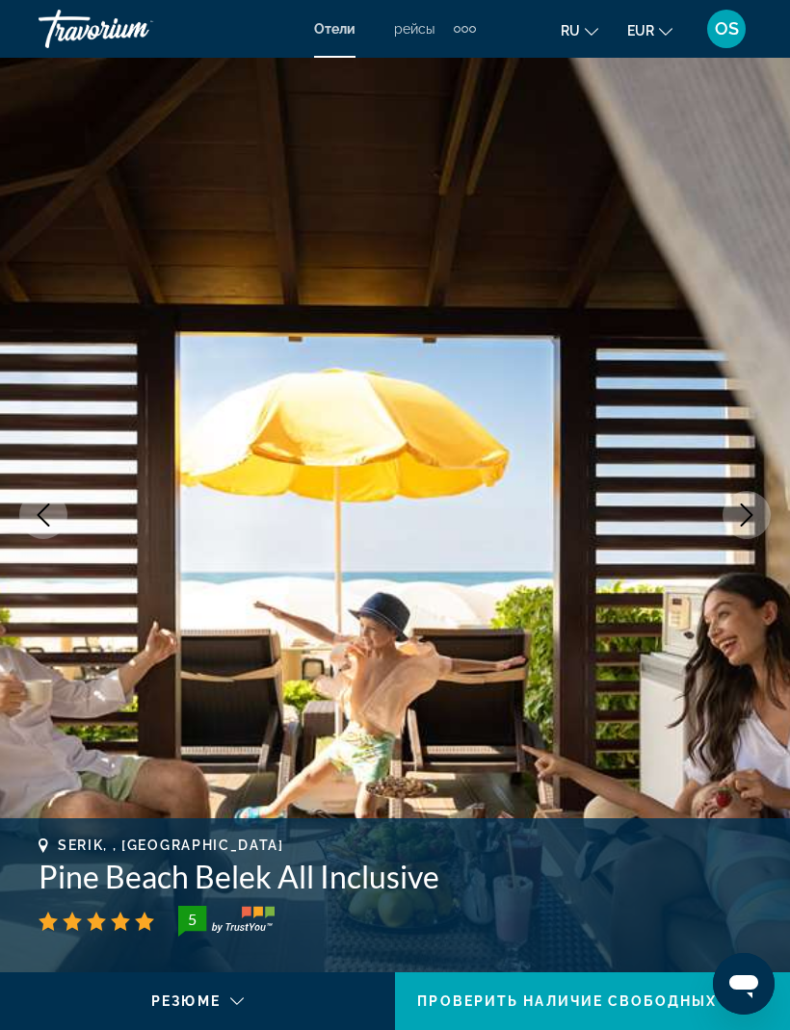
click at [744, 522] on icon "Next image" at bounding box center [746, 515] width 13 height 23
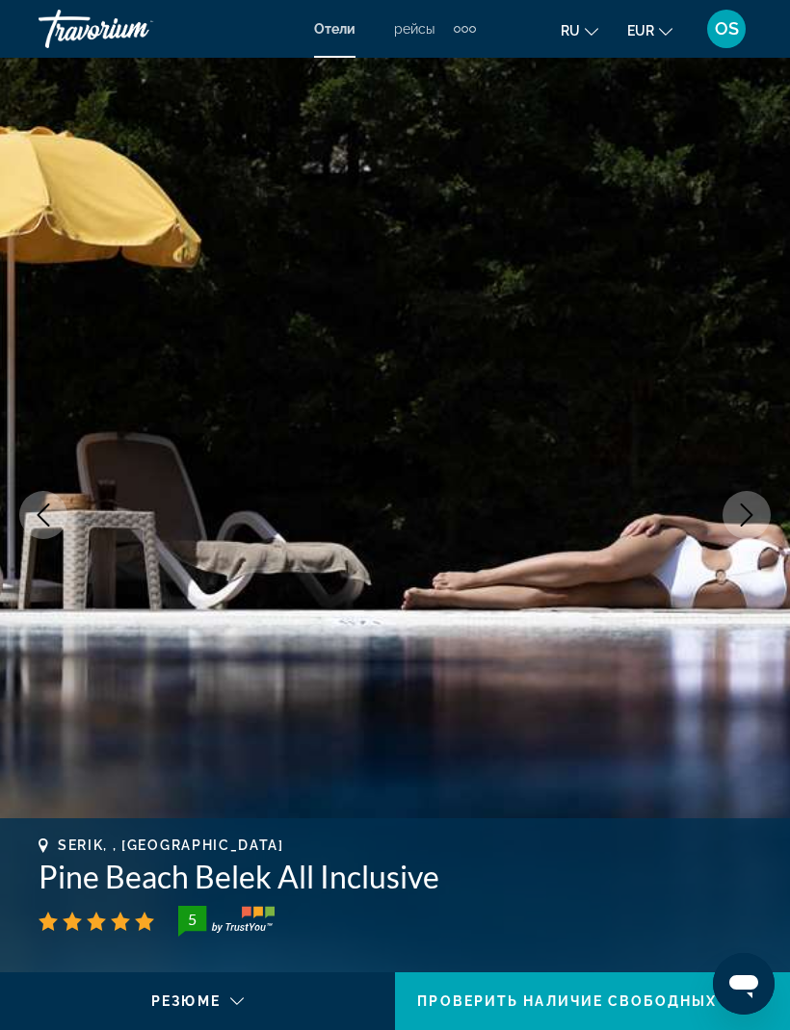
click at [744, 522] on icon "Next image" at bounding box center [746, 515] width 13 height 23
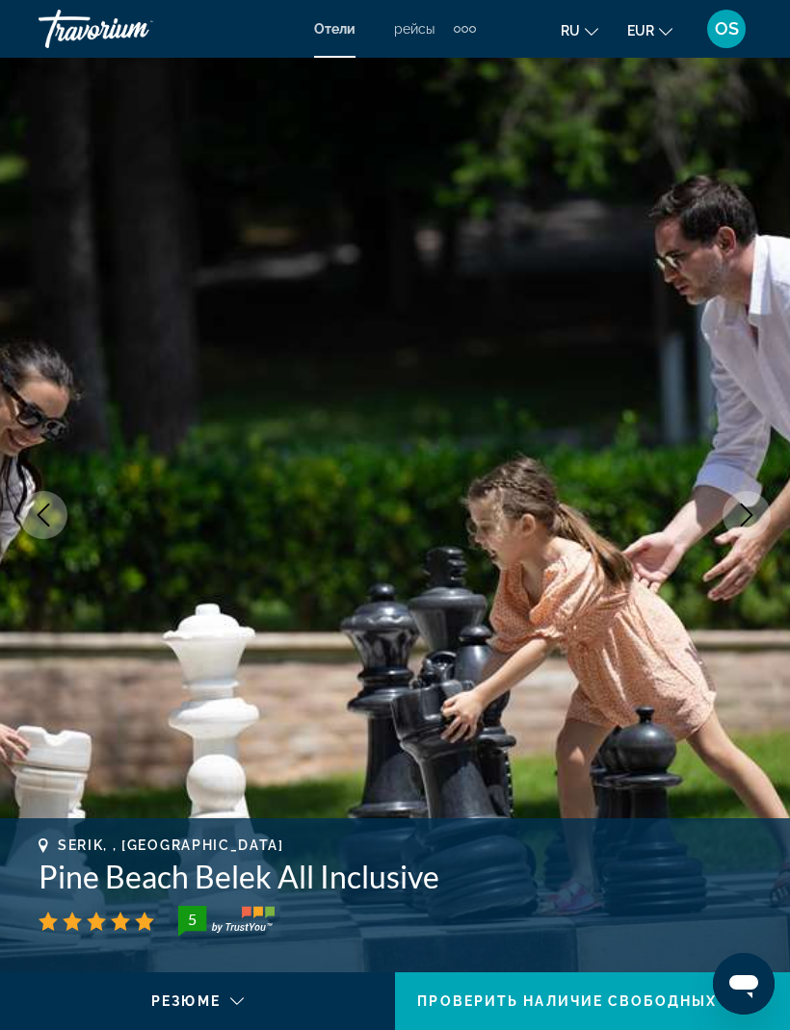
click at [746, 519] on icon "Next image" at bounding box center [746, 515] width 23 height 23
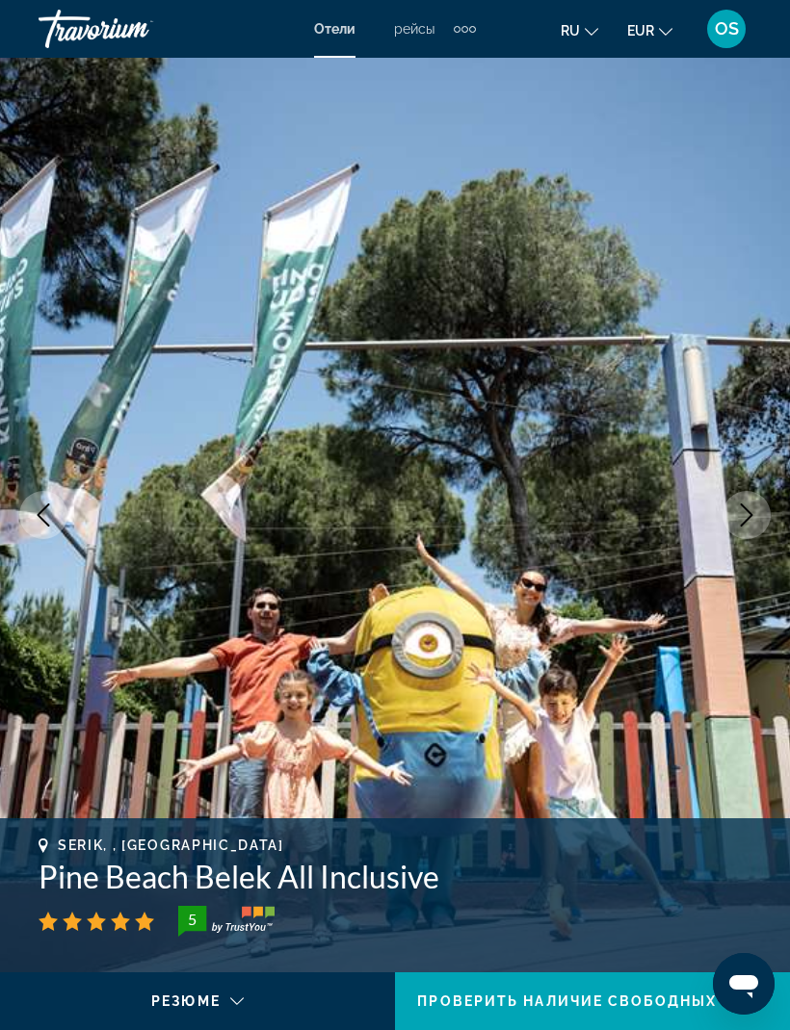
click at [747, 516] on icon "Next image" at bounding box center [746, 515] width 23 height 23
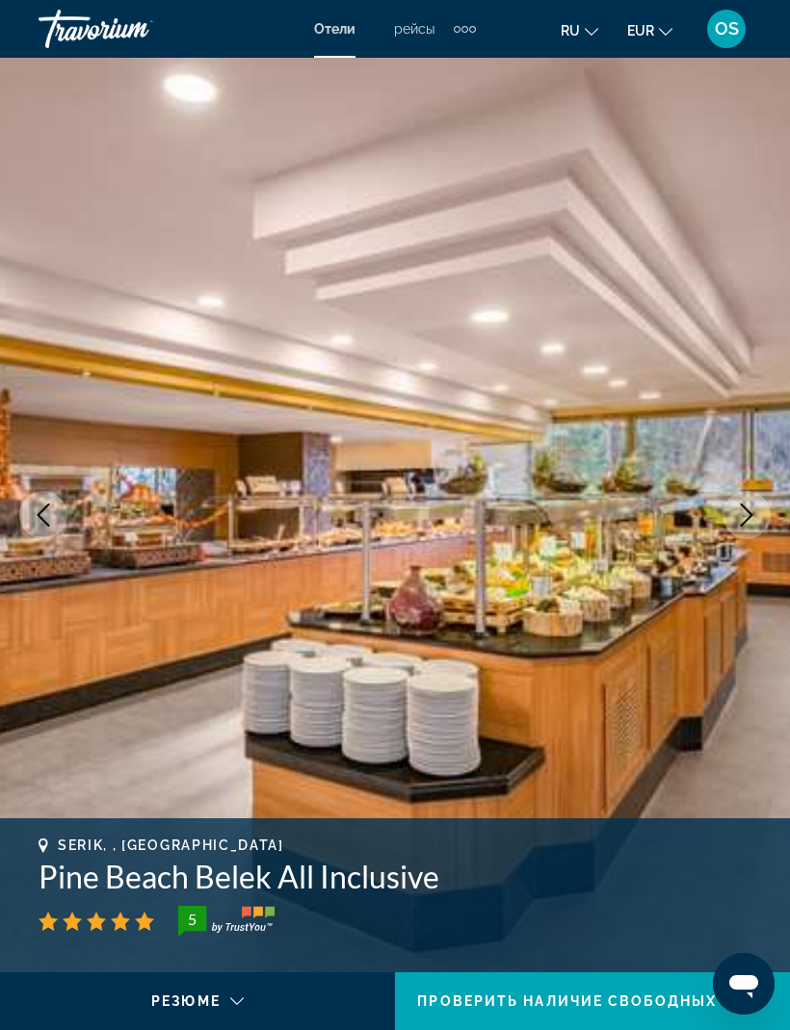
click at [748, 516] on icon "Next image" at bounding box center [746, 515] width 23 height 23
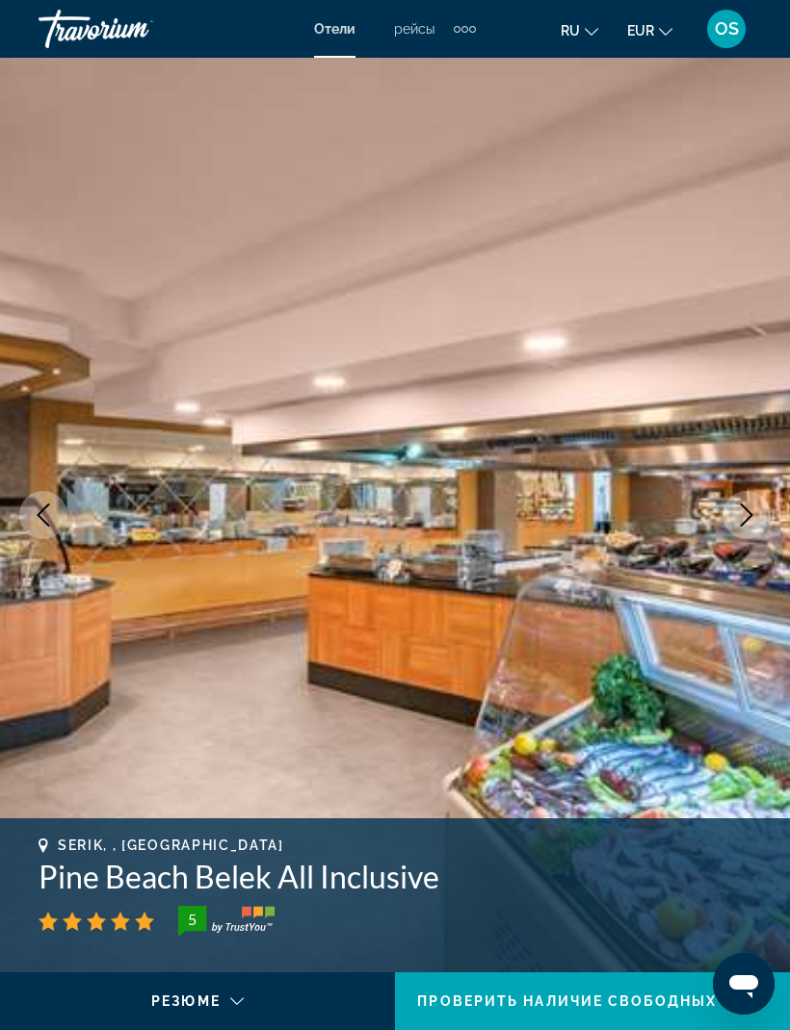
click at [747, 515] on icon "Next image" at bounding box center [746, 515] width 23 height 23
click at [746, 518] on icon "Next image" at bounding box center [746, 515] width 23 height 23
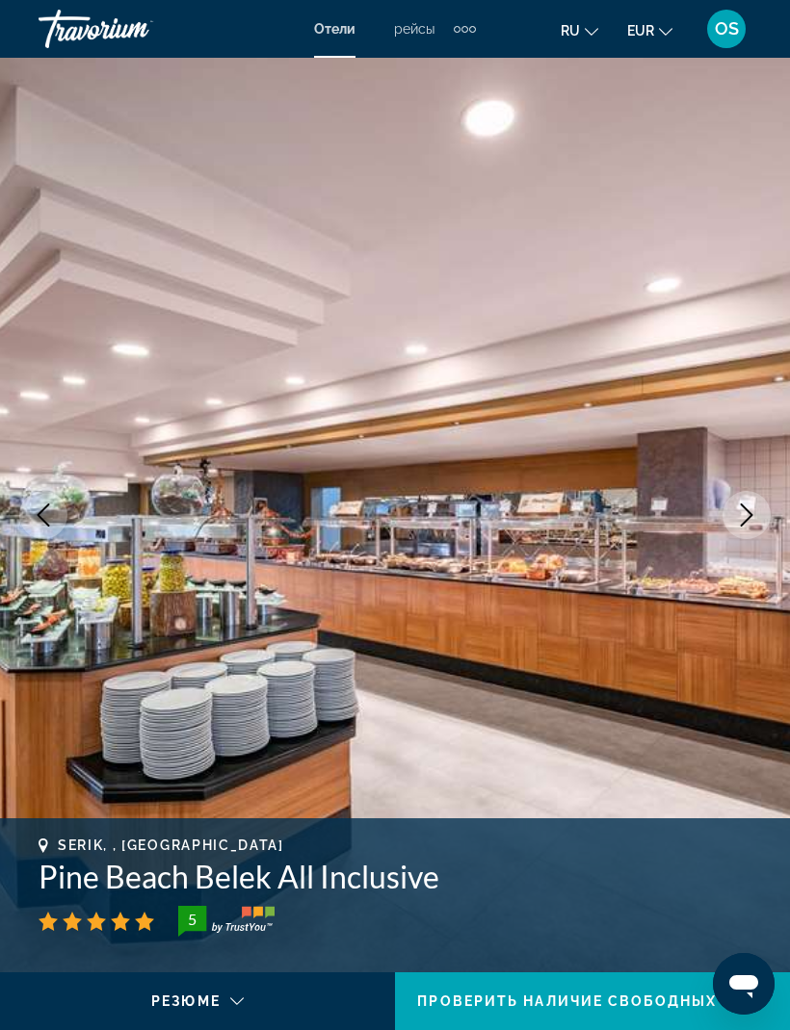
click at [747, 516] on icon "Next image" at bounding box center [746, 515] width 23 height 23
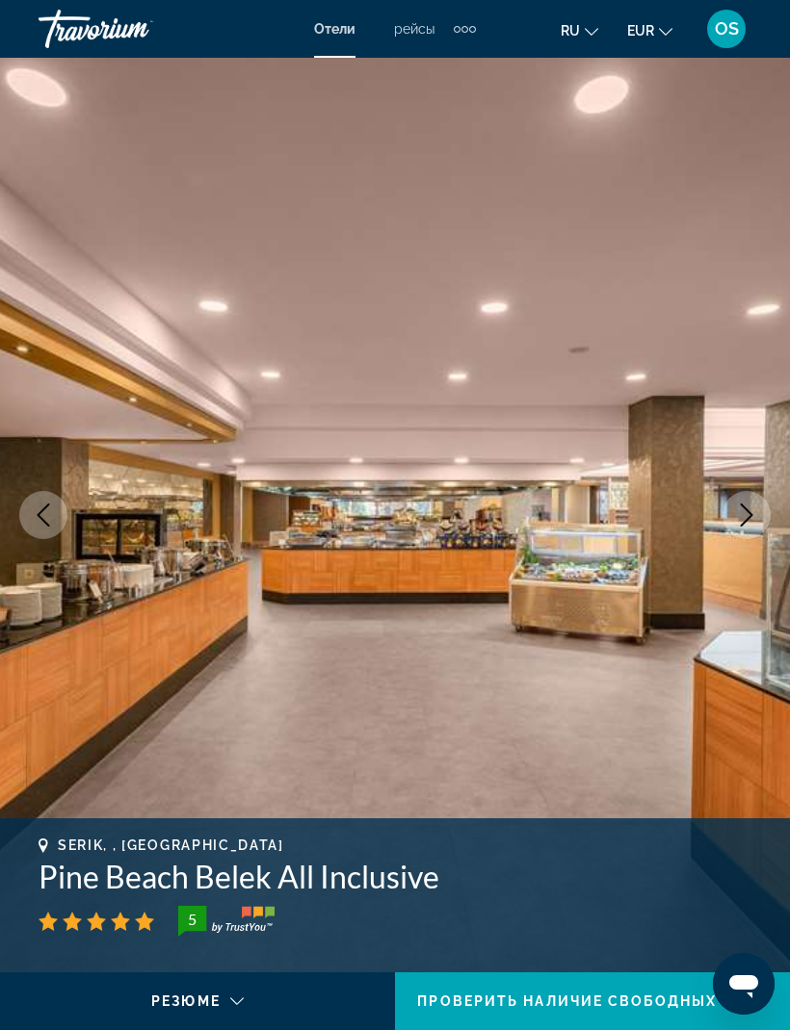
click at [747, 514] on icon "Next image" at bounding box center [746, 515] width 23 height 23
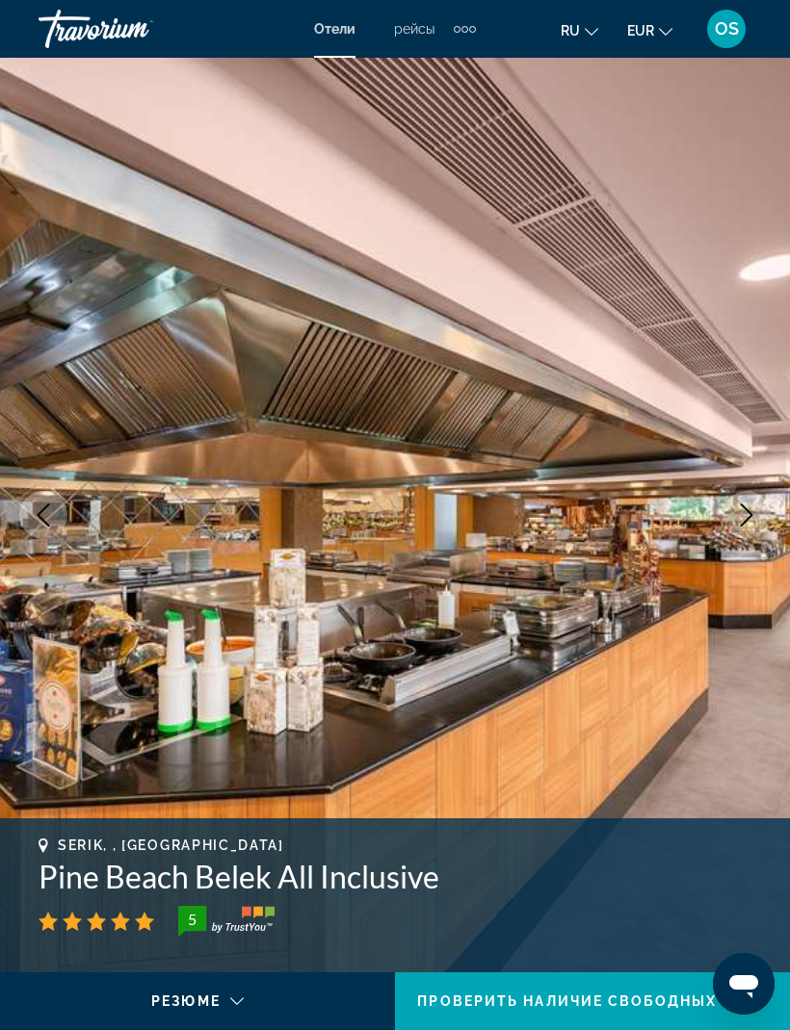
click at [749, 512] on icon "Next image" at bounding box center [746, 515] width 13 height 23
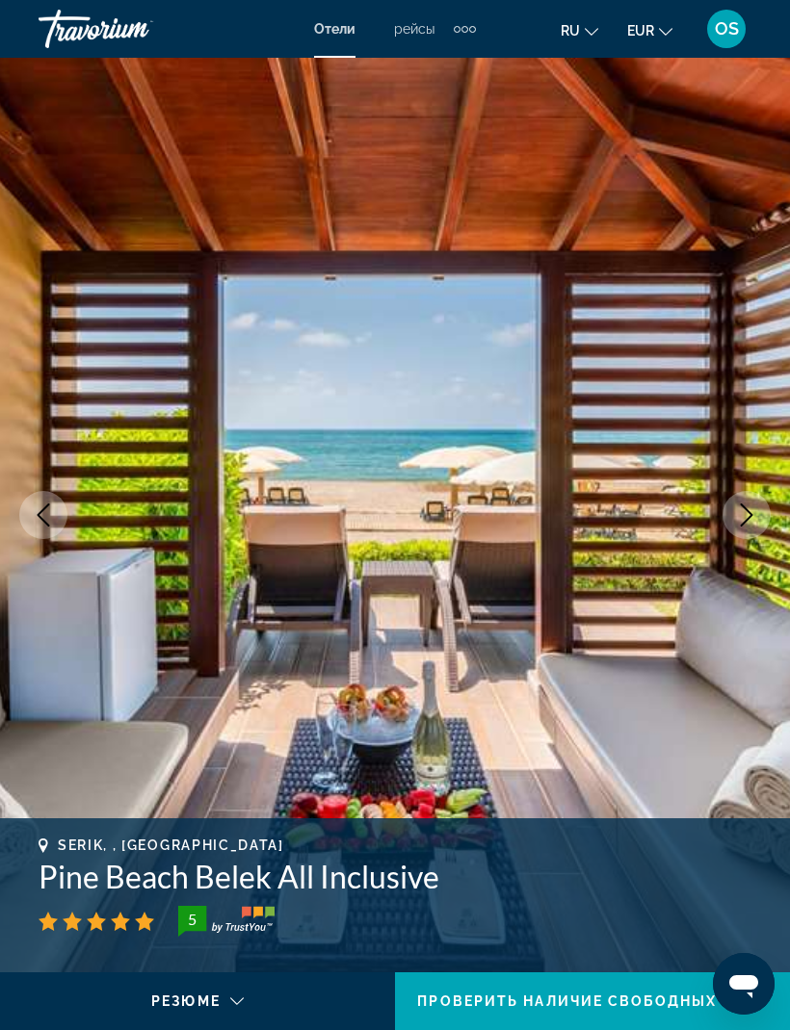
click at [751, 510] on icon "Next image" at bounding box center [746, 515] width 23 height 23
click at [752, 510] on icon "Next image" at bounding box center [746, 515] width 23 height 23
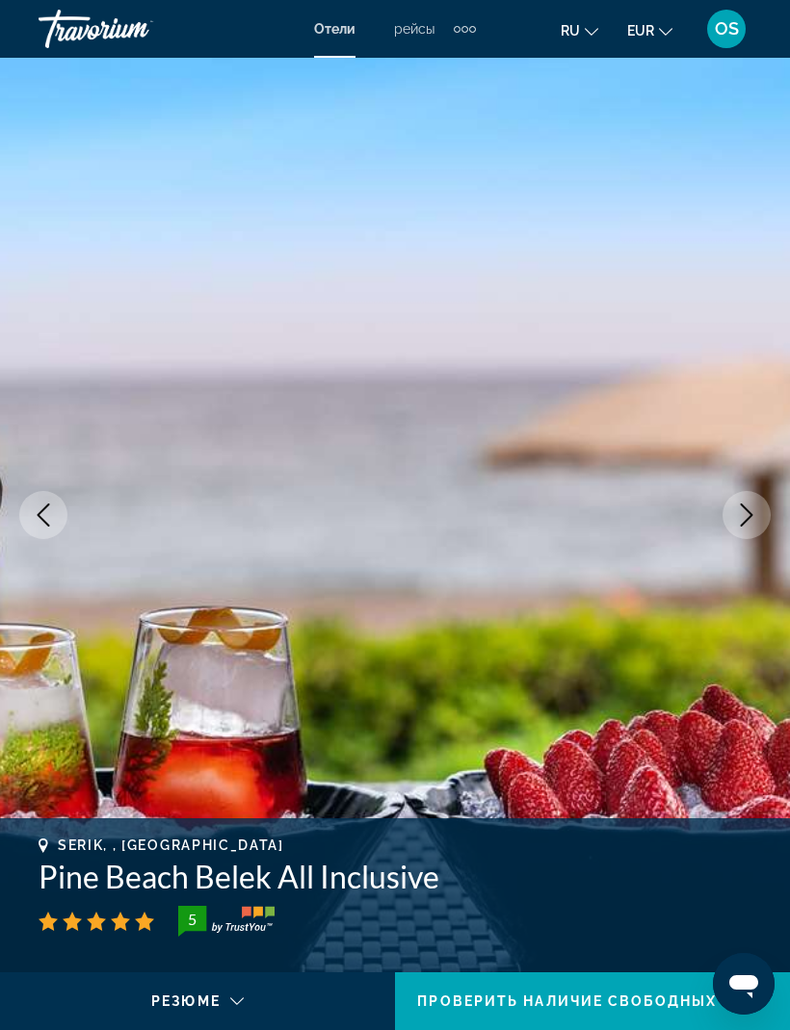
click at [754, 509] on icon "Next image" at bounding box center [746, 515] width 23 height 23
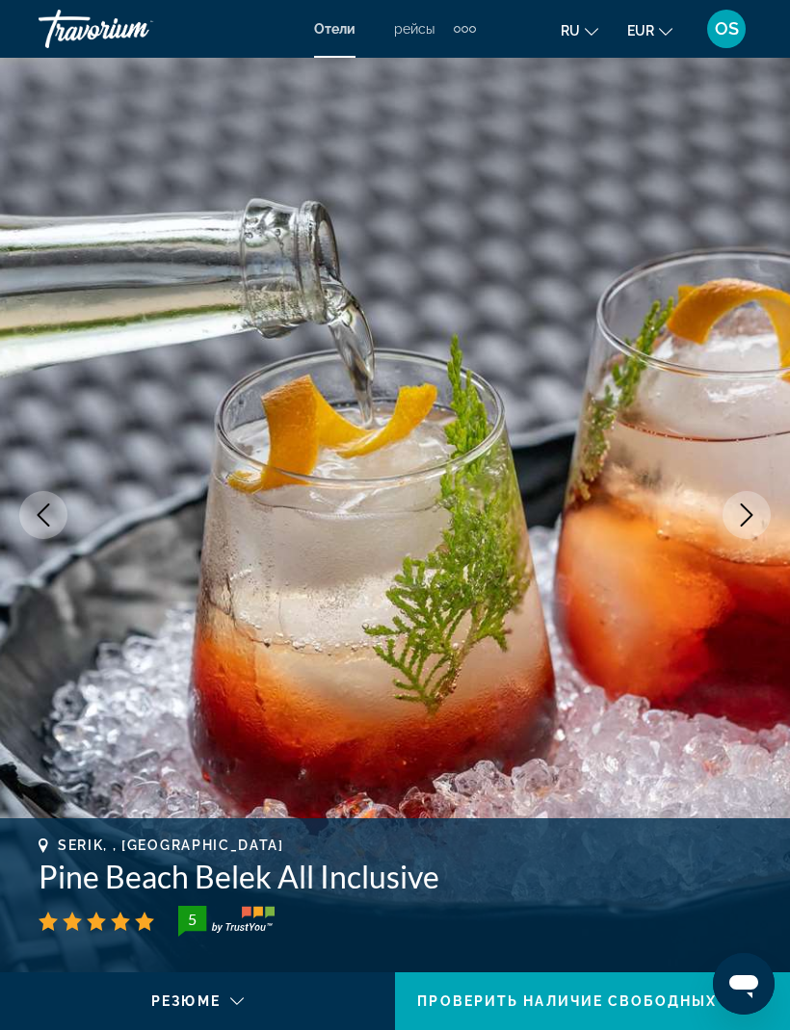
click at [754, 510] on icon "Next image" at bounding box center [746, 515] width 23 height 23
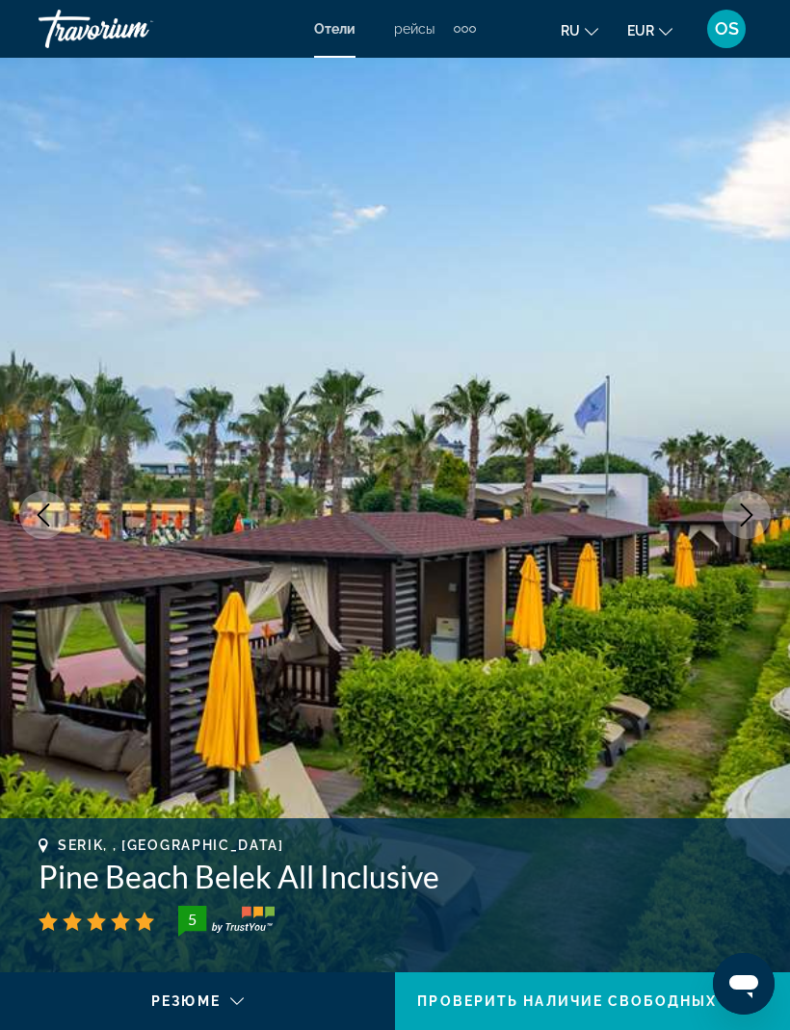
click at [757, 504] on icon "Next image" at bounding box center [746, 515] width 23 height 23
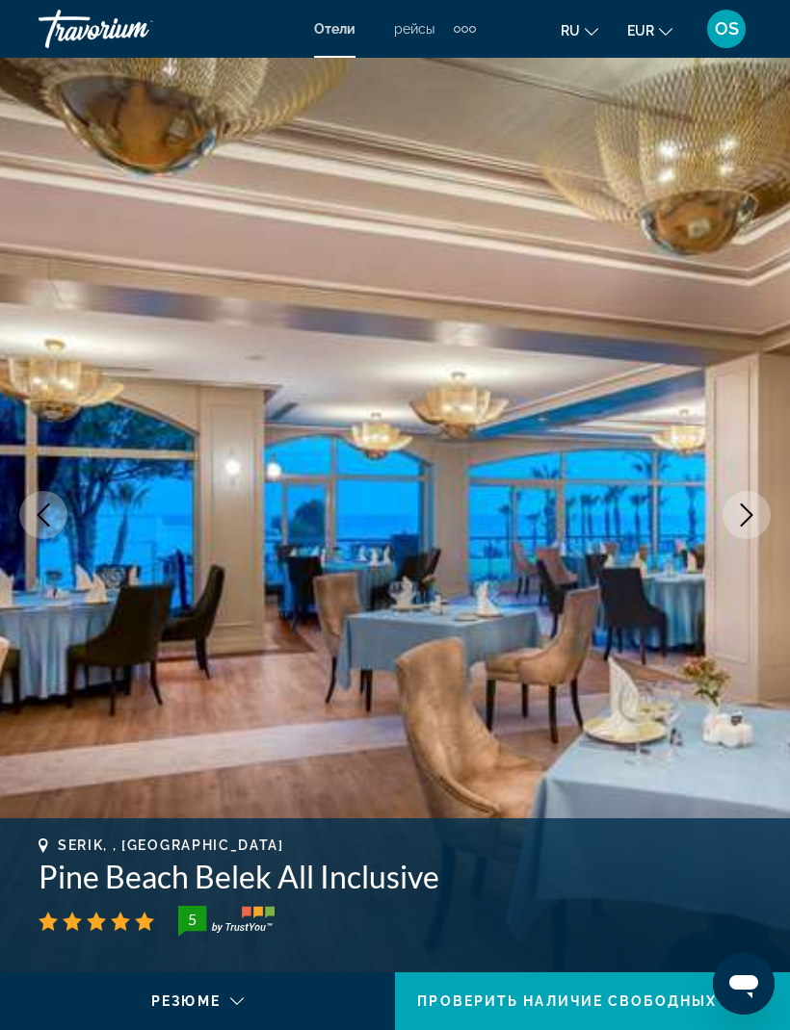
click at [758, 506] on button "Next image" at bounding box center [746, 515] width 48 height 48
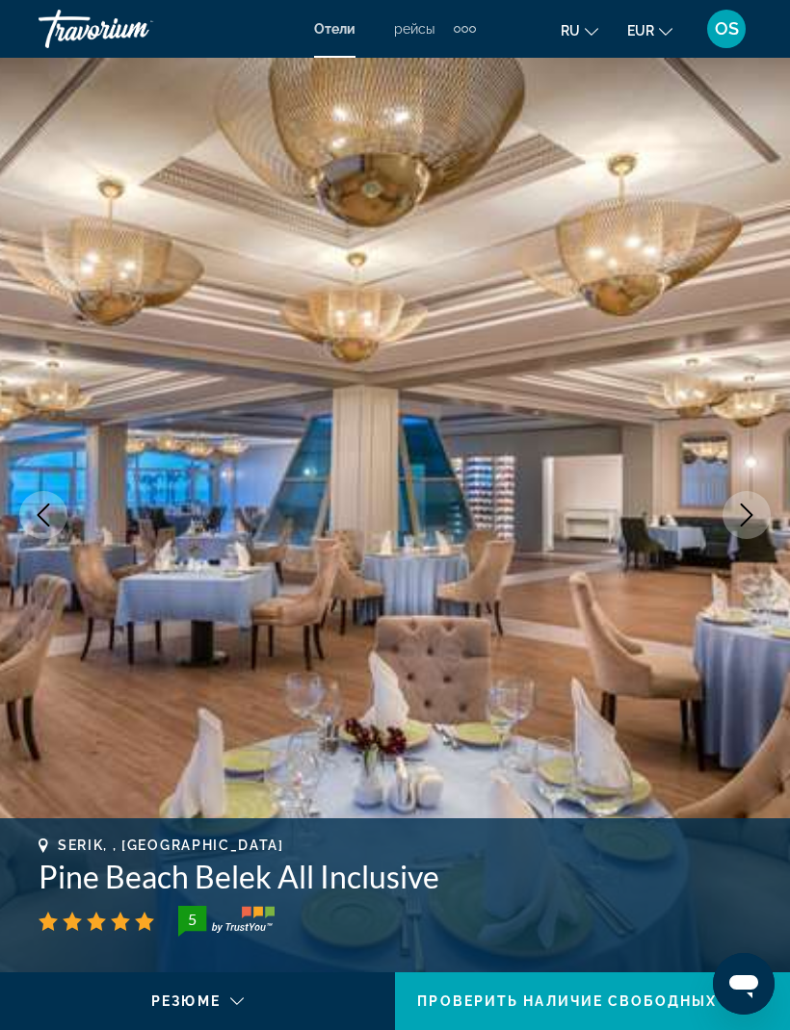
click at [760, 506] on button "Next image" at bounding box center [746, 515] width 48 height 48
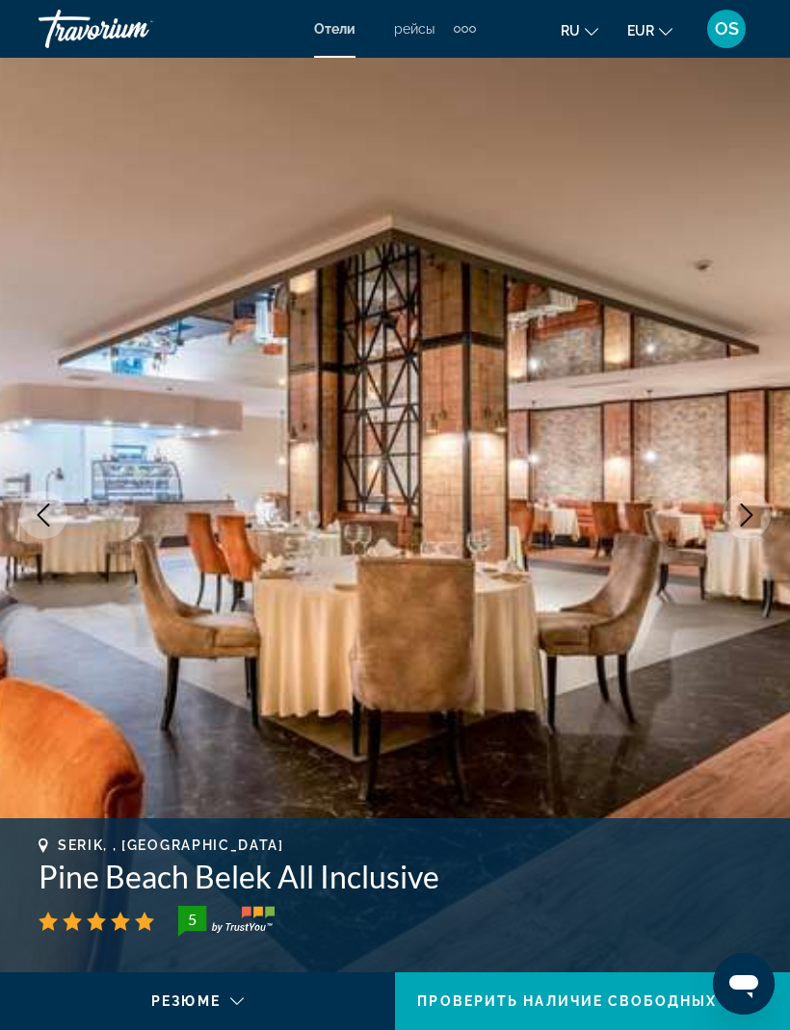
click at [761, 504] on button "Next image" at bounding box center [746, 515] width 48 height 48
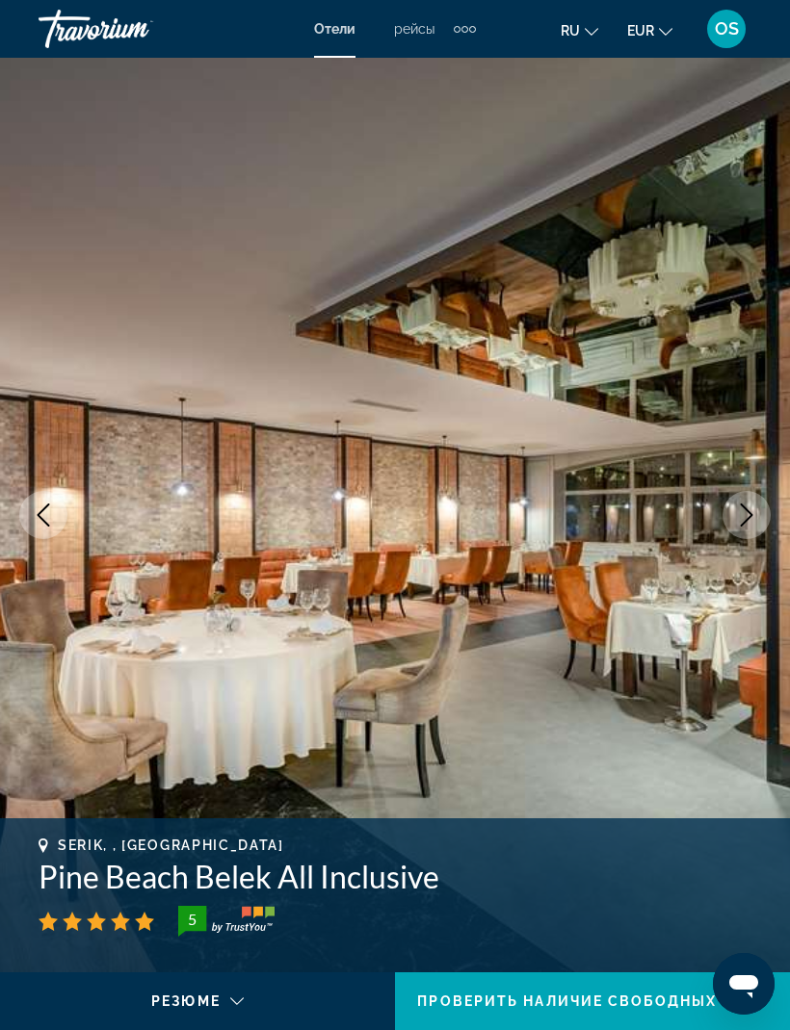
click at [765, 504] on button "Next image" at bounding box center [746, 515] width 48 height 48
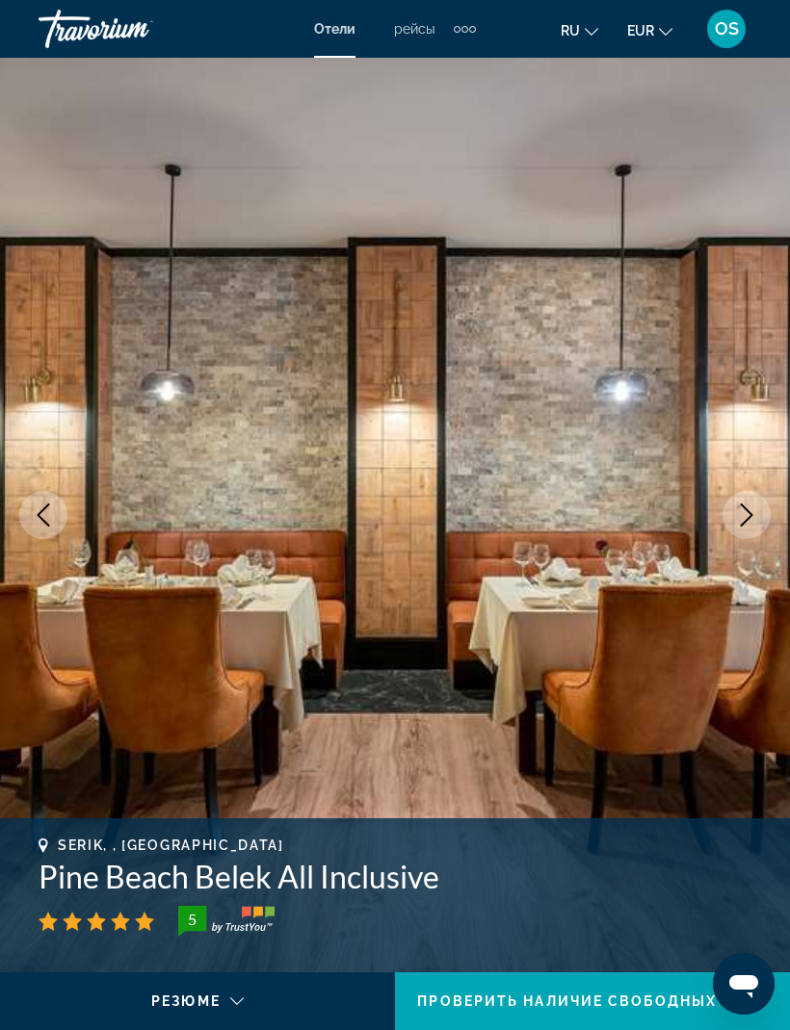
click at [766, 506] on button "Next image" at bounding box center [746, 515] width 48 height 48
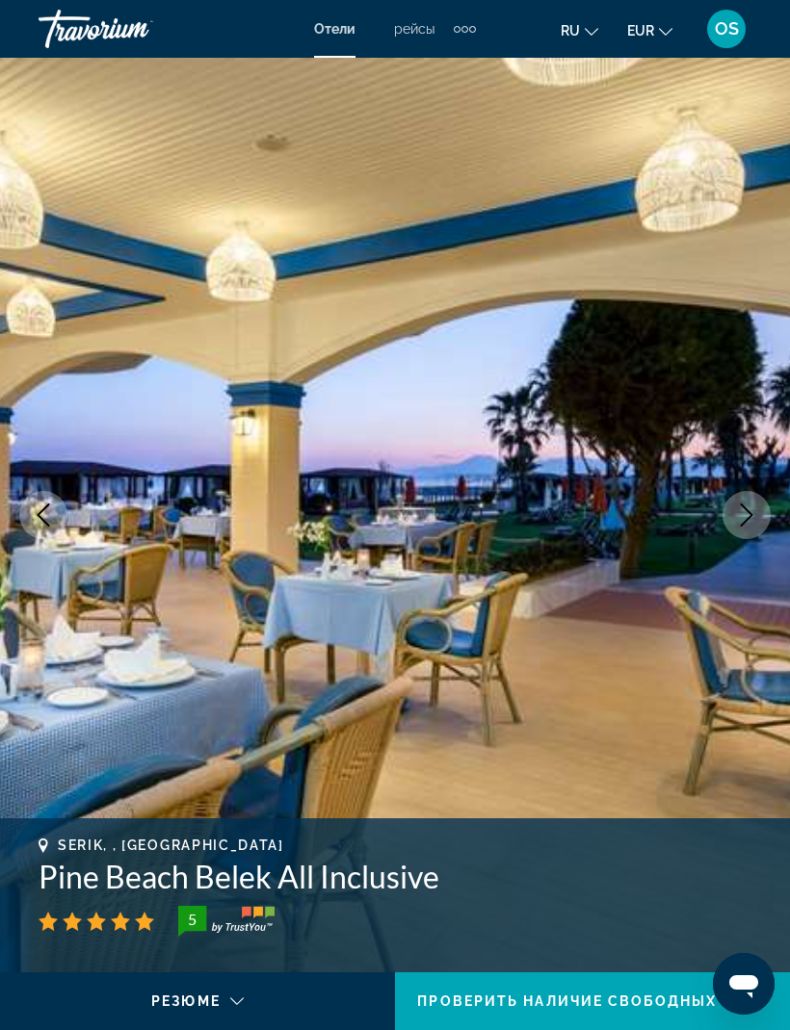
click at [767, 504] on button "Next image" at bounding box center [746, 515] width 48 height 48
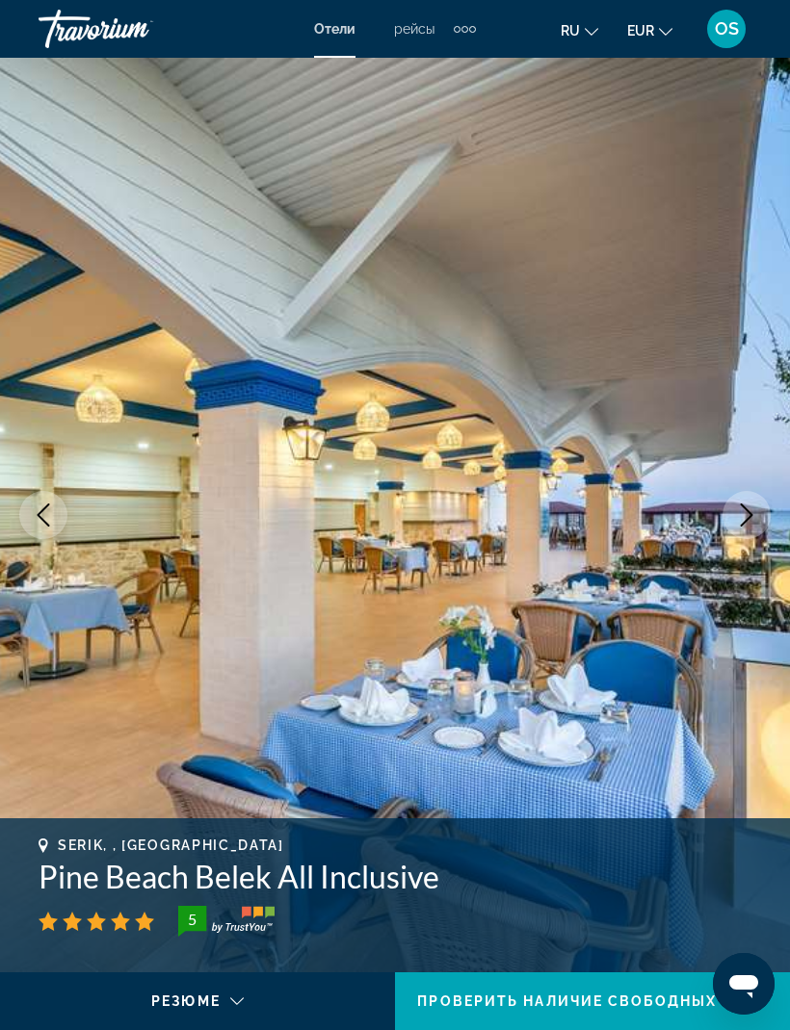
click at [767, 504] on button "Next image" at bounding box center [746, 515] width 48 height 48
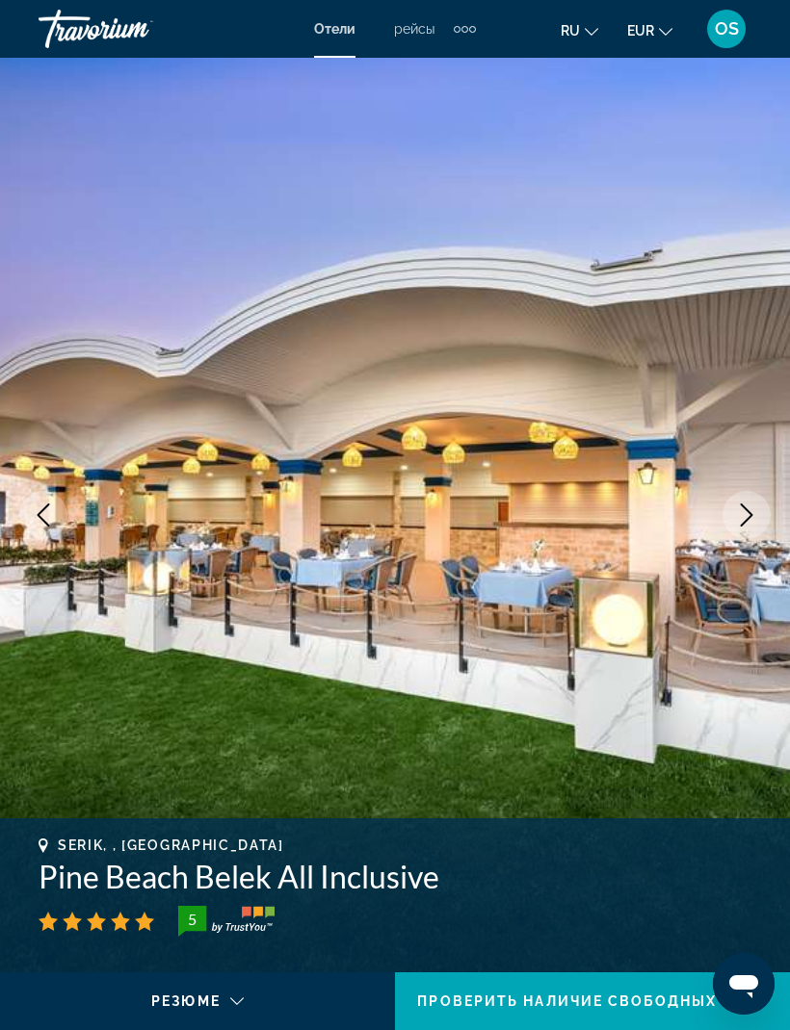
click at [768, 502] on img "Main content" at bounding box center [395, 515] width 790 height 915
click at [771, 502] on img "Main content" at bounding box center [395, 515] width 790 height 915
click at [761, 515] on button "Next image" at bounding box center [746, 515] width 48 height 48
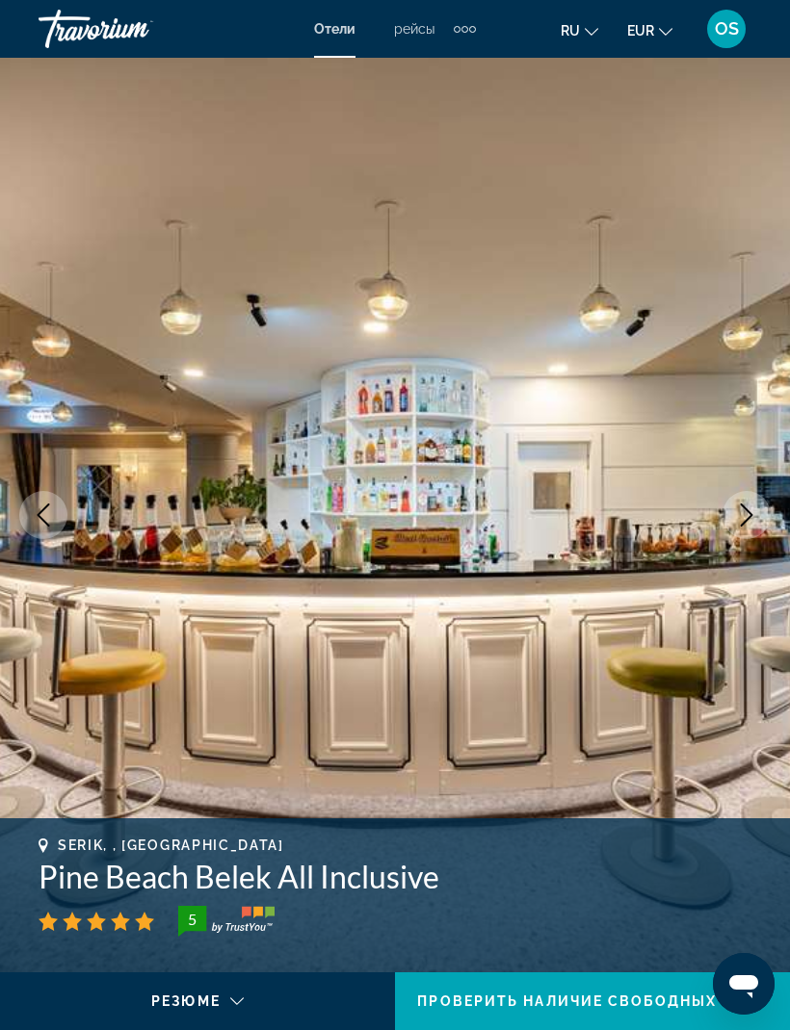
click at [742, 520] on icon "Next image" at bounding box center [746, 515] width 23 height 23
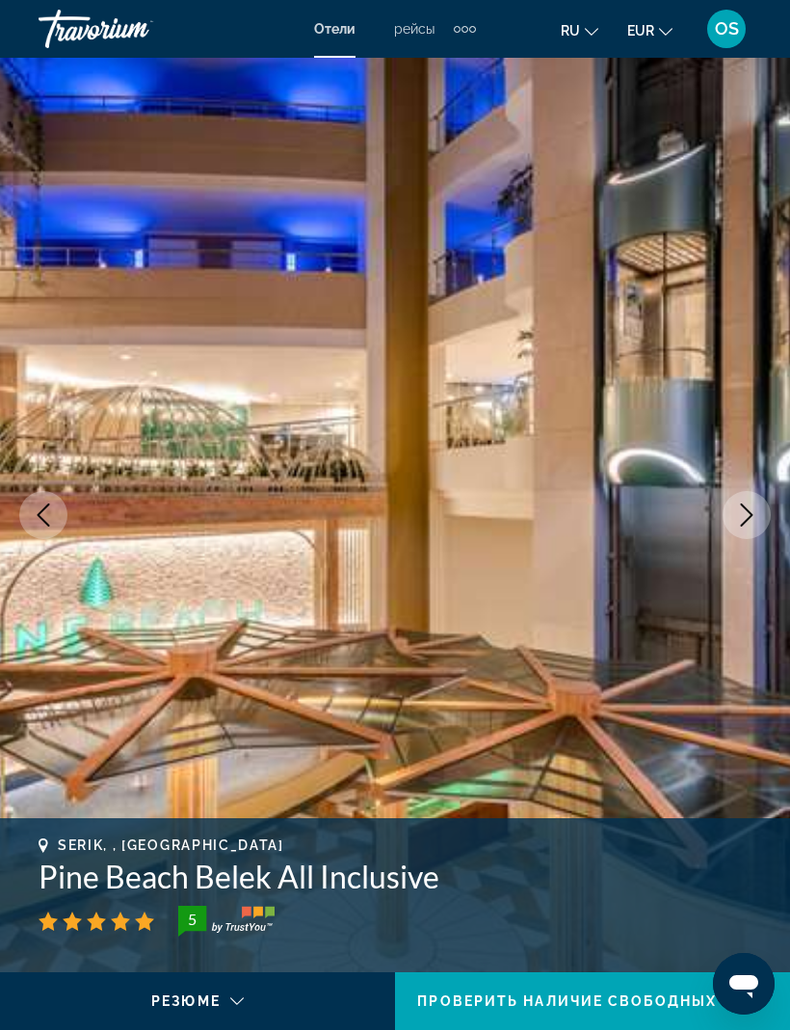
click at [744, 517] on icon "Next image" at bounding box center [746, 515] width 23 height 23
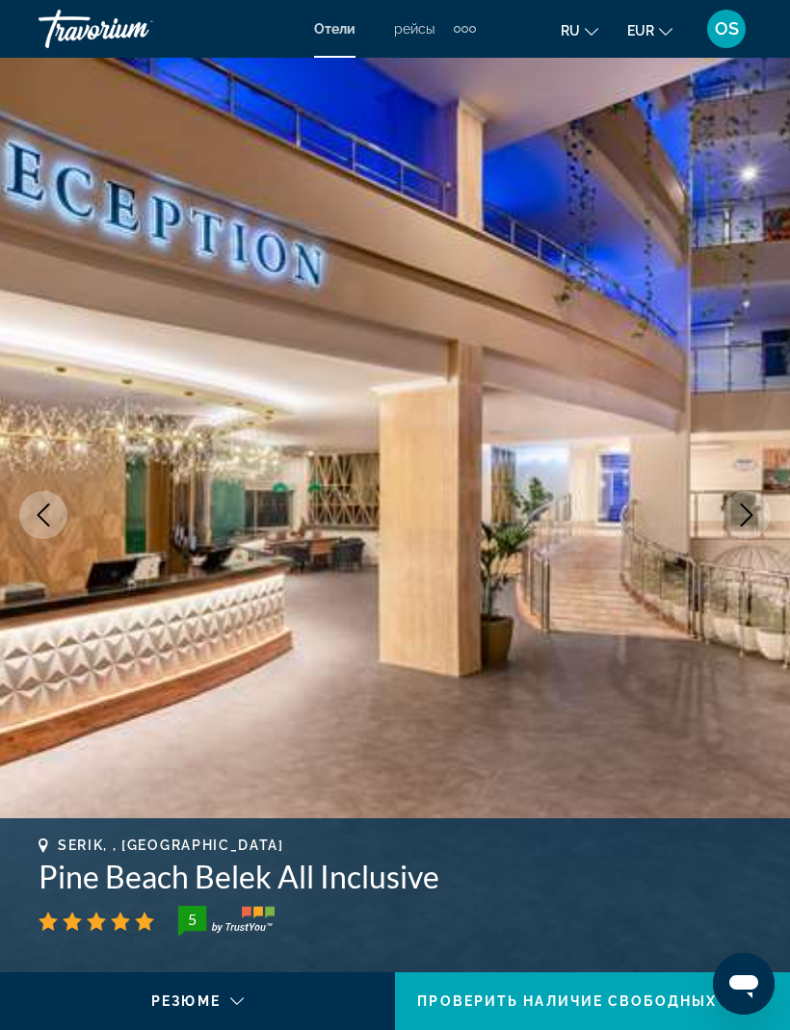
click at [742, 518] on icon "Next image" at bounding box center [746, 515] width 23 height 23
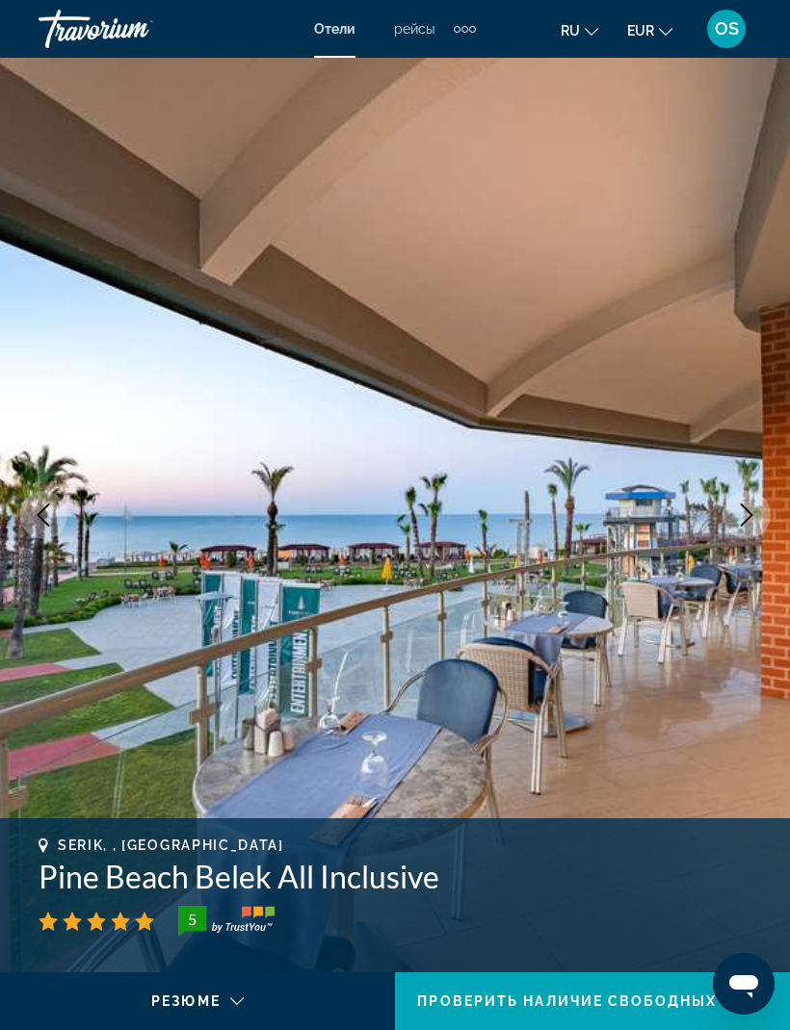
click at [740, 517] on icon "Next image" at bounding box center [746, 515] width 23 height 23
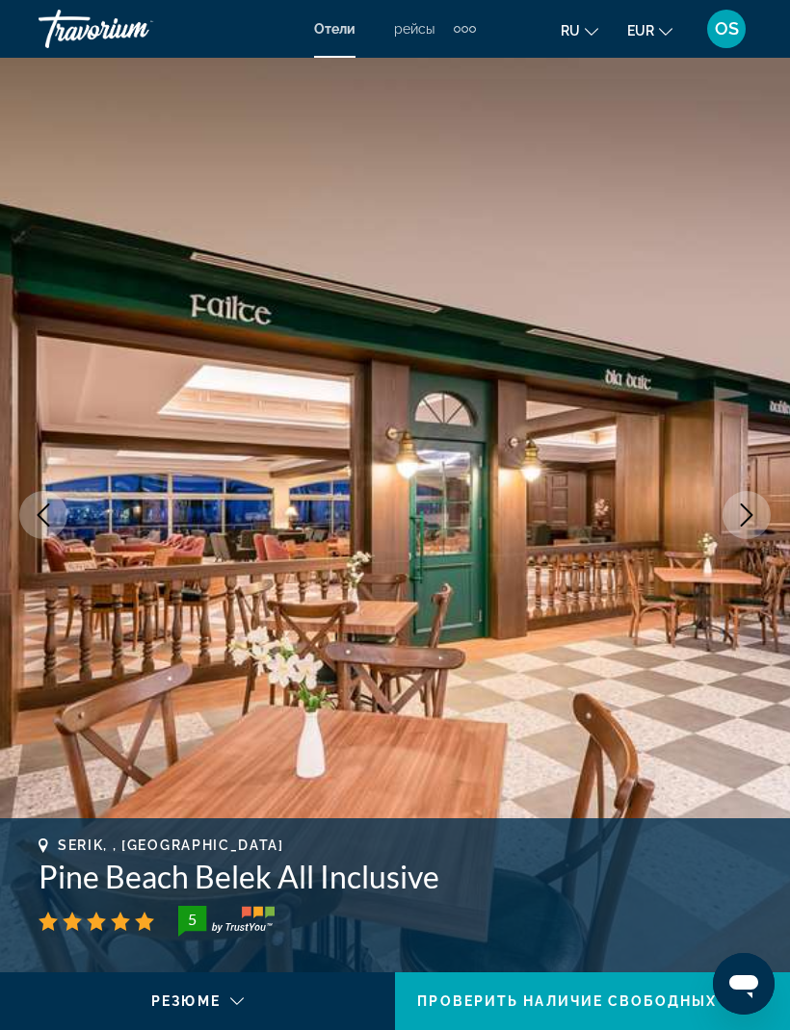
click at [742, 517] on icon "Next image" at bounding box center [746, 515] width 23 height 23
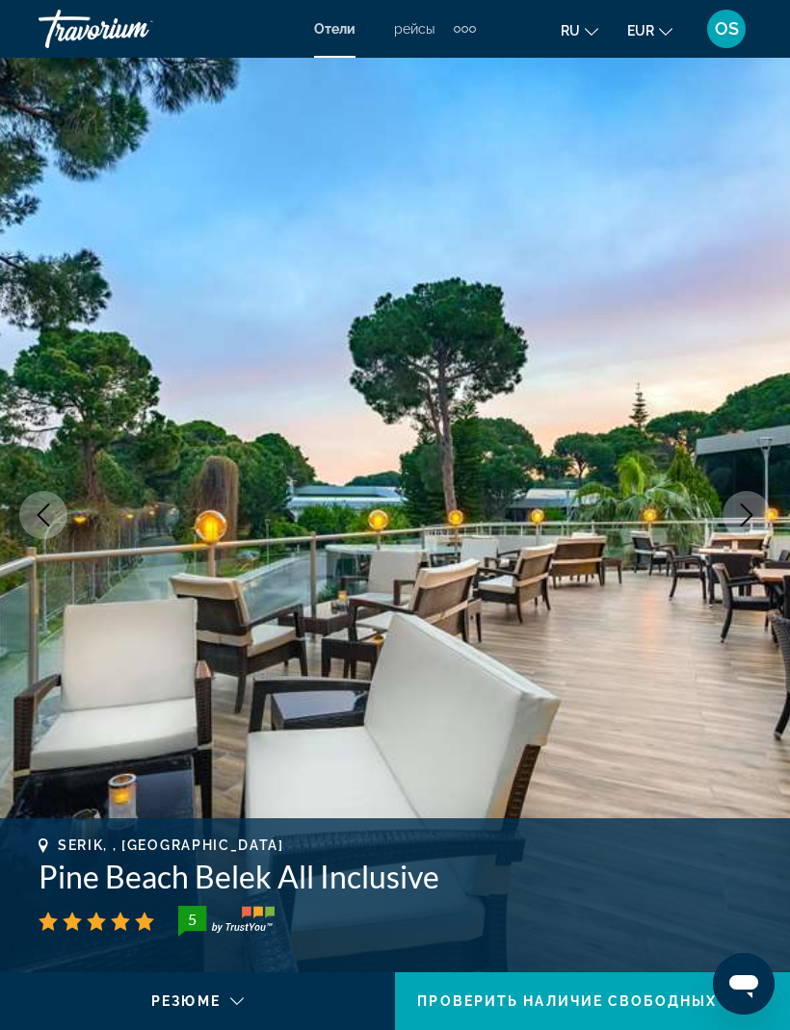
scroll to position [0, 1]
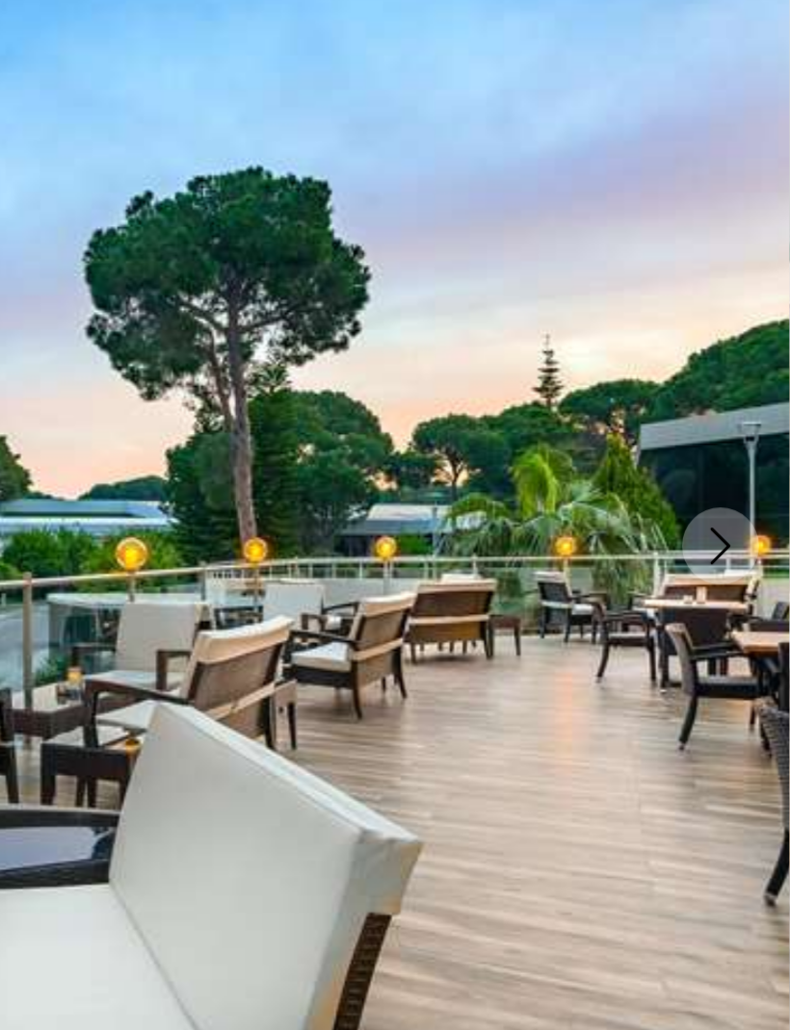
click at [735, 504] on icon "Next image" at bounding box center [746, 515] width 23 height 23
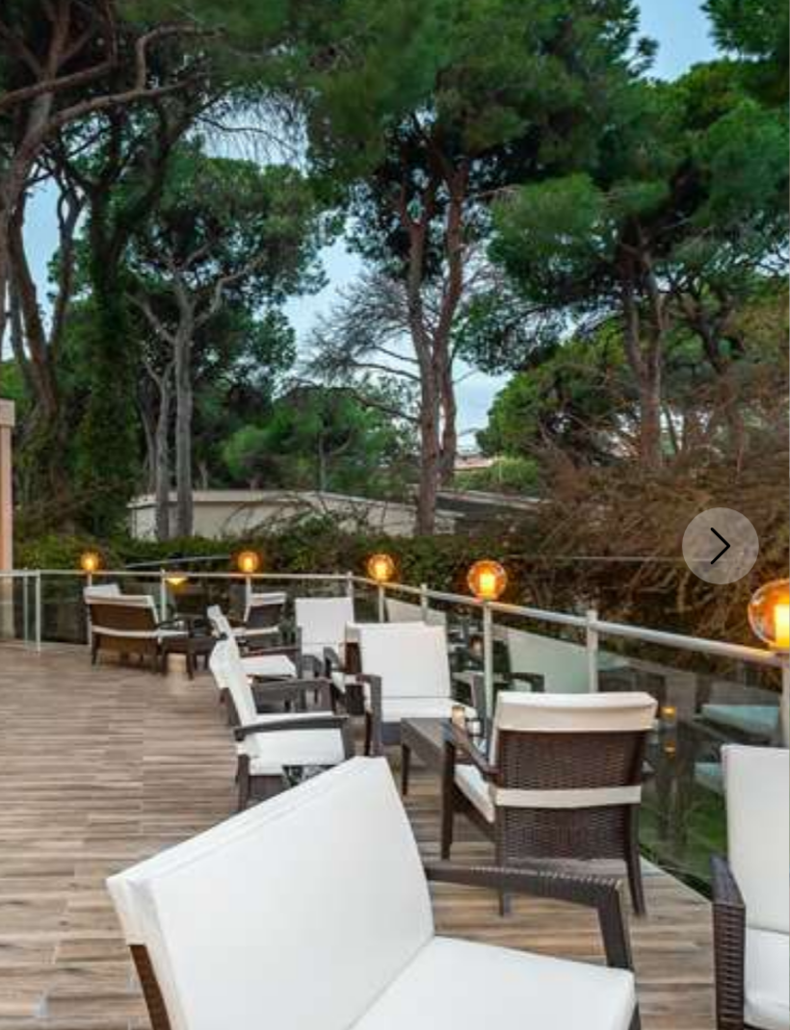
click at [735, 504] on icon "Next image" at bounding box center [746, 515] width 23 height 23
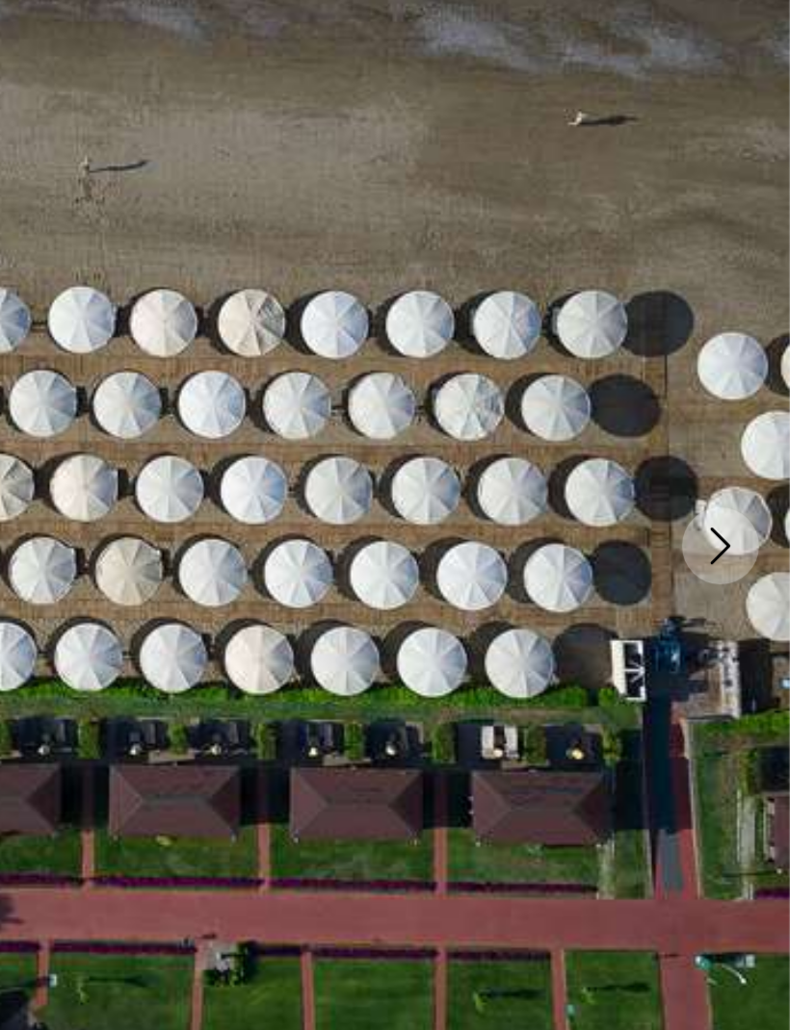
click at [735, 504] on icon "Next image" at bounding box center [746, 515] width 23 height 23
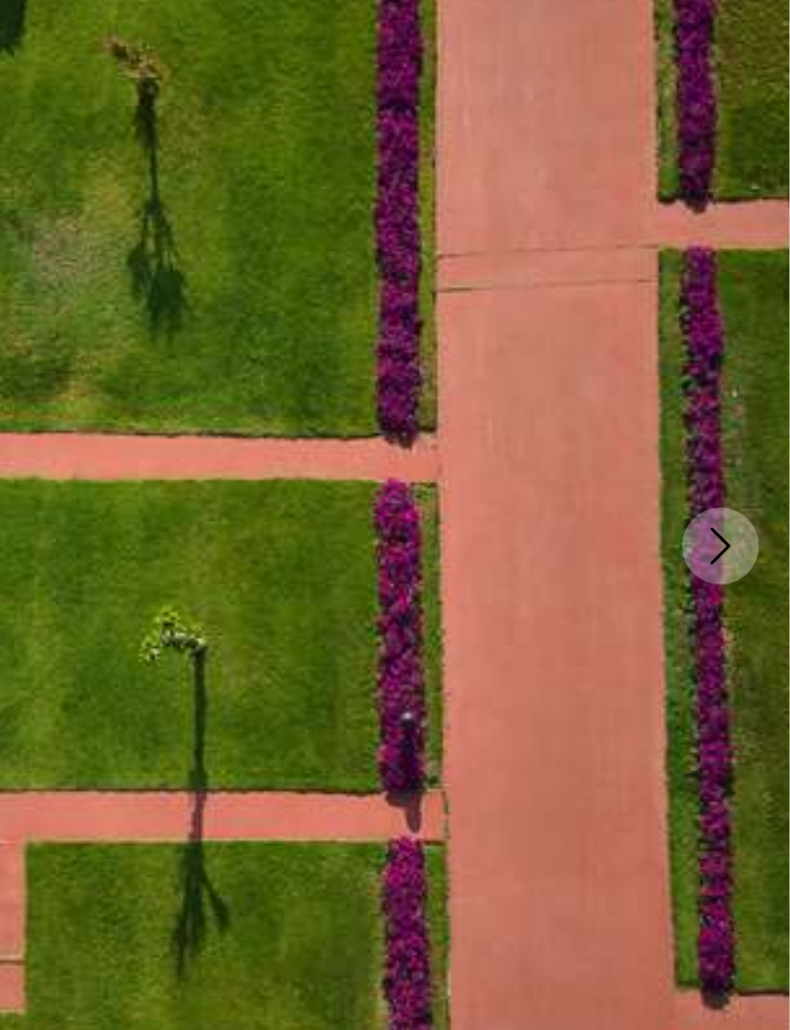
scroll to position [0, 0]
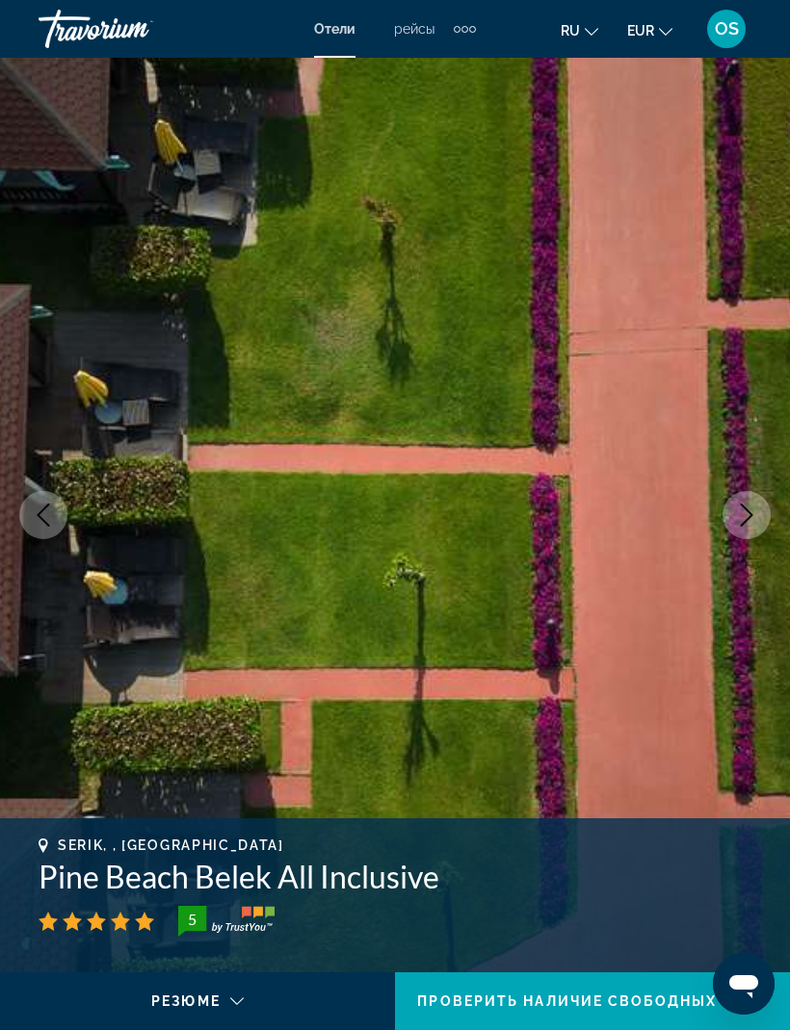
click at [754, 515] on icon "Next image" at bounding box center [746, 515] width 23 height 23
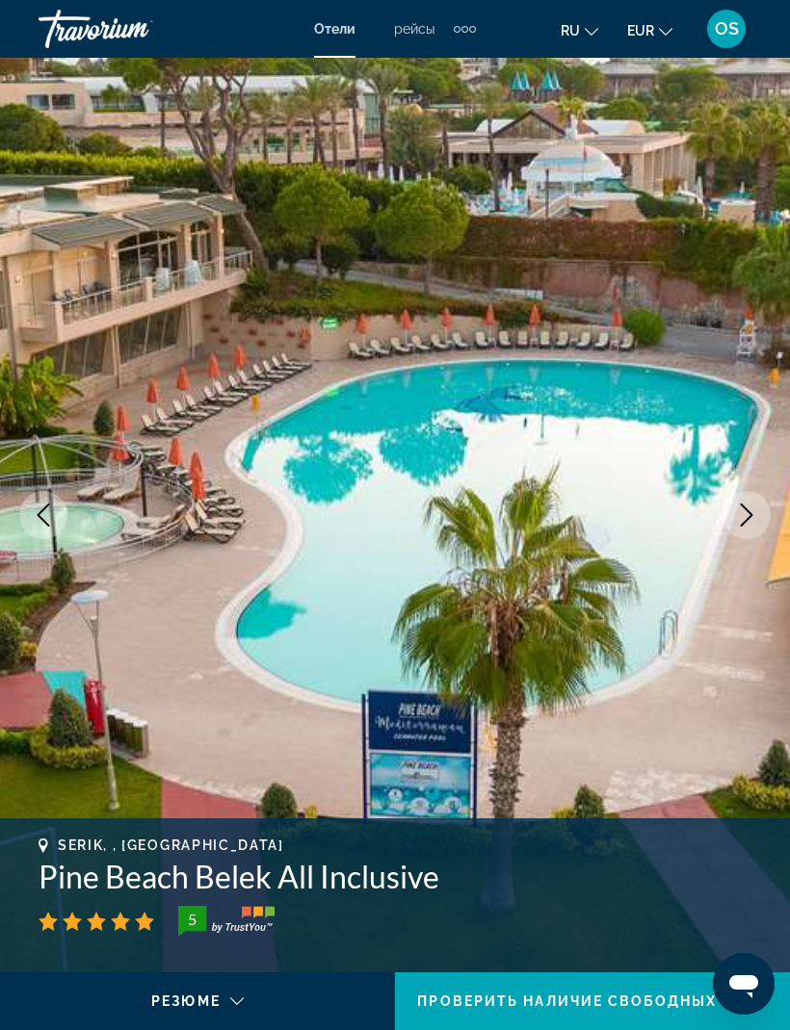
click at [747, 521] on icon "Next image" at bounding box center [746, 515] width 23 height 23
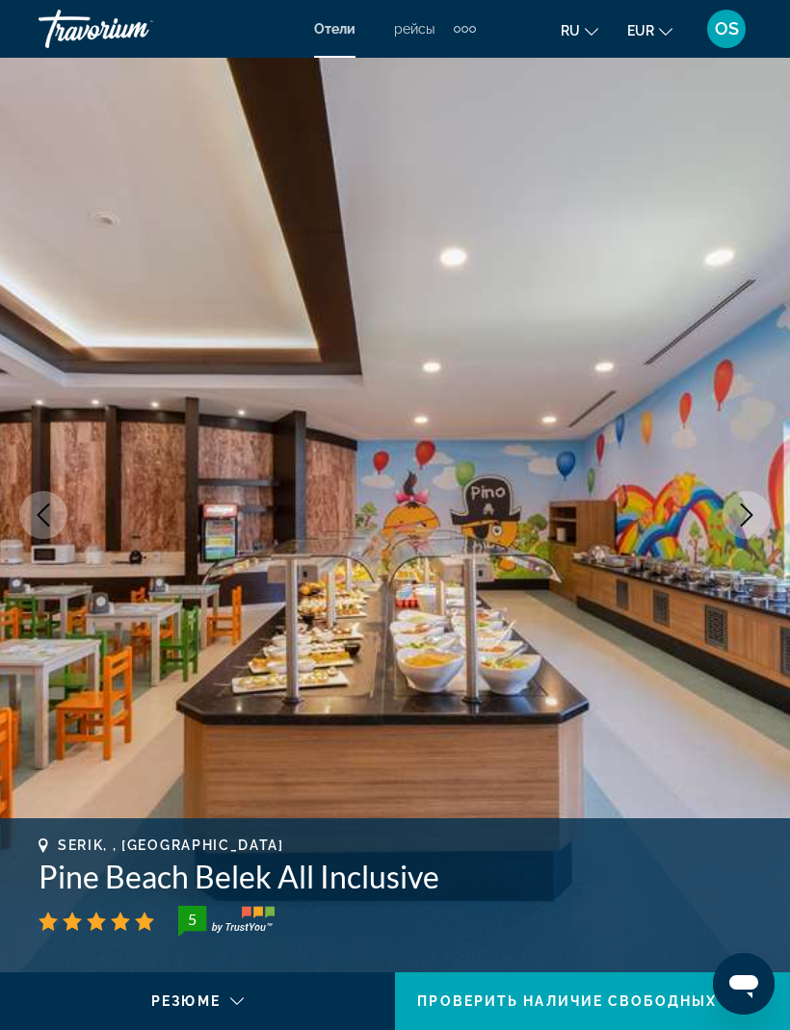
click at [46, 523] on icon "Previous image" at bounding box center [44, 515] width 13 height 23
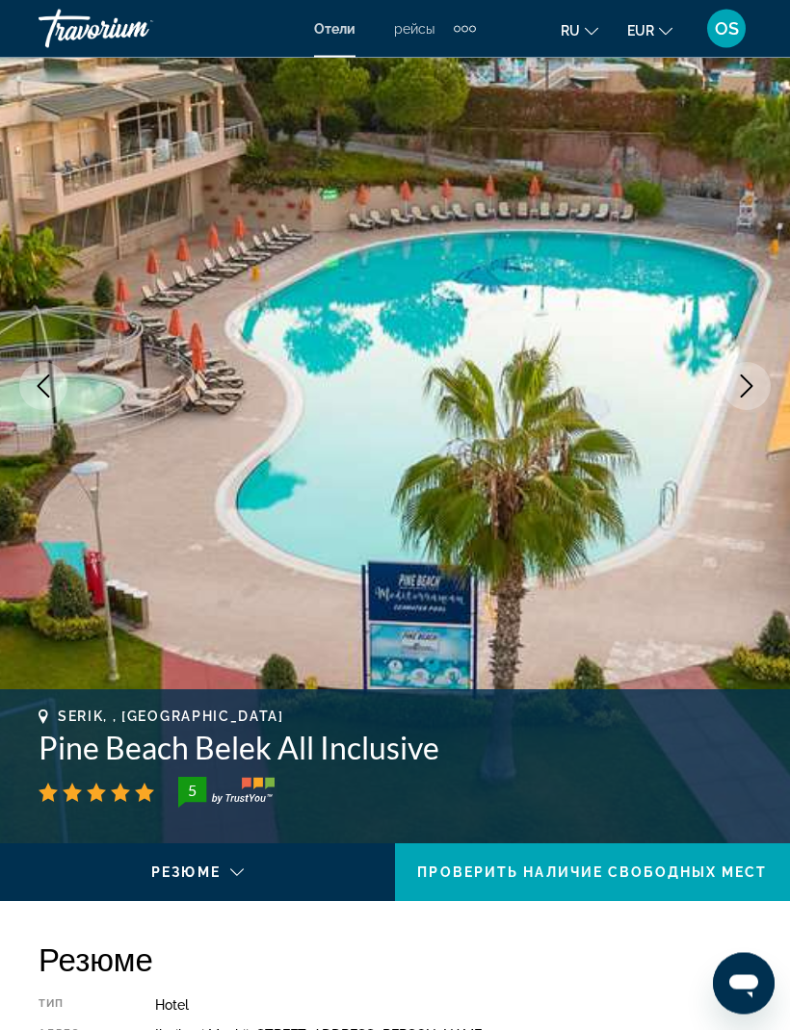
scroll to position [133, 0]
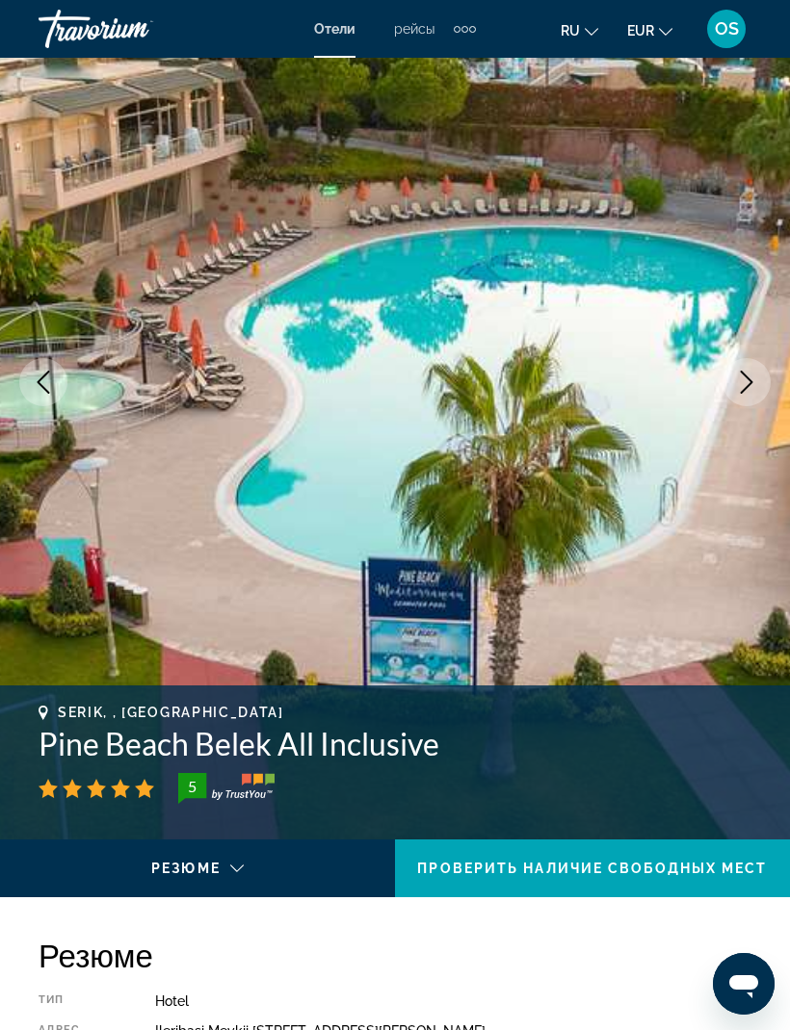
click at [744, 377] on icon "Next image" at bounding box center [746, 382] width 23 height 23
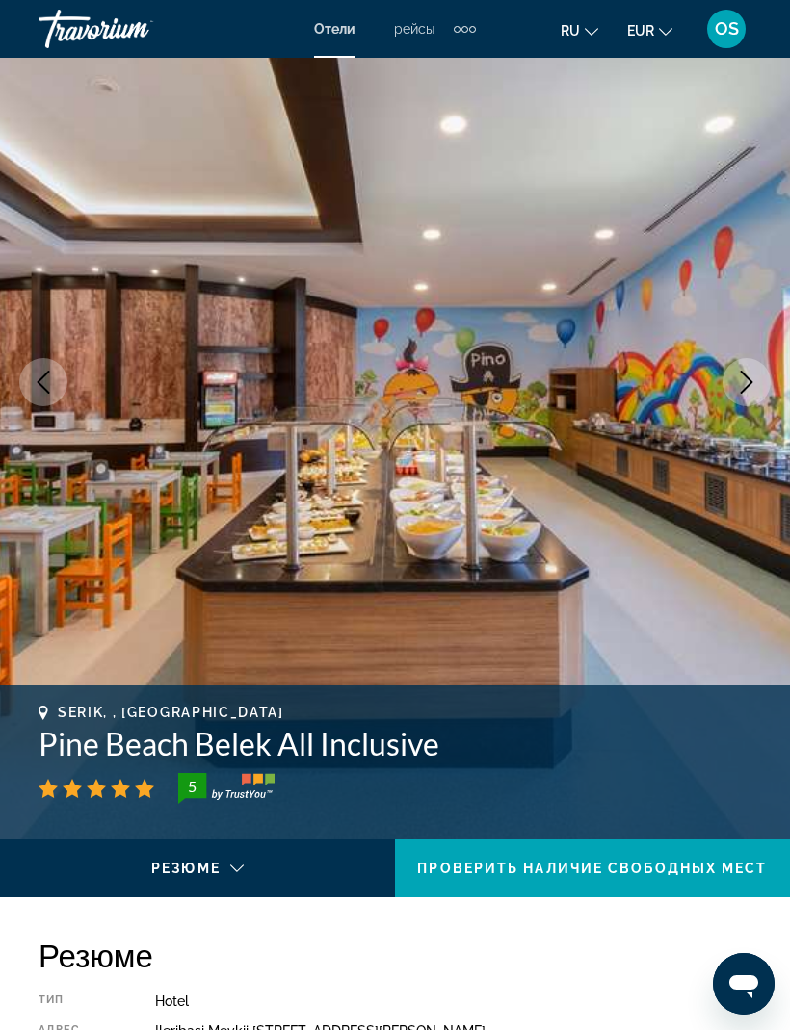
click at [742, 383] on icon "Next image" at bounding box center [746, 382] width 23 height 23
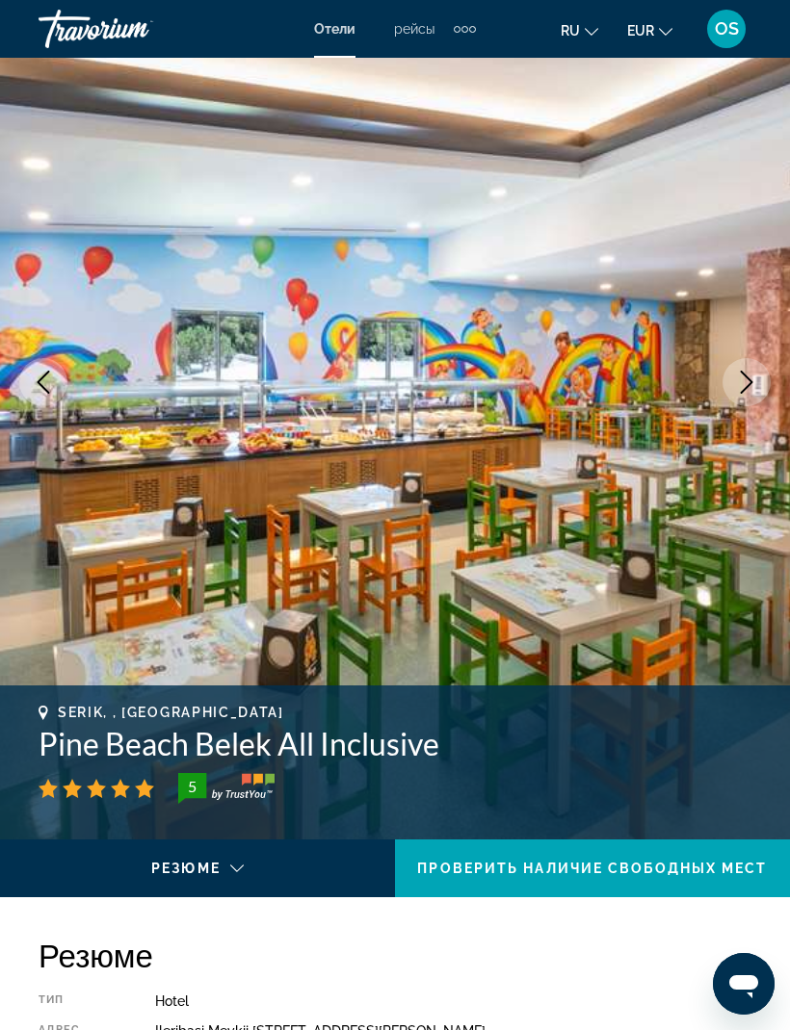
click at [751, 390] on icon "Next image" at bounding box center [746, 382] width 23 height 23
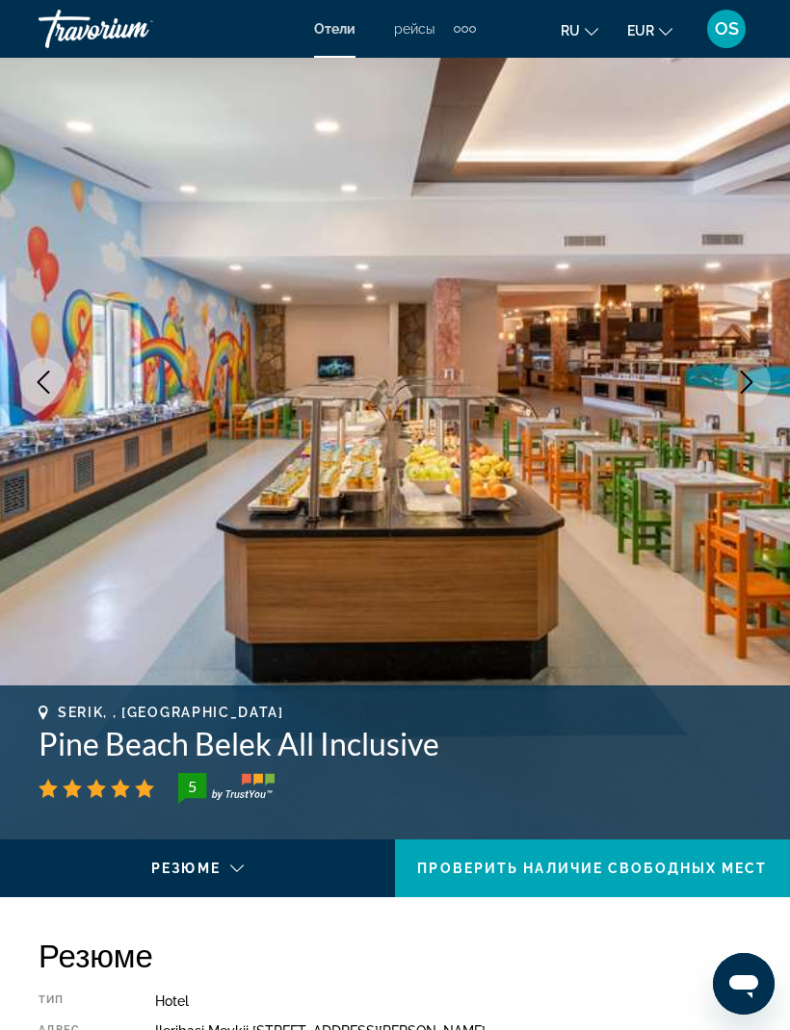
click at [746, 385] on icon "Next image" at bounding box center [746, 382] width 23 height 23
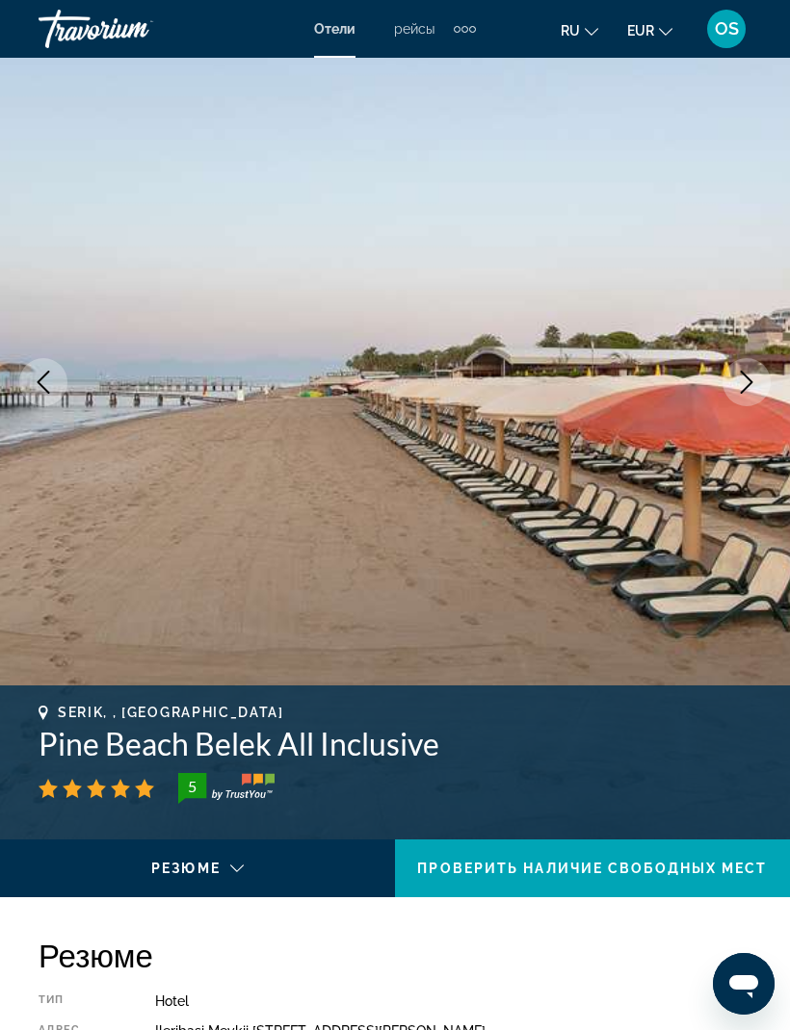
click at [744, 384] on icon "Next image" at bounding box center [746, 382] width 23 height 23
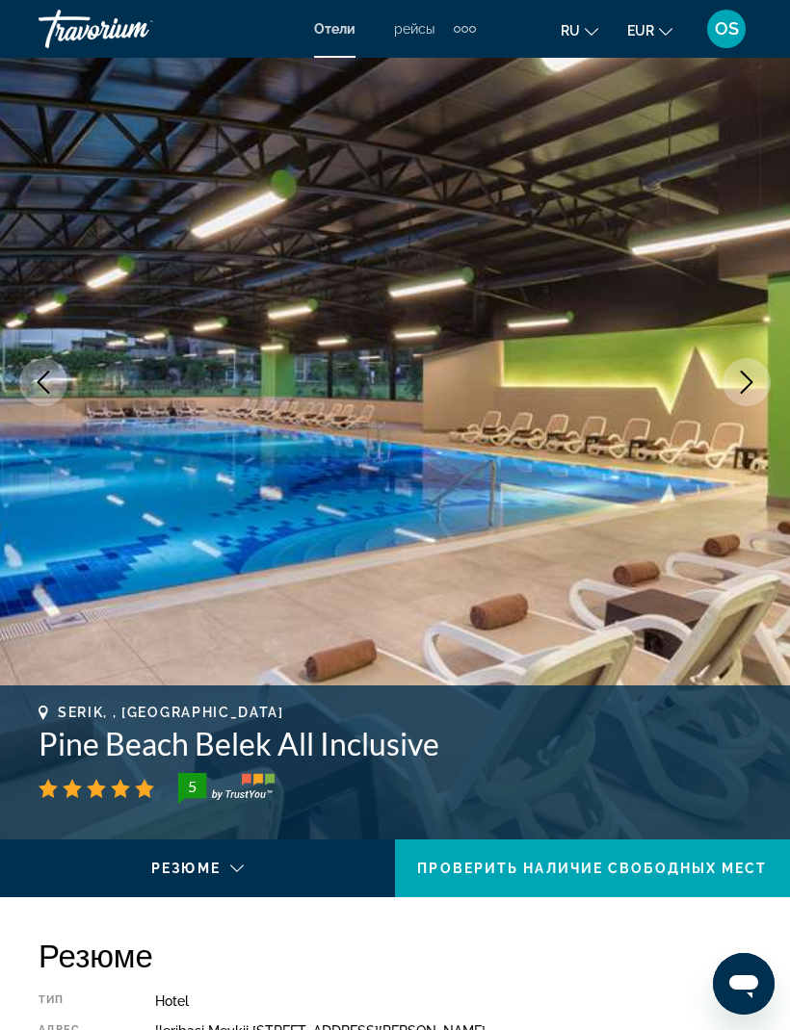
click at [749, 381] on icon "Next image" at bounding box center [746, 382] width 23 height 23
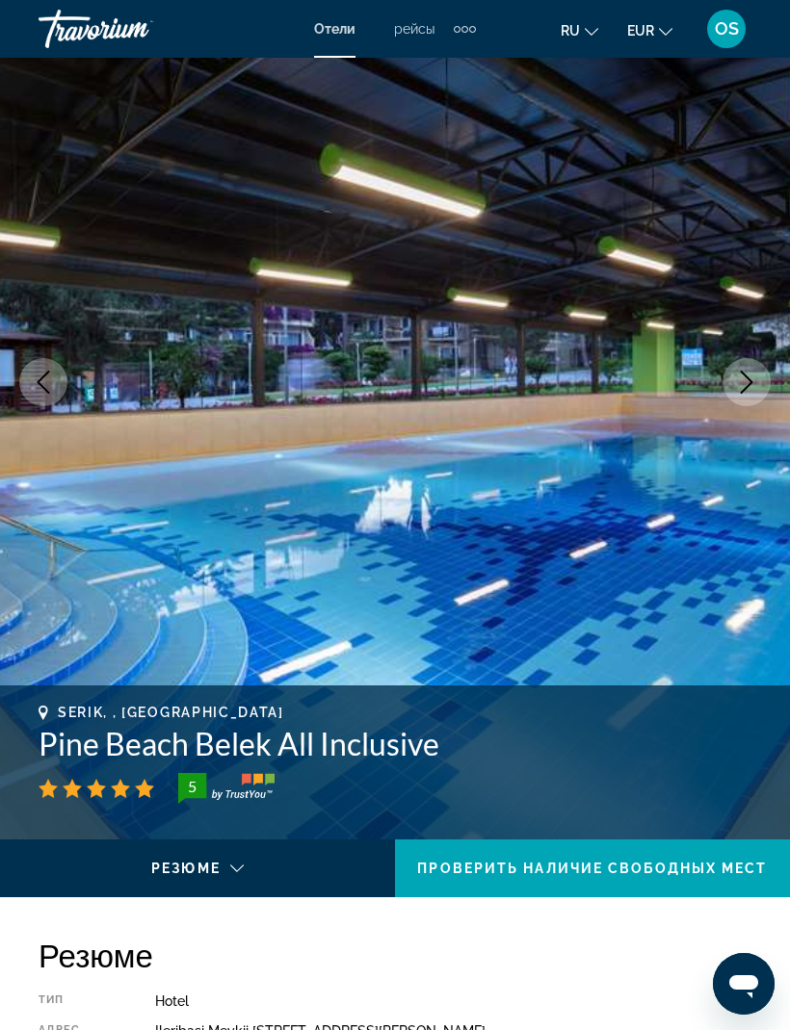
click at [751, 379] on icon "Next image" at bounding box center [746, 382] width 23 height 23
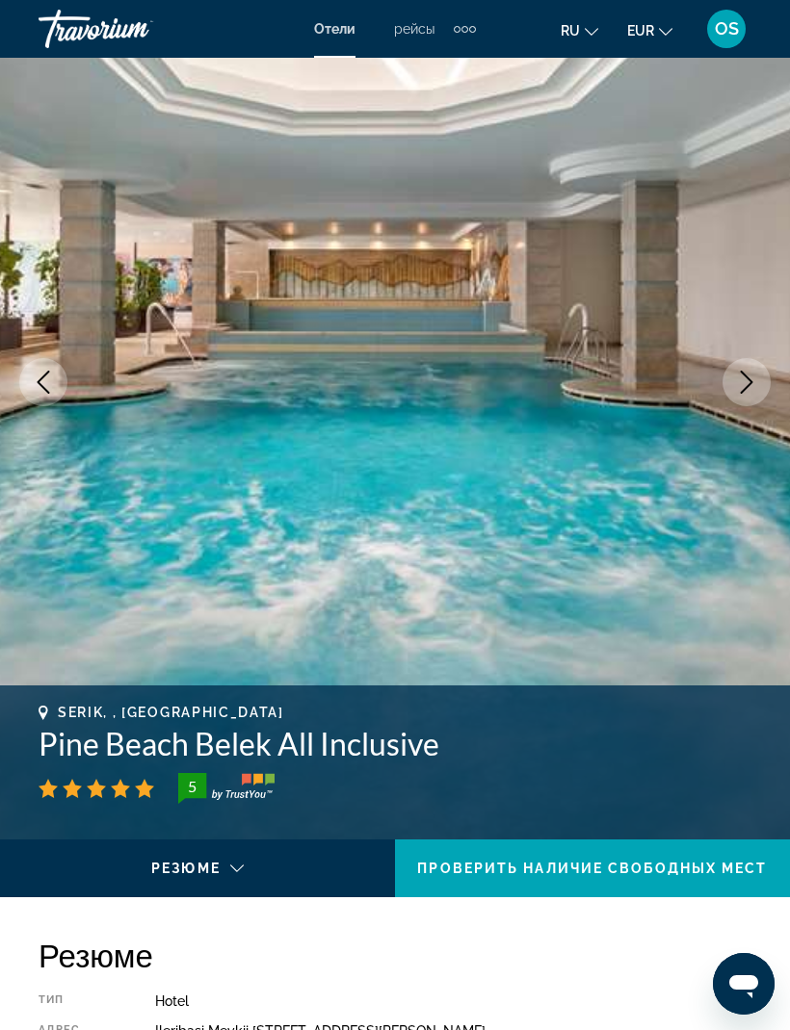
click at [751, 380] on icon "Next image" at bounding box center [746, 382] width 23 height 23
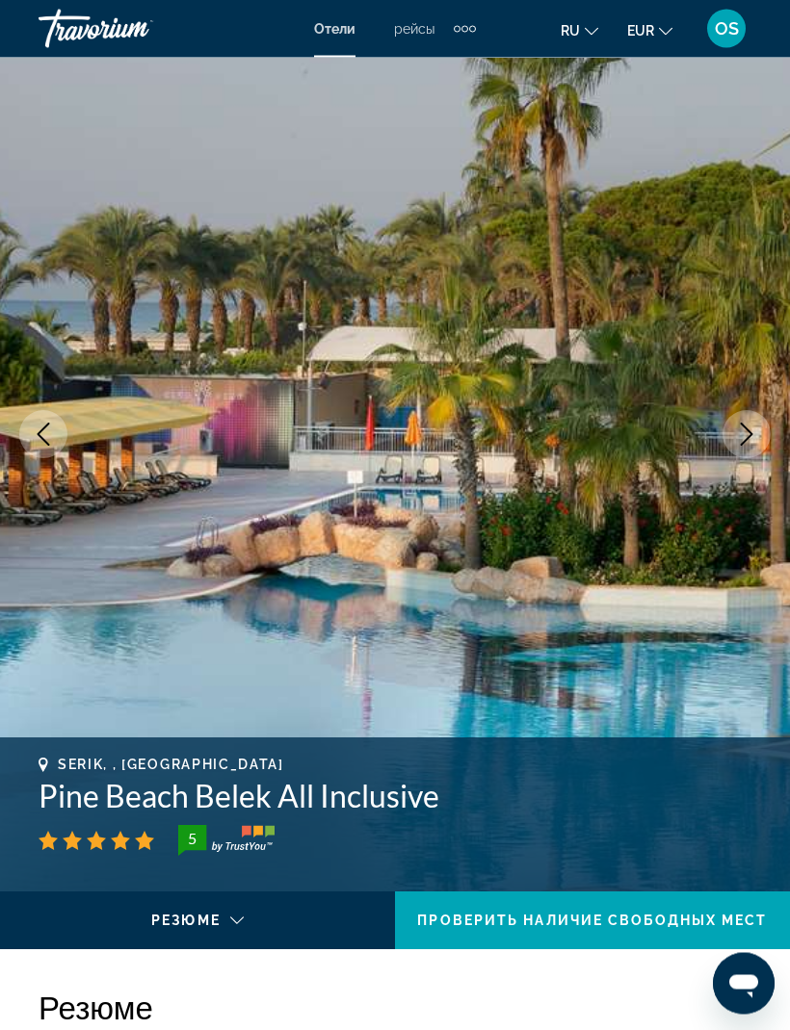
scroll to position [0, 0]
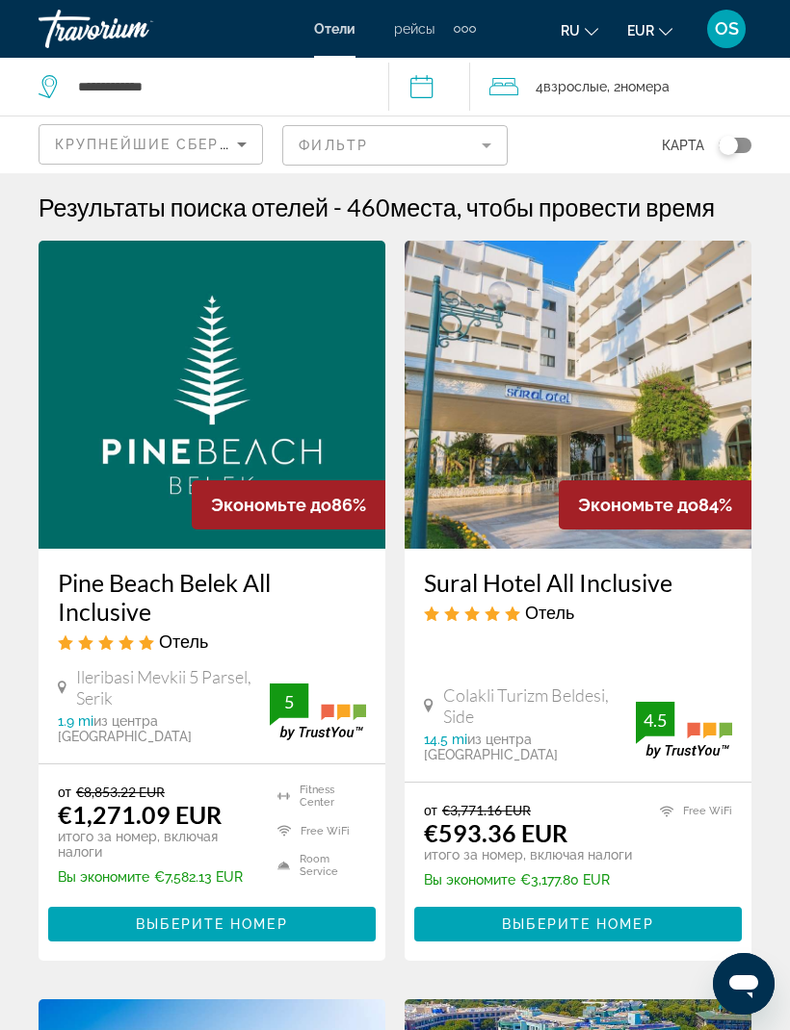
click at [169, 683] on span "Выберите номер" at bounding box center [211, 924] width 151 height 15
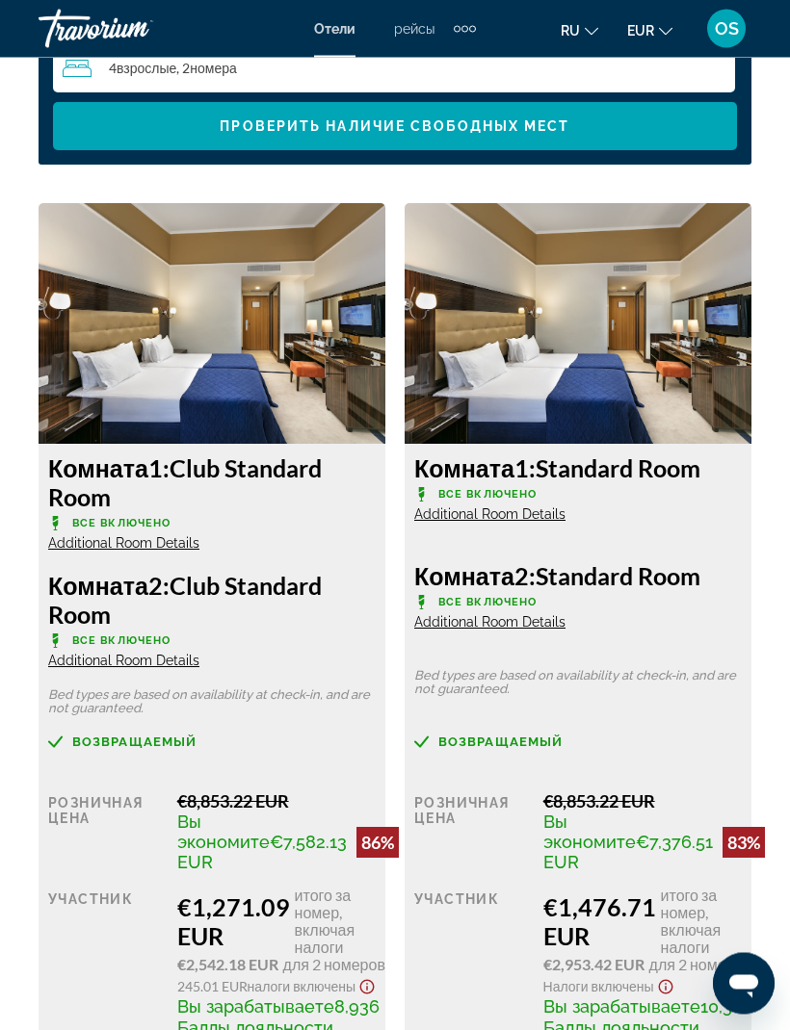
scroll to position [3223, 0]
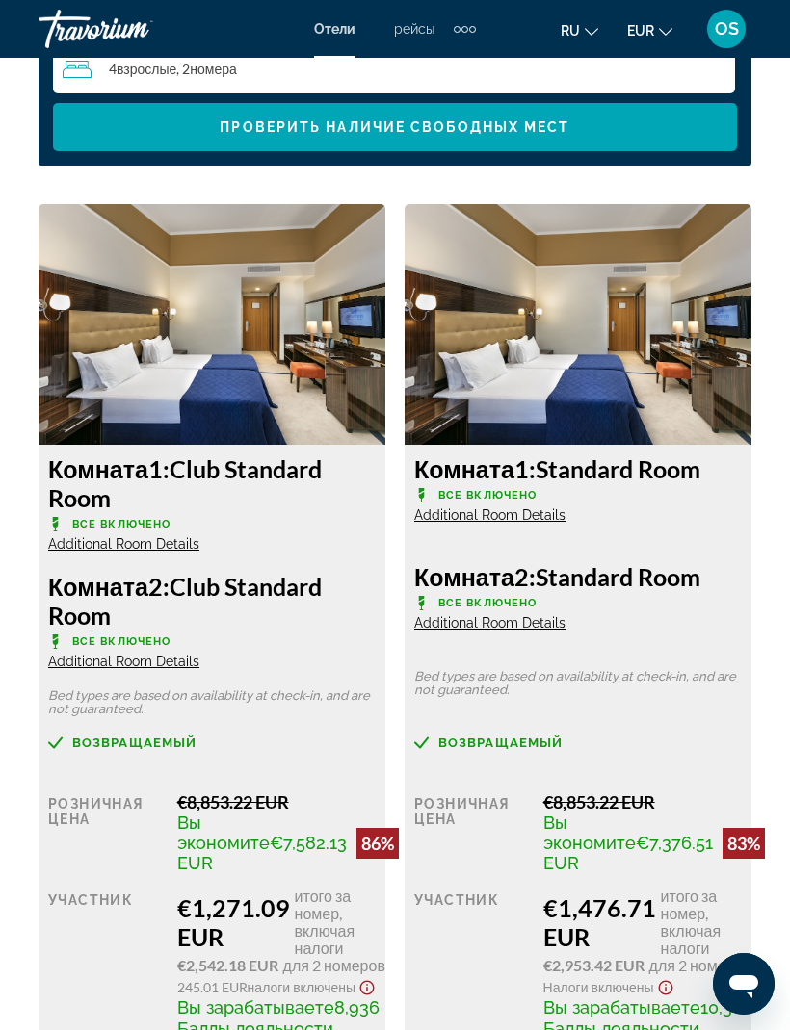
click at [176, 337] on img "Main content" at bounding box center [212, 324] width 347 height 241
click at [174, 342] on img "Main content" at bounding box center [212, 324] width 347 height 241
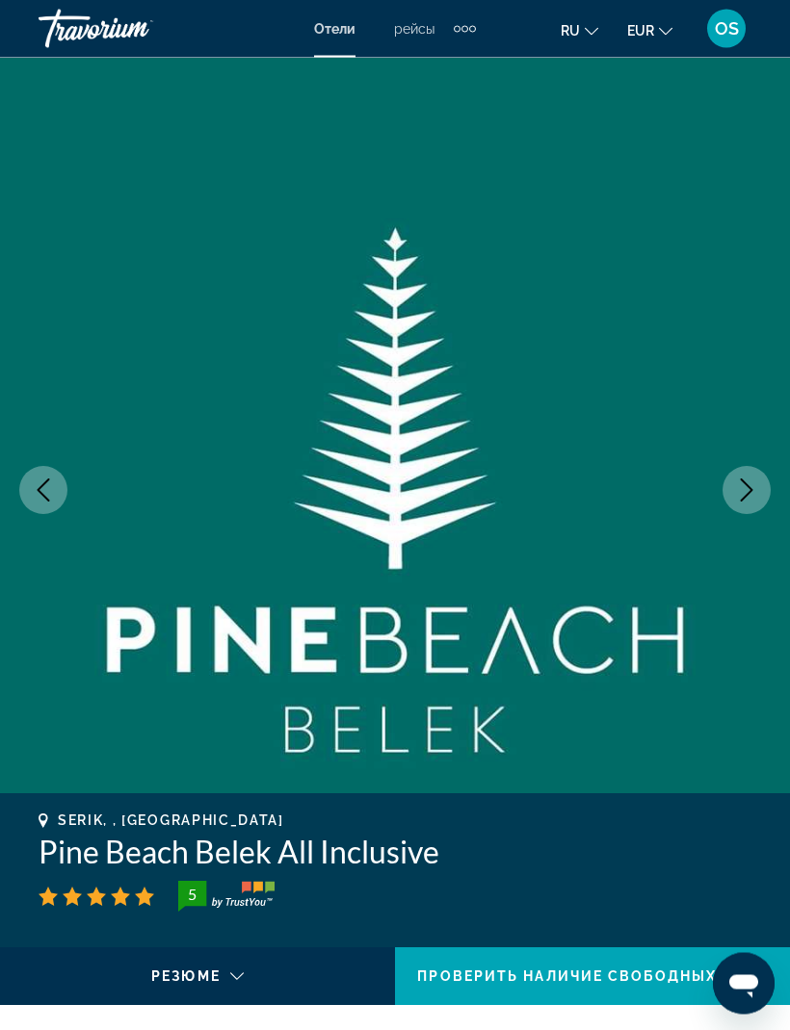
scroll to position [0, 0]
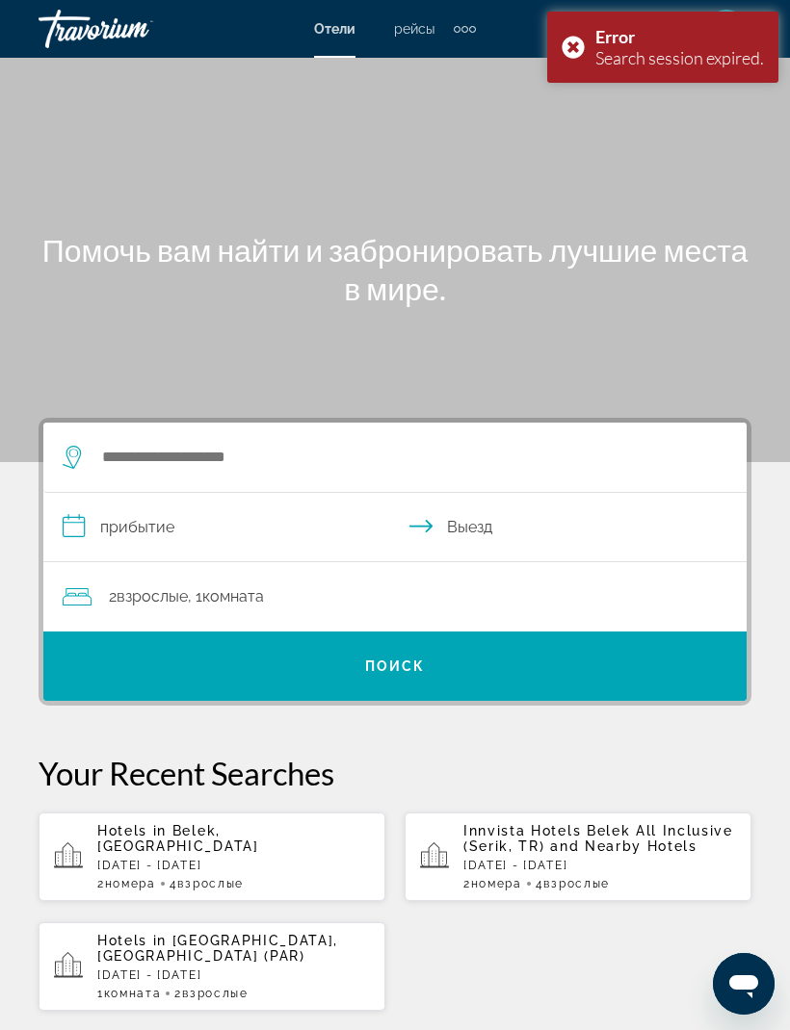
click at [504, 116] on div "Main content" at bounding box center [395, 231] width 790 height 462
click at [581, 49] on div "Error Search session expired." at bounding box center [662, 47] width 231 height 71
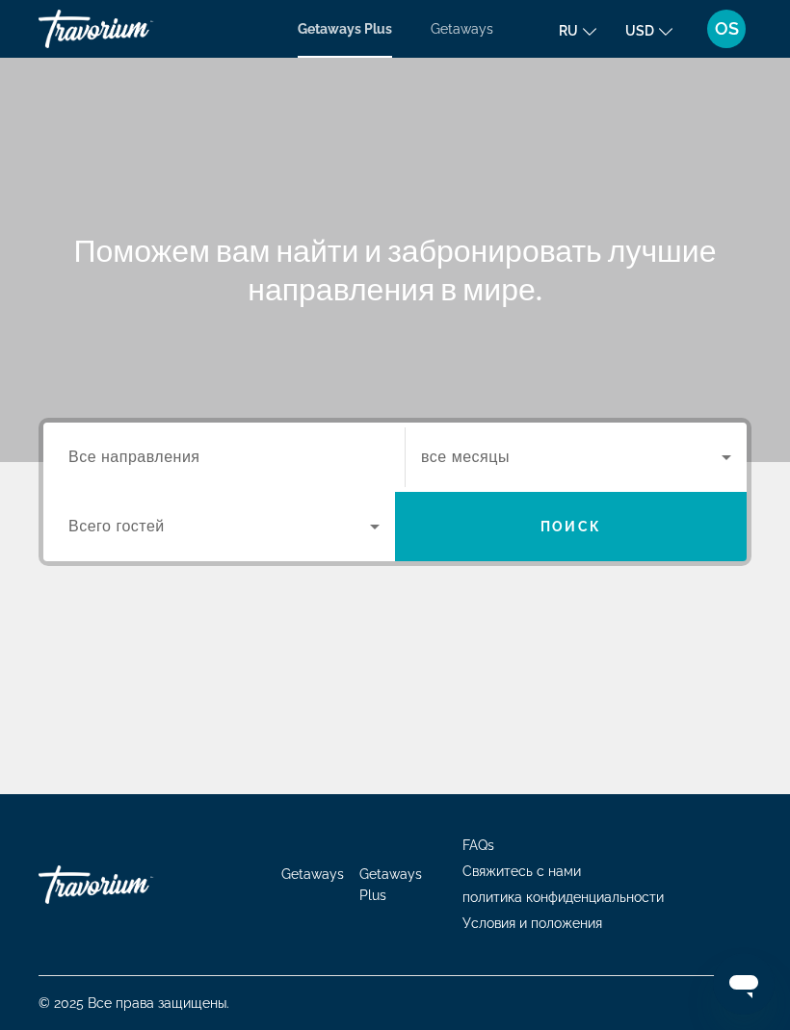
click at [456, 34] on span "Getaways" at bounding box center [461, 28] width 63 height 15
click at [188, 455] on span "Все направления" at bounding box center [134, 457] width 132 height 16
click at [188, 455] on input "Destination Все направления" at bounding box center [223, 458] width 311 height 23
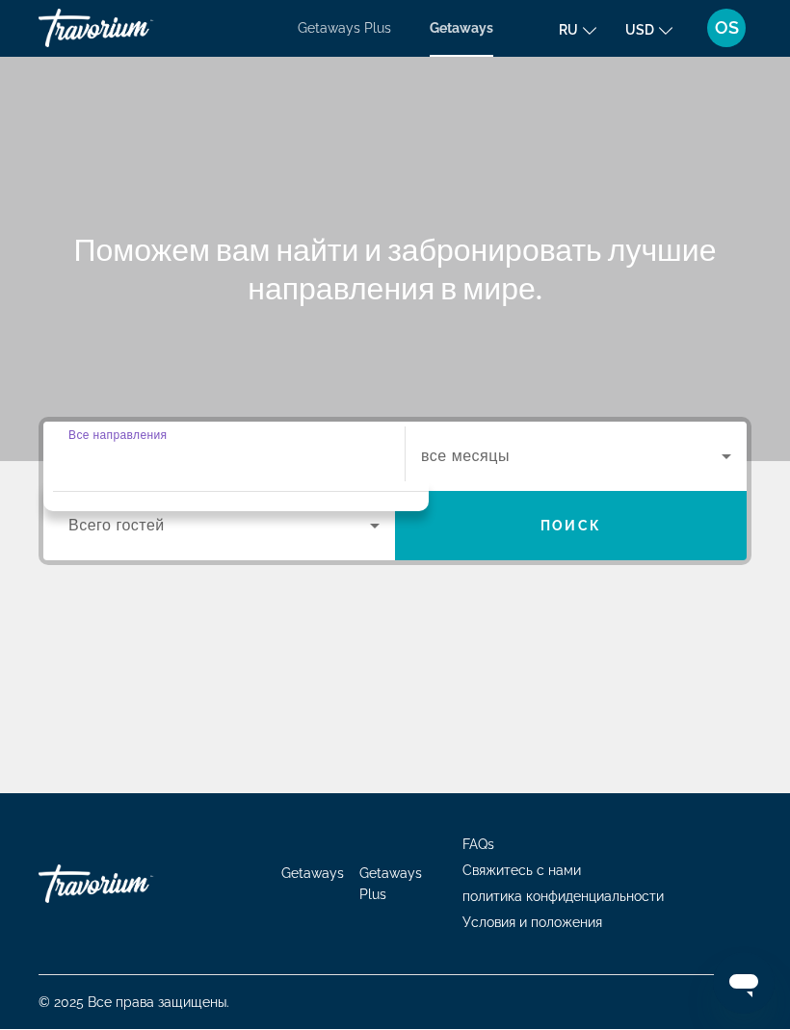
scroll to position [63, 0]
click at [215, 447] on input "Destination Все направления" at bounding box center [223, 458] width 311 height 23
click at [131, 430] on div "Destination Все направления" at bounding box center [223, 457] width 311 height 55
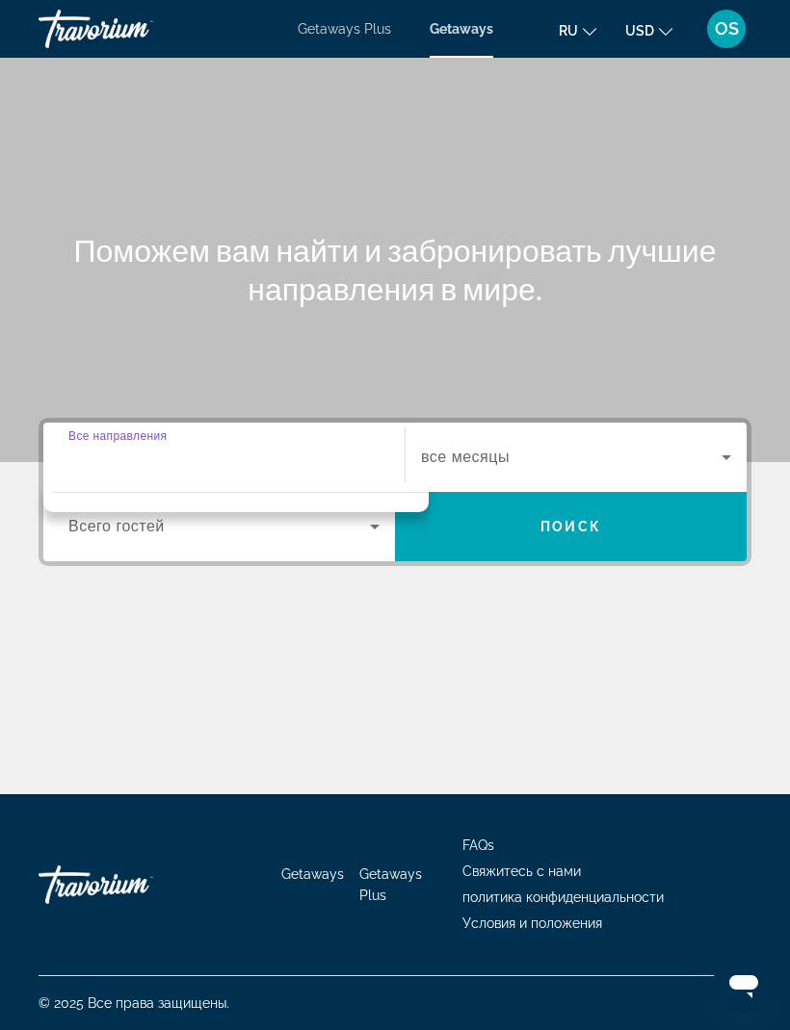
click at [117, 429] on span "Все направления" at bounding box center [117, 435] width 98 height 13
click at [117, 447] on input "Destination Все направления" at bounding box center [223, 458] width 311 height 23
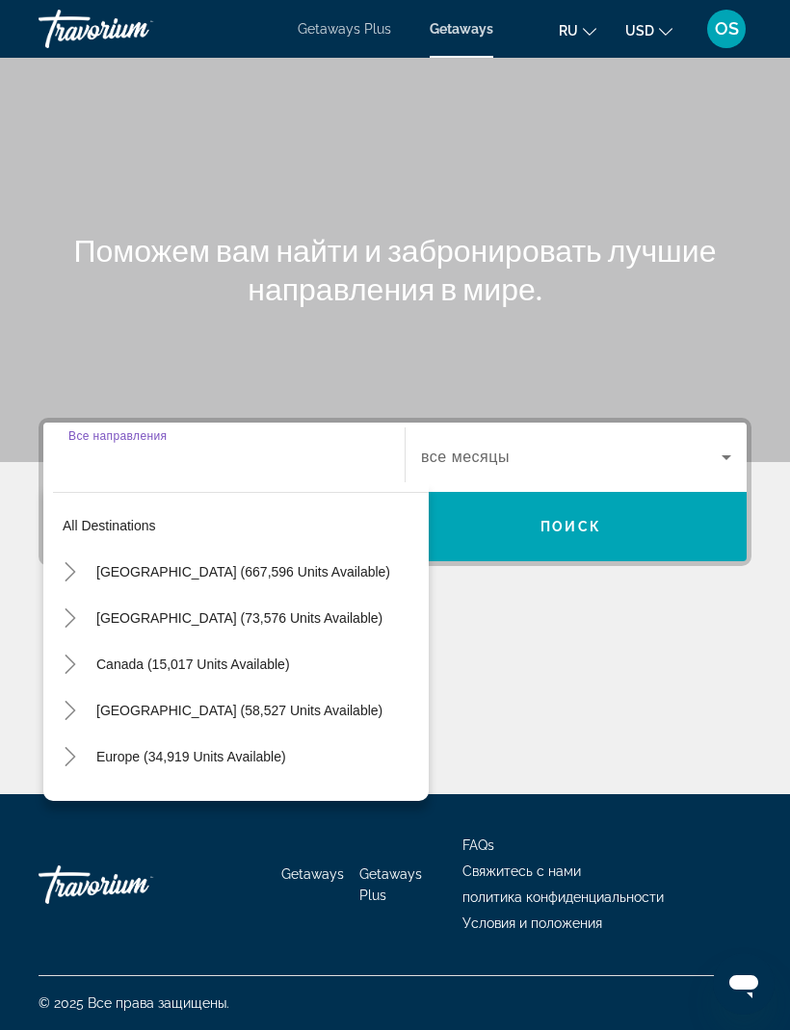
click at [128, 430] on div "Destination Все направления" at bounding box center [223, 457] width 311 height 55
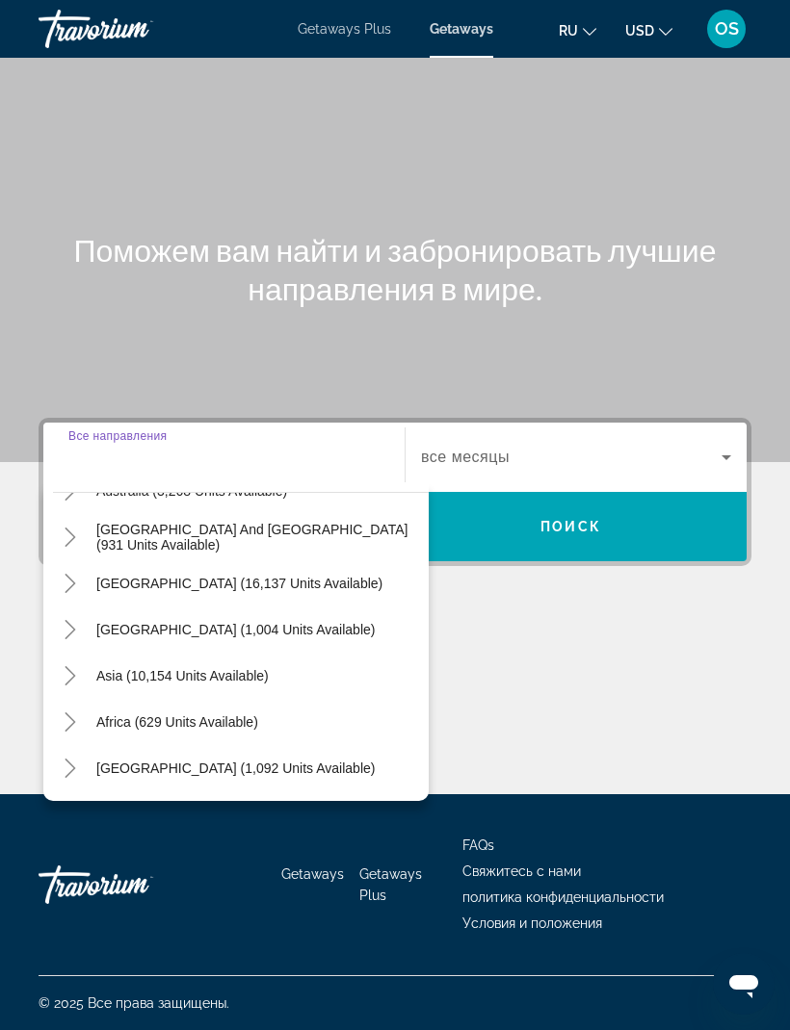
scroll to position [312, 0]
click at [81, 660] on mat-icon "Toggle Asia (10,154 units available)" at bounding box center [70, 677] width 34 height 34
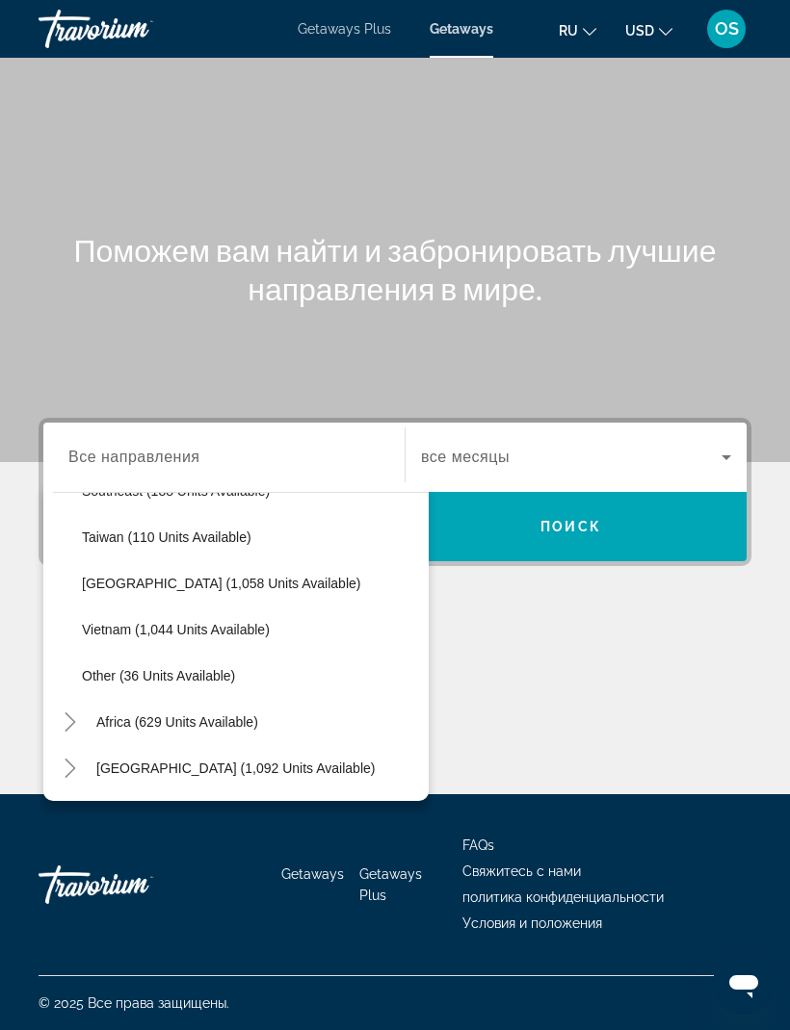
scroll to position [1005, 0]
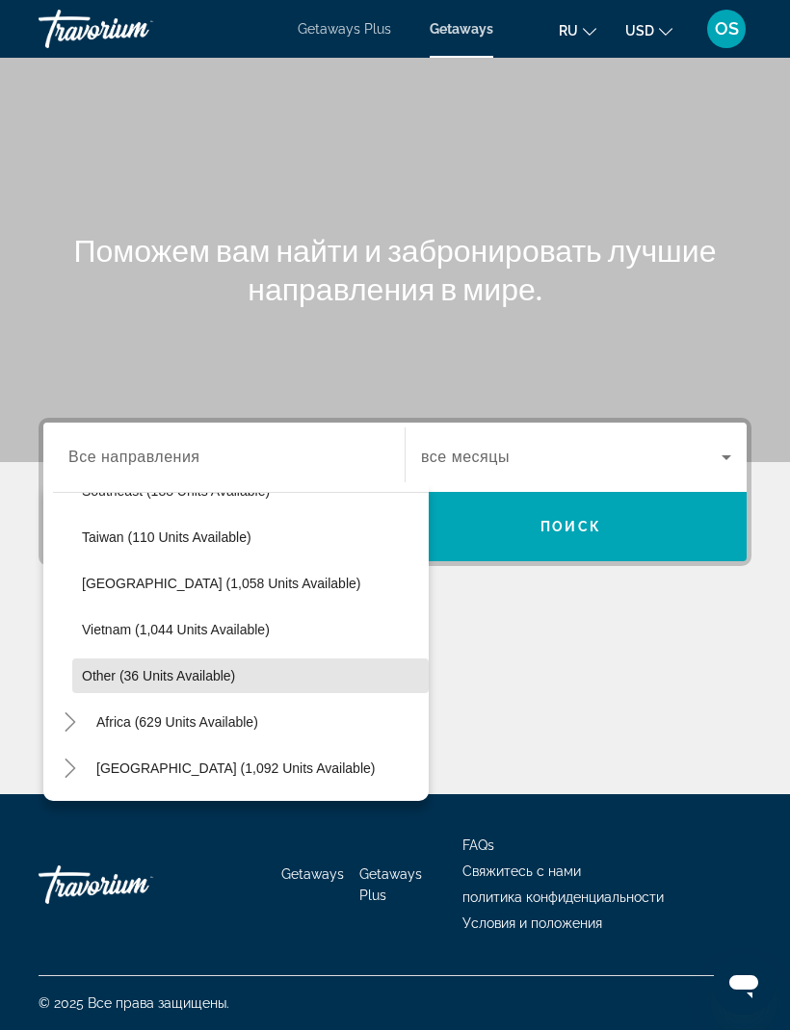
click at [111, 668] on span "Other (36 units available)" at bounding box center [158, 675] width 153 height 15
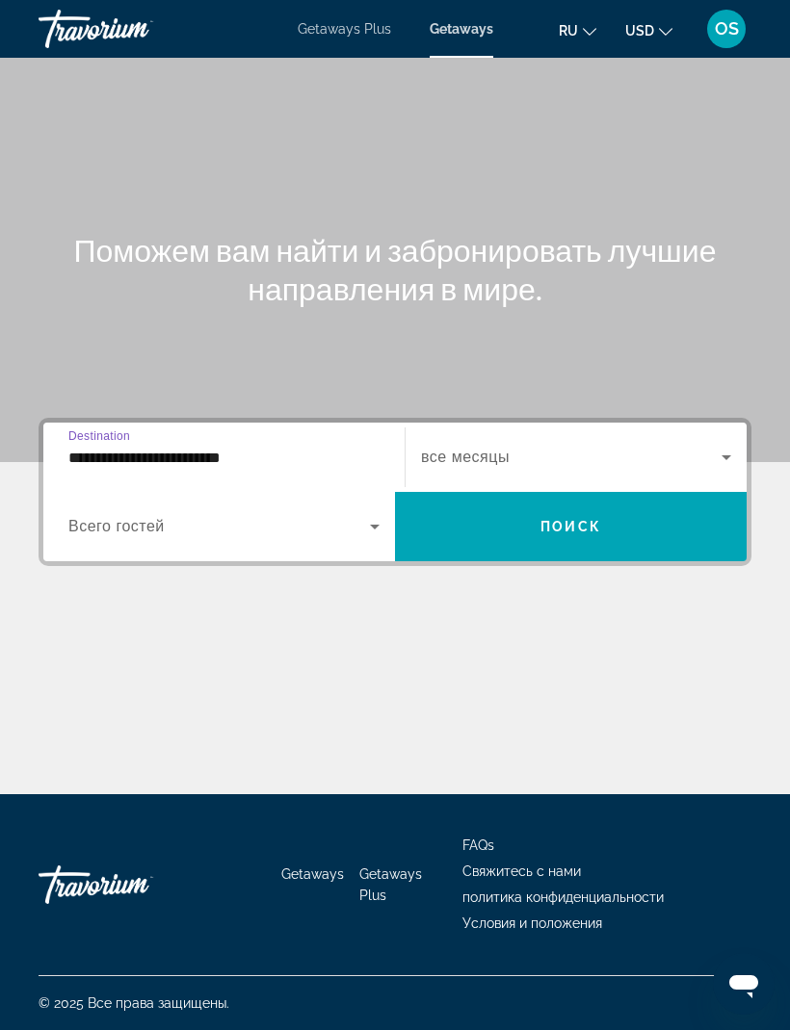
click at [108, 447] on input "**********" at bounding box center [223, 458] width 311 height 23
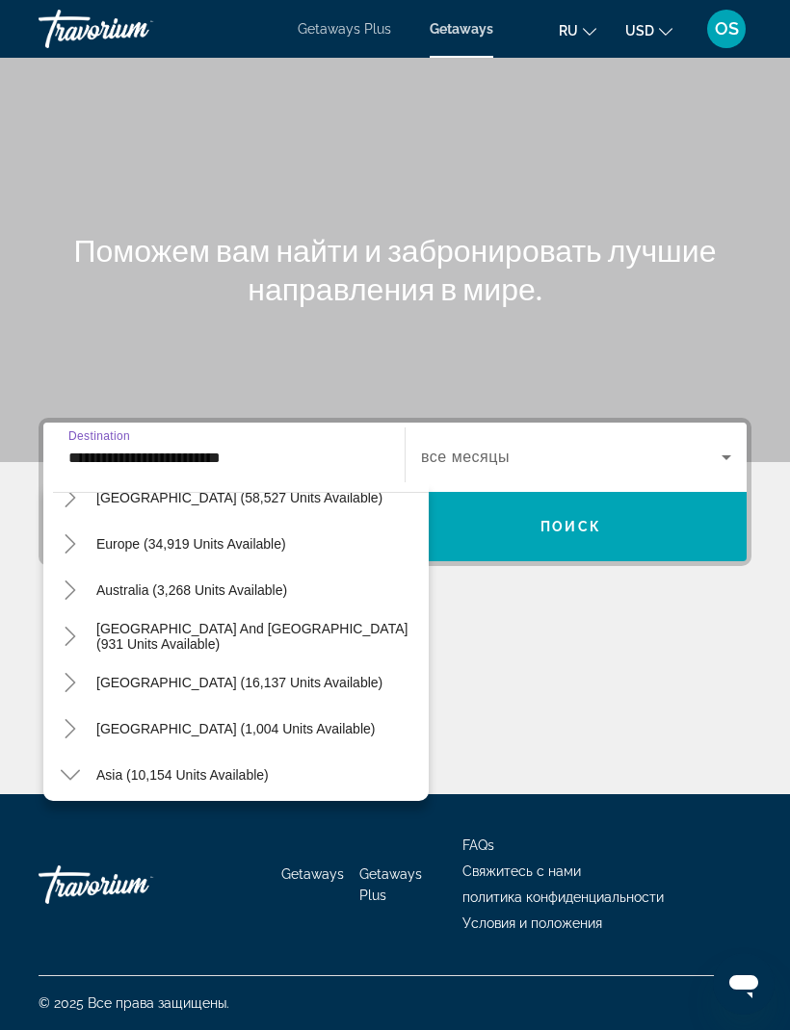
scroll to position [212, 0]
click at [75, 535] on icon "Toggle Europe (34,919 units available)" at bounding box center [70, 544] width 19 height 19
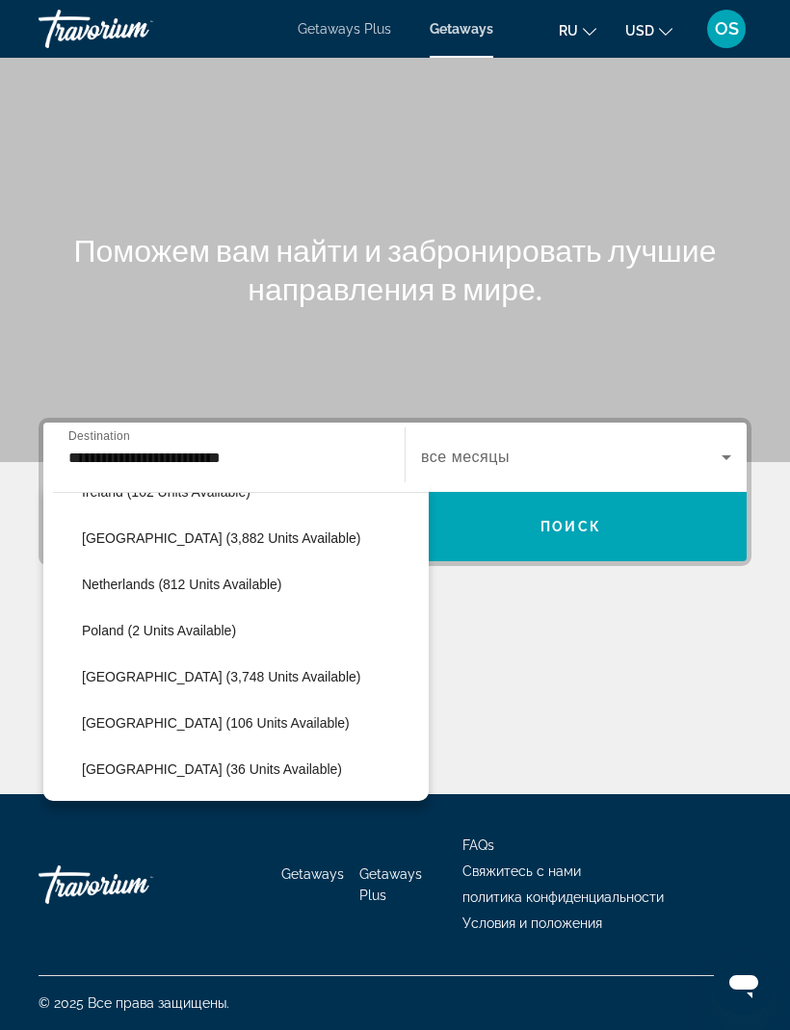
scroll to position [774, 0]
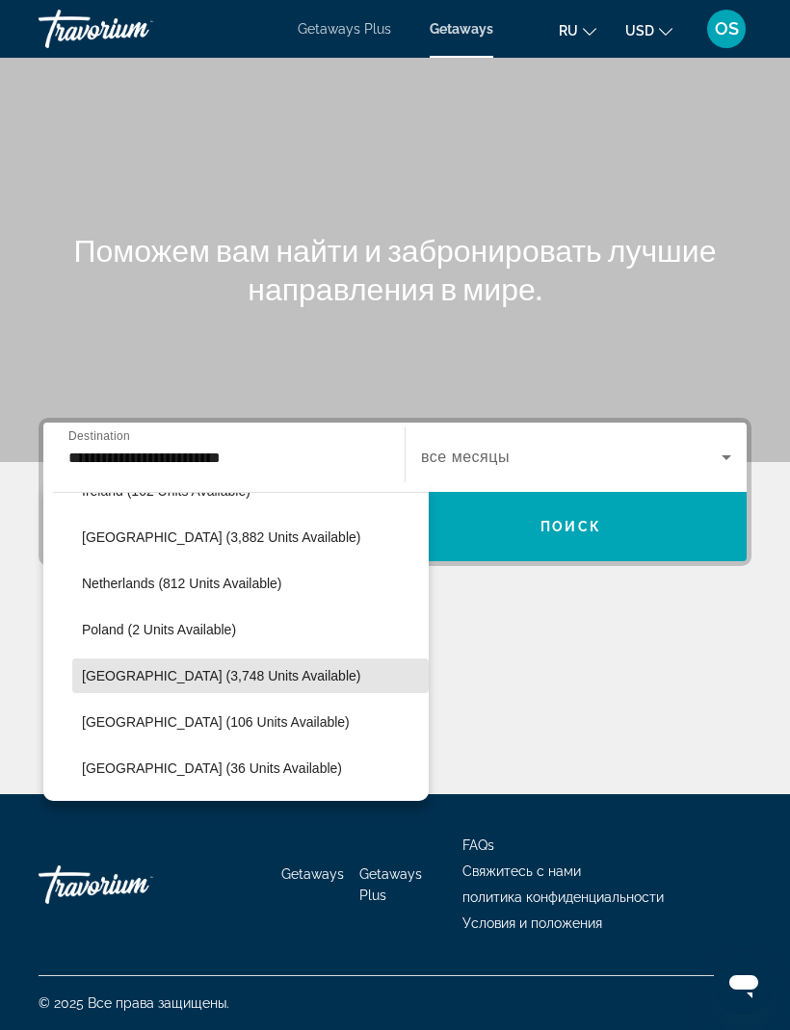
click at [149, 668] on span "Portugal (3,748 units available)" at bounding box center [221, 675] width 278 height 15
type input "**********"
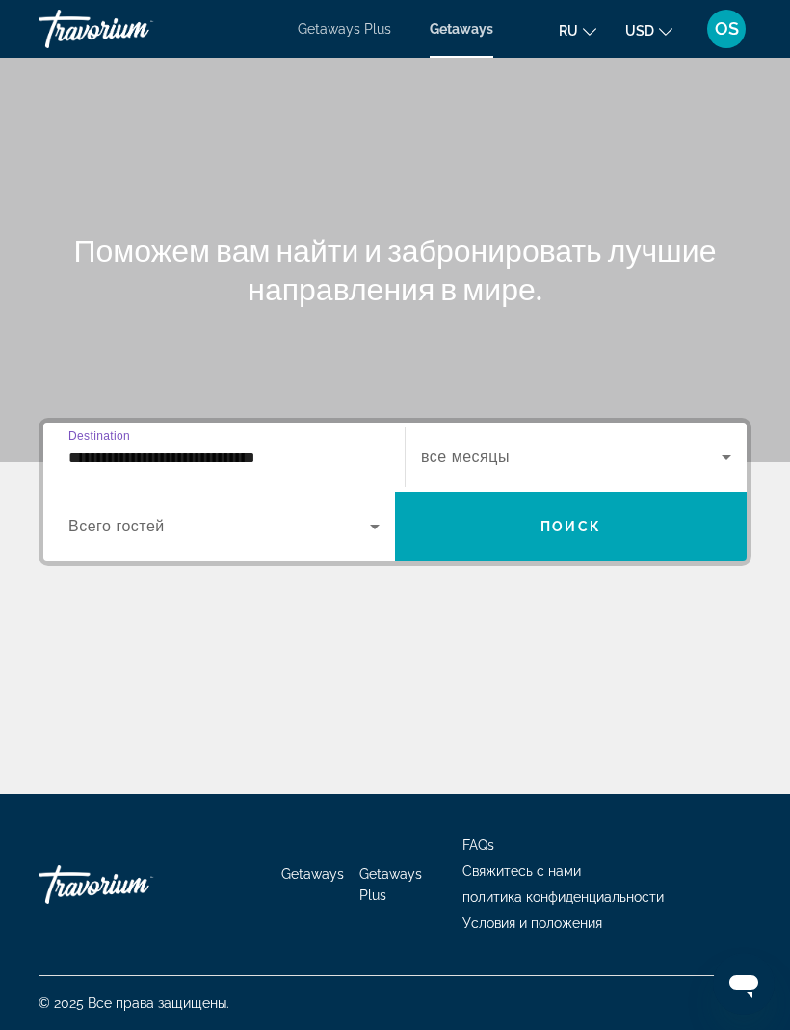
click at [372, 525] on icon "Search widget" at bounding box center [375, 527] width 10 height 5
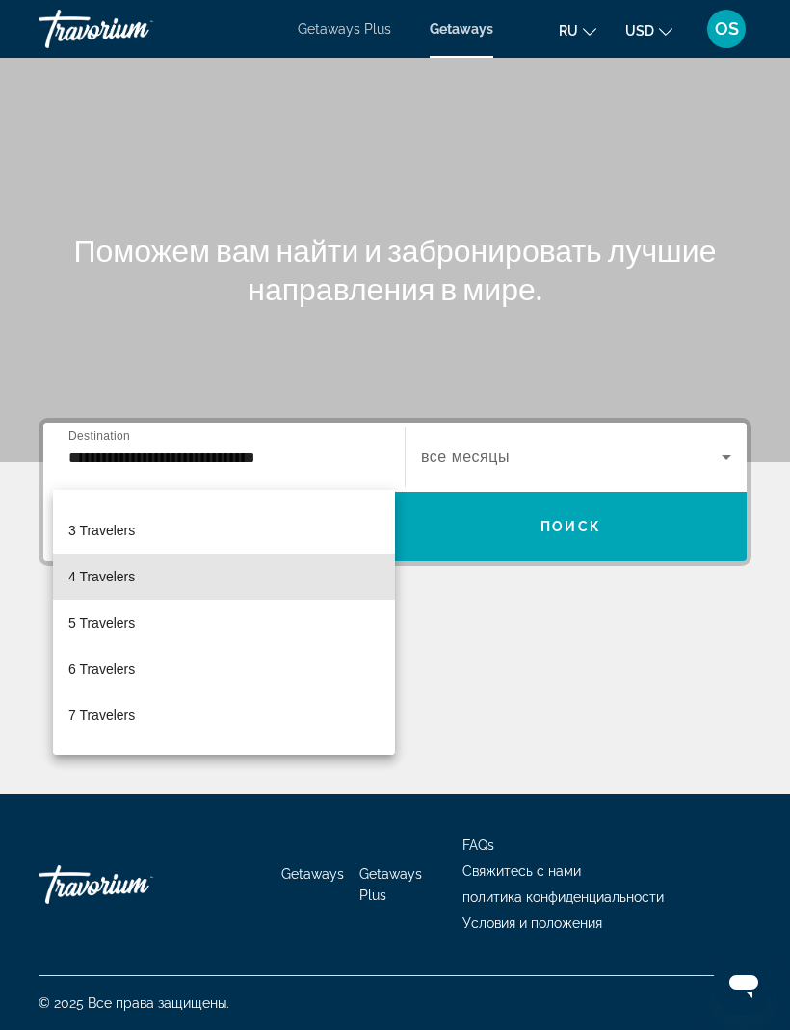
scroll to position [84, 0]
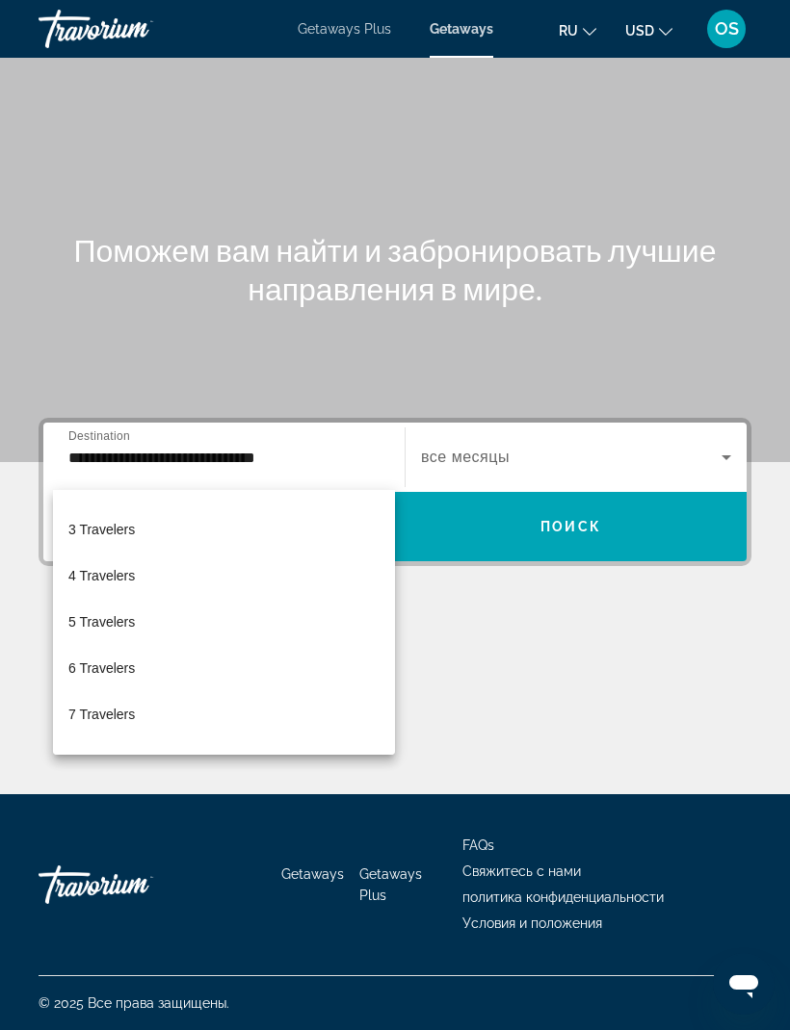
click at [716, 397] on div at bounding box center [395, 515] width 790 height 1030
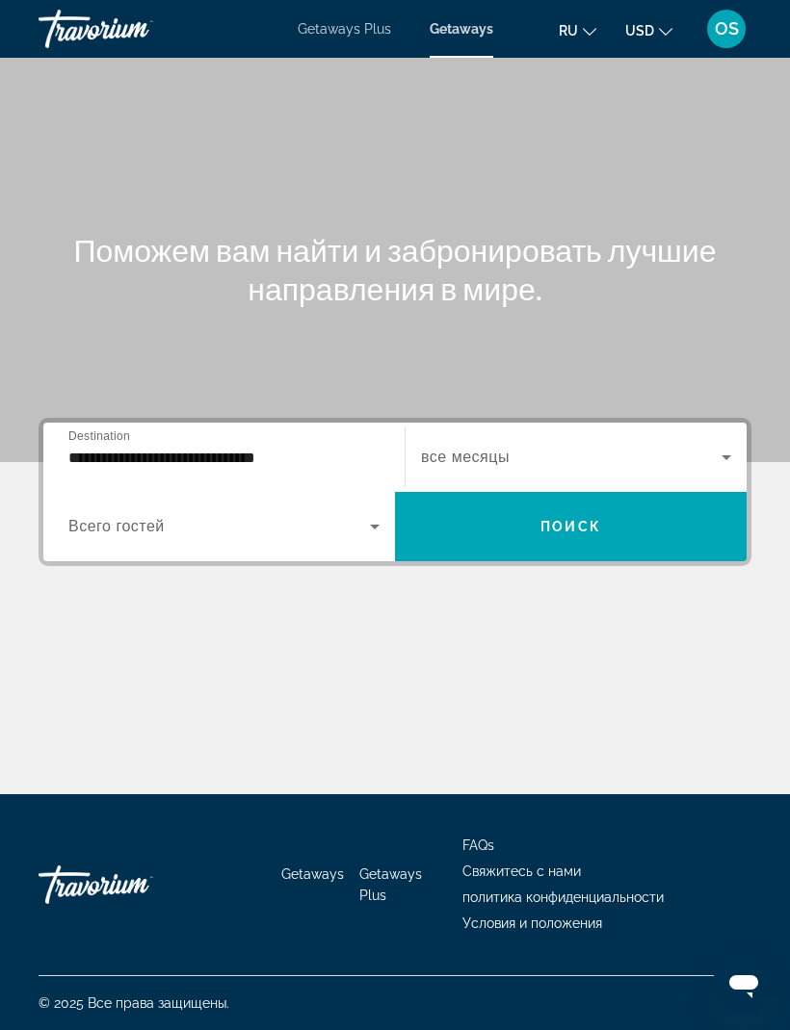
click at [565, 519] on span "Поиск" at bounding box center [570, 526] width 61 height 15
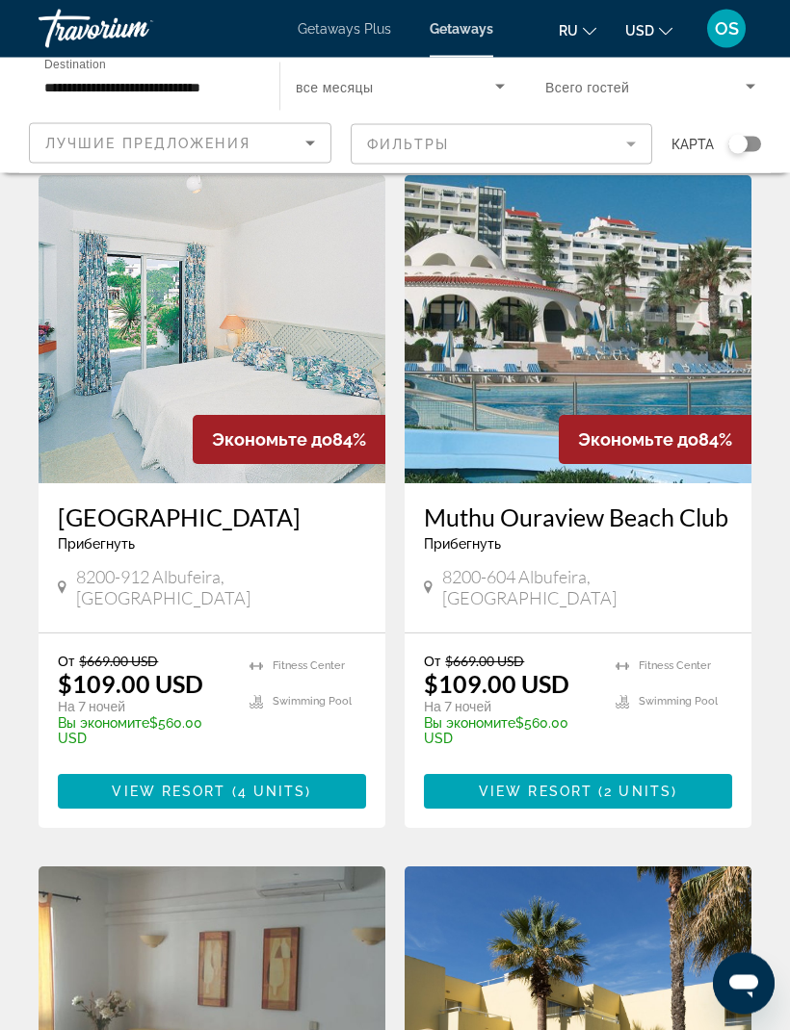
scroll to position [57, 0]
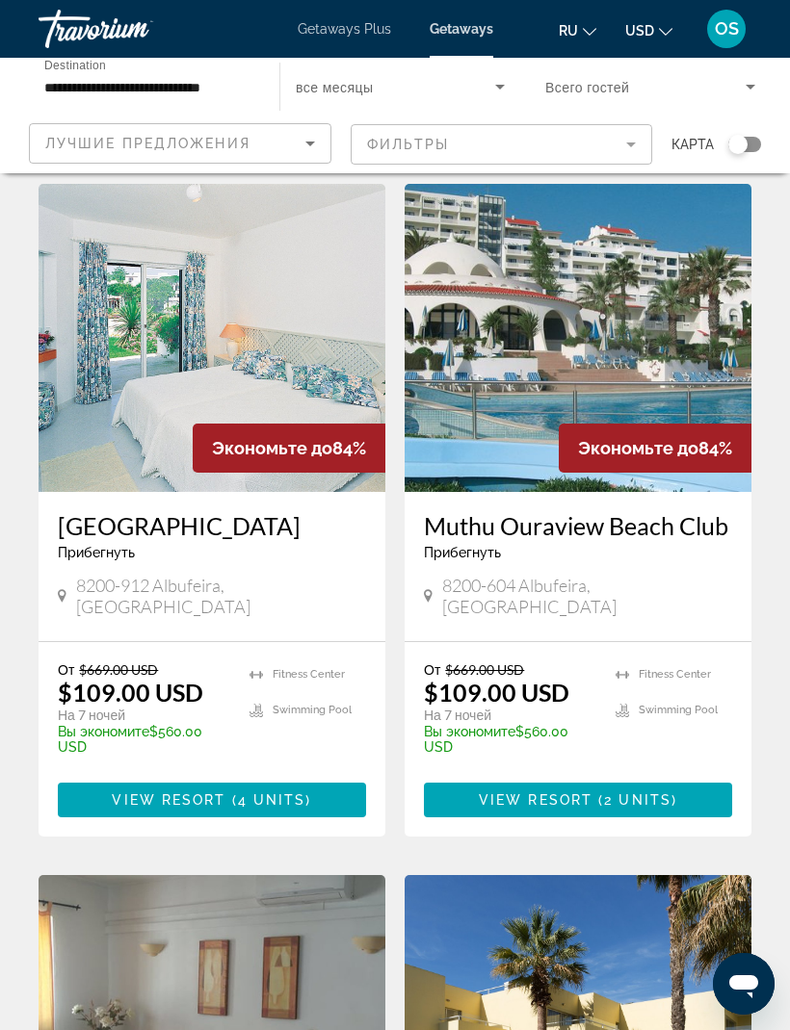
click at [596, 316] on img "Main content" at bounding box center [577, 338] width 347 height 308
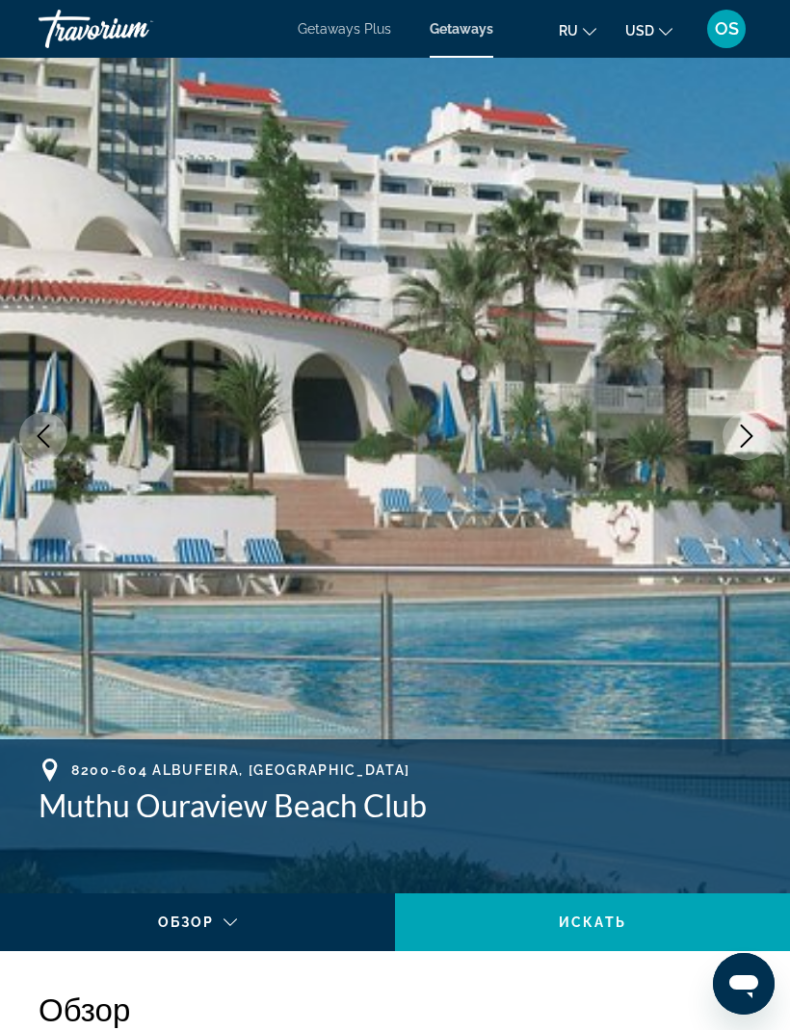
scroll to position [79, 0]
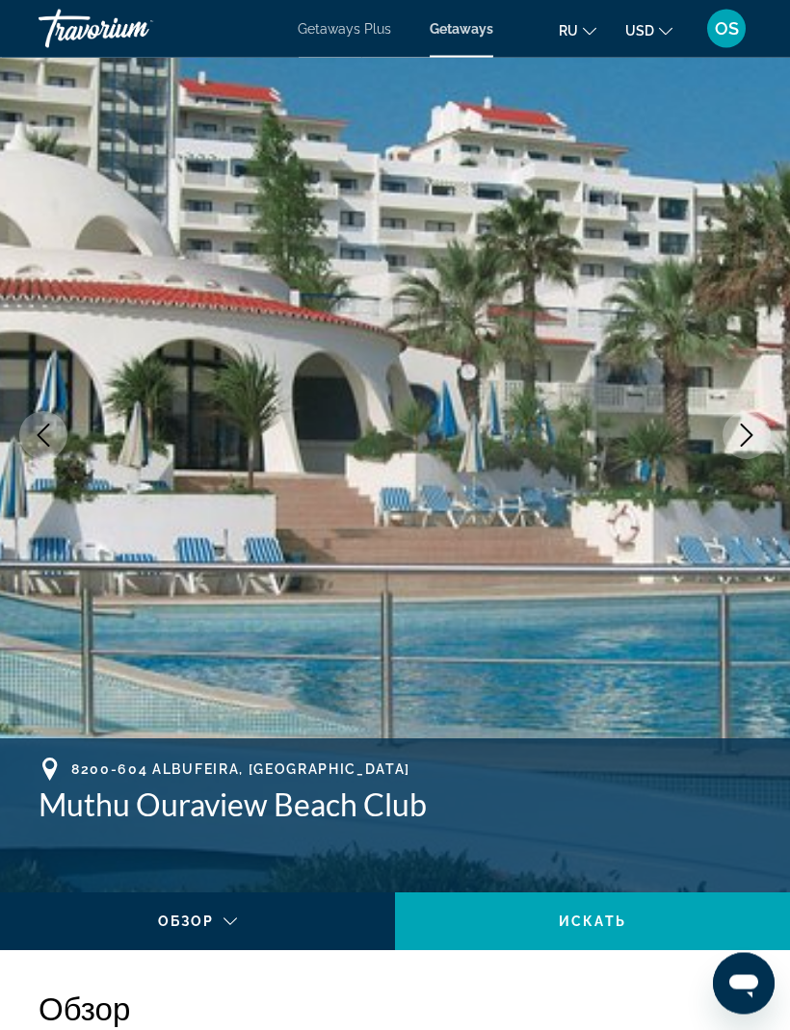
click at [740, 437] on icon "Next image" at bounding box center [746, 436] width 23 height 23
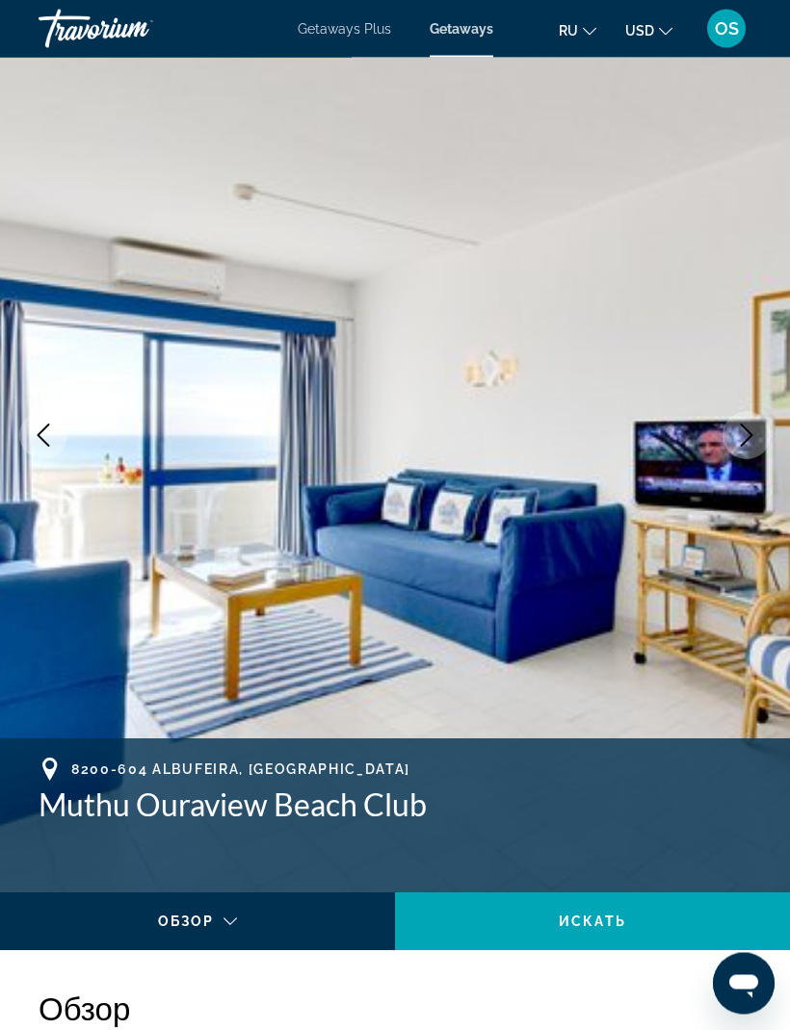
click at [736, 444] on icon "Next image" at bounding box center [746, 436] width 23 height 23
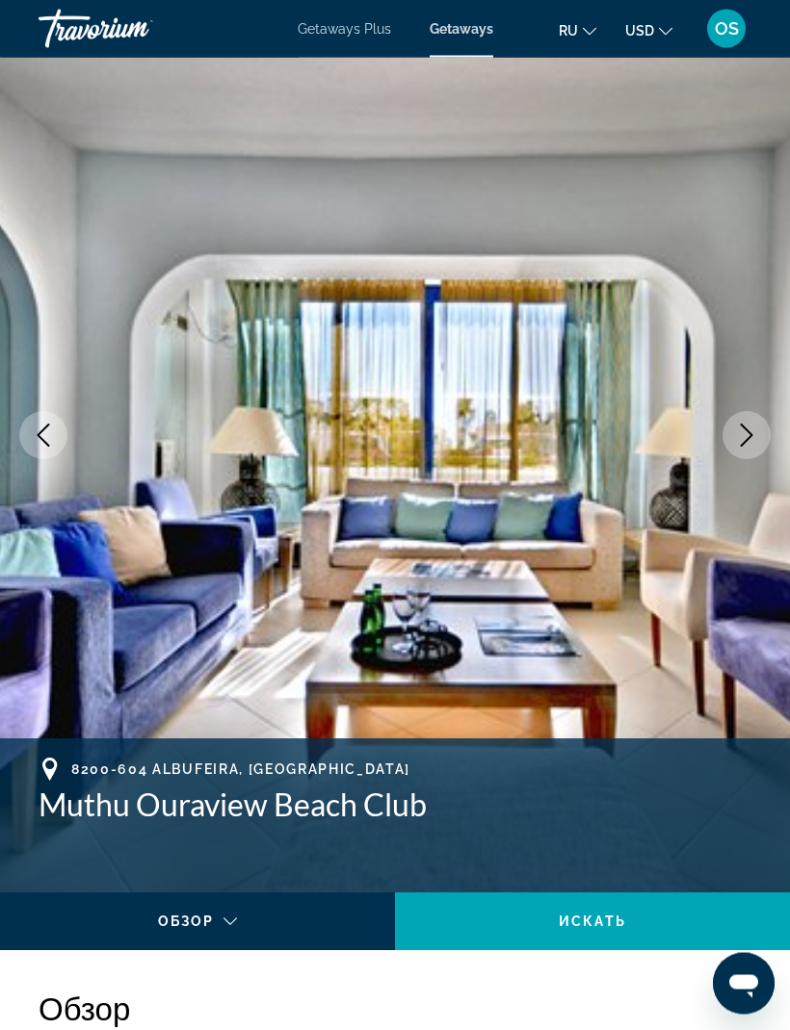
click at [743, 445] on icon "Next image" at bounding box center [746, 436] width 23 height 23
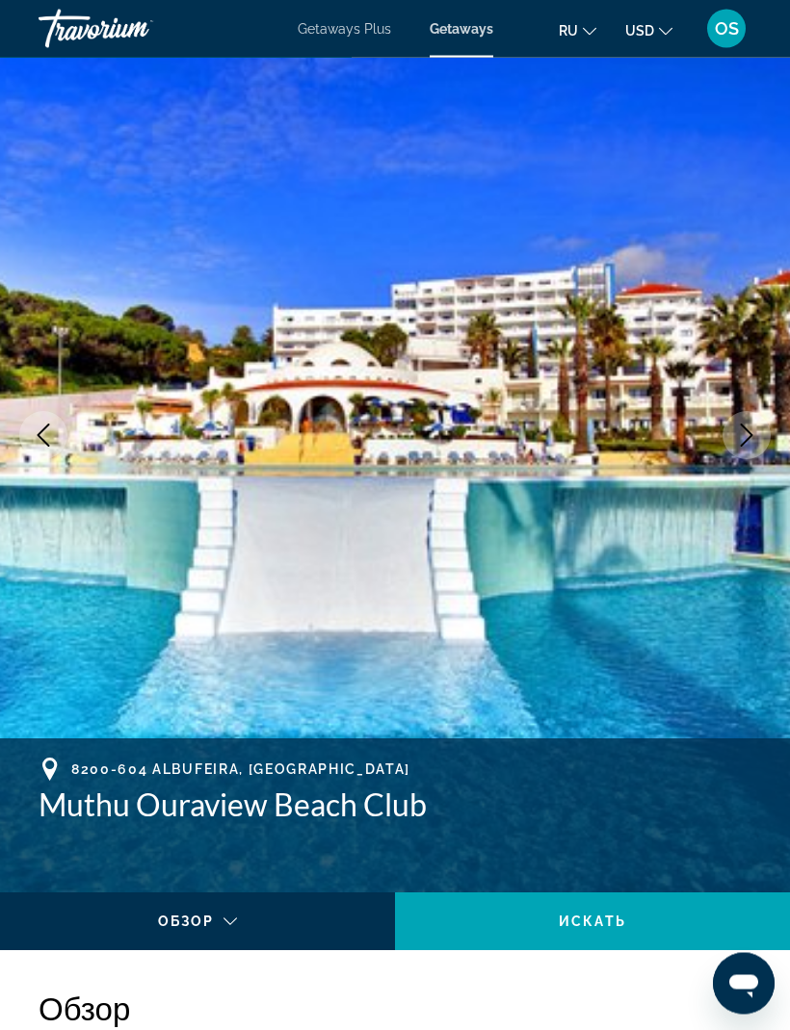
click at [730, 445] on button "Next image" at bounding box center [746, 436] width 48 height 48
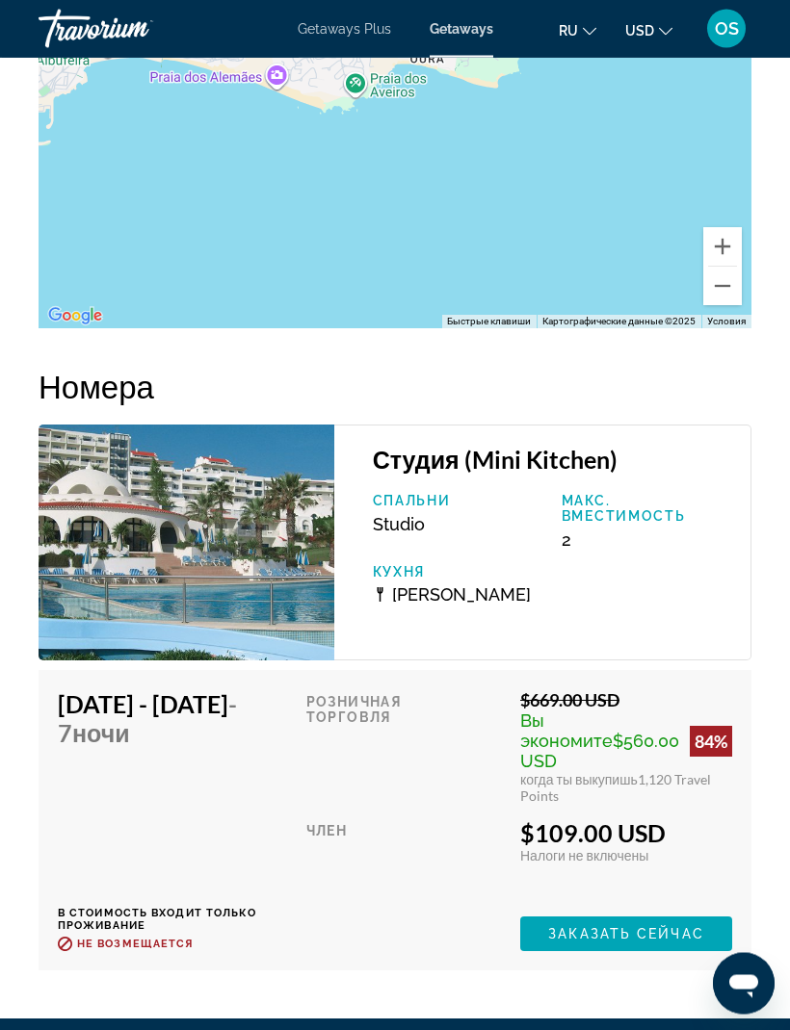
scroll to position [4107, 0]
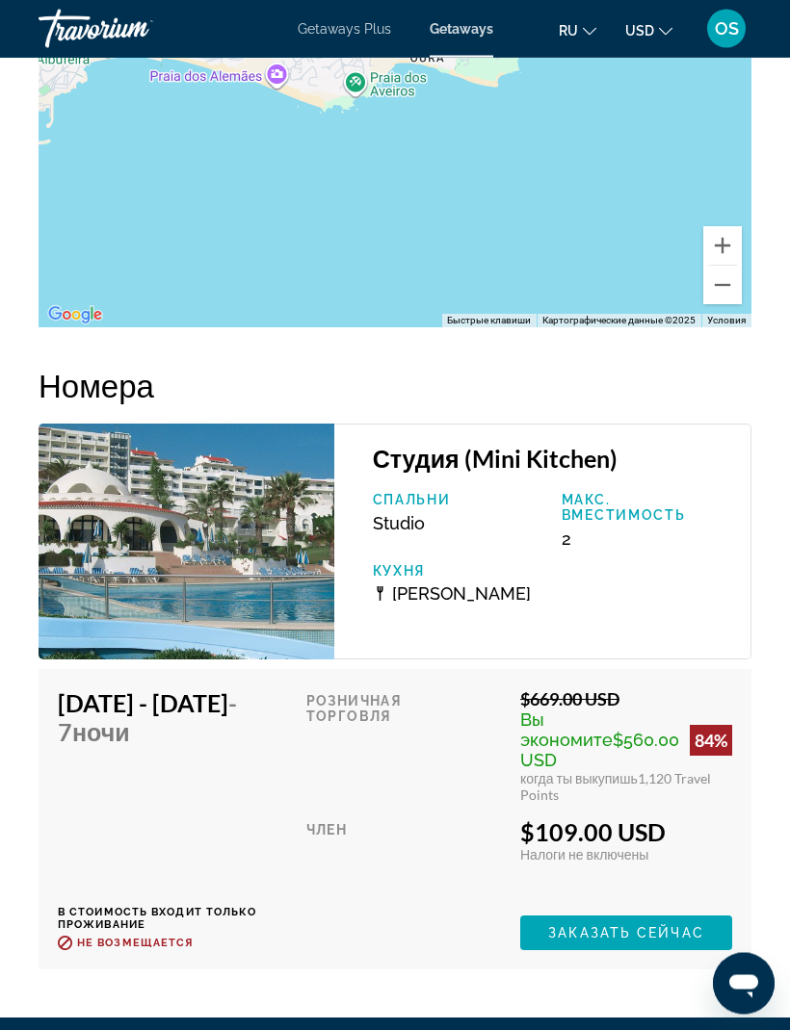
click at [663, 33] on icon "Change currency" at bounding box center [665, 31] width 13 height 13
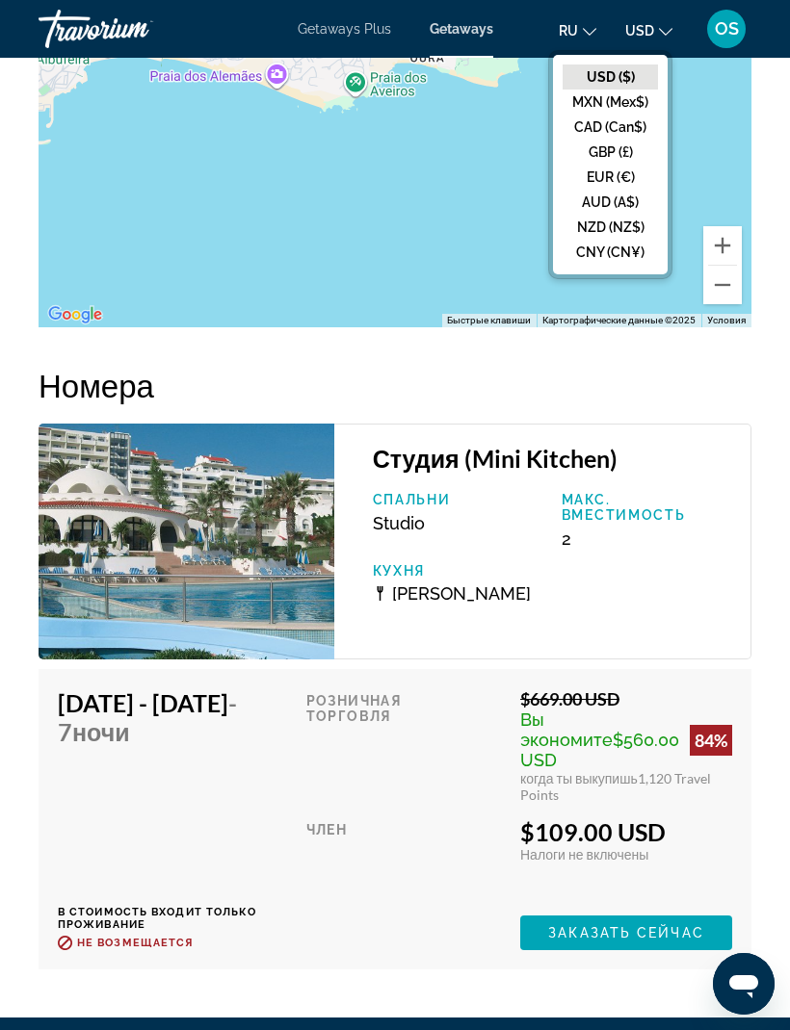
click at [619, 178] on button "EUR (€)" at bounding box center [609, 177] width 95 height 25
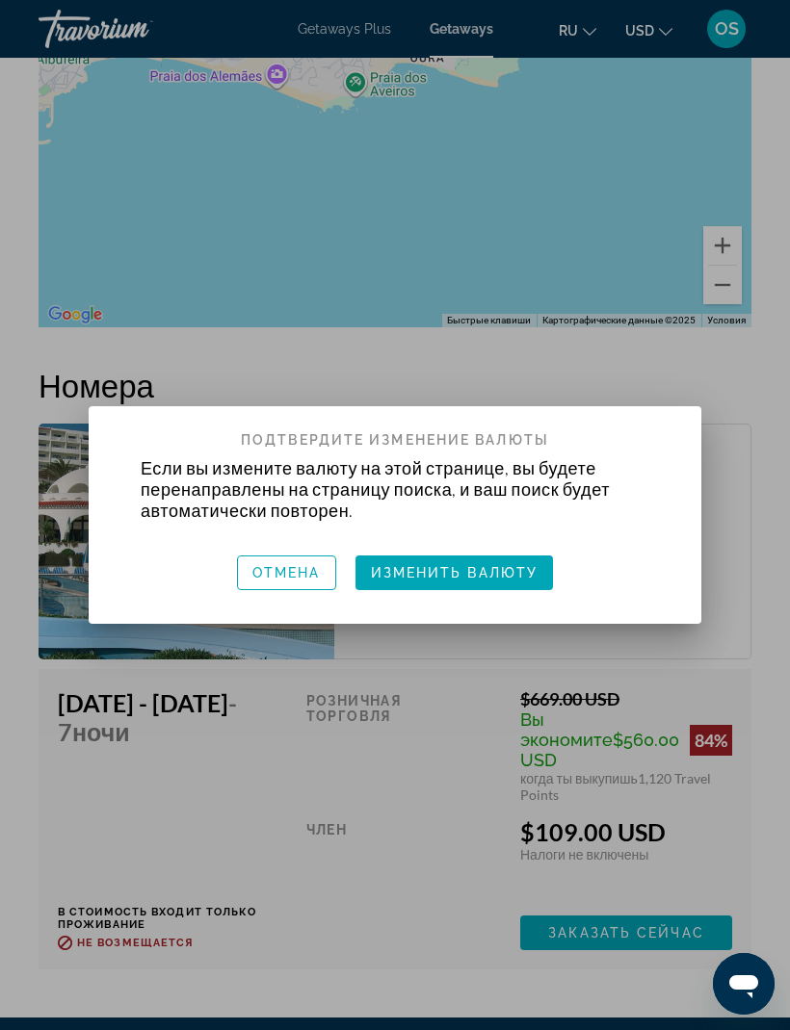
scroll to position [0, 0]
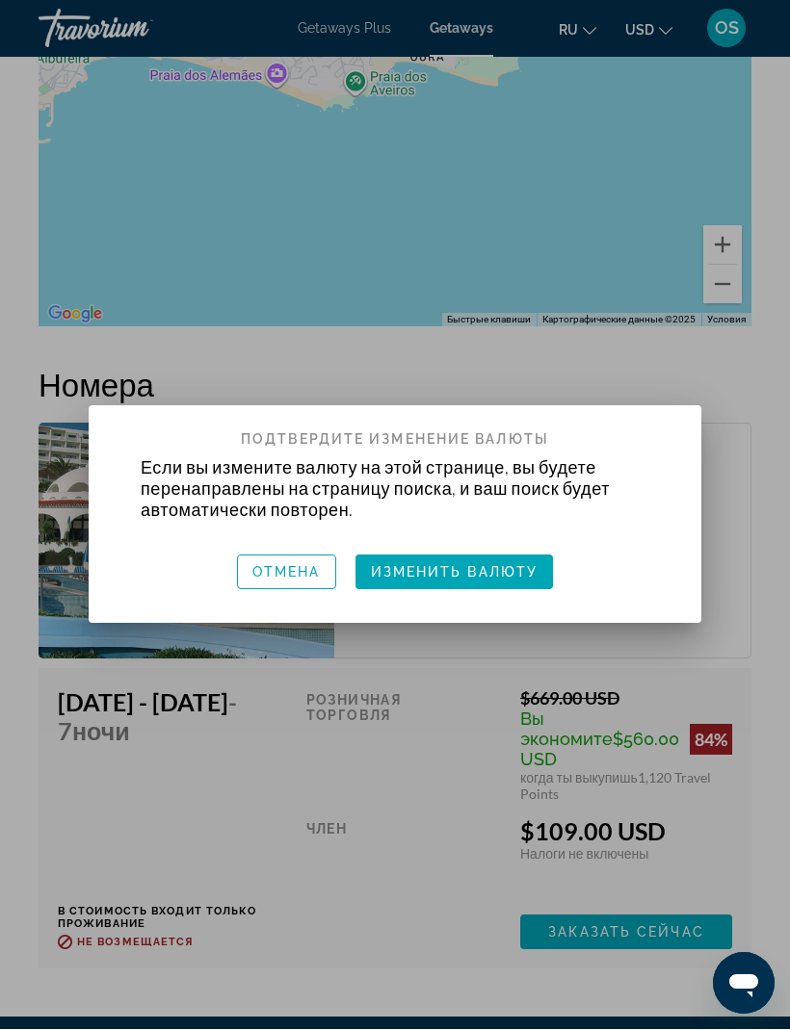
click at [502, 572] on span "Изменить валюту" at bounding box center [455, 572] width 168 height 15
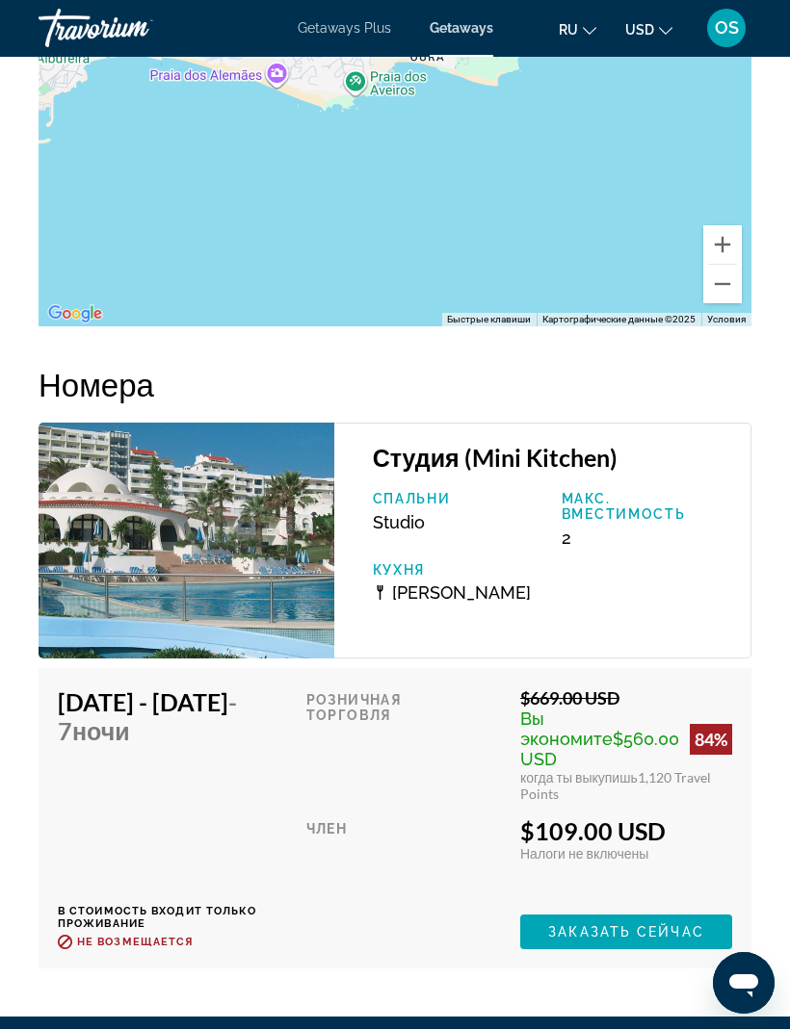
scroll to position [4108, 0]
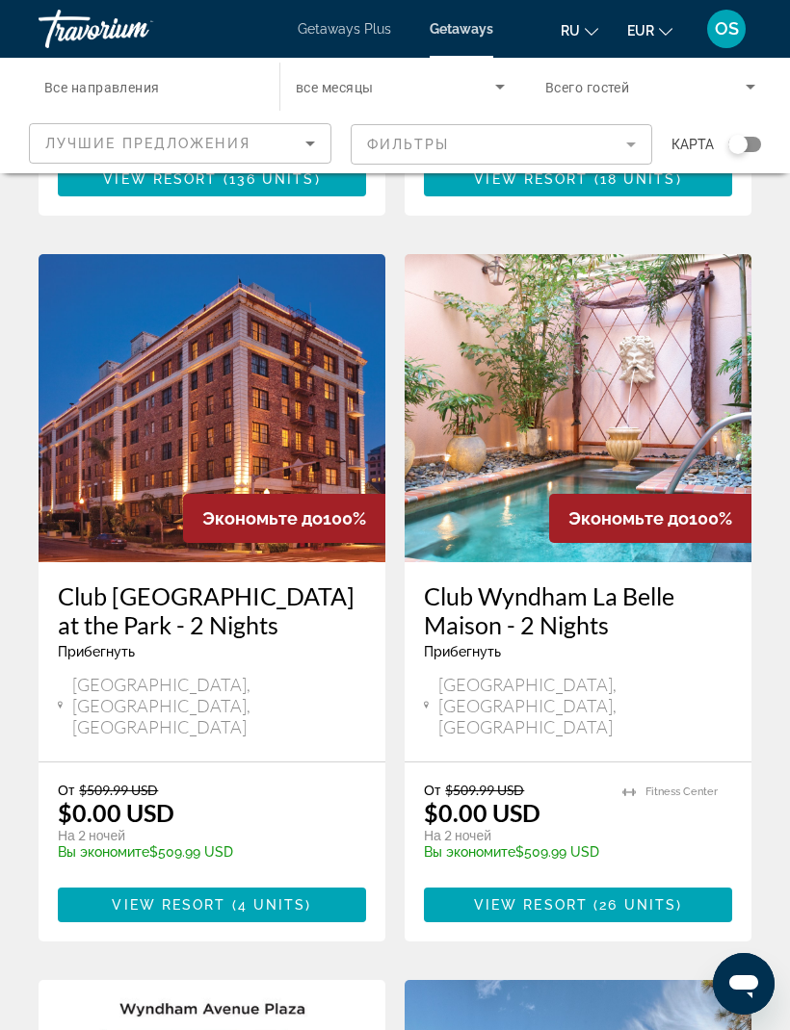
scroll to position [1454, 0]
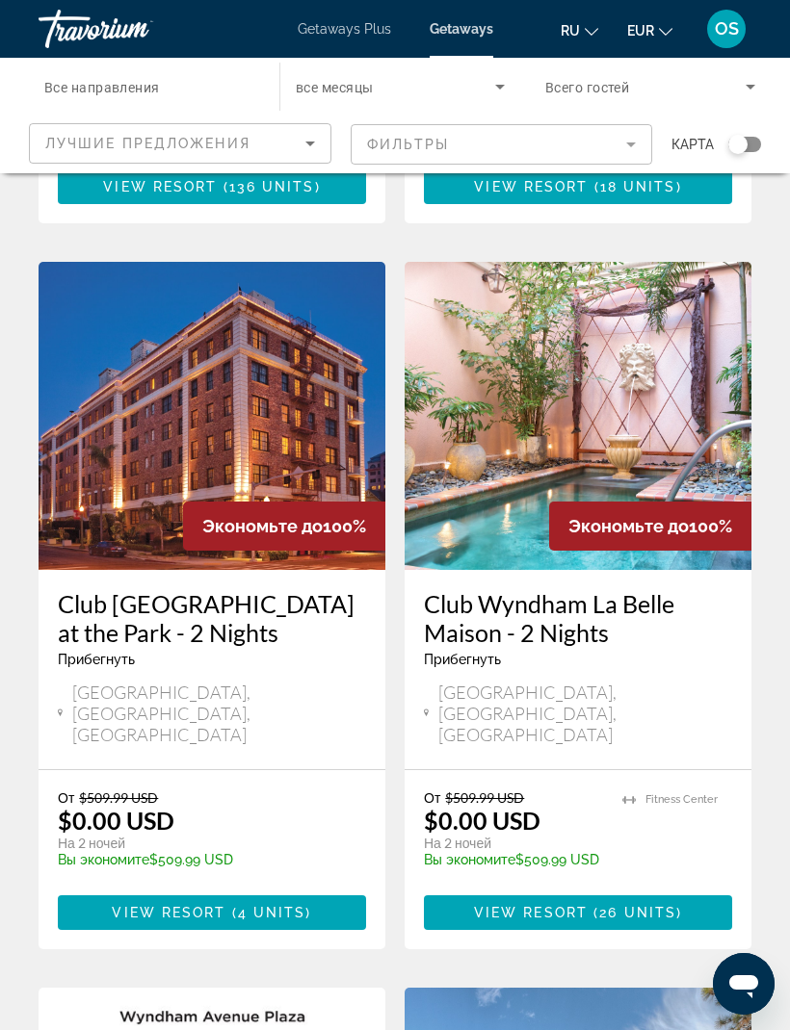
click at [659, 34] on icon "Change currency" at bounding box center [665, 31] width 13 height 13
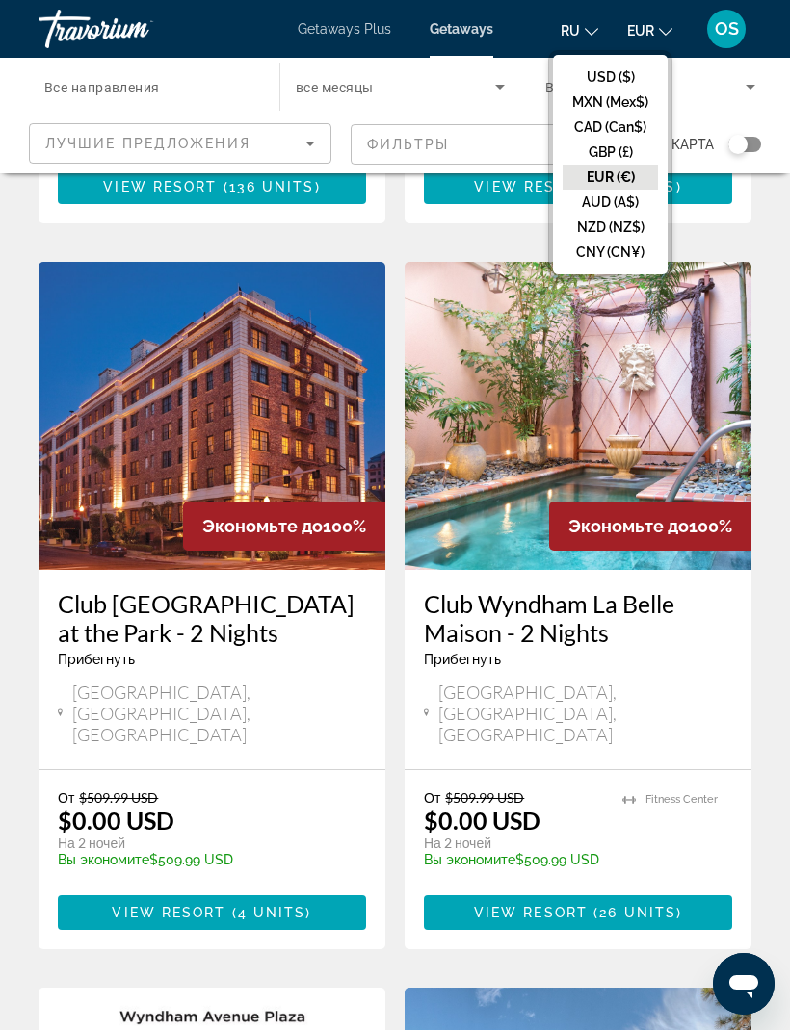
click at [608, 78] on button "USD ($)" at bounding box center [609, 77] width 95 height 25
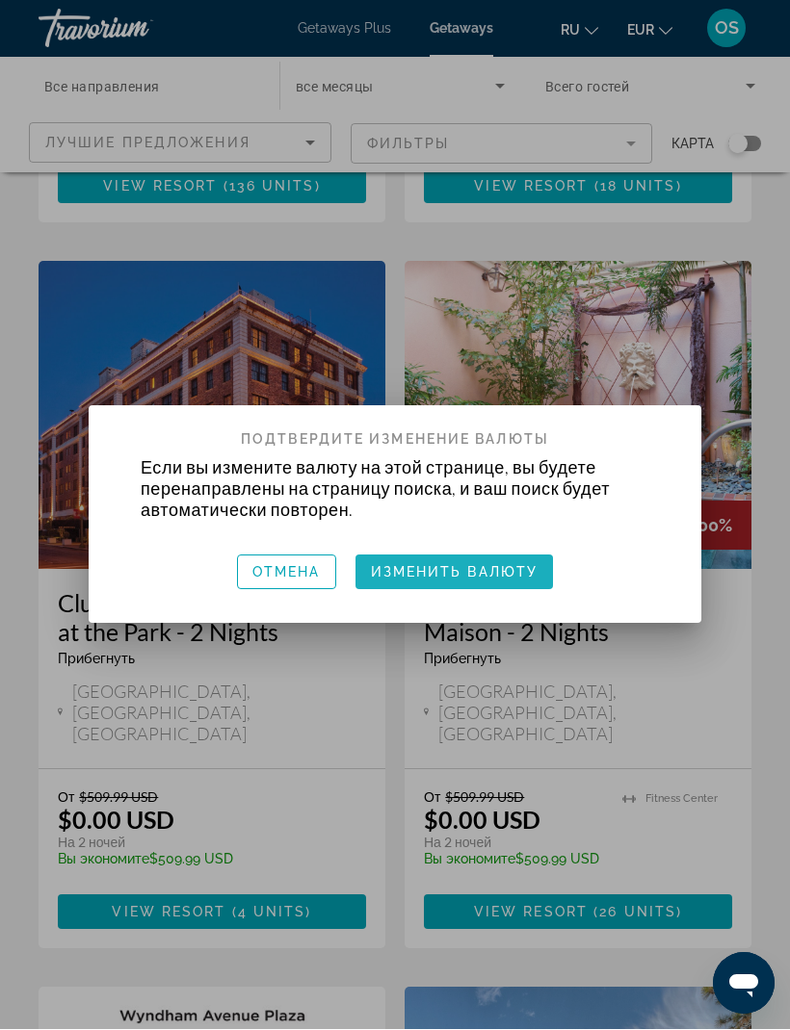
click at [490, 565] on span "Изменить валюту" at bounding box center [455, 572] width 168 height 15
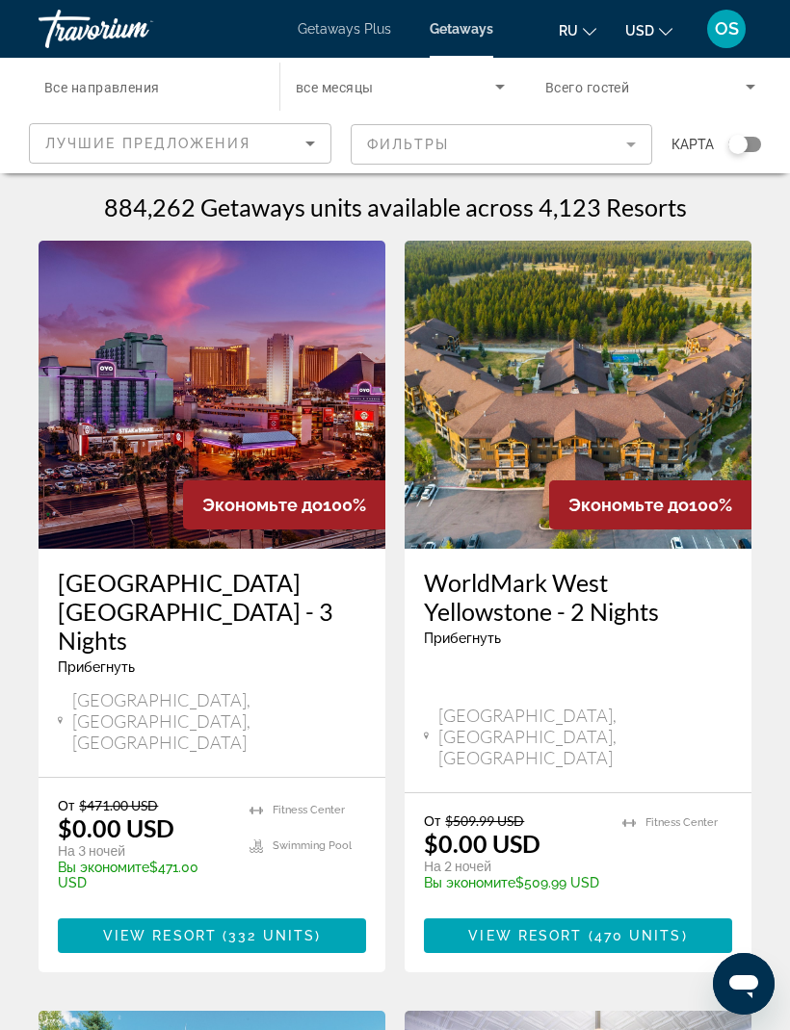
click at [114, 84] on span "Все направления" at bounding box center [102, 87] width 116 height 15
click at [114, 84] on input "Destination Все направления" at bounding box center [149, 87] width 210 height 23
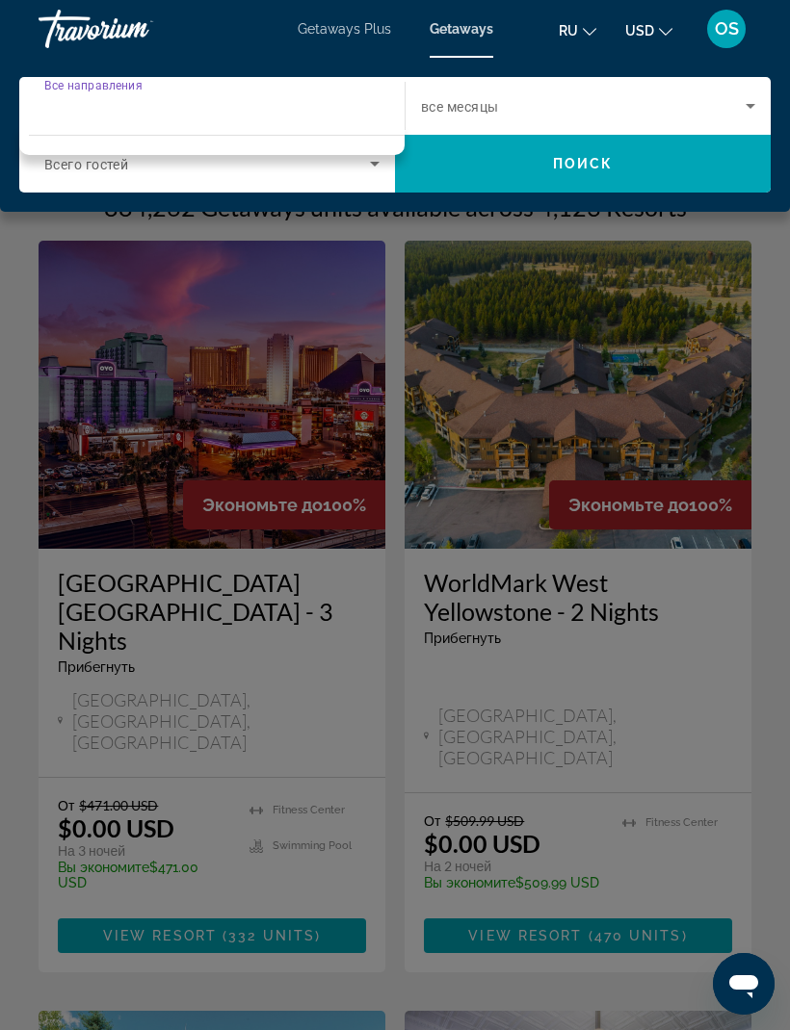
click at [100, 88] on div "Destination Все направления" at bounding box center [206, 106] width 325 height 55
click at [103, 83] on span "Все направления" at bounding box center [93, 84] width 98 height 13
click at [103, 95] on input "Destination Все направления" at bounding box center [206, 106] width 325 height 23
click at [745, 112] on icon "Search widget" at bounding box center [750, 105] width 23 height 23
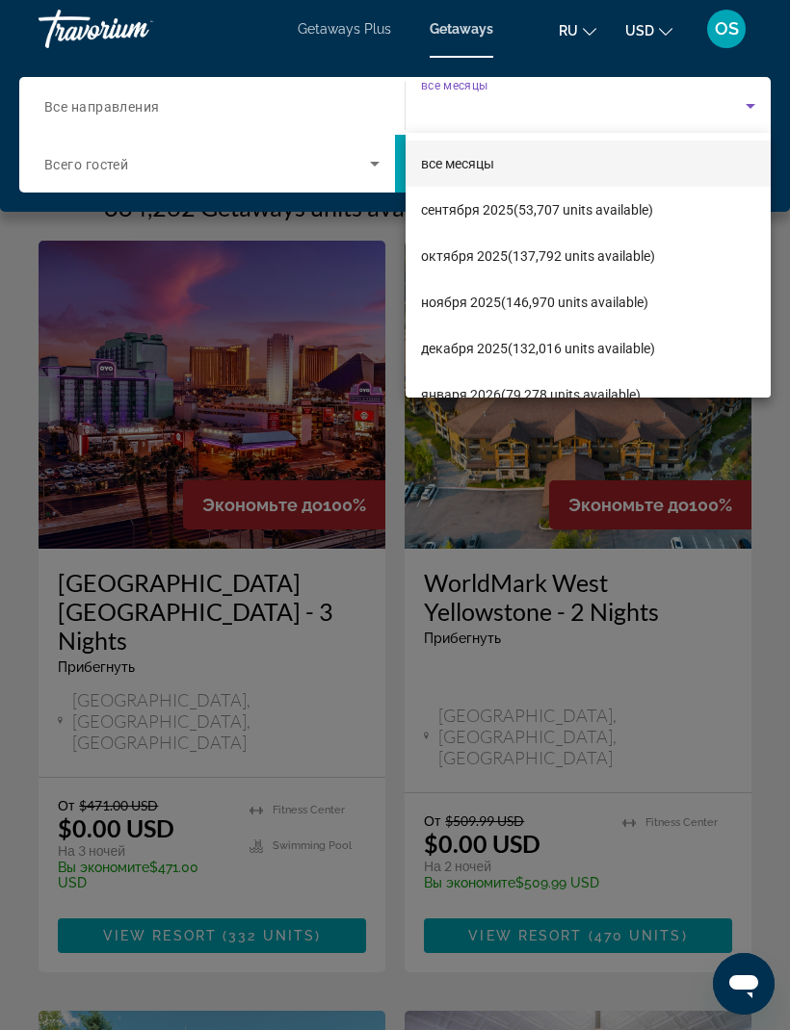
click at [100, 111] on div at bounding box center [395, 515] width 790 height 1030
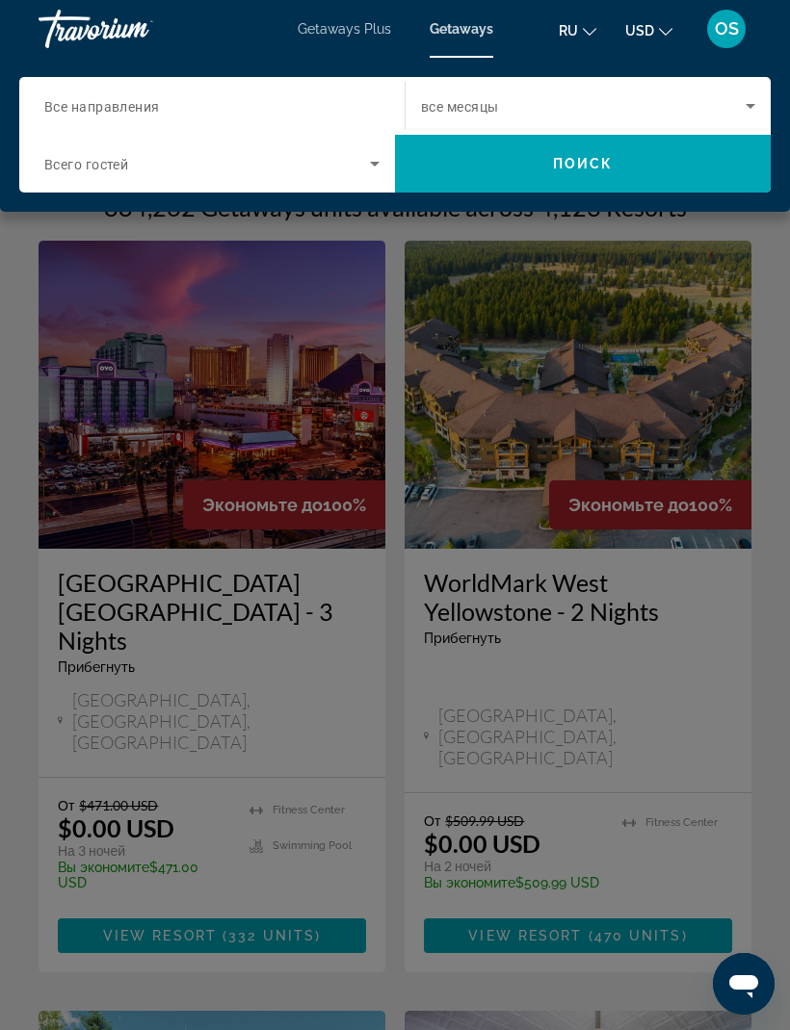
click at [102, 102] on span "Все направления" at bounding box center [102, 106] width 116 height 15
click at [102, 102] on input "Destination Все направления" at bounding box center [206, 106] width 325 height 23
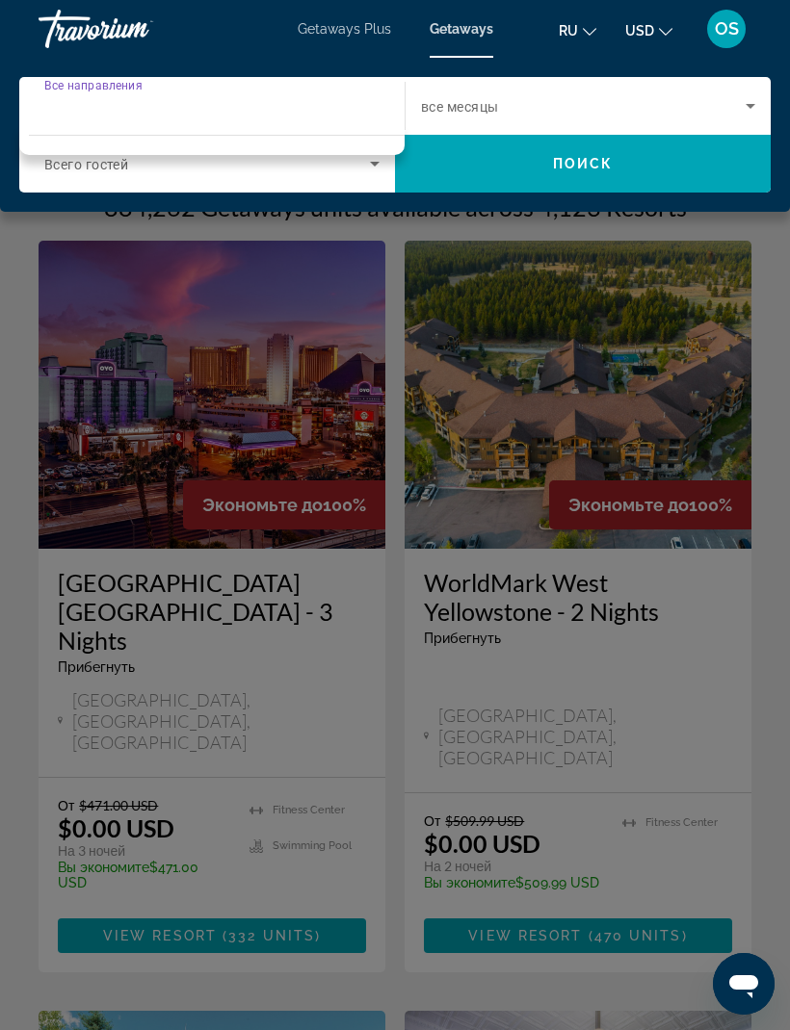
click at [86, 88] on div "Destination Все направления" at bounding box center [206, 106] width 325 height 55
click at [76, 88] on div "Destination Все направления" at bounding box center [206, 106] width 325 height 55
click at [197, 90] on div "Search widget" at bounding box center [206, 106] width 325 height 55
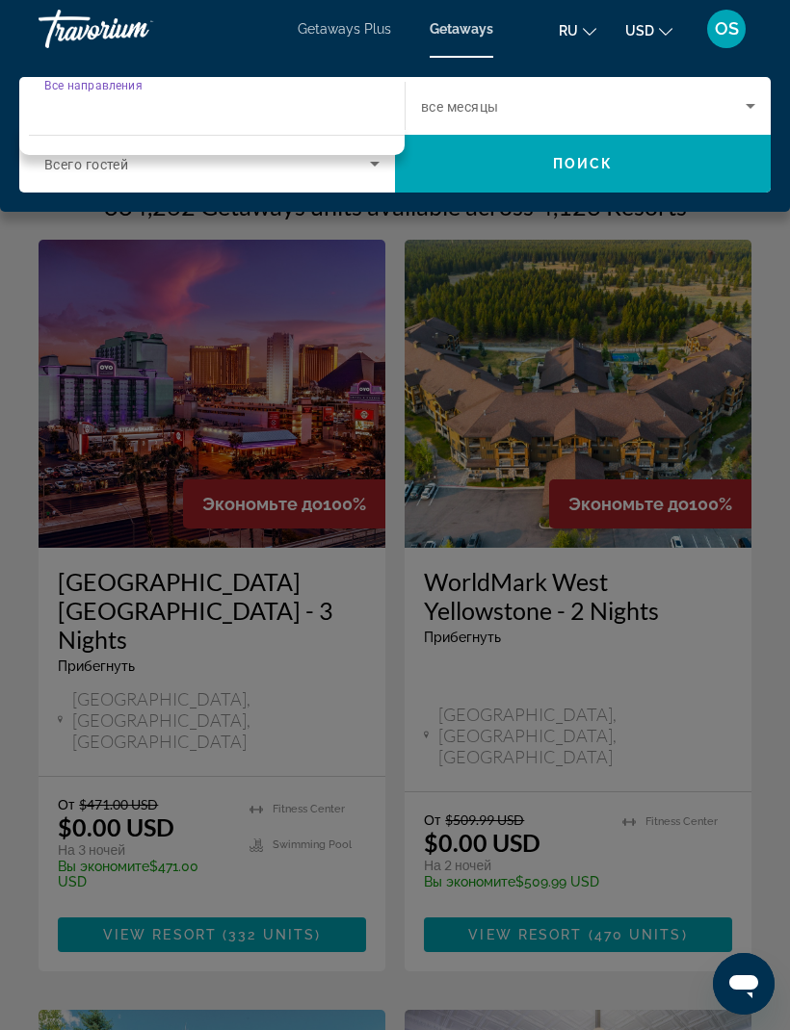
scroll to position [1, 0]
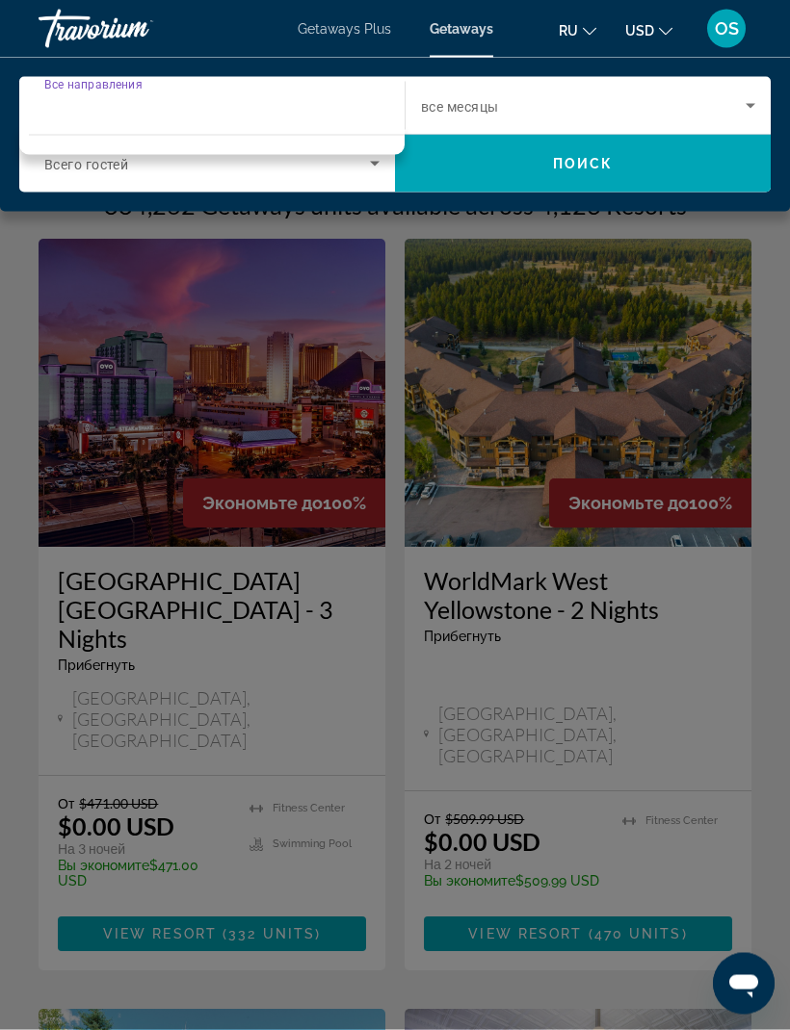
click at [109, 79] on span "Все направления" at bounding box center [93, 84] width 98 height 13
click at [109, 95] on input "Destination Все направления" at bounding box center [206, 106] width 325 height 23
